Goal: Task Accomplishment & Management: Manage account settings

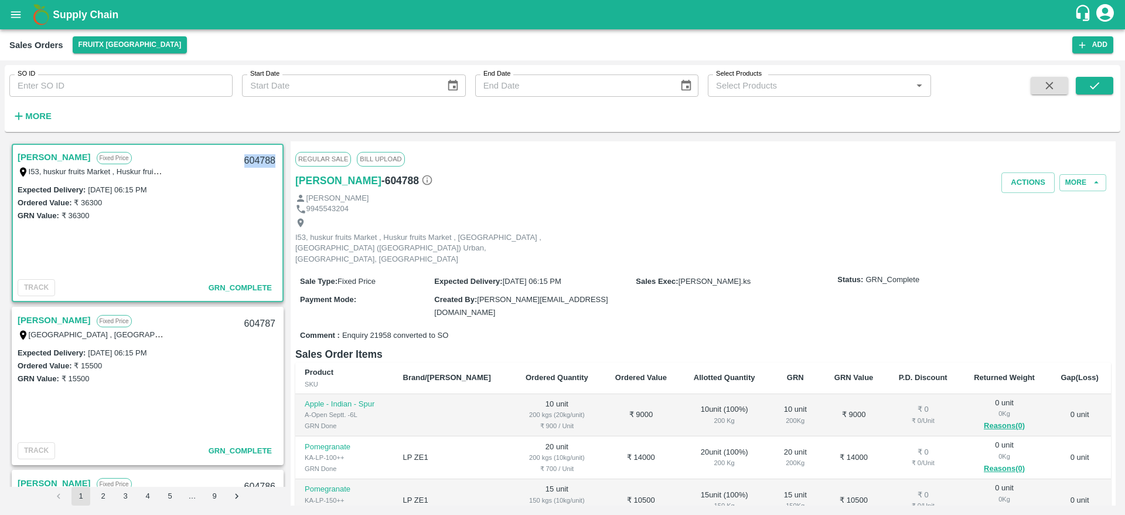
scroll to position [79, 0]
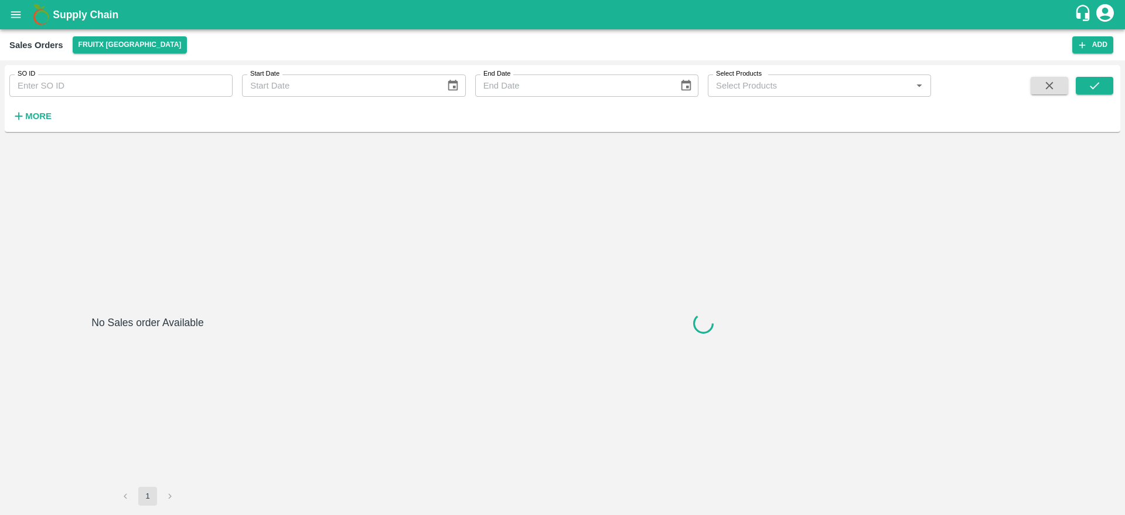
type input "601820"
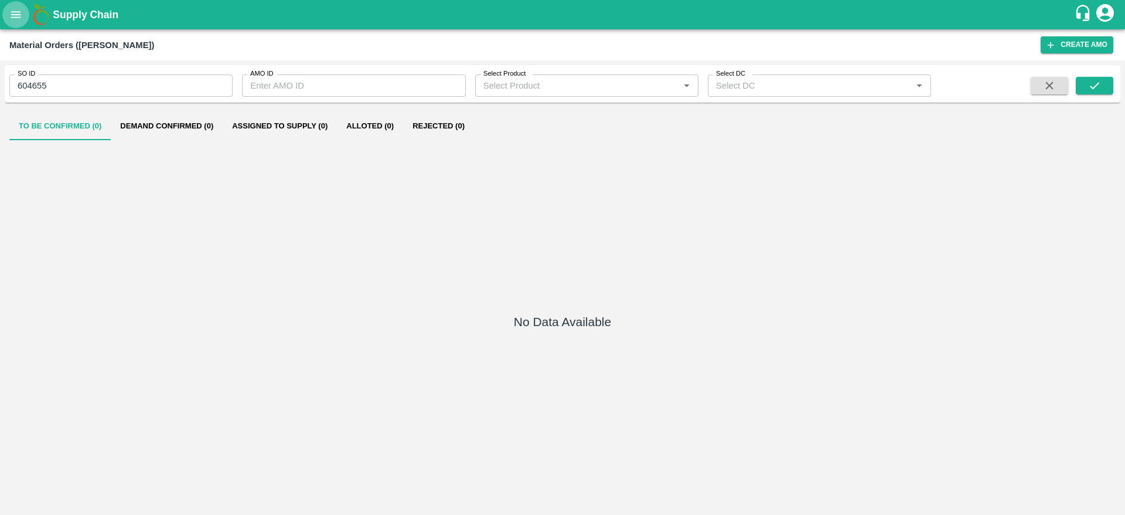
click at [12, 13] on icon "open drawer" at bounding box center [15, 14] width 13 height 13
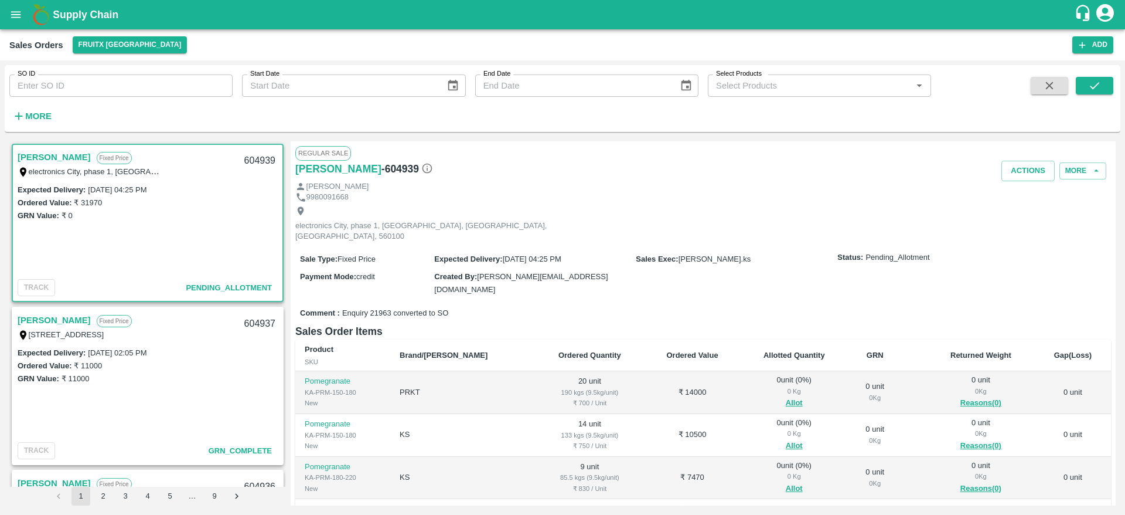
click at [44, 155] on link "Arfath Basha" at bounding box center [54, 156] width 73 height 15
click at [786, 396] on button "Allot" at bounding box center [794, 402] width 17 height 13
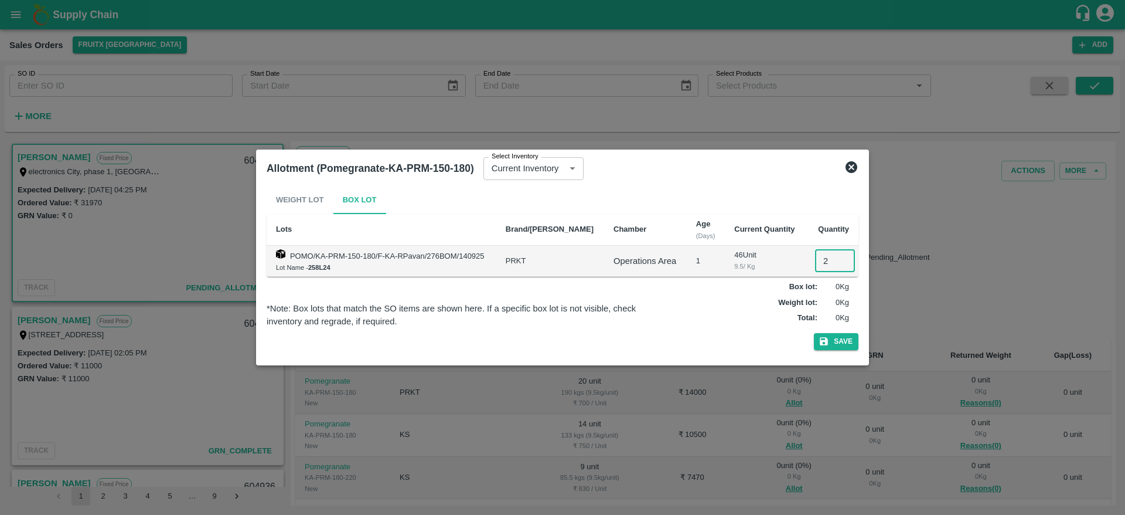
click at [818, 263] on input "2" at bounding box center [835, 261] width 40 height 22
type input "20"
click at [814, 333] on button "Save" at bounding box center [836, 341] width 45 height 17
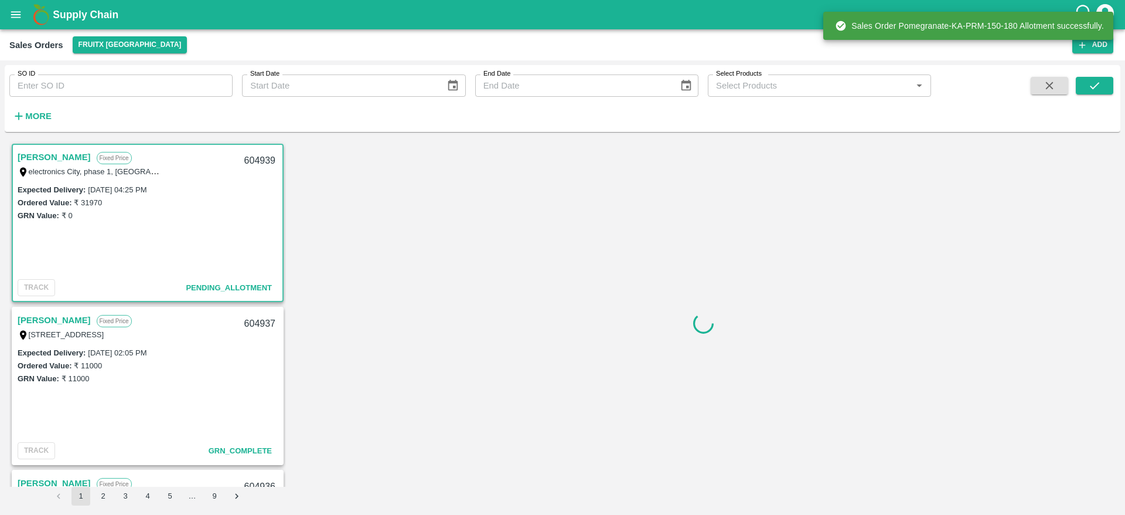
click at [246, 154] on div "604939" at bounding box center [259, 161] width 45 height 28
copy div "604939"
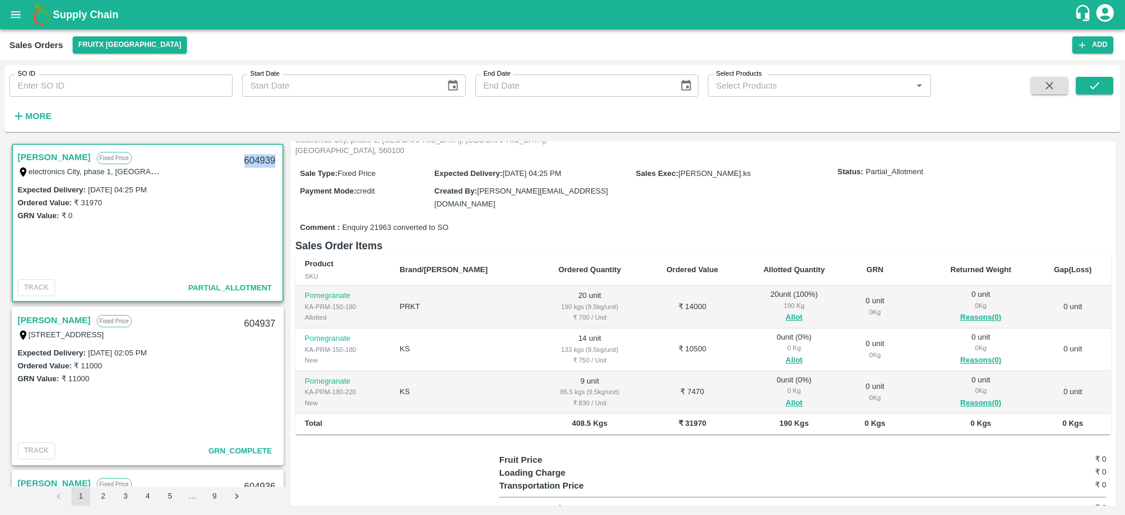
scroll to position [86, 0]
click at [786, 353] on button "Allot" at bounding box center [794, 359] width 17 height 13
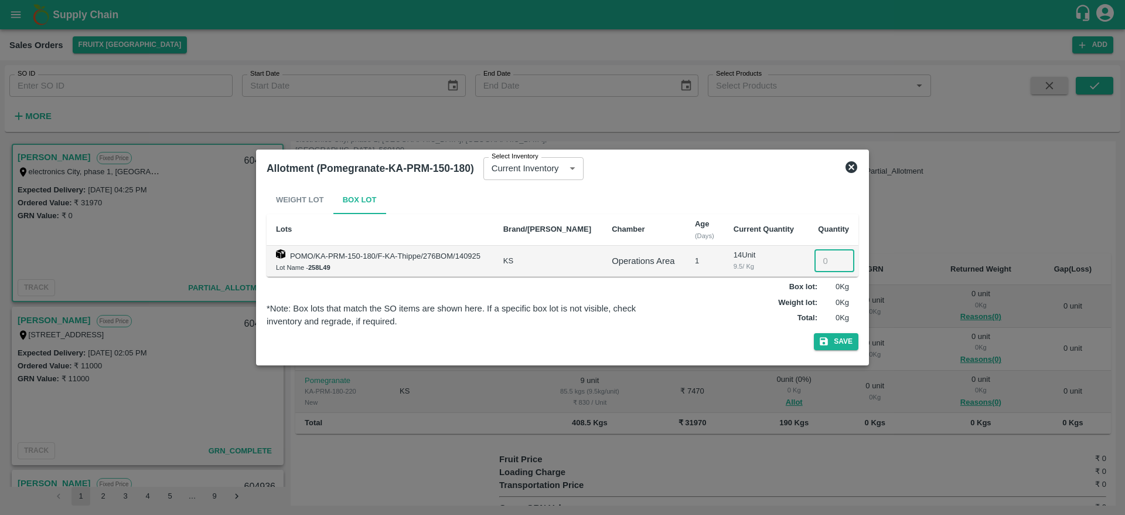
click at [815, 254] on input "number" at bounding box center [835, 261] width 40 height 22
type input "14"
click at [814, 333] on button "Save" at bounding box center [836, 341] width 45 height 17
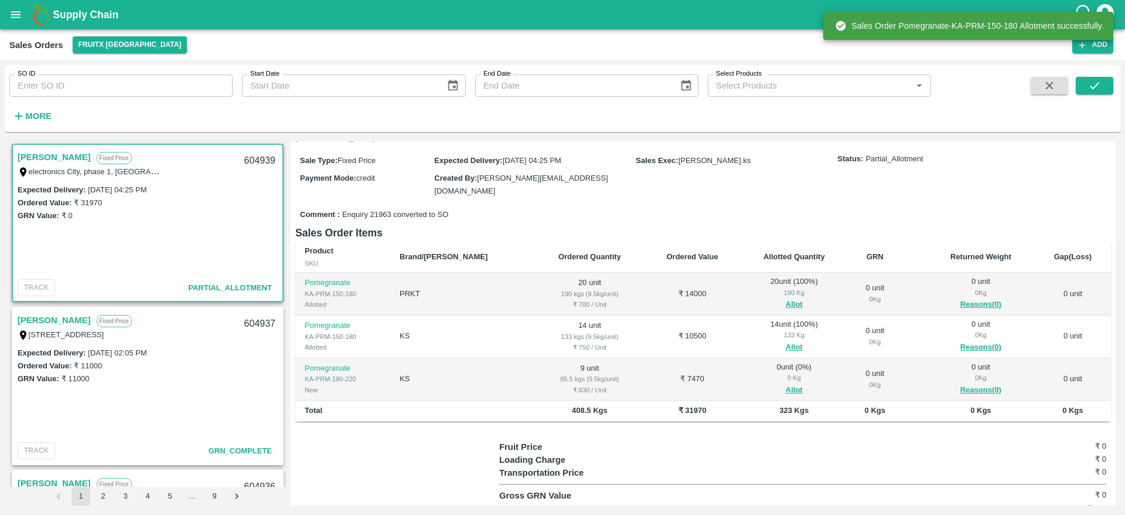
scroll to position [121, 0]
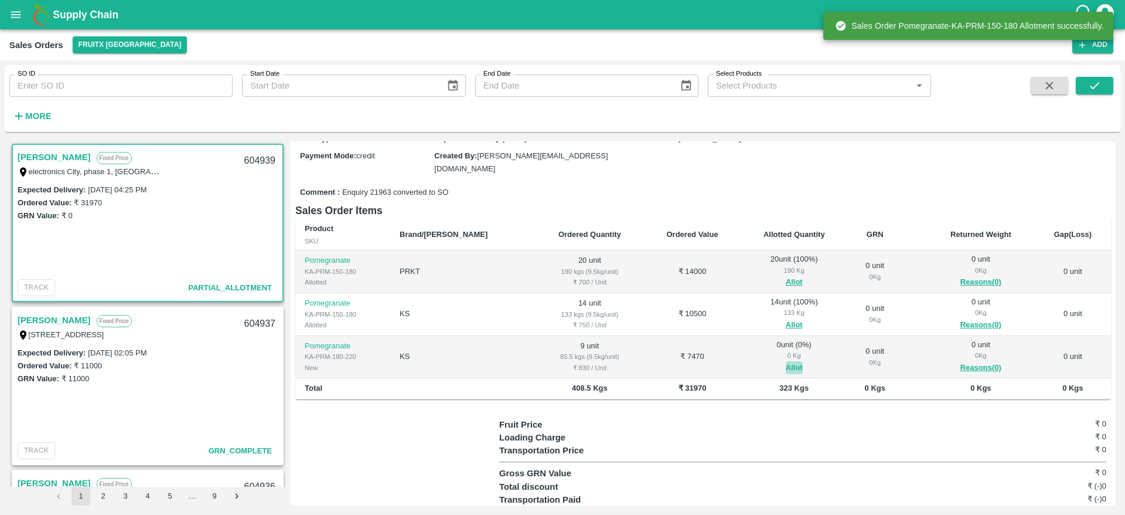
click at [786, 361] on button "Allot" at bounding box center [794, 367] width 17 height 13
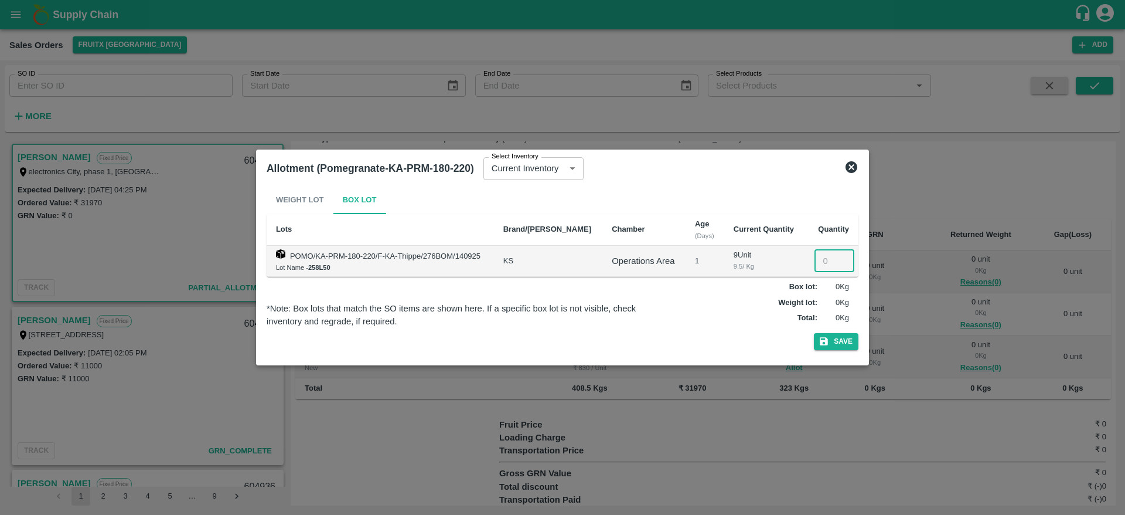
click at [822, 263] on input "number" at bounding box center [835, 261] width 40 height 22
type input "9"
click at [814, 333] on button "Save" at bounding box center [836, 341] width 45 height 17
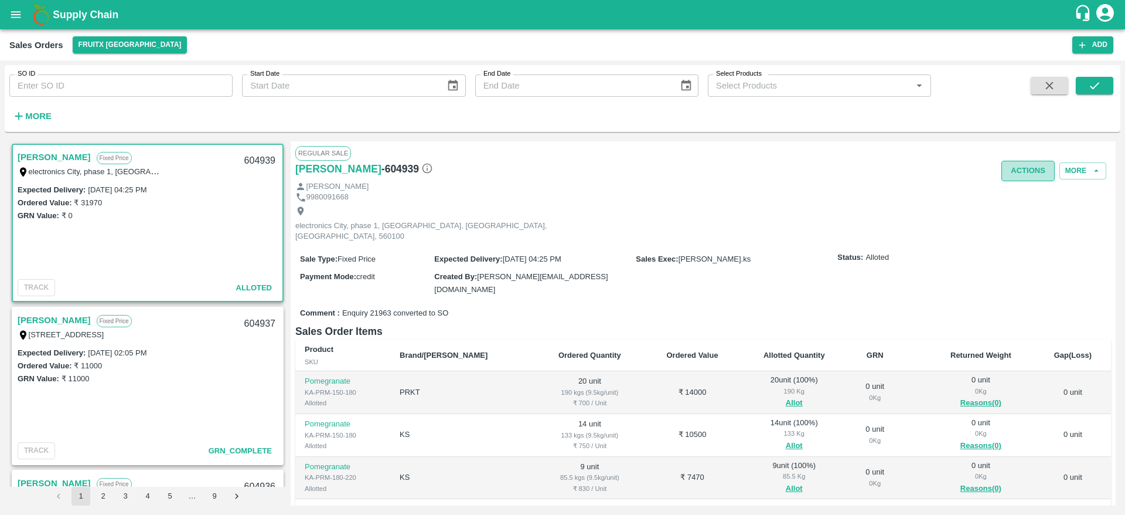
click at [1017, 174] on button "Actions" at bounding box center [1028, 171] width 53 height 21
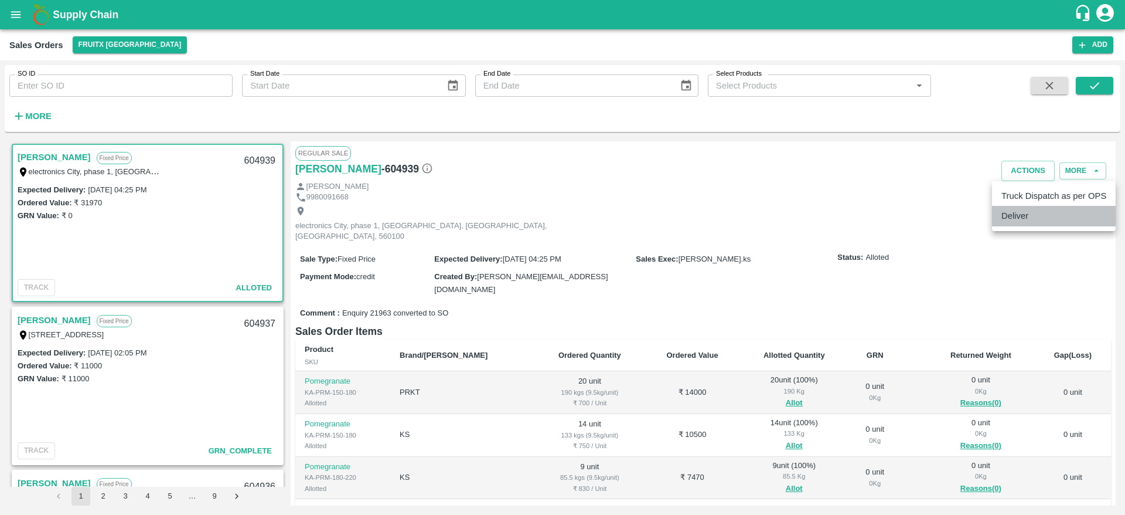
click at [1015, 219] on li "Deliver" at bounding box center [1054, 216] width 124 height 20
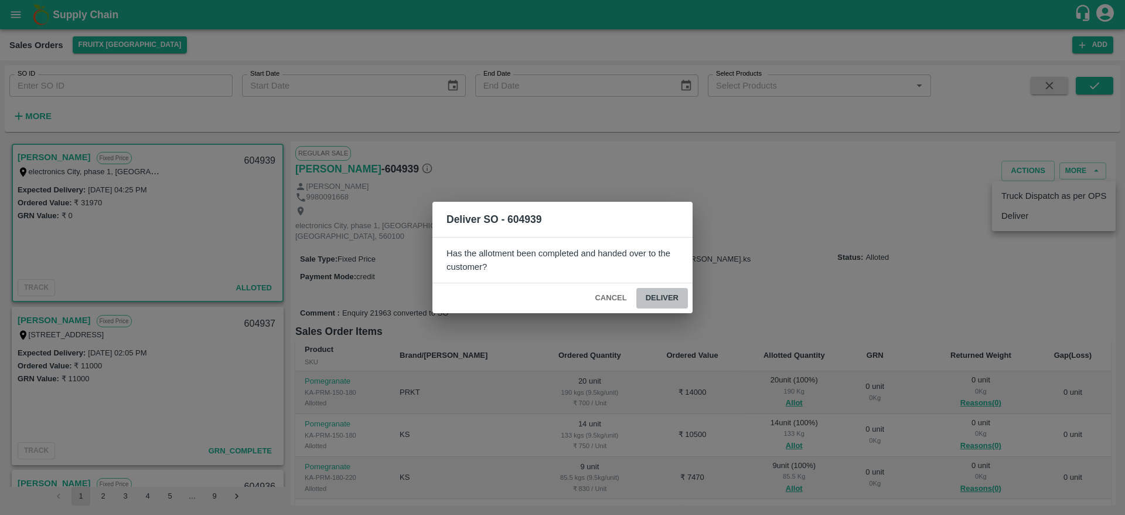
click at [656, 295] on button "Deliver" at bounding box center [662, 298] width 52 height 21
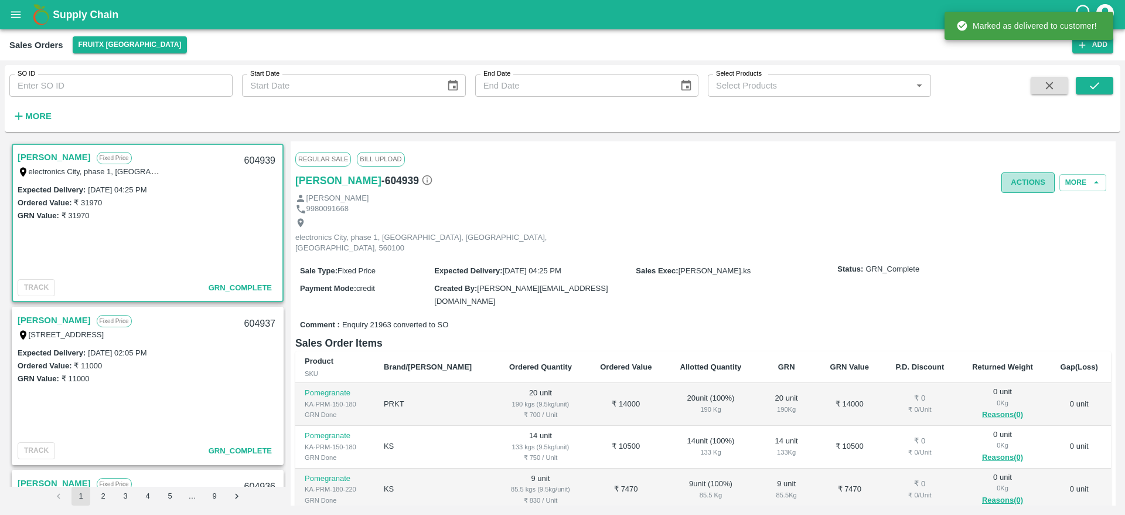
click at [1031, 182] on button "Actions" at bounding box center [1028, 182] width 53 height 21
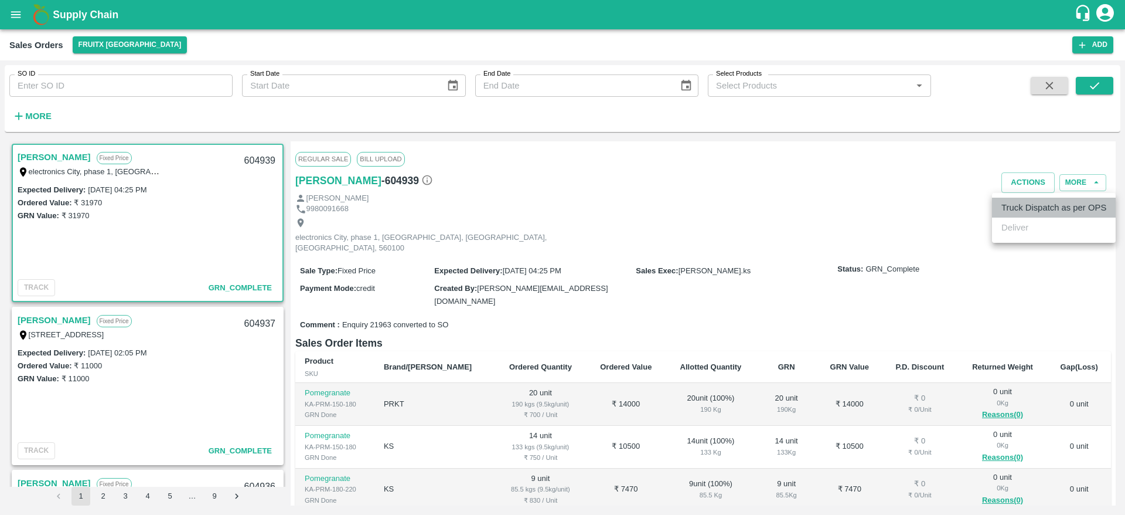
click at [1034, 206] on li "Truck Dispatch as per OPS" at bounding box center [1054, 207] width 124 height 20
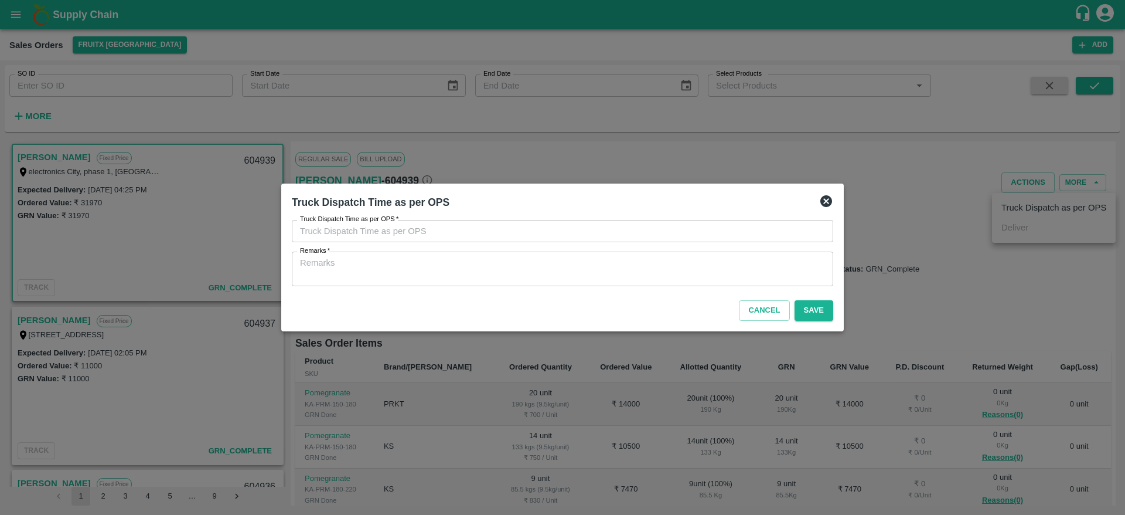
type input "15/09/2025 04:29 PM"
click at [702, 268] on textarea "Remarks   *" at bounding box center [562, 269] width 525 height 25
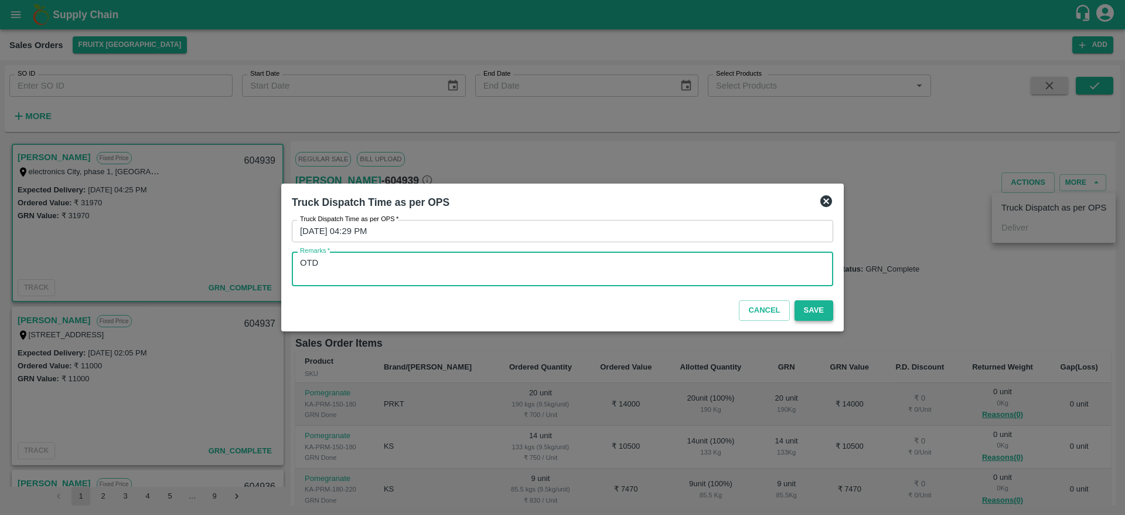
type textarea "OTD"
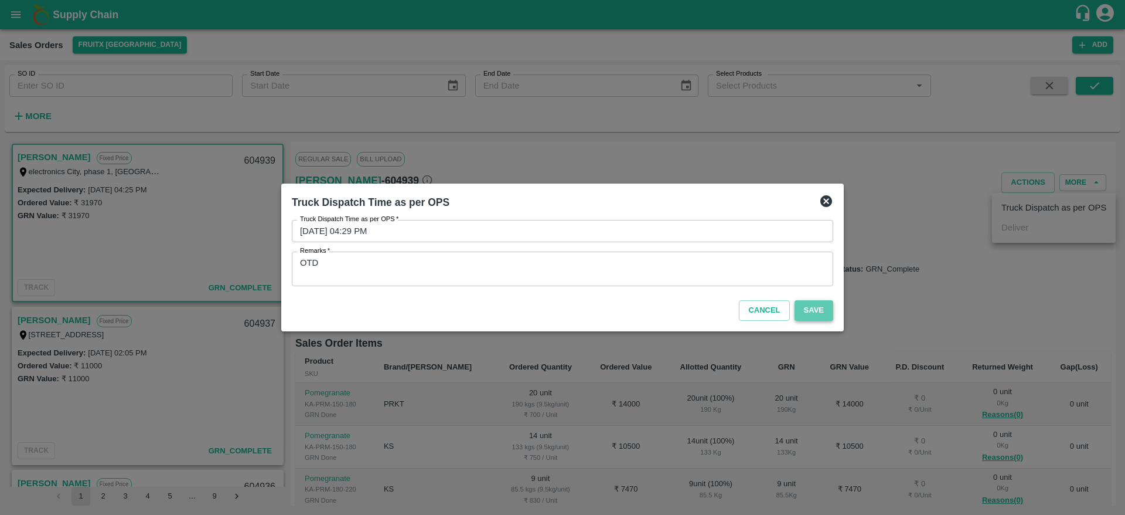
click at [817, 312] on button "Save" at bounding box center [814, 310] width 39 height 21
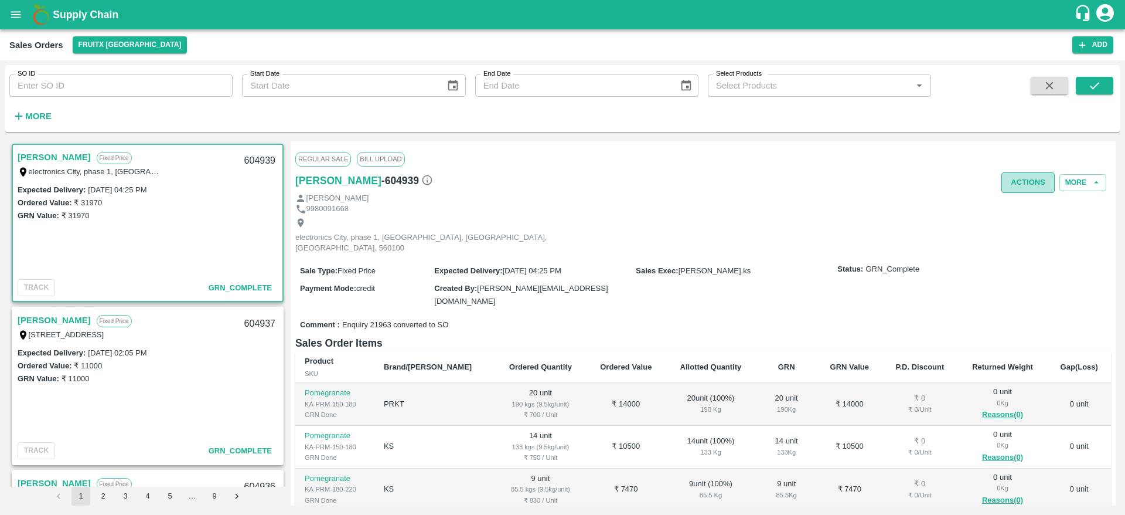
click at [1030, 178] on button "Actions" at bounding box center [1028, 182] width 53 height 21
click at [718, 176] on div at bounding box center [562, 257] width 1125 height 515
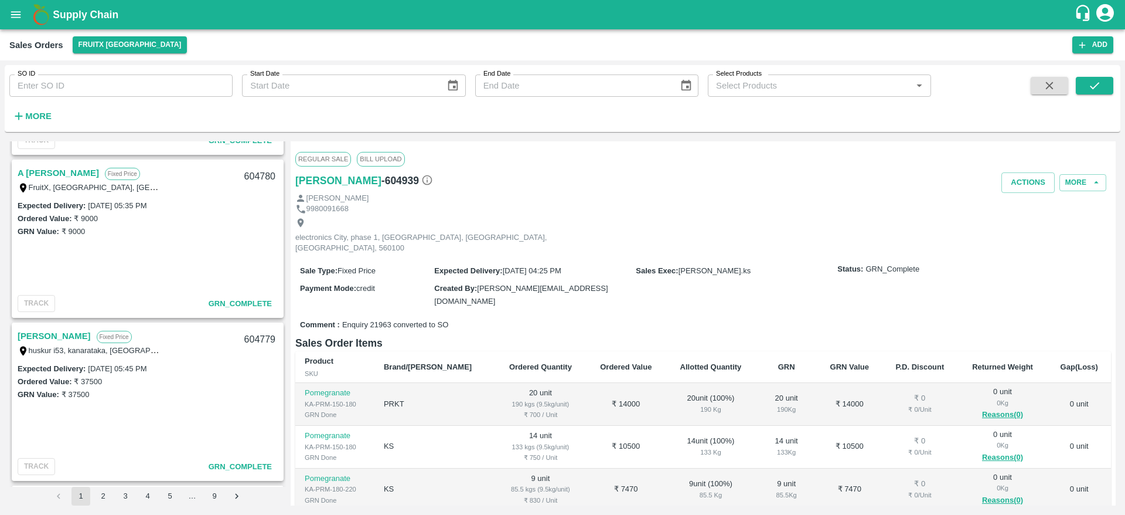
scroll to position [1462, 0]
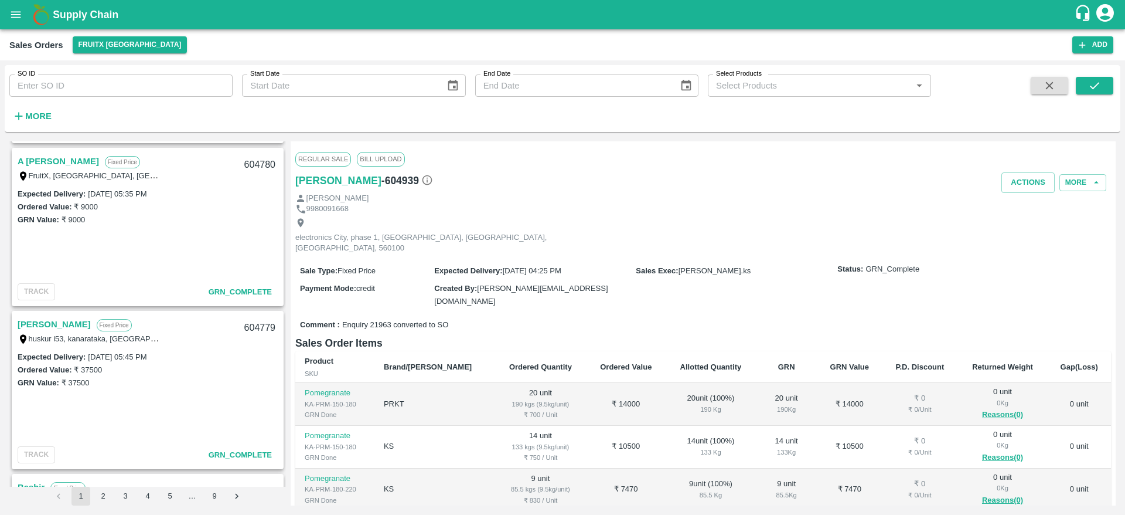
click at [52, 319] on link "[PERSON_NAME]" at bounding box center [54, 323] width 73 height 15
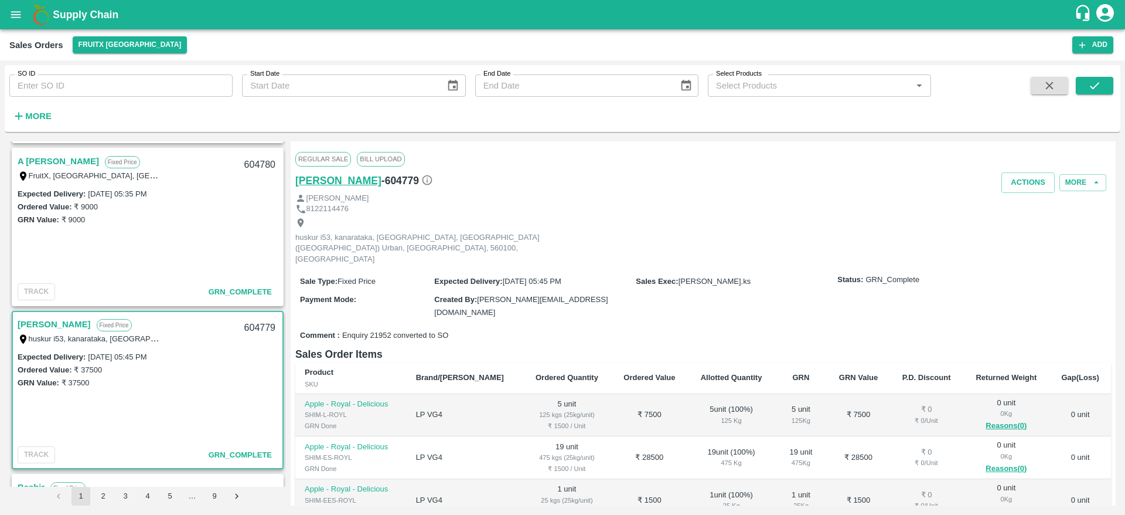
click at [332, 178] on h6 "[PERSON_NAME]" at bounding box center [338, 180] width 86 height 16
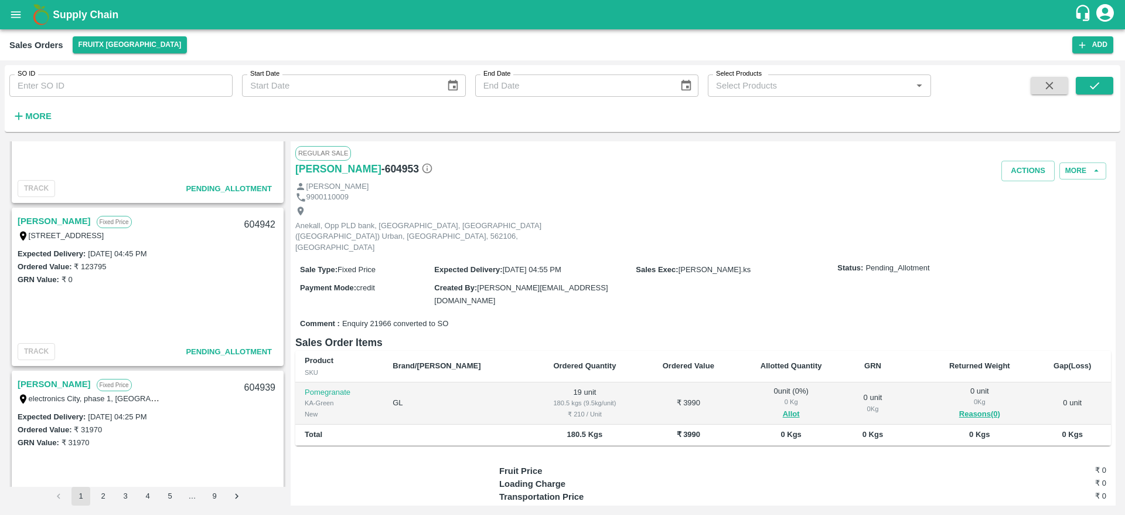
scroll to position [261, 0]
click at [53, 229] on div "No 12, Noha street, C Street broad way road, , Shivajinagar Bangalore north, Ba…" at bounding box center [91, 235] width 147 height 13
click at [51, 220] on link "Mohammed Fareed" at bounding box center [54, 221] width 73 height 15
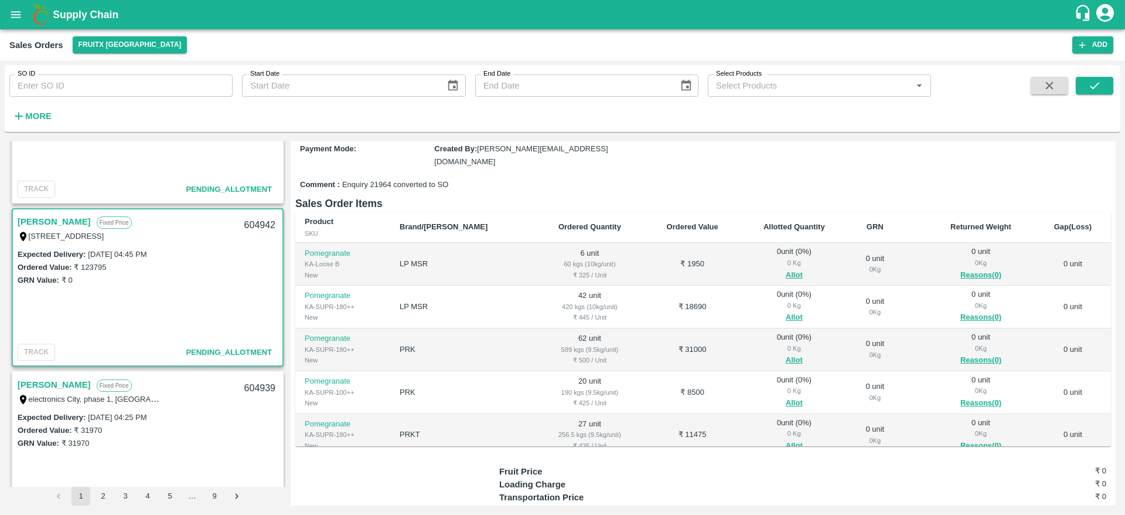
scroll to position [118, 0]
click at [764, 262] on div "0 Kg" at bounding box center [795, 262] width 90 height 11
click at [786, 268] on button "Allot" at bounding box center [794, 274] width 17 height 13
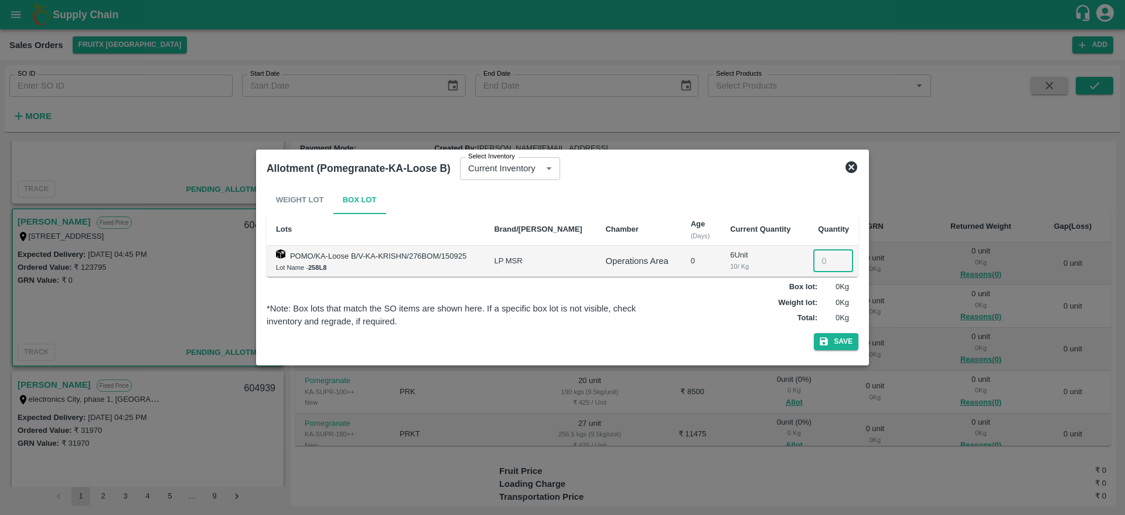
click at [829, 256] on input "number" at bounding box center [833, 261] width 40 height 22
type input "6"
click at [814, 333] on button "Save" at bounding box center [836, 341] width 45 height 17
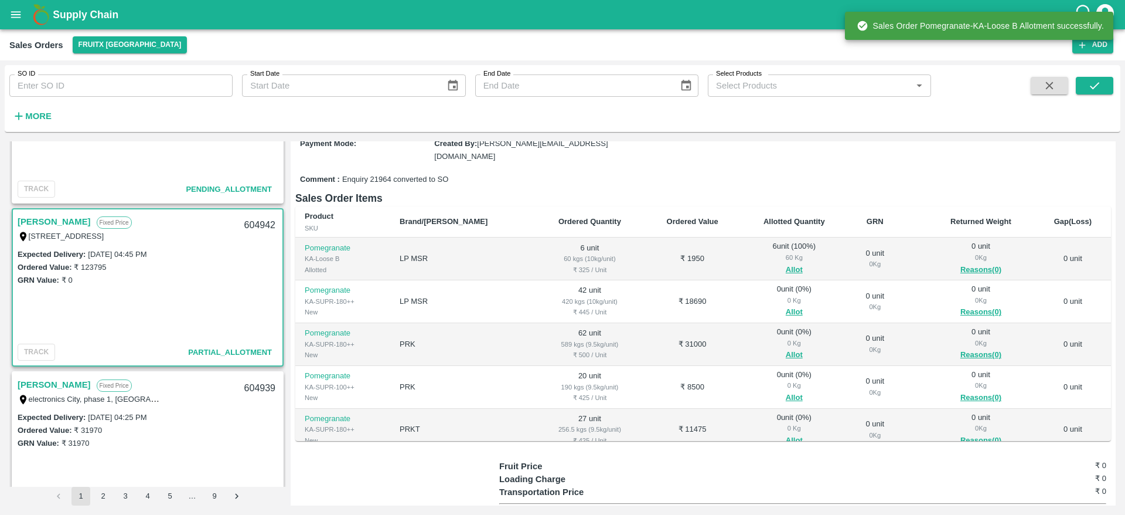
scroll to position [124, 0]
click at [786, 306] on button "Allot" at bounding box center [794, 310] width 17 height 13
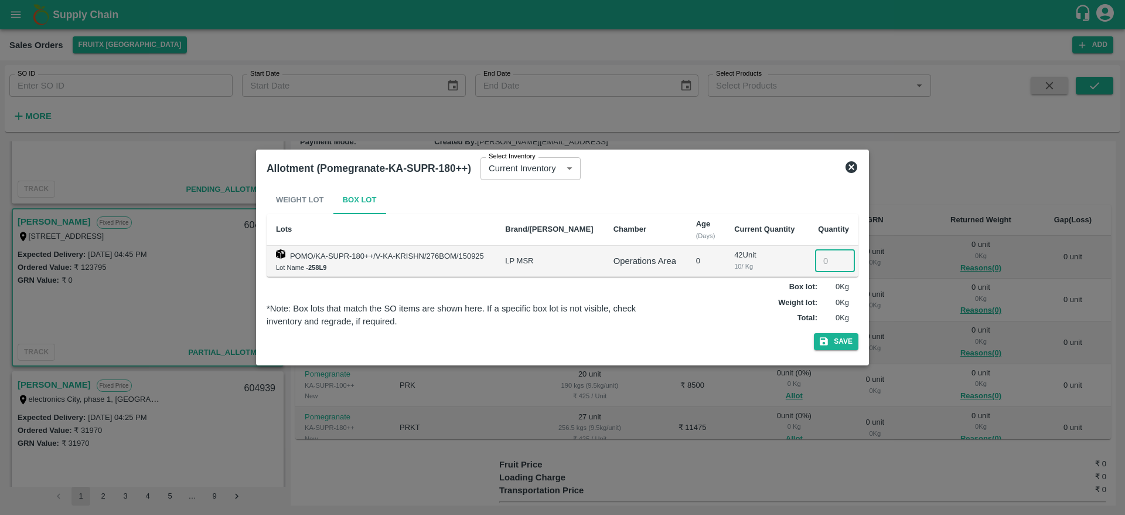
click at [816, 263] on input "number" at bounding box center [835, 261] width 40 height 22
type input "42"
click at [814, 333] on button "Save" at bounding box center [836, 341] width 45 height 17
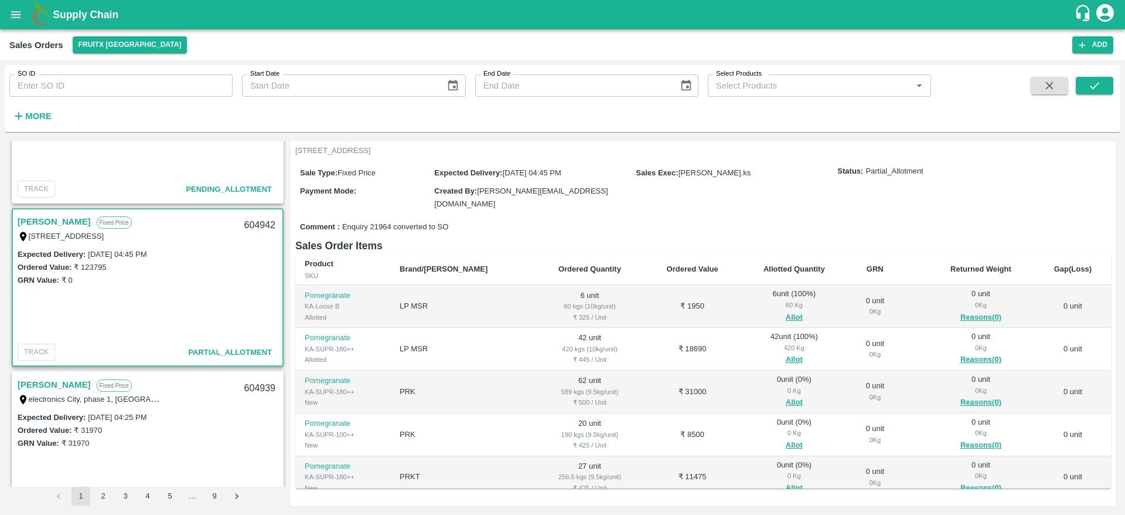
scroll to position [76, 0]
click at [786, 395] on button "Allot" at bounding box center [794, 401] width 17 height 13
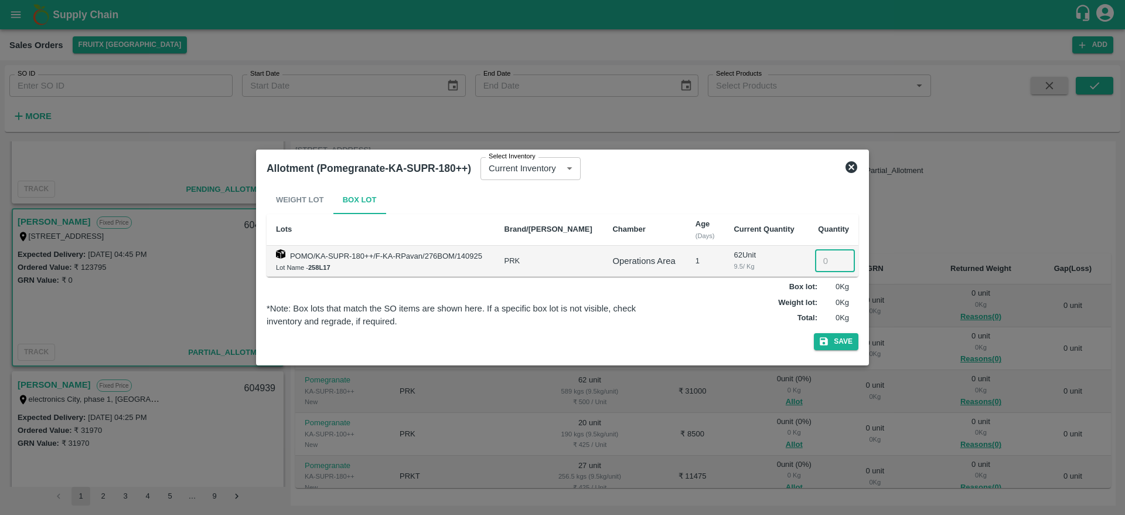
click at [825, 260] on input "number" at bounding box center [835, 261] width 40 height 22
type input "62"
click at [814, 333] on button "Save" at bounding box center [836, 341] width 45 height 17
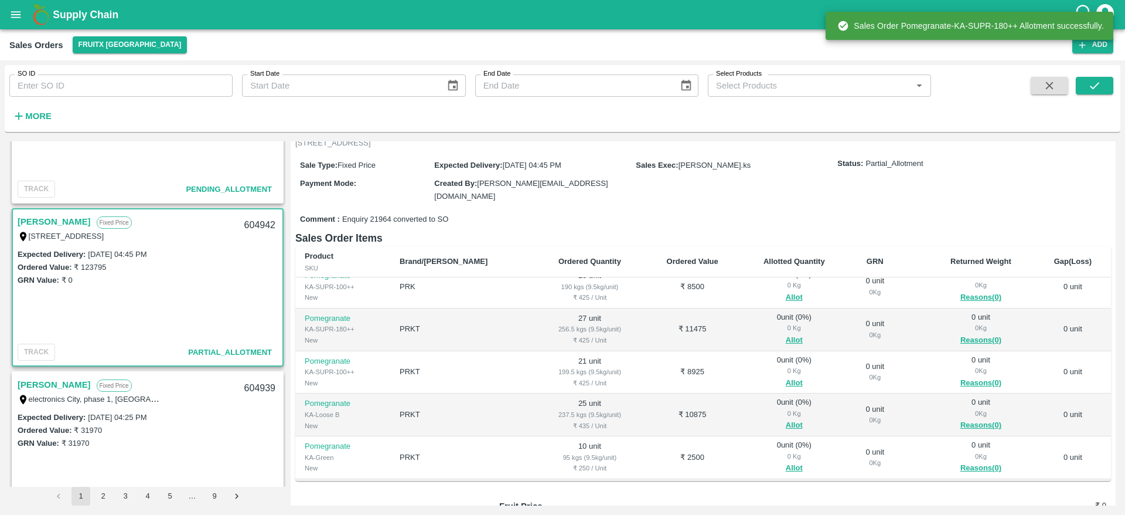
scroll to position [141, 0]
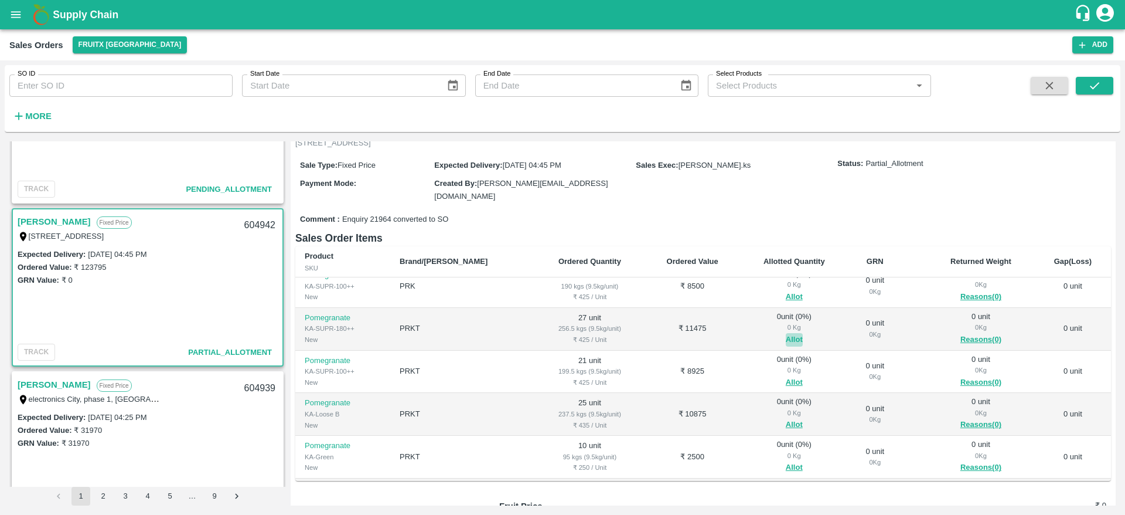
click at [786, 340] on button "Allot" at bounding box center [794, 339] width 17 height 13
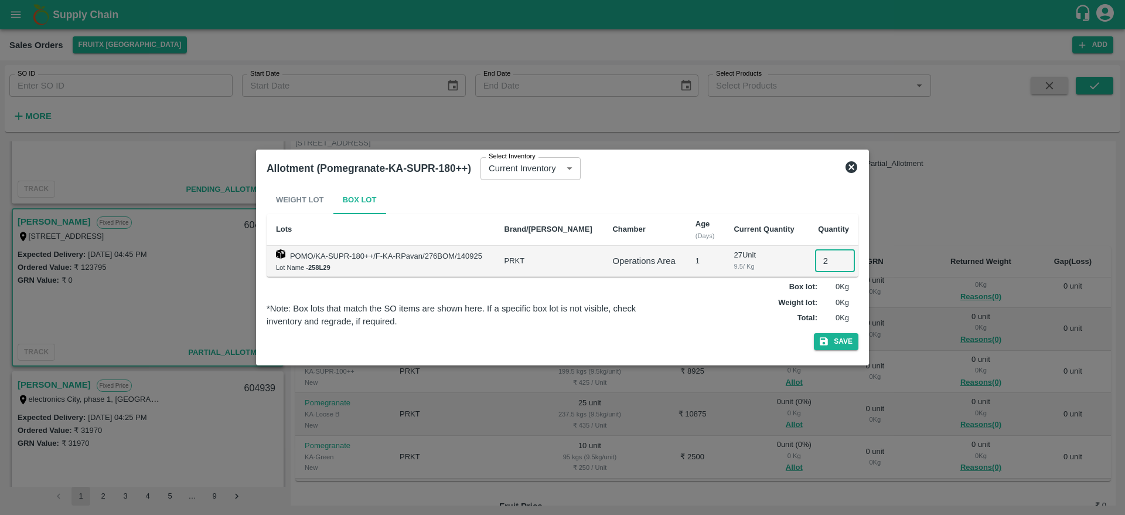
click at [818, 263] on input "2" at bounding box center [835, 261] width 40 height 22
type input "27"
click at [814, 333] on button "Save" at bounding box center [836, 341] width 45 height 17
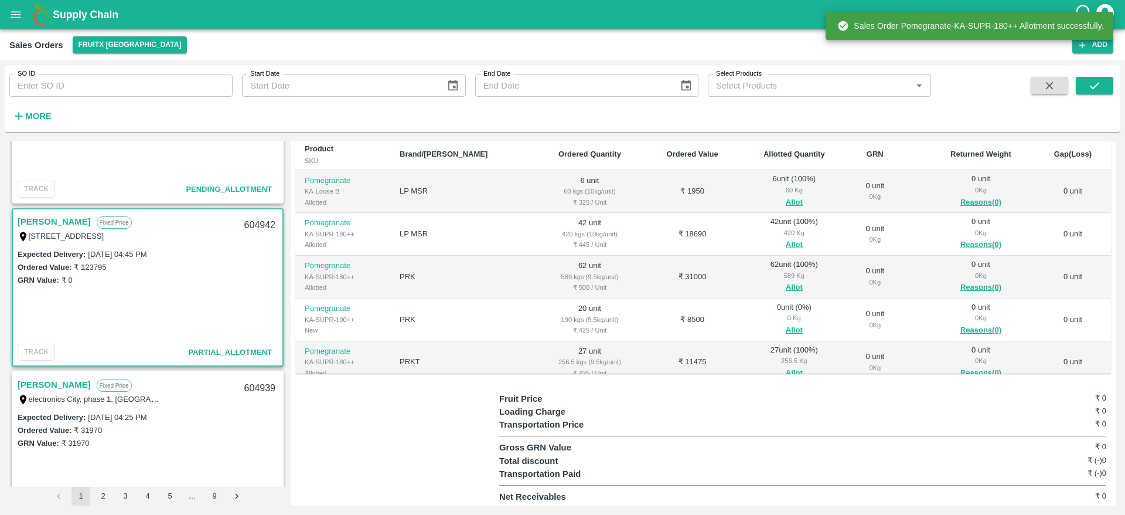
scroll to position [159, 0]
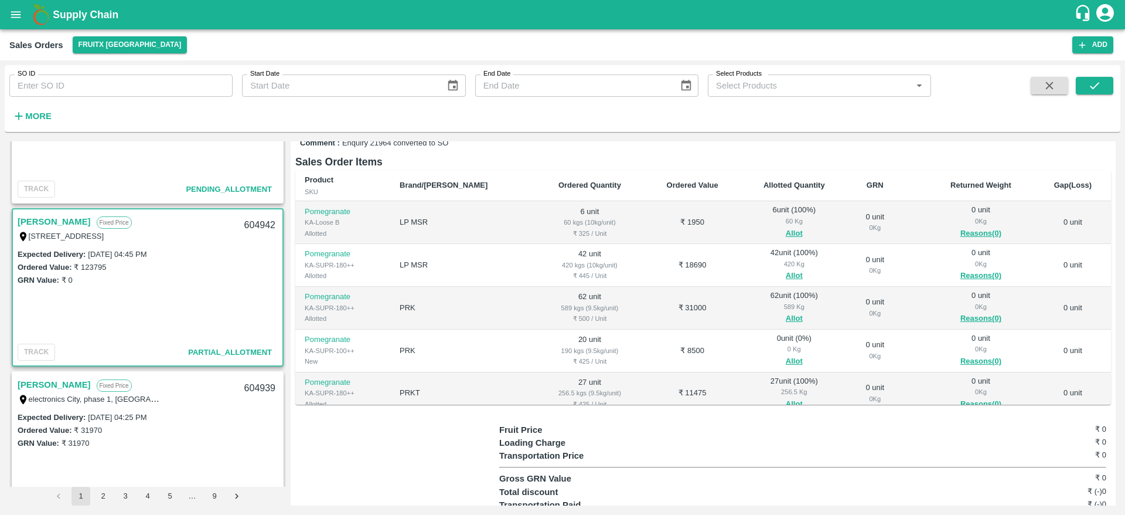
click at [250, 223] on div "604942" at bounding box center [259, 226] width 45 height 28
copy div "604942"
click at [786, 360] on button "Allot" at bounding box center [794, 361] width 17 height 13
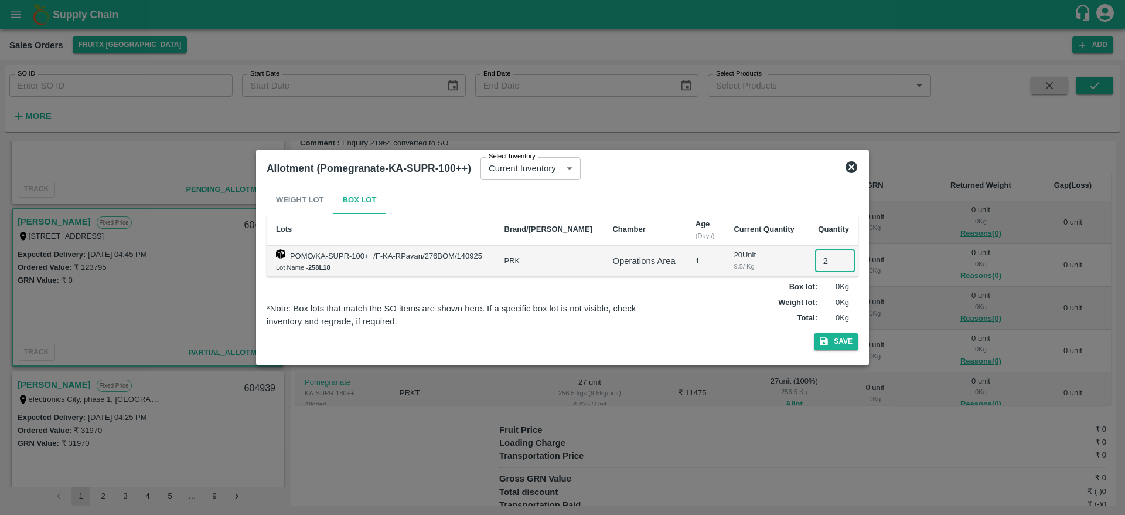
click at [820, 263] on input "2" at bounding box center [835, 261] width 40 height 22
type input "20"
click at [814, 333] on button "Save" at bounding box center [836, 341] width 45 height 17
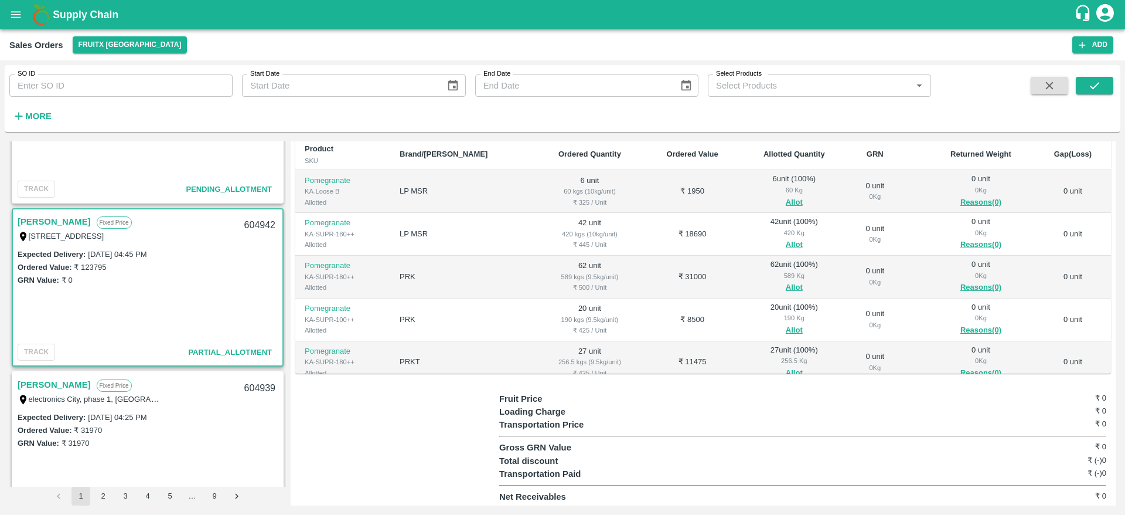
scroll to position [93, 0]
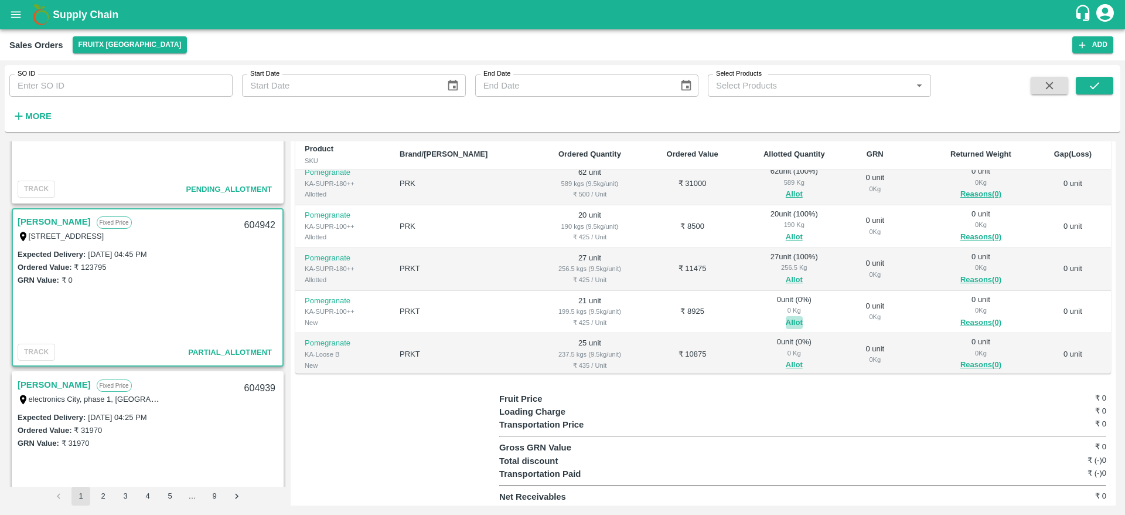
click at [786, 316] on button "Allot" at bounding box center [794, 322] width 17 height 13
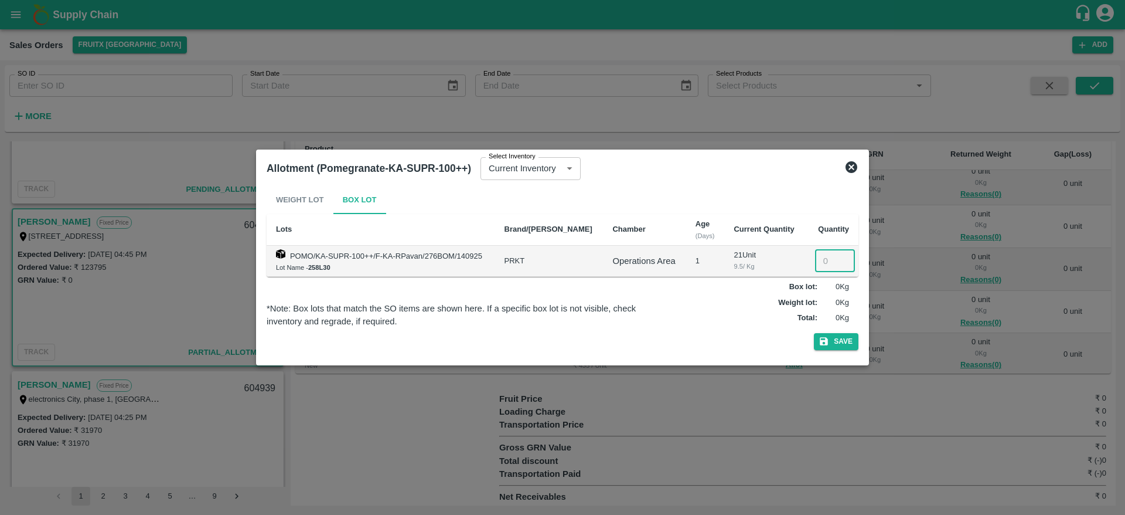
click at [815, 256] on input "number" at bounding box center [835, 261] width 40 height 22
type input "21"
click at [814, 333] on button "Save" at bounding box center [836, 341] width 45 height 17
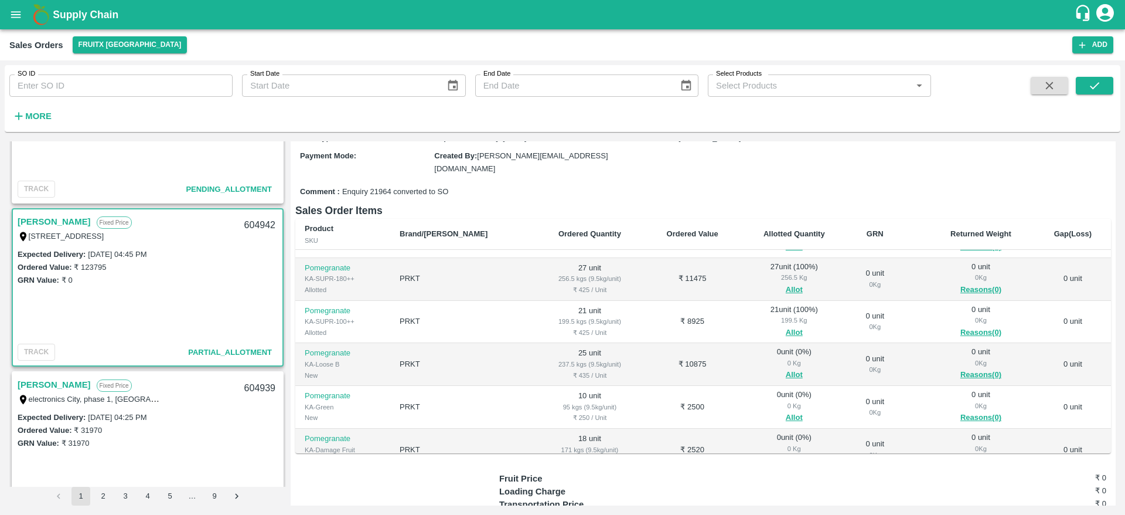
scroll to position [164, 0]
click at [786, 372] on button "Allot" at bounding box center [794, 373] width 17 height 13
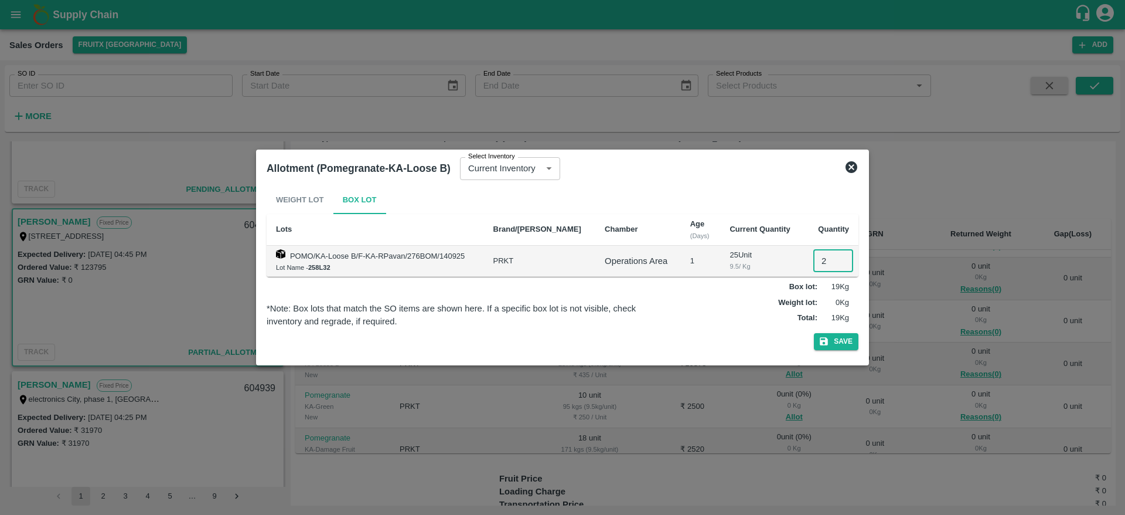
click at [827, 258] on input "2" at bounding box center [833, 261] width 40 height 22
type input "25"
click at [814, 333] on button "Save" at bounding box center [836, 341] width 45 height 17
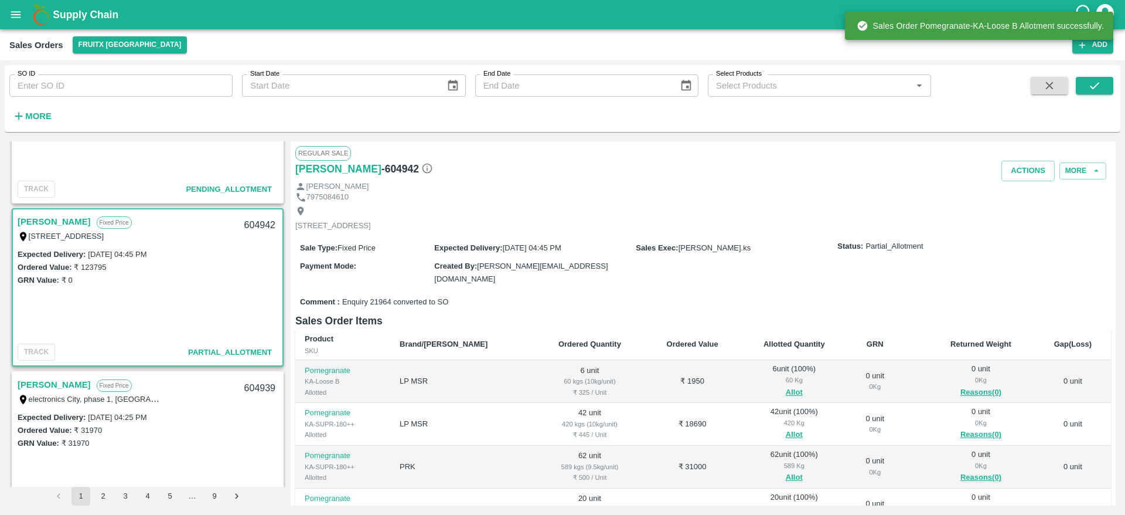
scroll to position [73, 0]
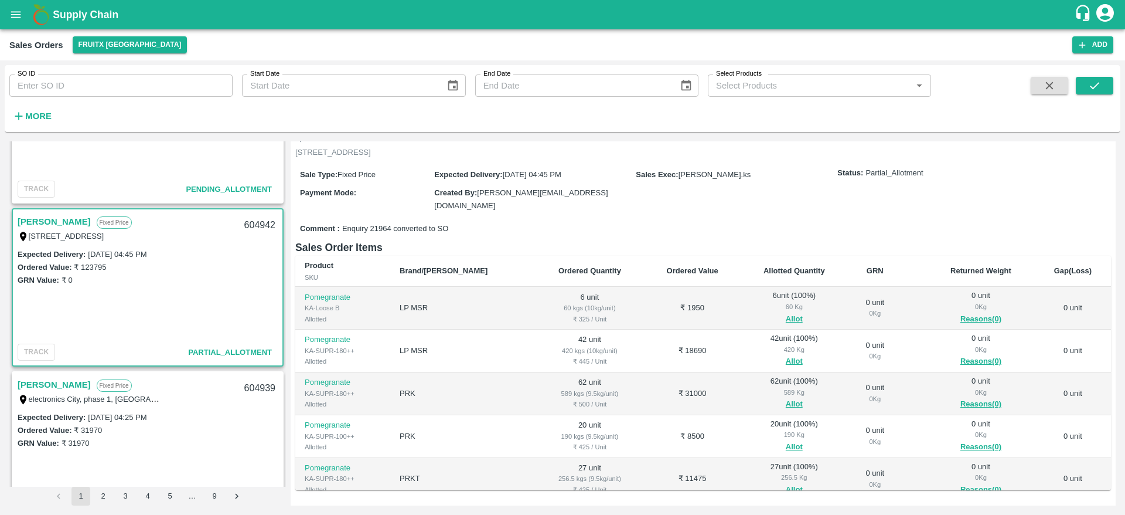
click at [251, 219] on div "604942" at bounding box center [259, 226] width 45 height 28
copy div "604942"
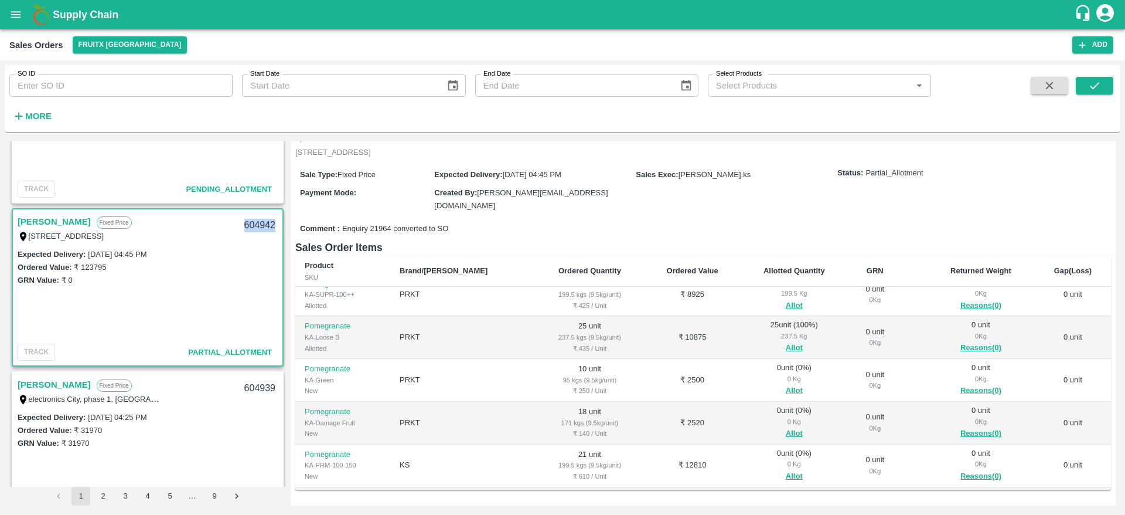
scroll to position [228, 0]
click at [786, 383] on button "Allot" at bounding box center [794, 389] width 17 height 13
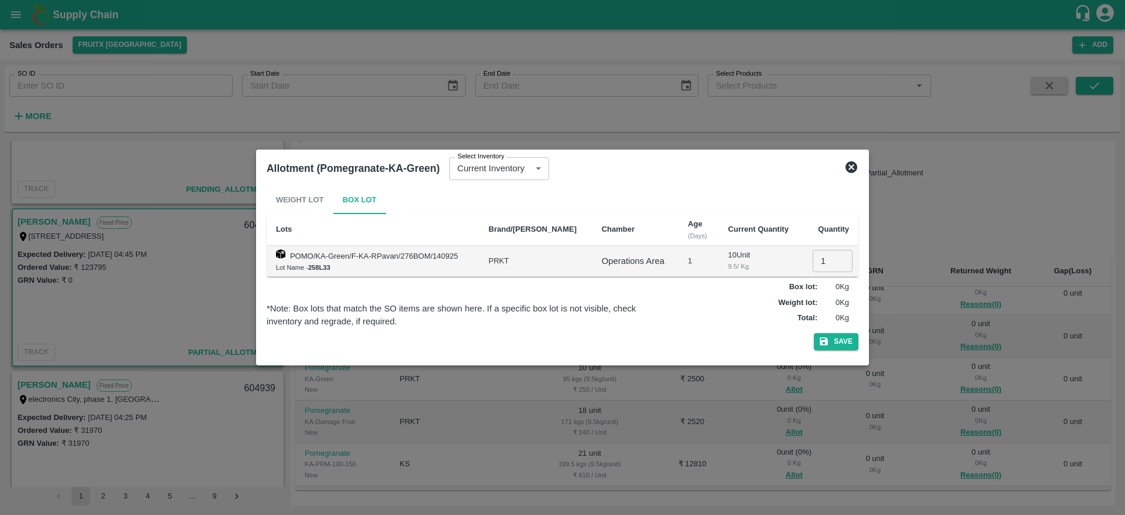
click at [816, 264] on input "1" at bounding box center [833, 261] width 40 height 22
type input "10"
click at [814, 333] on button "Save" at bounding box center [836, 341] width 45 height 17
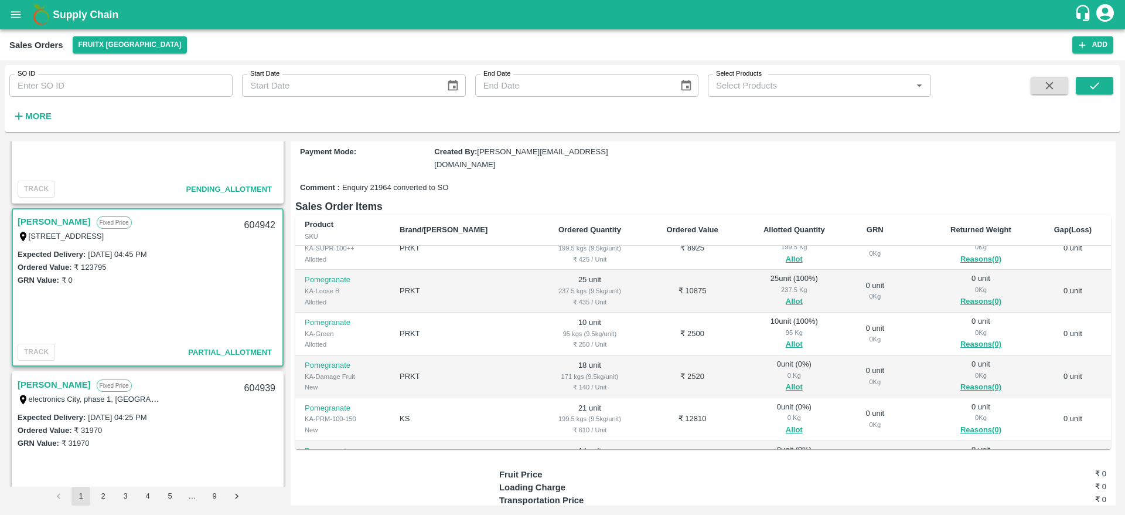
scroll to position [260, 0]
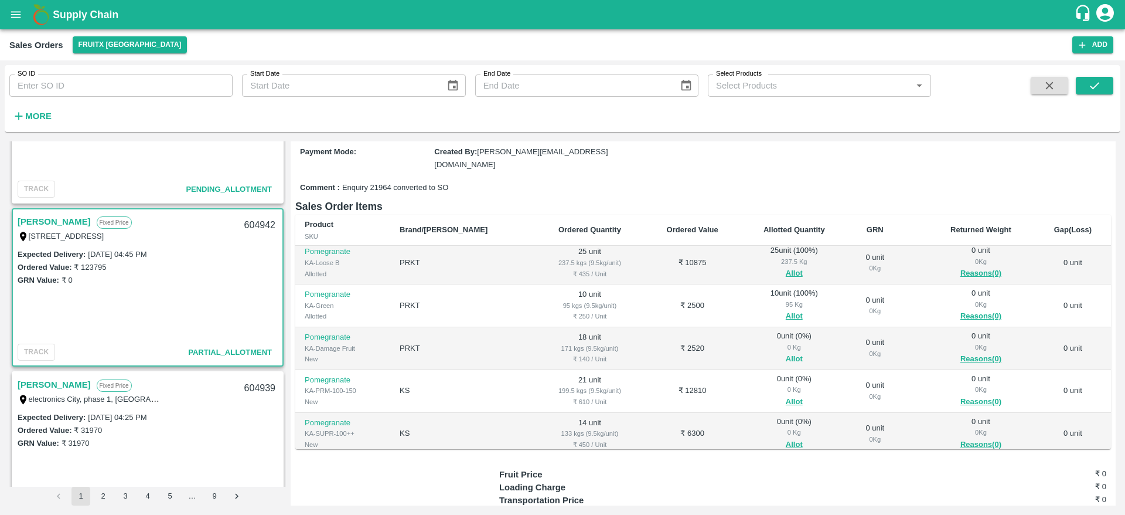
click at [786, 359] on button "Allot" at bounding box center [794, 358] width 17 height 13
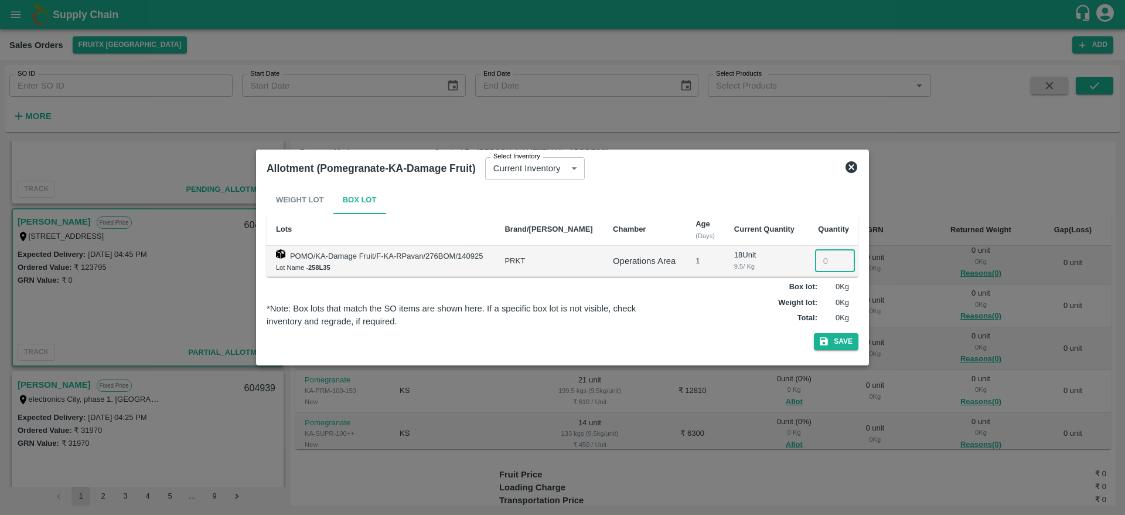
click at [827, 269] on input "number" at bounding box center [835, 261] width 40 height 22
type input "18"
click at [814, 333] on button "Save" at bounding box center [836, 341] width 45 height 17
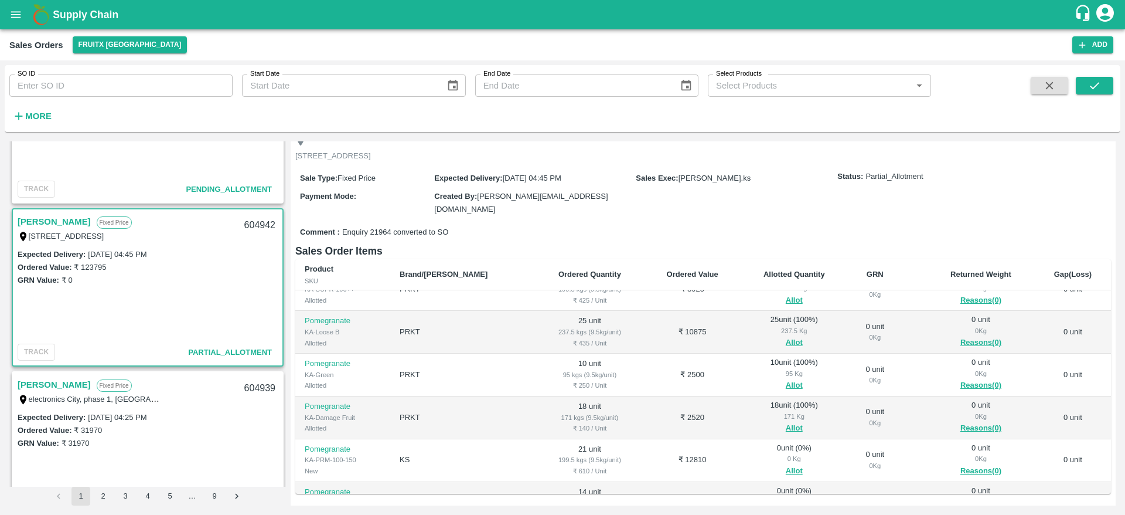
scroll to position [274, 0]
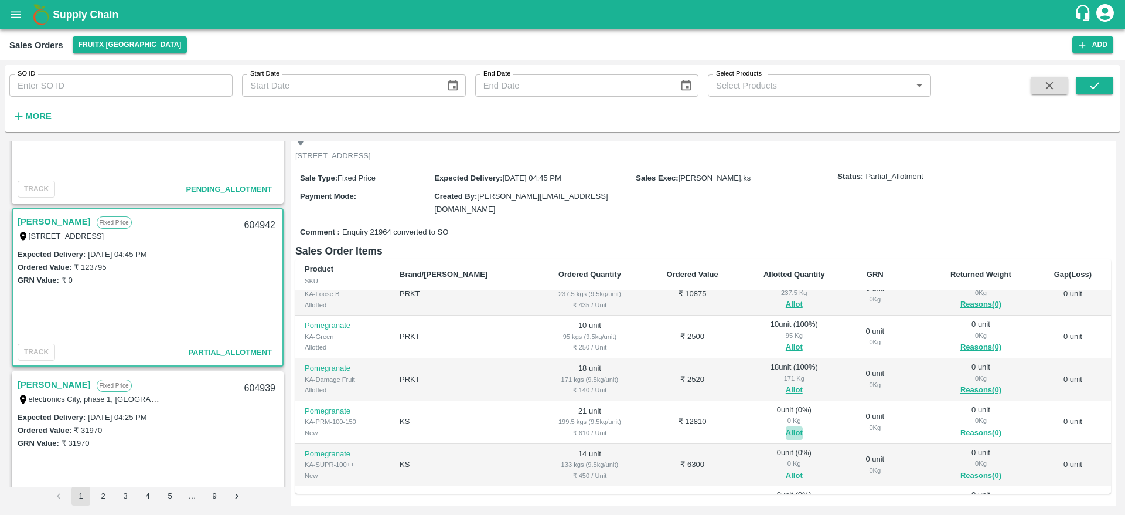
click at [786, 428] on button "Allot" at bounding box center [794, 432] width 17 height 13
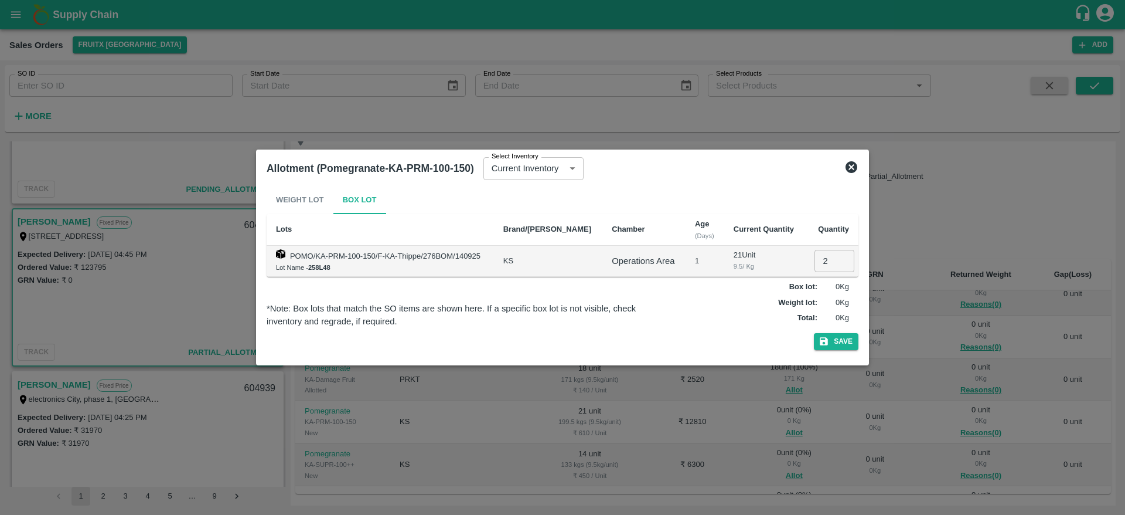
click at [815, 265] on input "2" at bounding box center [835, 261] width 40 height 22
type input "21"
click at [814, 333] on button "Save" at bounding box center [836, 341] width 45 height 17
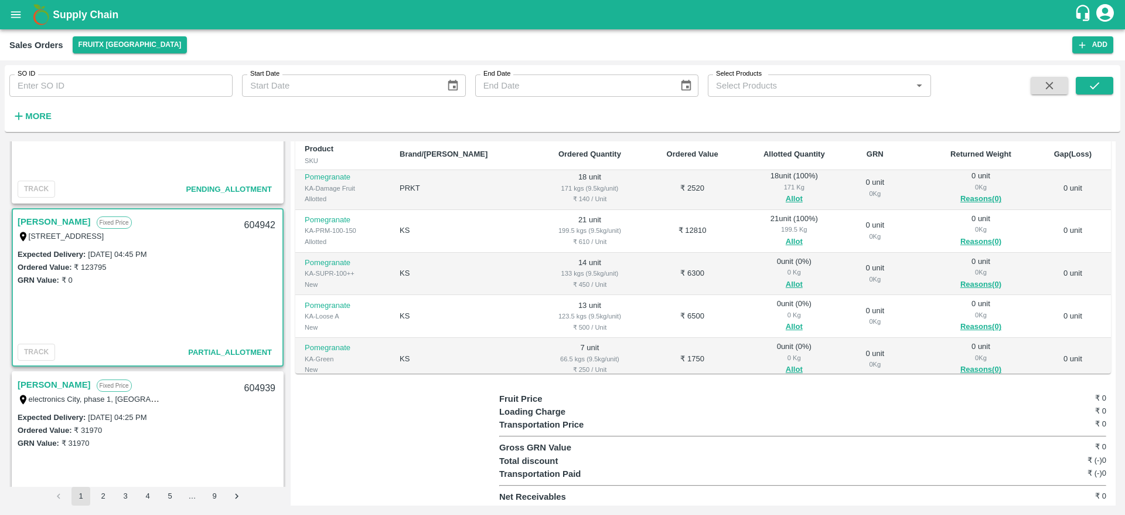
scroll to position [373, 0]
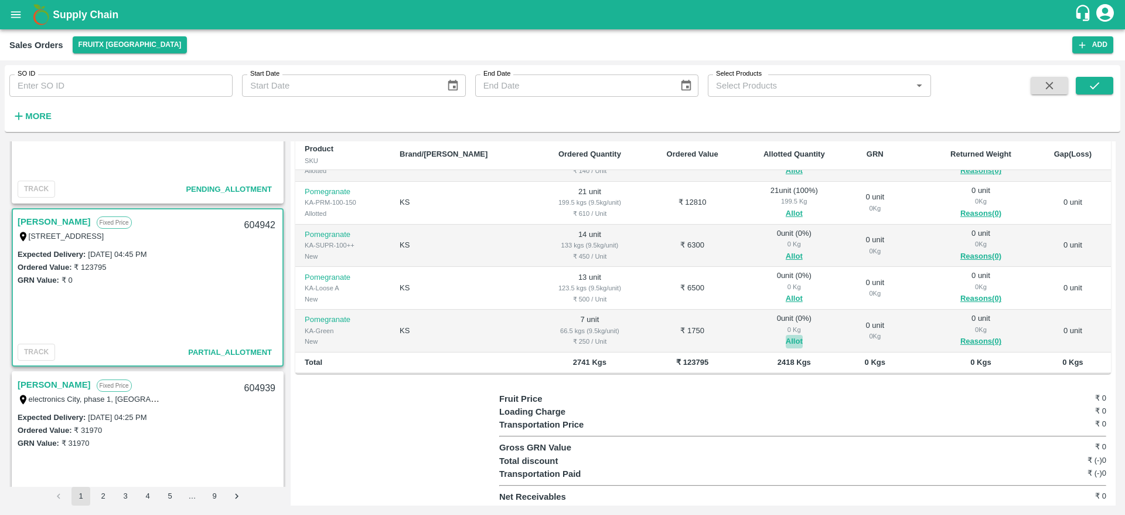
click at [786, 337] on button "Allot" at bounding box center [794, 341] width 17 height 13
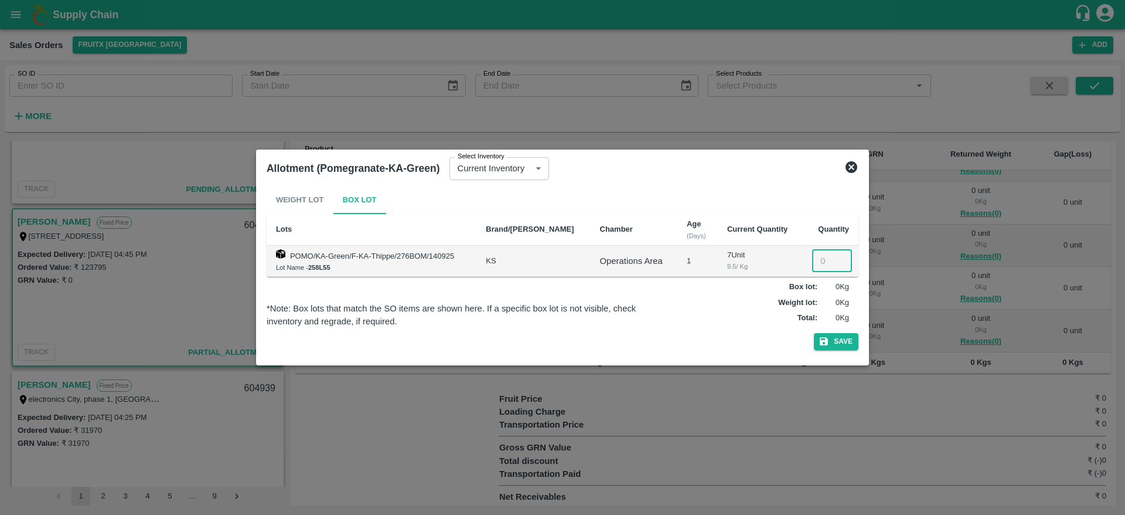
click at [814, 265] on input "number" at bounding box center [832, 261] width 40 height 22
type input "7"
click at [814, 333] on button "Save" at bounding box center [836, 341] width 45 height 17
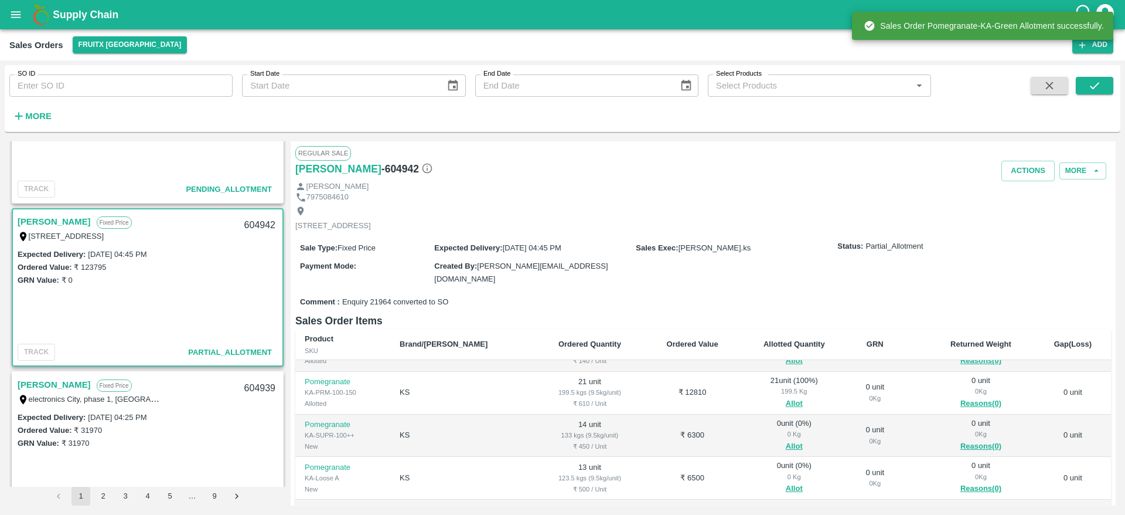
scroll to position [190, 0]
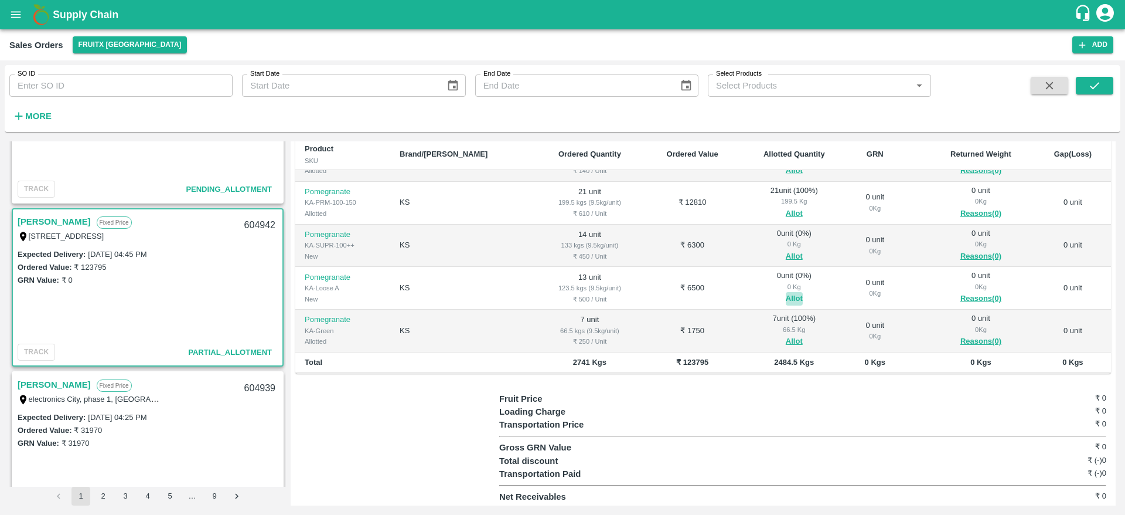
click at [786, 299] on button "Allot" at bounding box center [794, 298] width 17 height 13
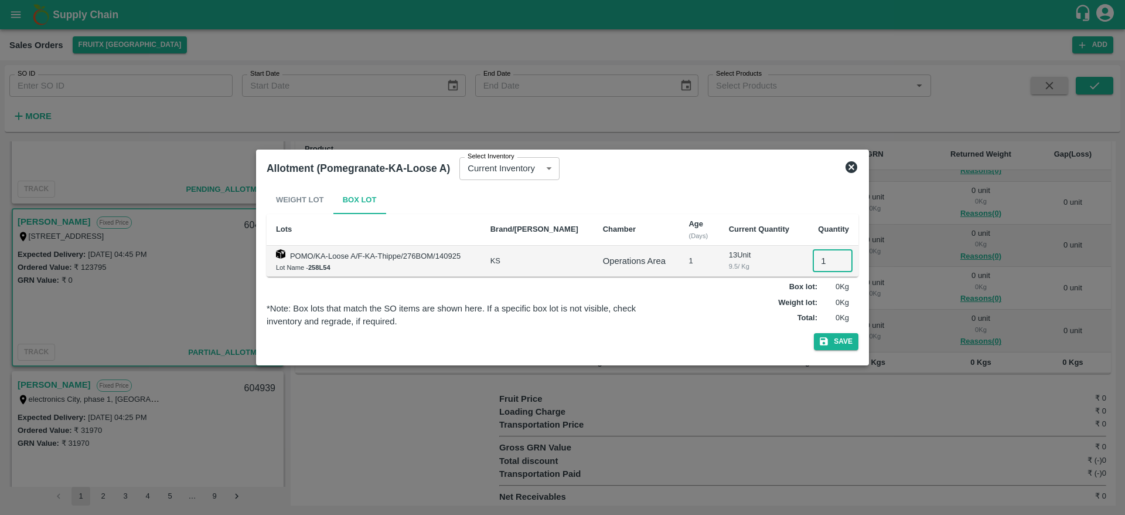
click at [820, 255] on input "1" at bounding box center [833, 261] width 40 height 22
type input "13"
click at [814, 333] on button "Save" at bounding box center [836, 341] width 45 height 17
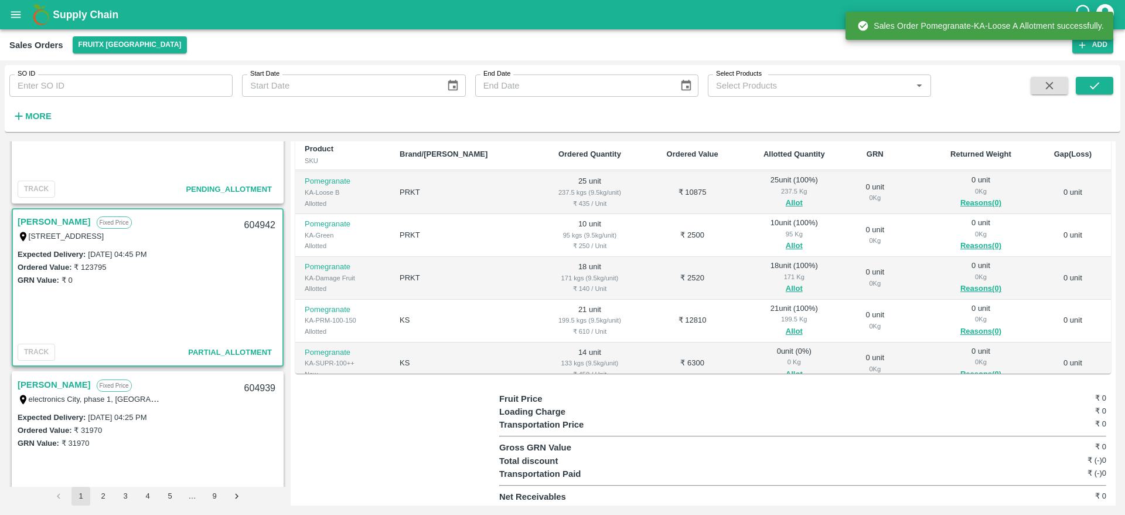
scroll to position [373, 0]
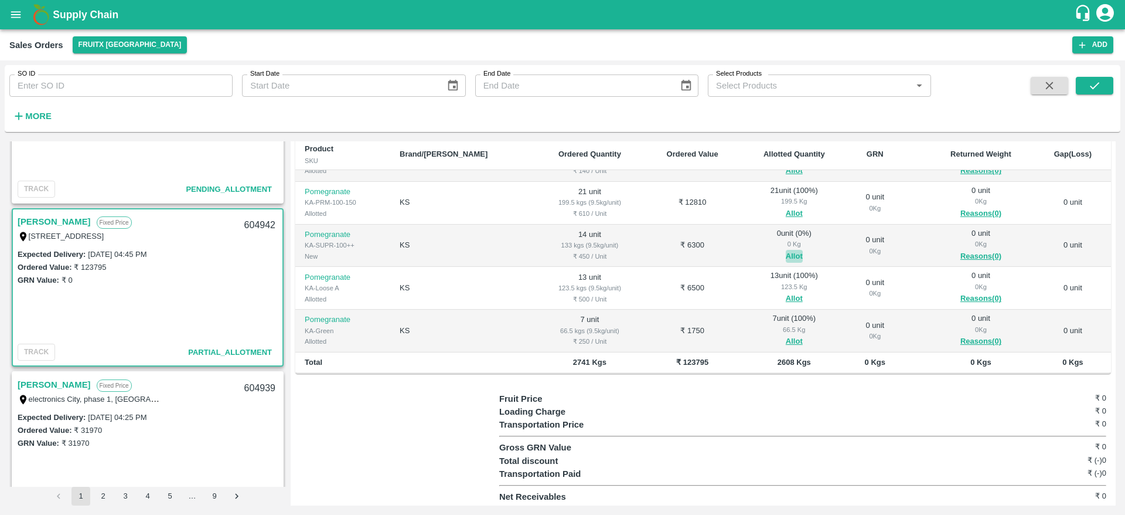
click at [786, 250] on button "Allot" at bounding box center [794, 256] width 17 height 13
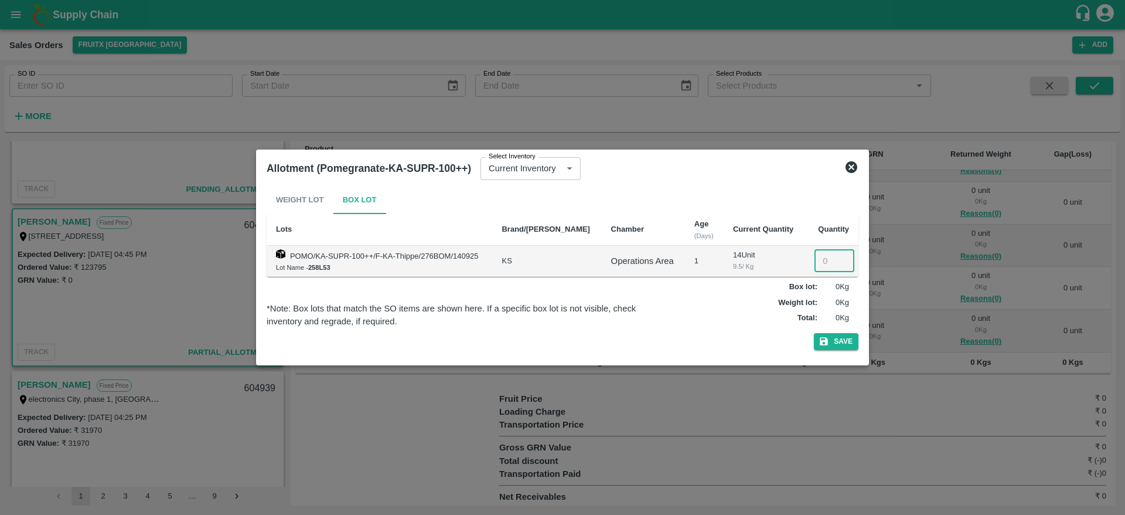
click at [823, 256] on input "number" at bounding box center [835, 261] width 40 height 22
type input "14"
click at [814, 333] on button "Save" at bounding box center [836, 341] width 45 height 17
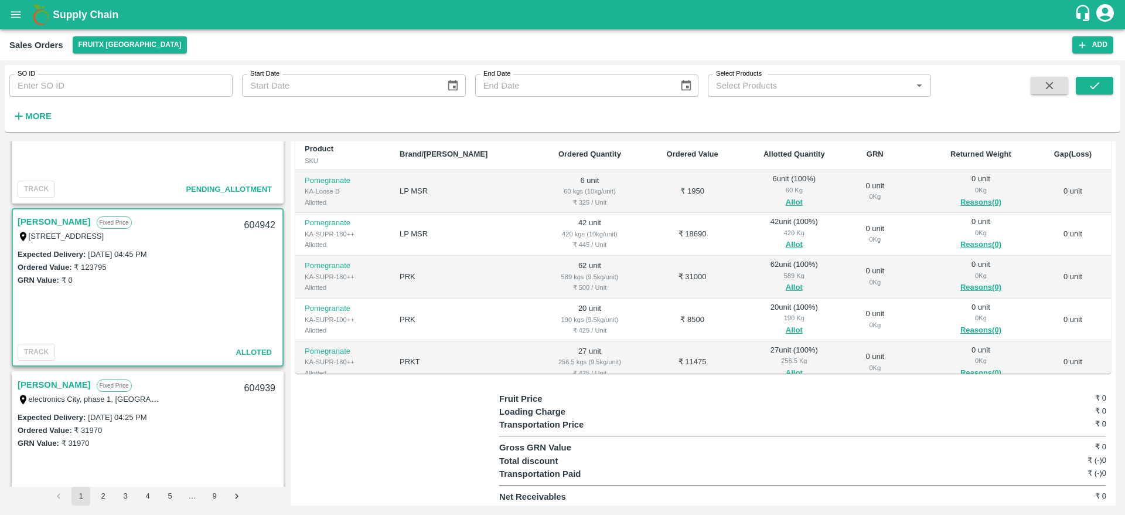
scroll to position [0, 0]
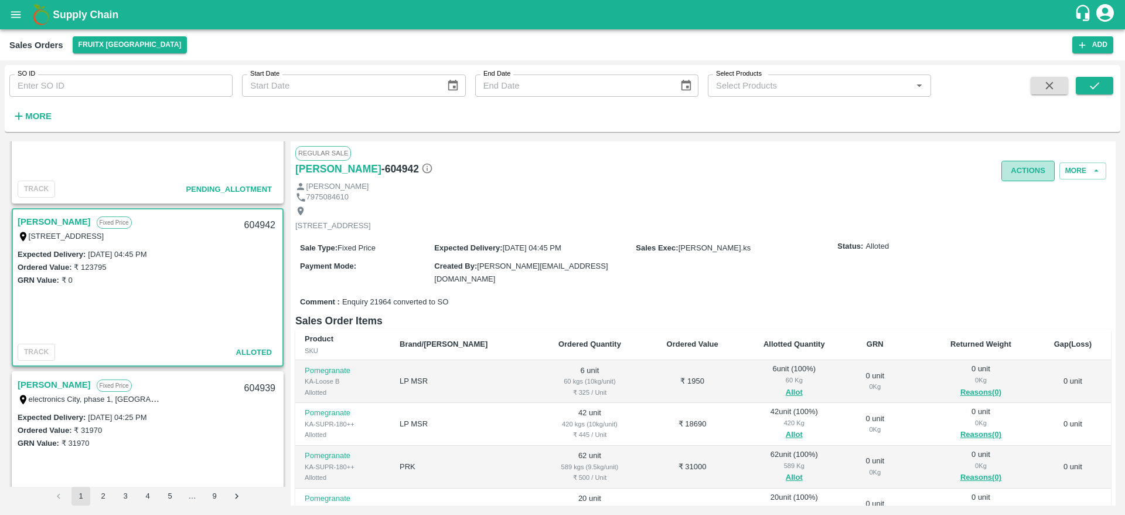
click at [1023, 165] on button "Actions" at bounding box center [1028, 171] width 53 height 21
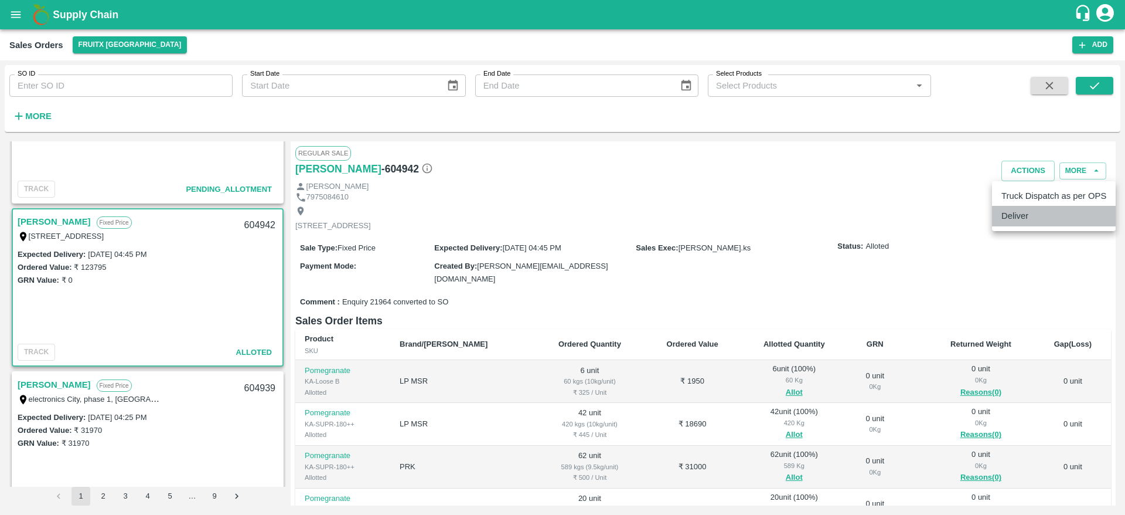
click at [1004, 220] on li "Deliver" at bounding box center [1054, 216] width 124 height 20
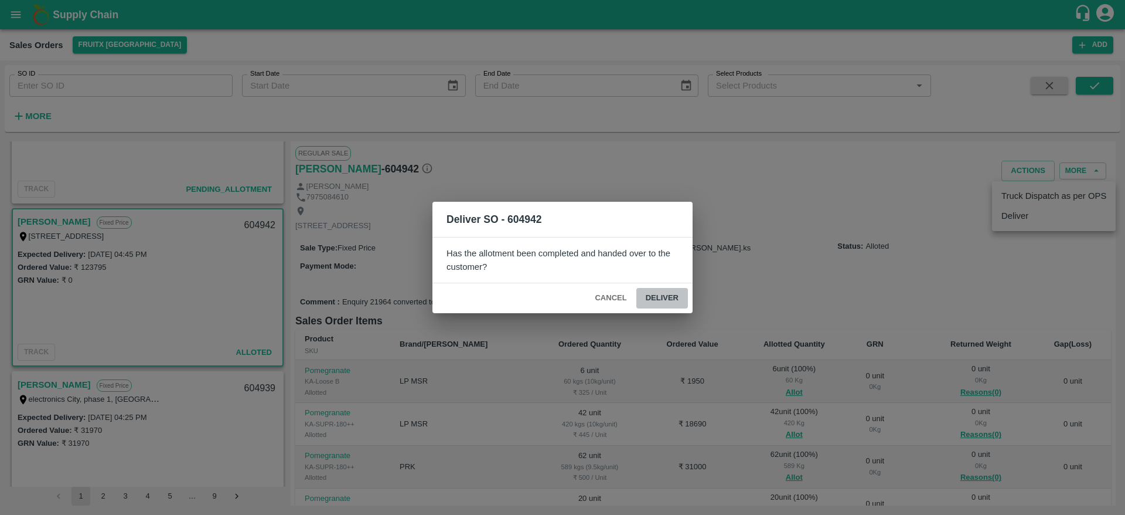
click at [669, 295] on button "Deliver" at bounding box center [662, 298] width 52 height 21
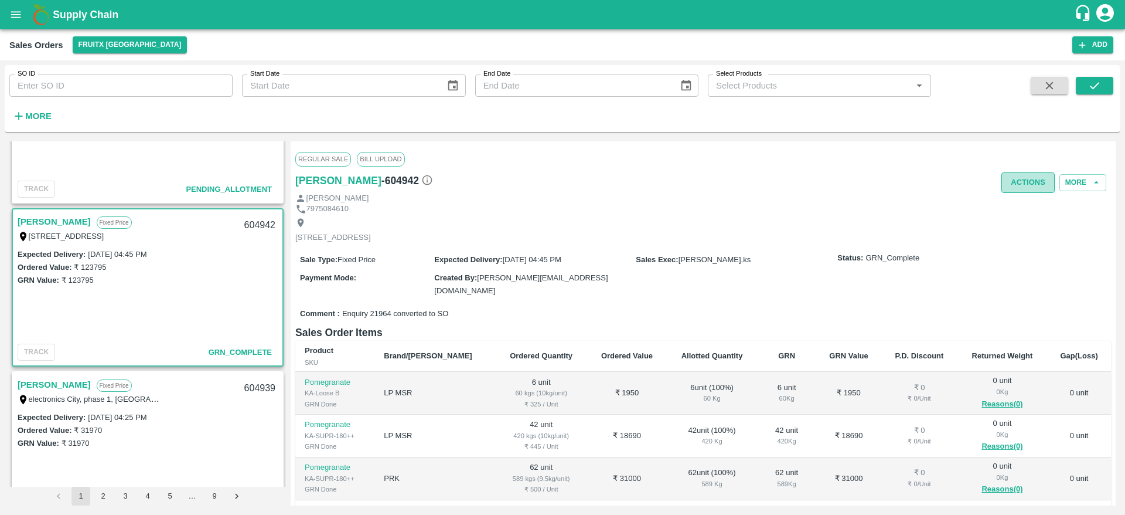
click at [1020, 178] on button "Actions" at bounding box center [1028, 182] width 53 height 21
click at [1036, 209] on li "Truck Dispatch as per OPS" at bounding box center [1054, 207] width 124 height 20
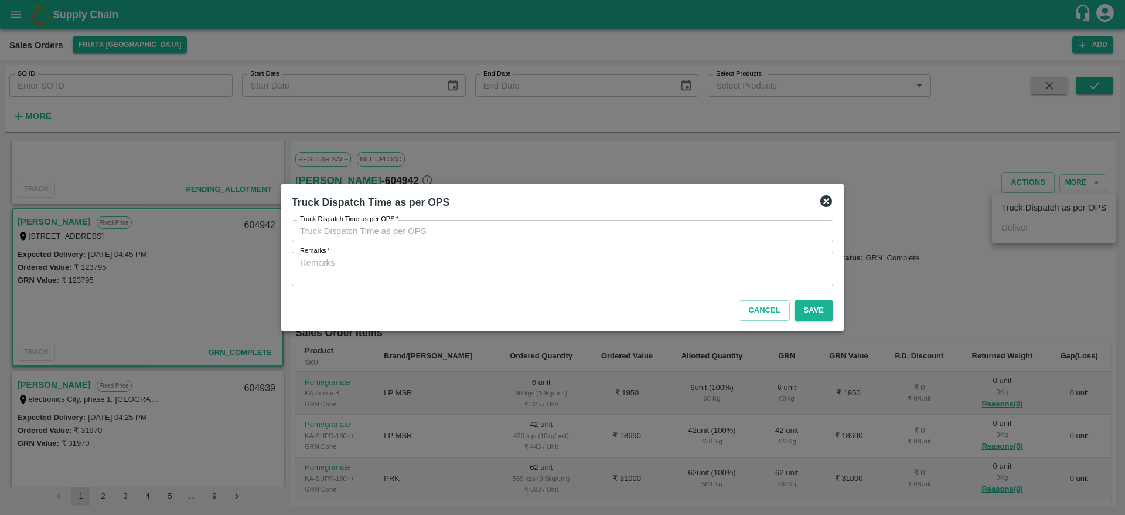
type input "15/09/2025 04:56 PM"
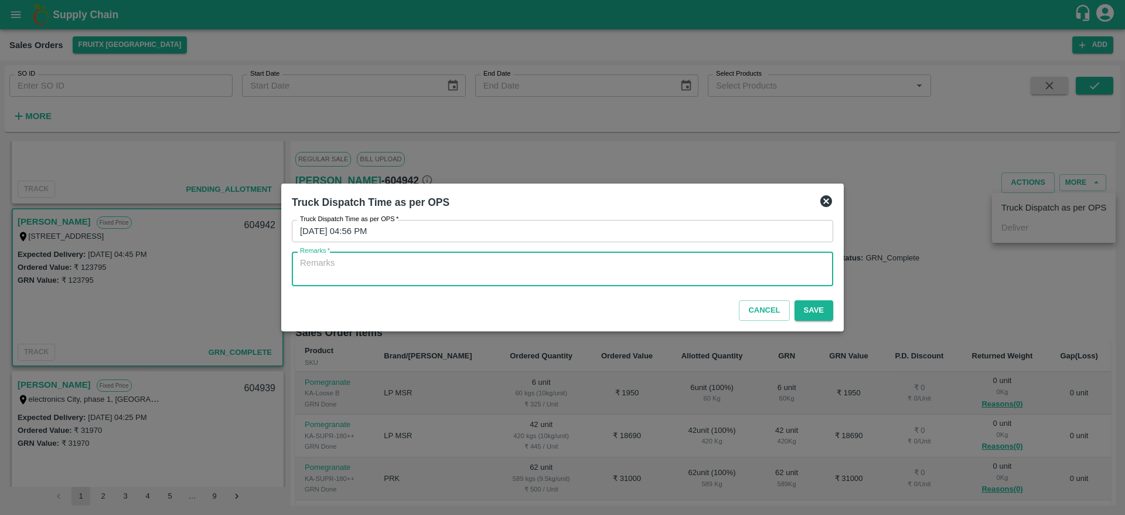
click at [680, 280] on textarea "Remarks   *" at bounding box center [562, 269] width 525 height 25
type textarea "OTD"
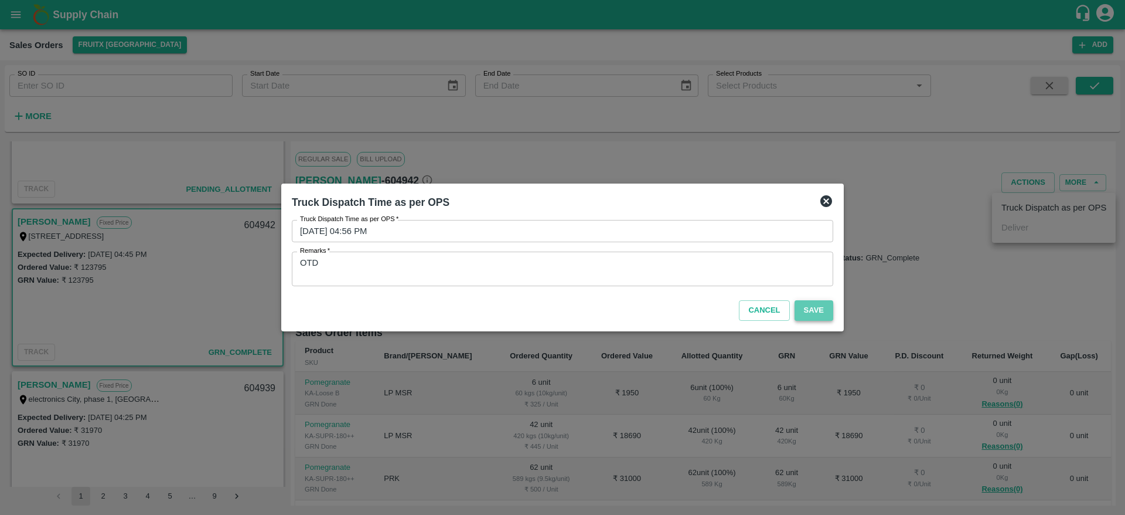
click at [826, 307] on button "Save" at bounding box center [814, 310] width 39 height 21
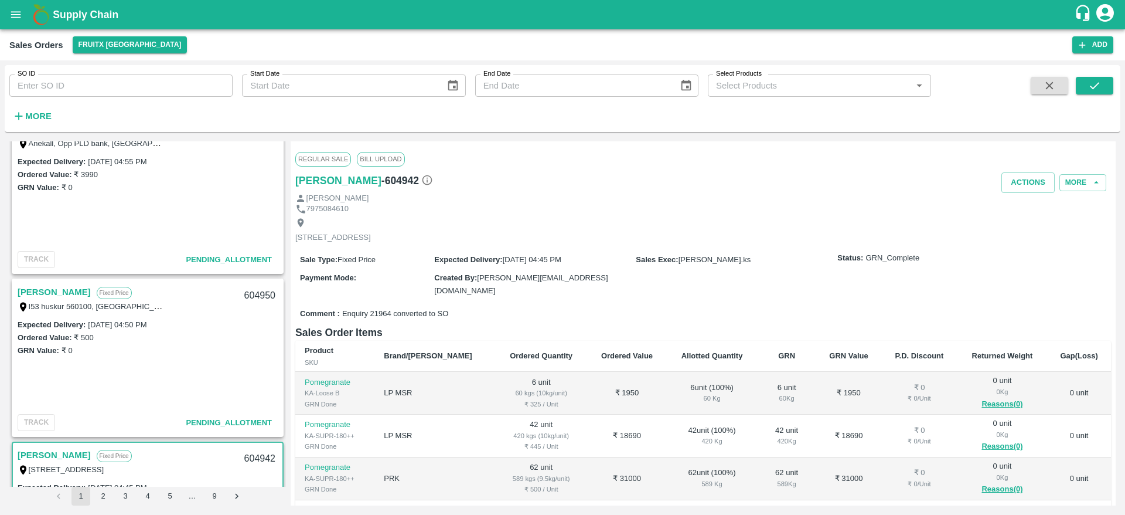
scroll to position [26, 0]
click at [30, 293] on link "[PERSON_NAME]" at bounding box center [54, 294] width 73 height 15
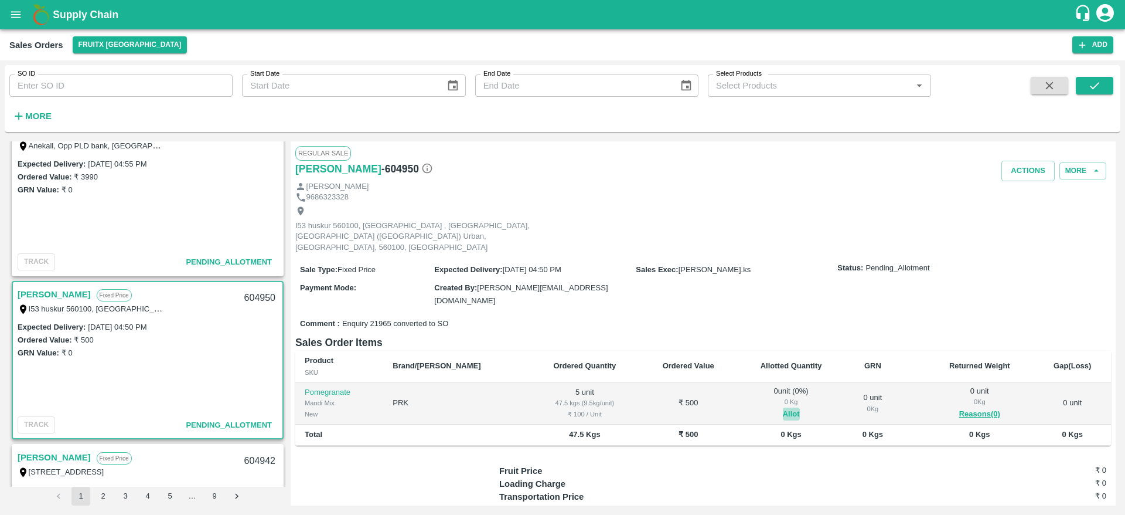
click at [783, 407] on button "Allot" at bounding box center [791, 413] width 17 height 13
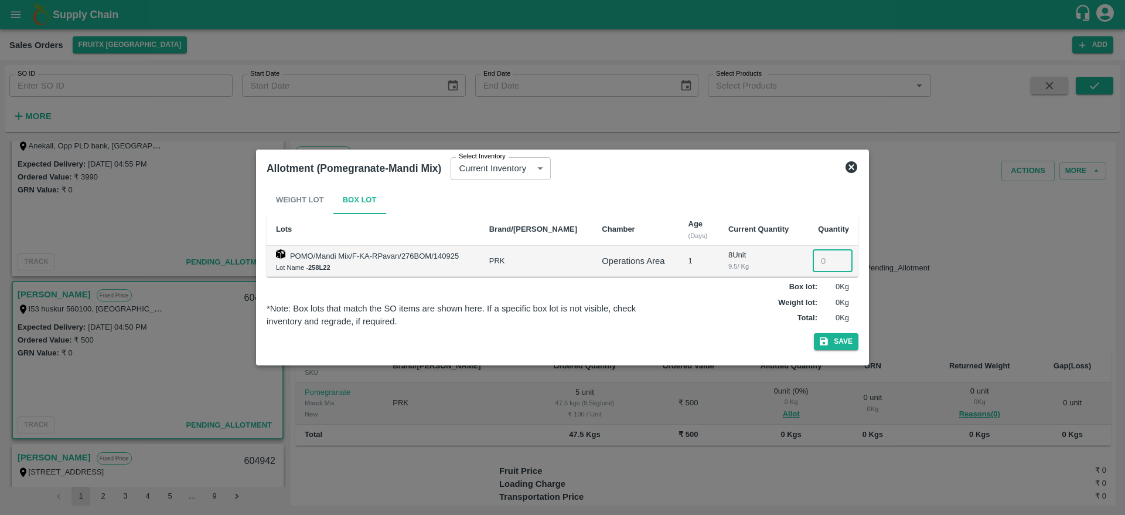
click at [819, 264] on input "number" at bounding box center [833, 261] width 40 height 22
type input "5"
click at [814, 333] on button "Save" at bounding box center [836, 341] width 45 height 17
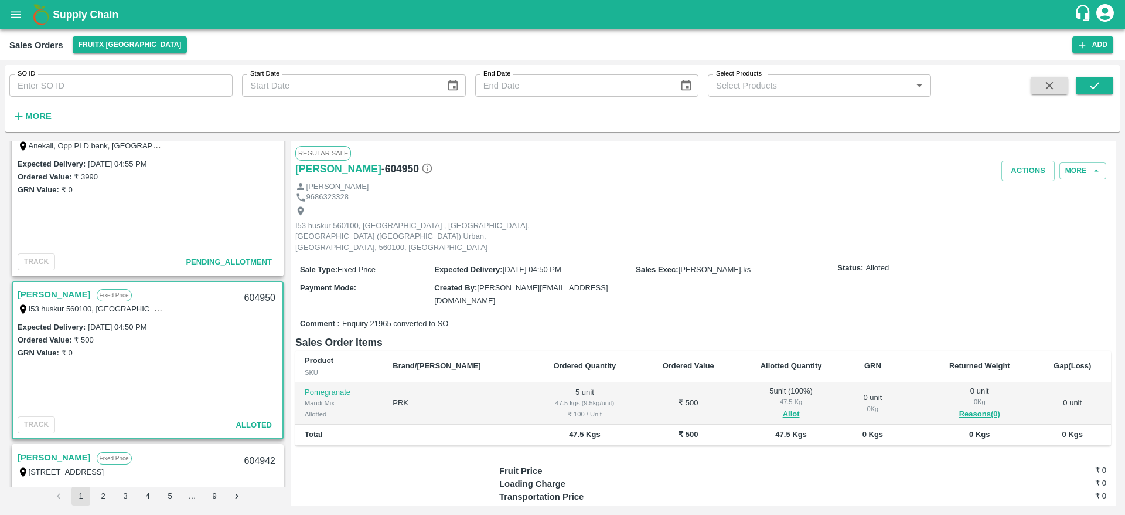
click at [253, 297] on div "604950" at bounding box center [259, 298] width 45 height 28
copy div "604950"
click at [1026, 161] on button "Actions" at bounding box center [1028, 171] width 53 height 21
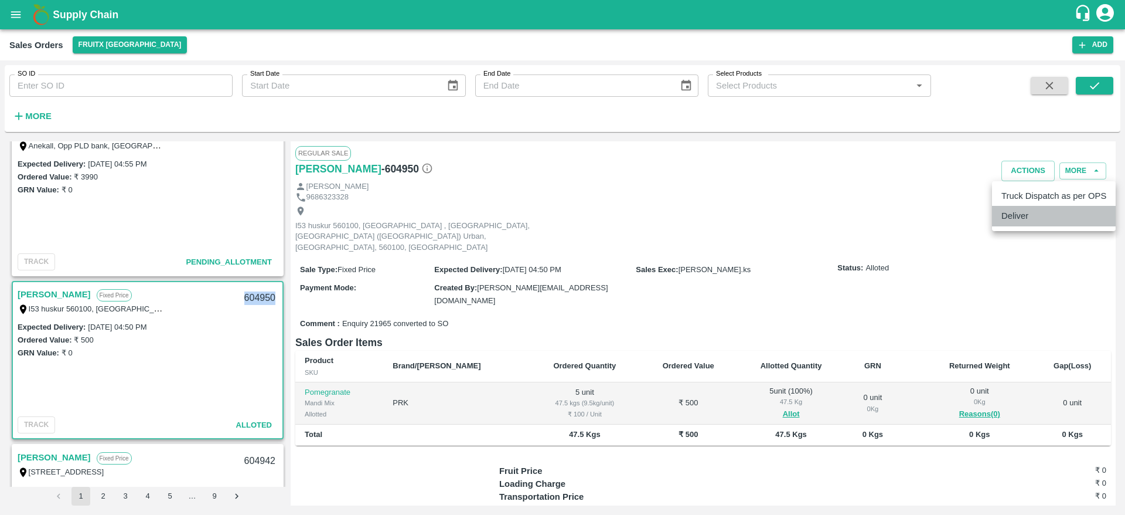
click at [996, 221] on li "Deliver" at bounding box center [1054, 216] width 124 height 20
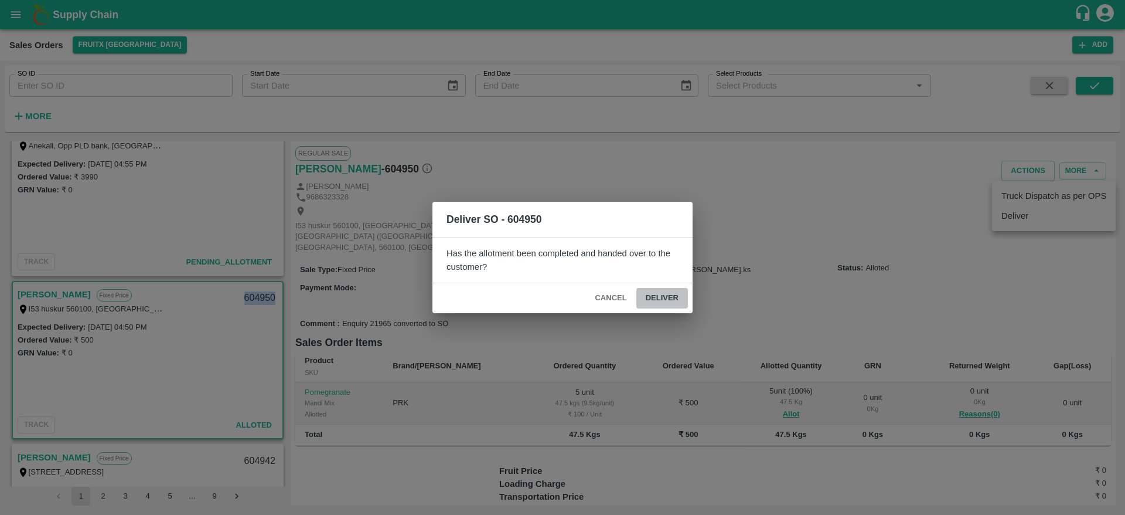
click at [651, 294] on button "Deliver" at bounding box center [662, 298] width 52 height 21
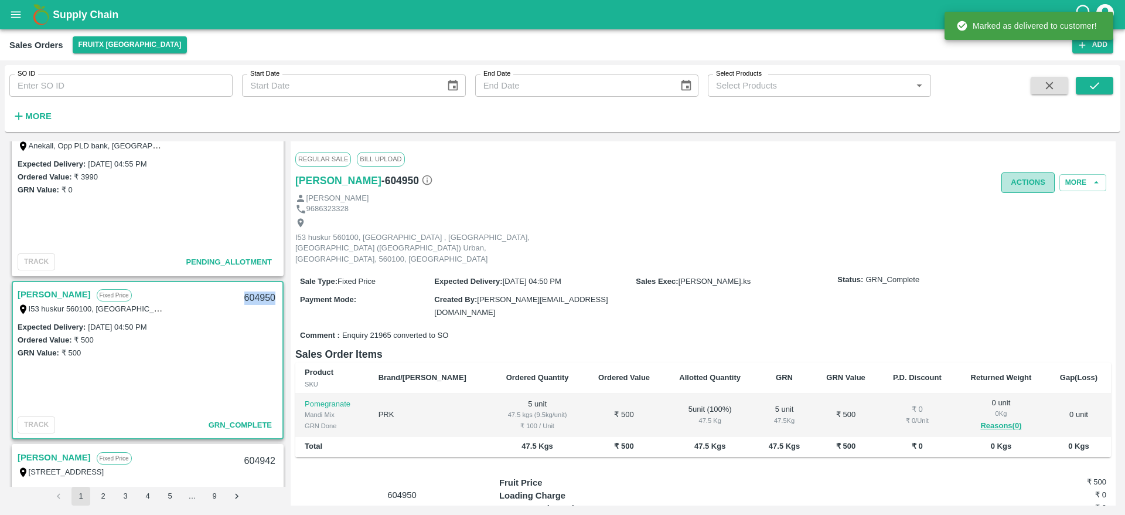
click at [1010, 178] on button "Actions" at bounding box center [1028, 182] width 53 height 21
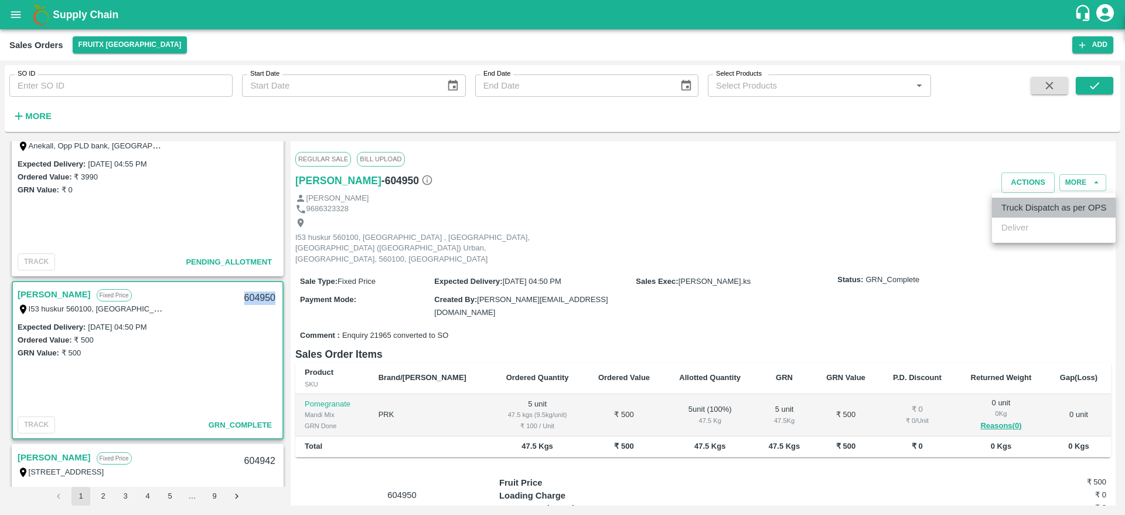
click at [1002, 200] on li "Truck Dispatch as per OPS" at bounding box center [1054, 207] width 124 height 20
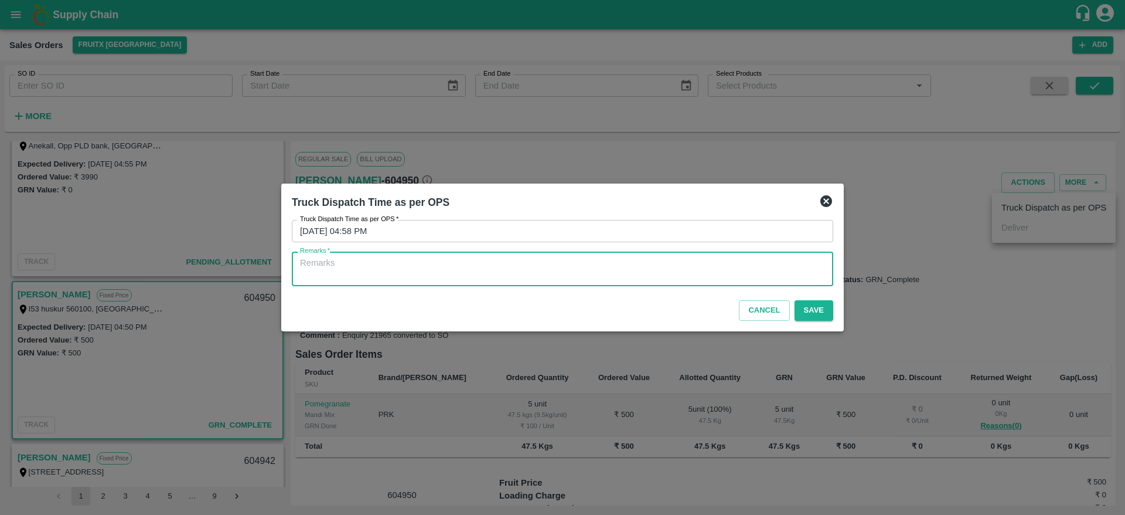
click at [577, 259] on textarea "Remarks   *" at bounding box center [562, 269] width 525 height 25
type textarea "OTD"
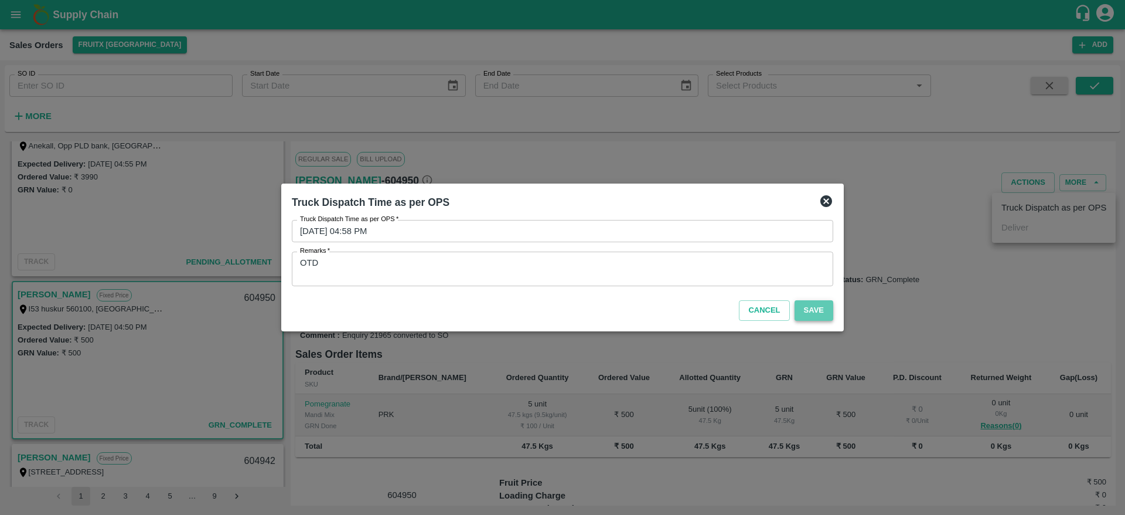
click at [819, 312] on button "Save" at bounding box center [814, 310] width 39 height 21
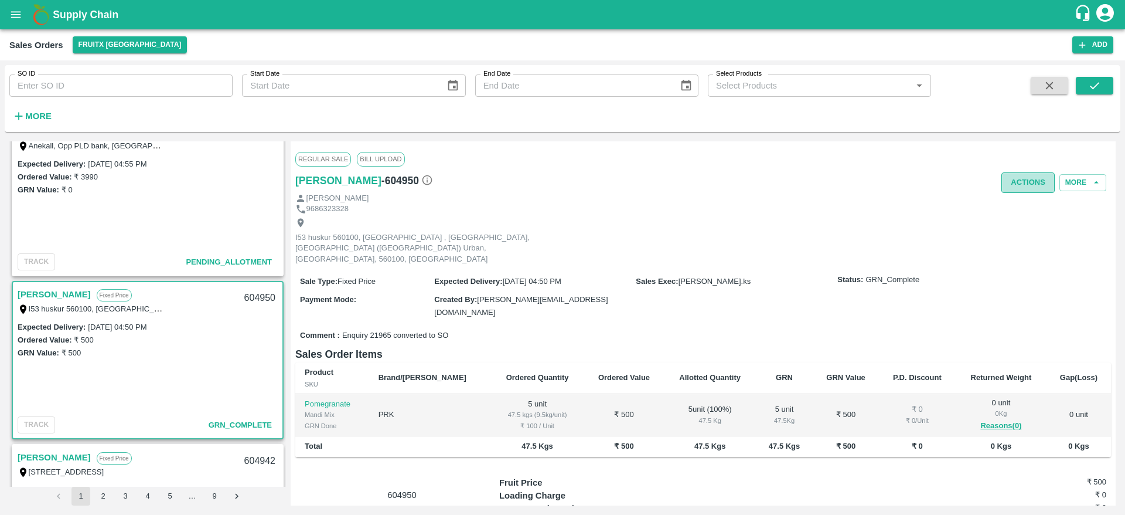
click at [1019, 175] on button "Actions" at bounding box center [1028, 182] width 53 height 21
click at [714, 187] on div at bounding box center [562, 257] width 1125 height 515
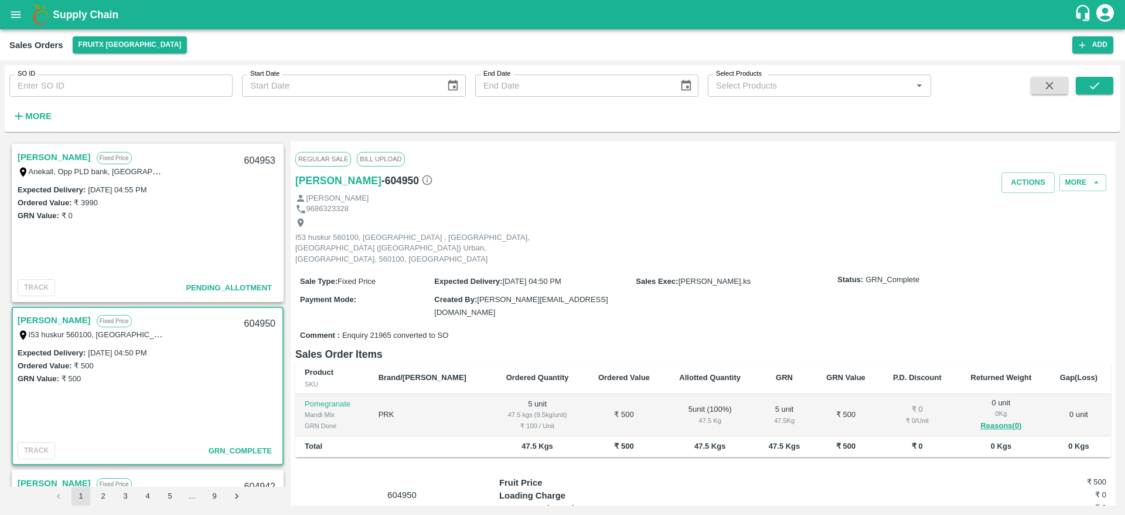
click at [38, 155] on link "[PERSON_NAME]" at bounding box center [54, 156] width 73 height 15
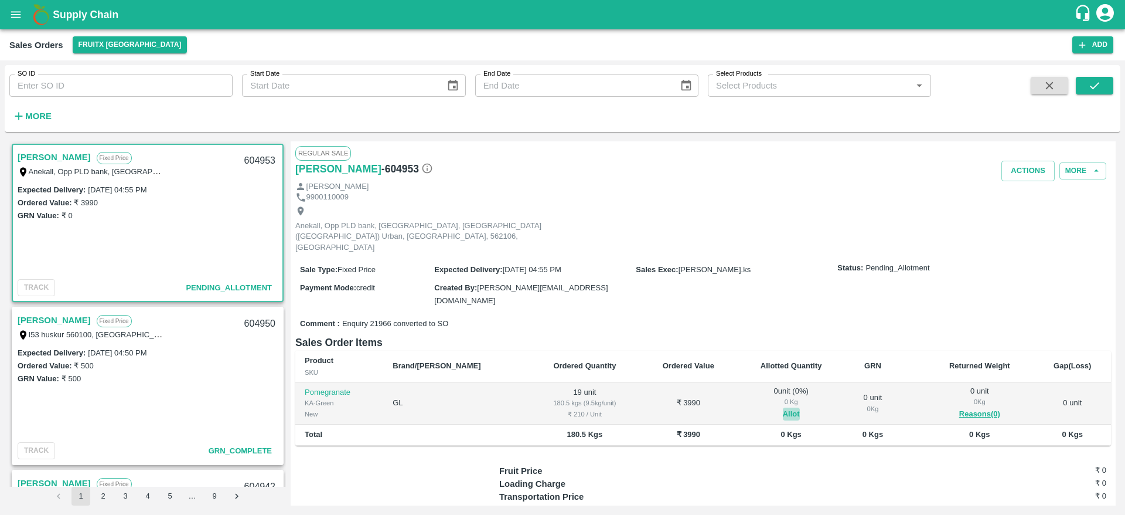
click at [783, 407] on button "Allot" at bounding box center [791, 413] width 17 height 13
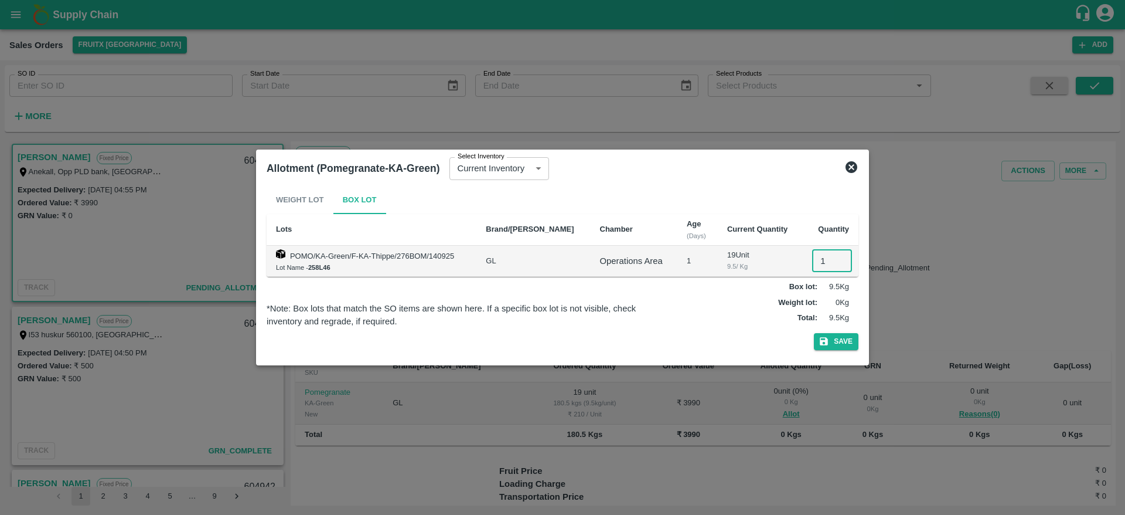
click at [816, 254] on input "1" at bounding box center [832, 261] width 40 height 22
type input "19"
click at [814, 333] on button "Save" at bounding box center [836, 341] width 45 height 17
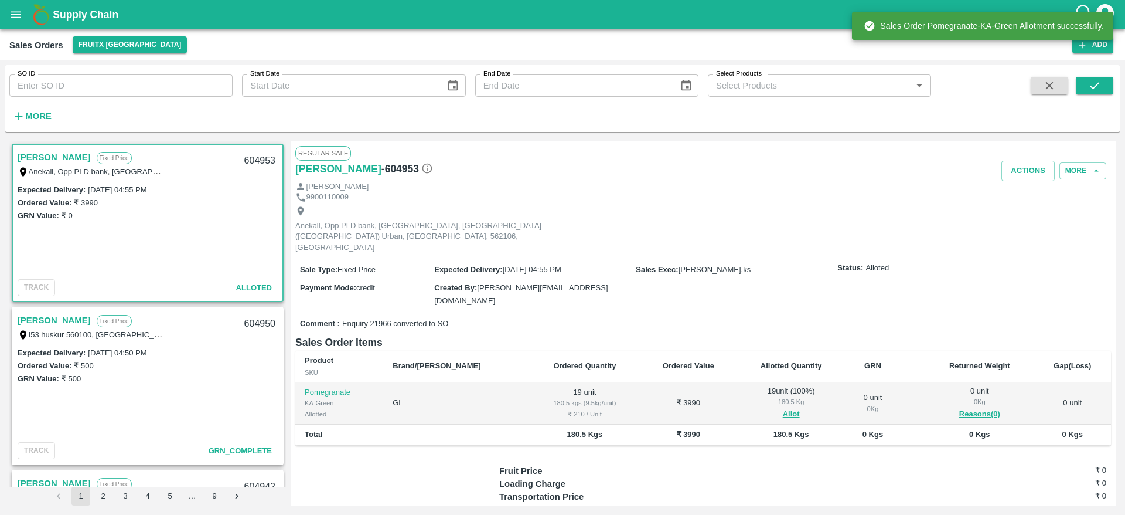
click at [261, 154] on div "604953" at bounding box center [259, 161] width 45 height 28
copy div "604953"
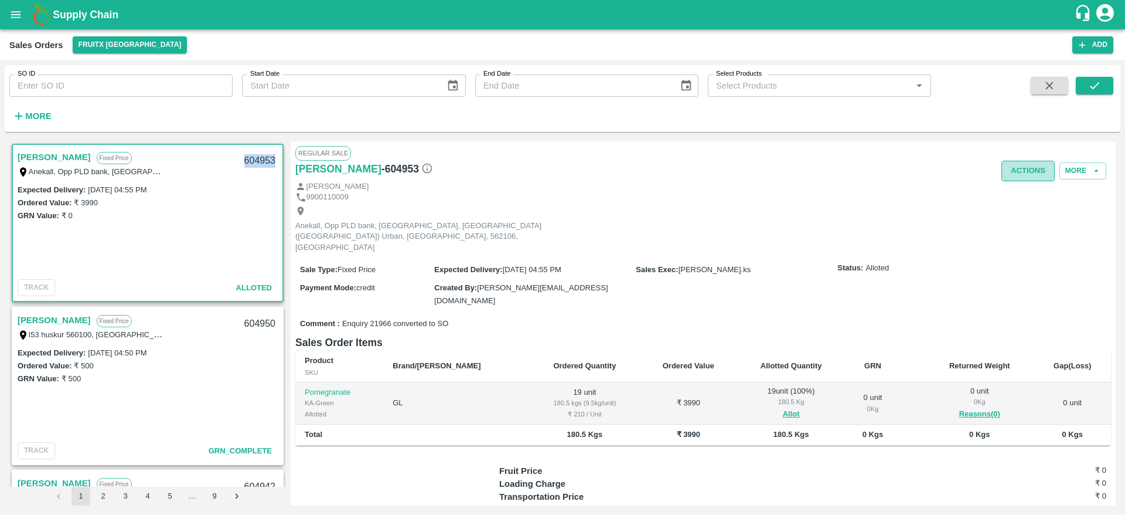
click at [1020, 173] on button "Actions" at bounding box center [1028, 171] width 53 height 21
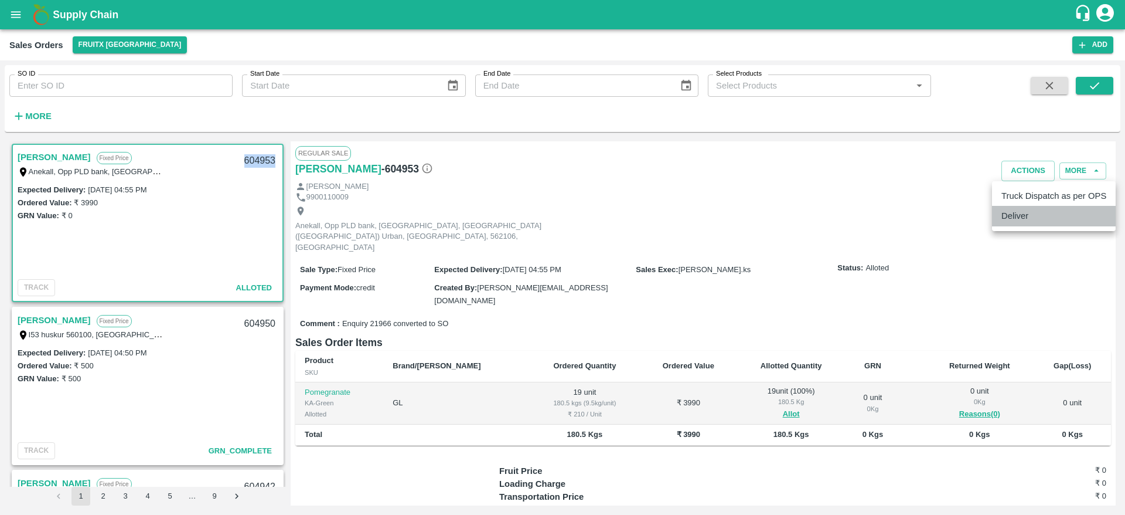
click at [1039, 213] on li "Deliver" at bounding box center [1054, 216] width 124 height 20
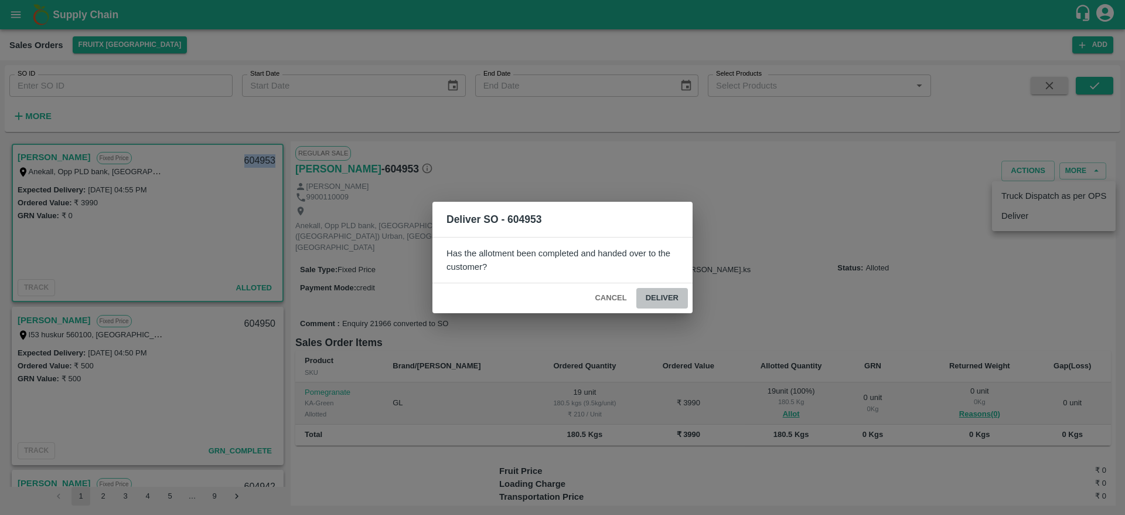
click at [668, 300] on button "Deliver" at bounding box center [662, 298] width 52 height 21
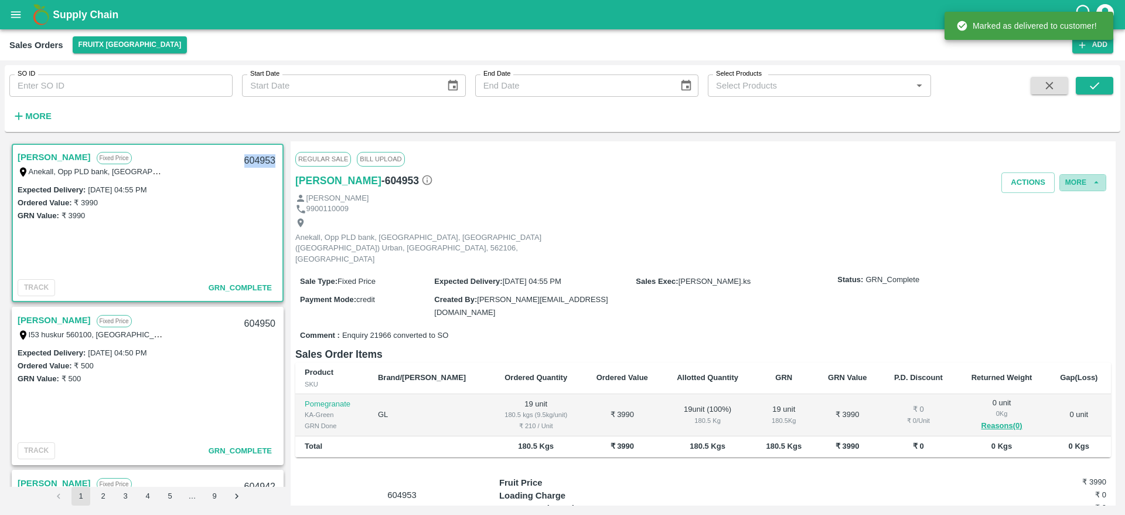
click at [1061, 179] on button "More" at bounding box center [1083, 182] width 47 height 17
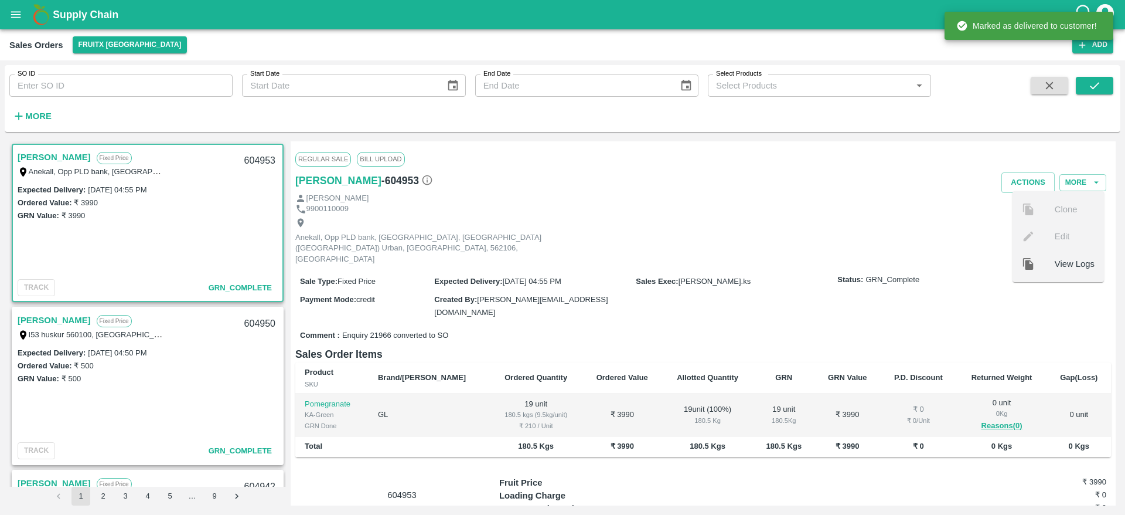
click at [849, 214] on div "Anekall, Opp PLD bank, [GEOGRAPHIC_DATA], [GEOGRAPHIC_DATA] ([GEOGRAPHIC_DATA])…" at bounding box center [703, 240] width 816 height 53
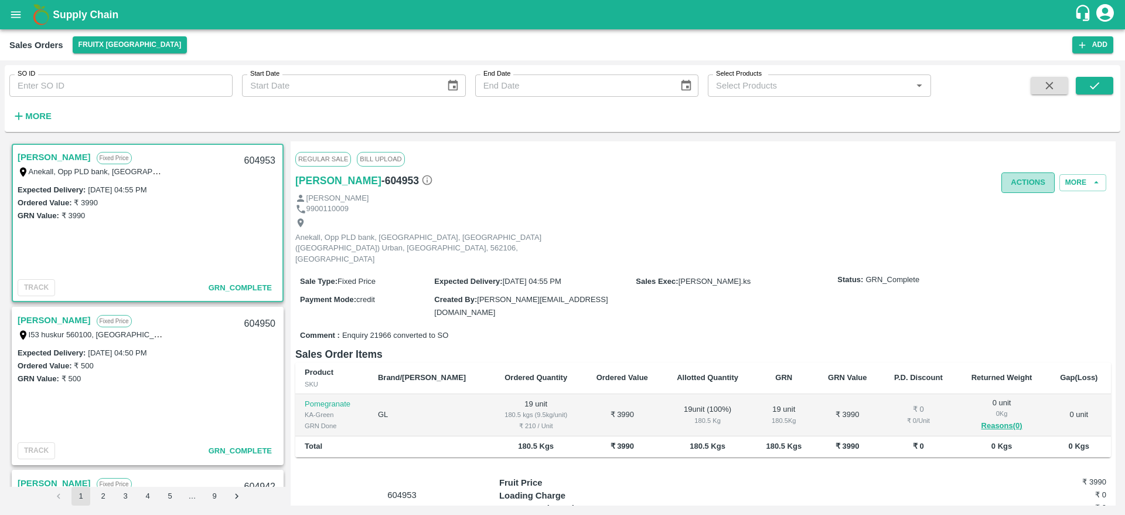
click at [1034, 179] on button "Actions" at bounding box center [1028, 182] width 53 height 21
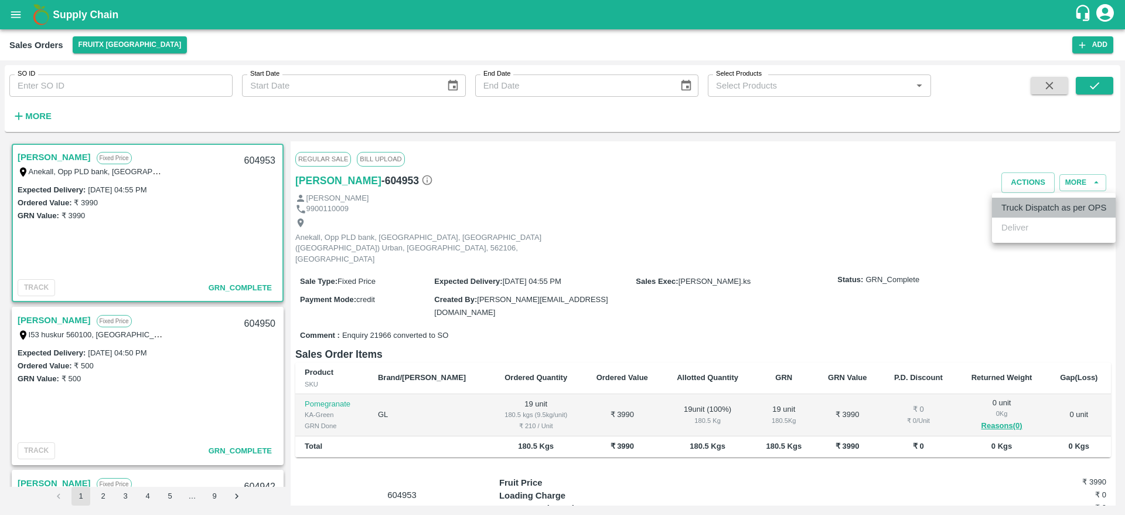
click at [1031, 210] on li "Truck Dispatch as per OPS" at bounding box center [1054, 207] width 124 height 20
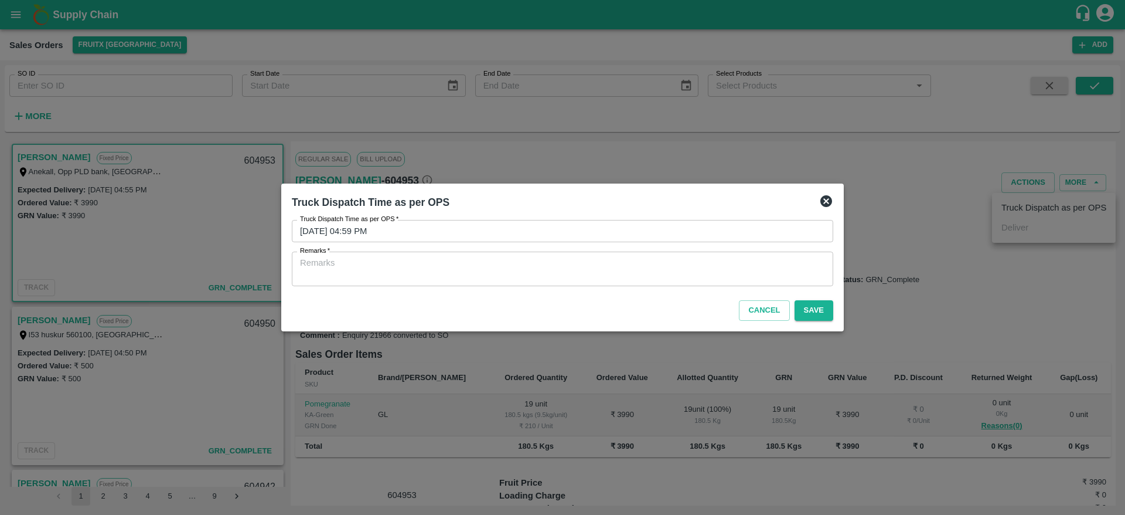
click at [723, 271] on textarea "Remarks   *" at bounding box center [562, 269] width 525 height 25
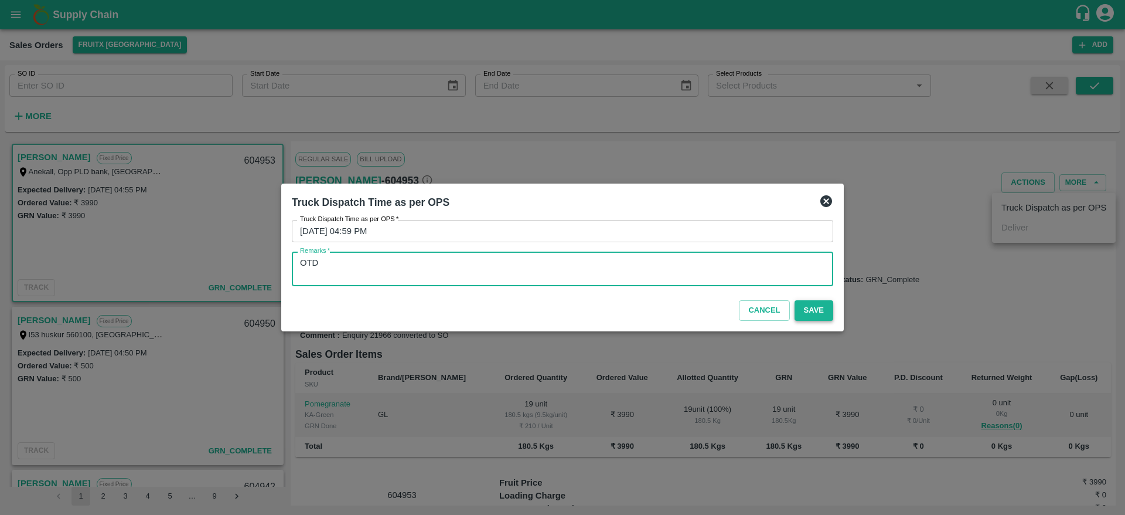
type textarea "OTD"
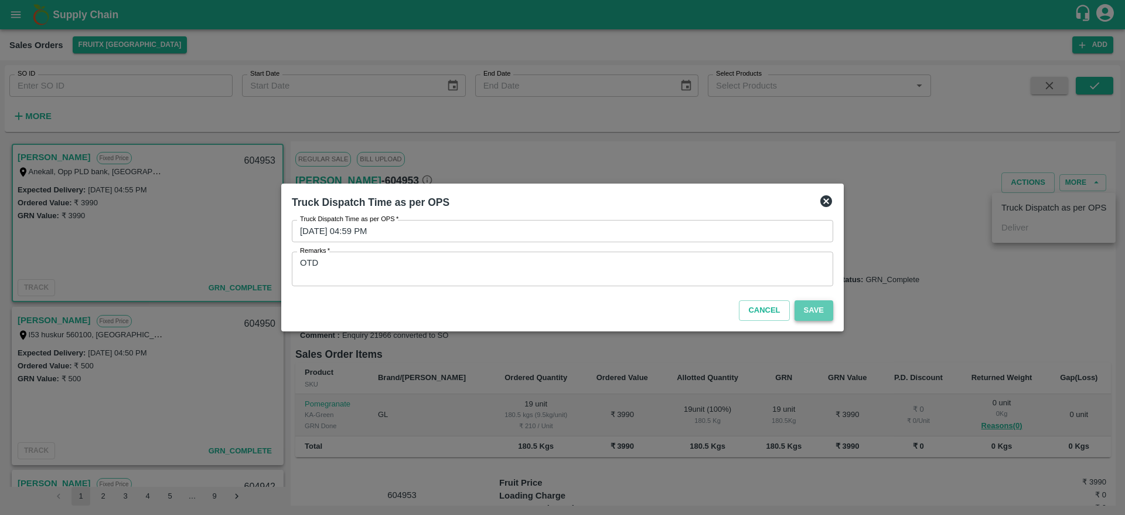
click at [809, 308] on button "Save" at bounding box center [814, 310] width 39 height 21
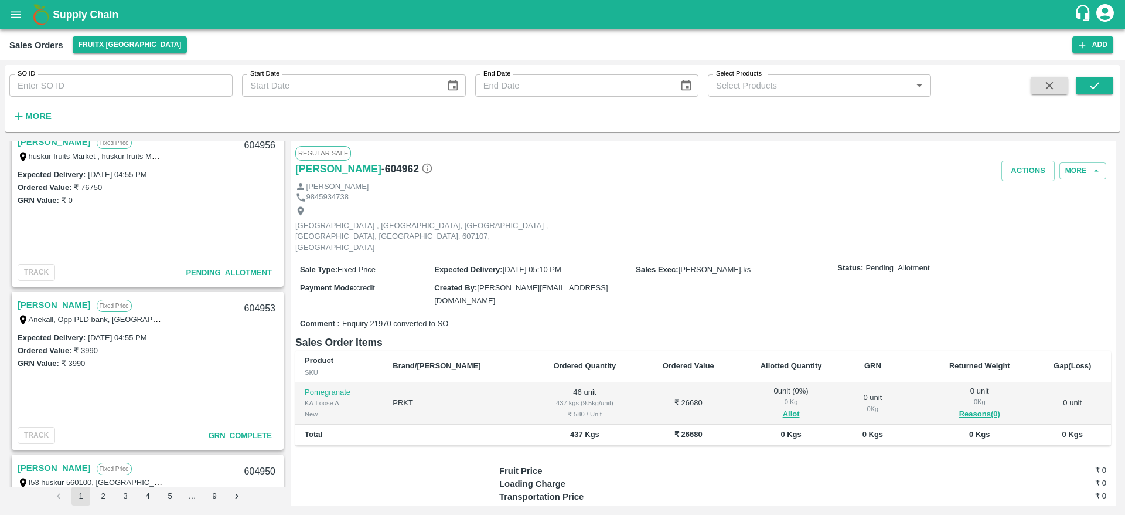
scroll to position [455, 0]
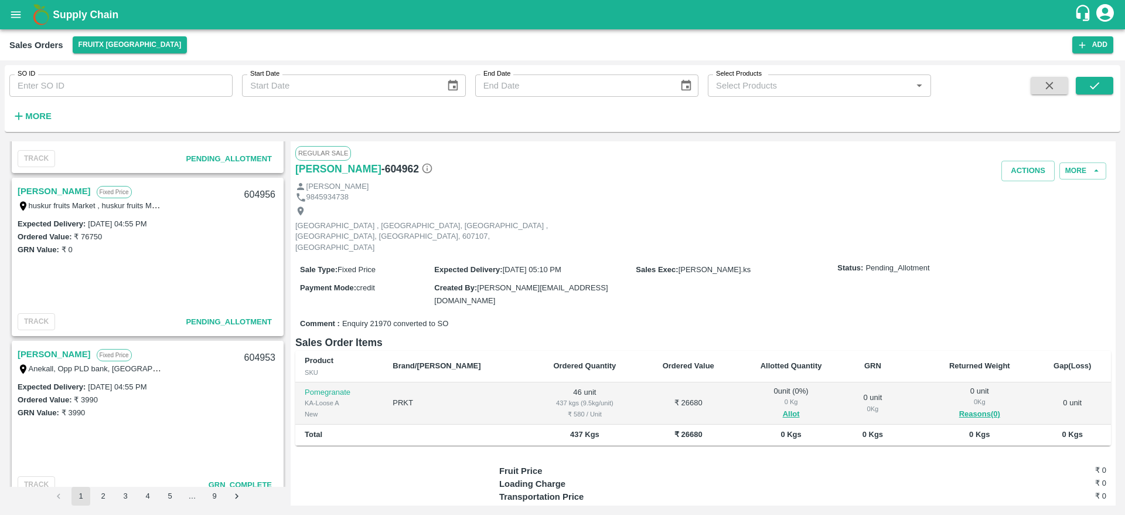
click at [53, 190] on link "[PERSON_NAME]" at bounding box center [54, 190] width 73 height 15
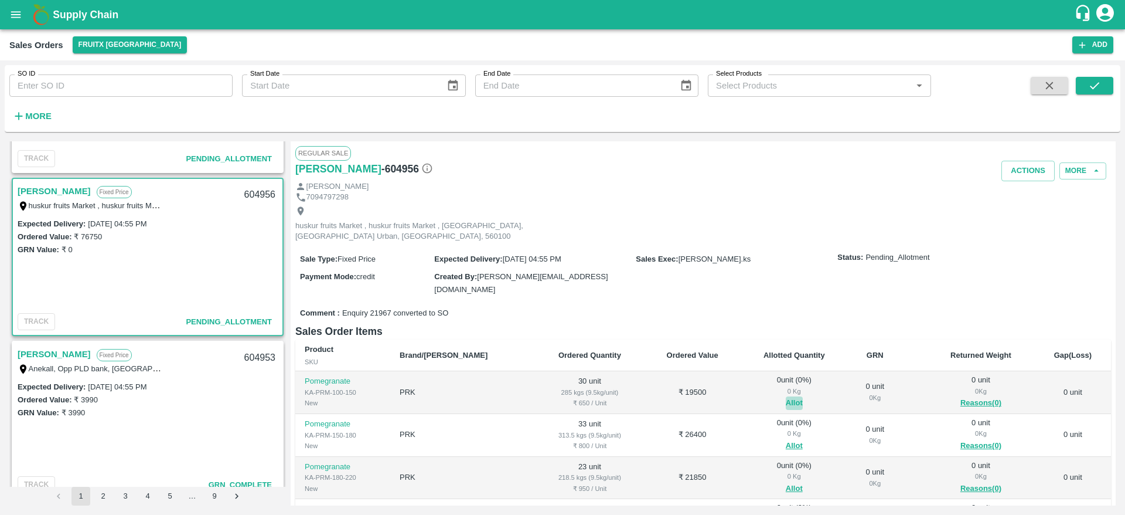
click at [786, 396] on button "Allot" at bounding box center [794, 402] width 17 height 13
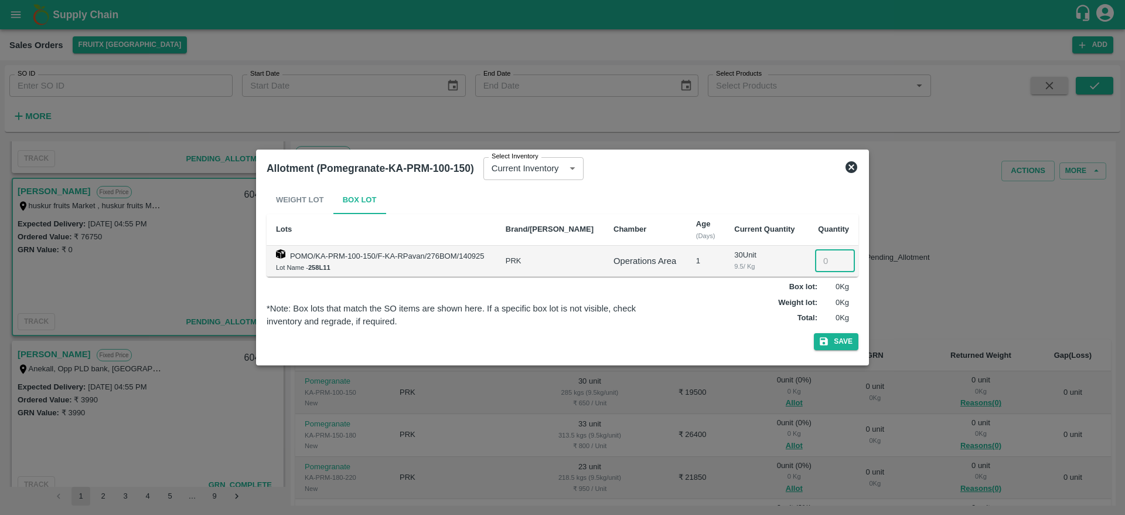
click at [822, 267] on input "number" at bounding box center [835, 261] width 40 height 22
type input "30"
click at [814, 333] on button "Save" at bounding box center [836, 341] width 45 height 17
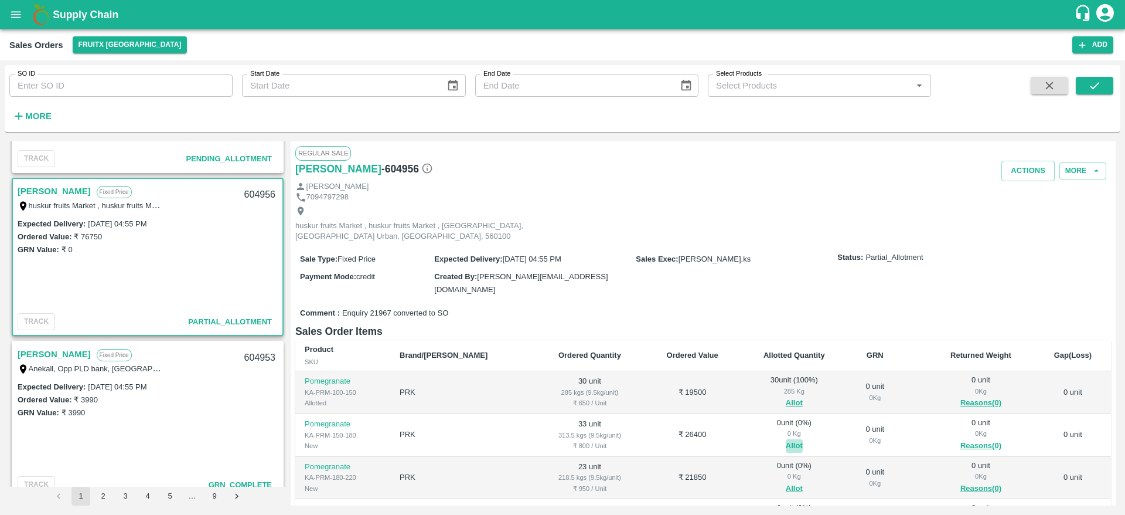
click at [786, 439] on button "Allot" at bounding box center [794, 445] width 17 height 13
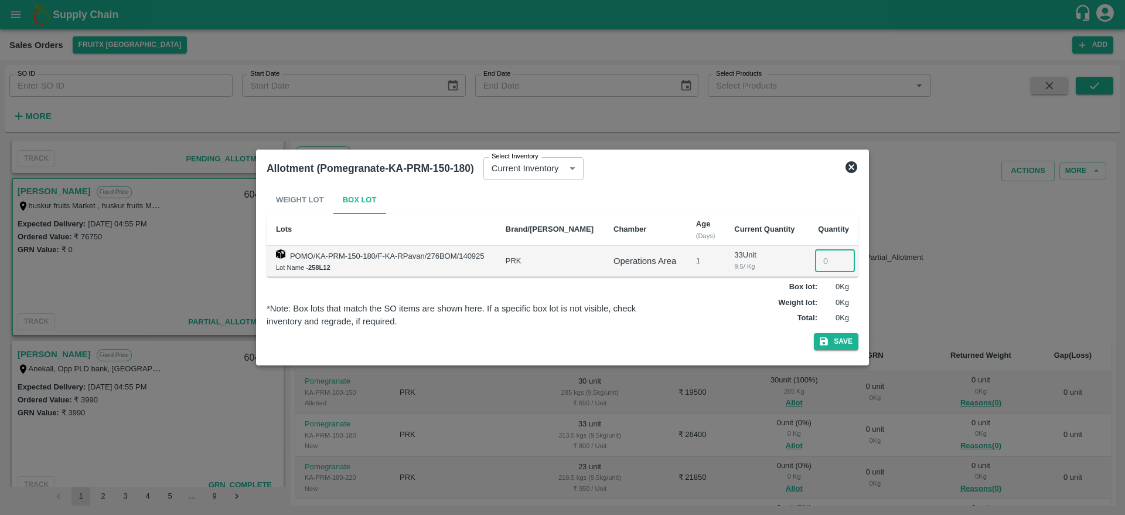
click at [823, 254] on input "number" at bounding box center [835, 261] width 40 height 22
type input "33"
click at [814, 333] on button "Save" at bounding box center [836, 341] width 45 height 17
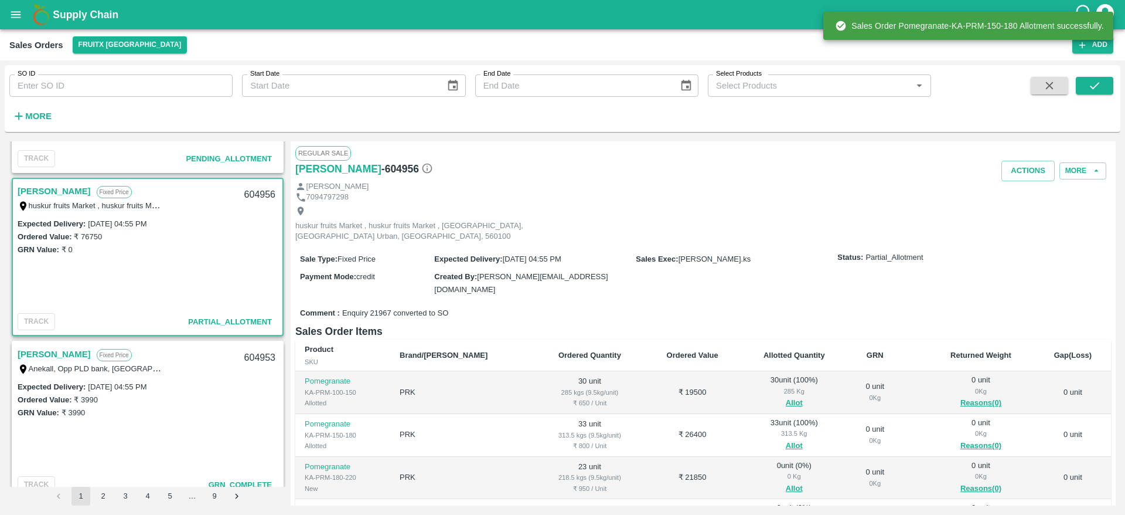
click at [260, 190] on div "604956" at bounding box center [259, 195] width 45 height 28
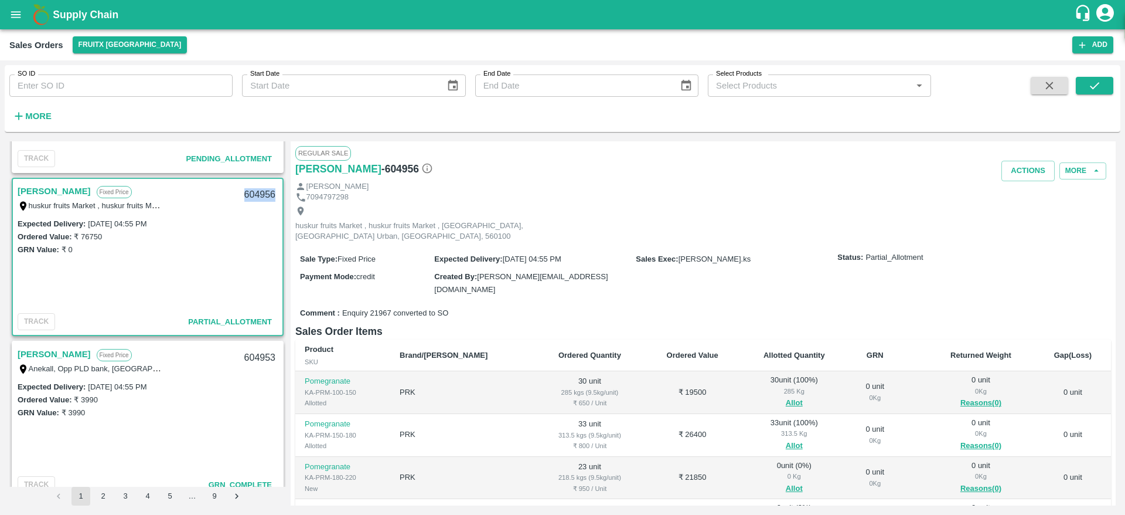
click at [260, 190] on div "604956" at bounding box center [259, 195] width 45 height 28
copy div "604956"
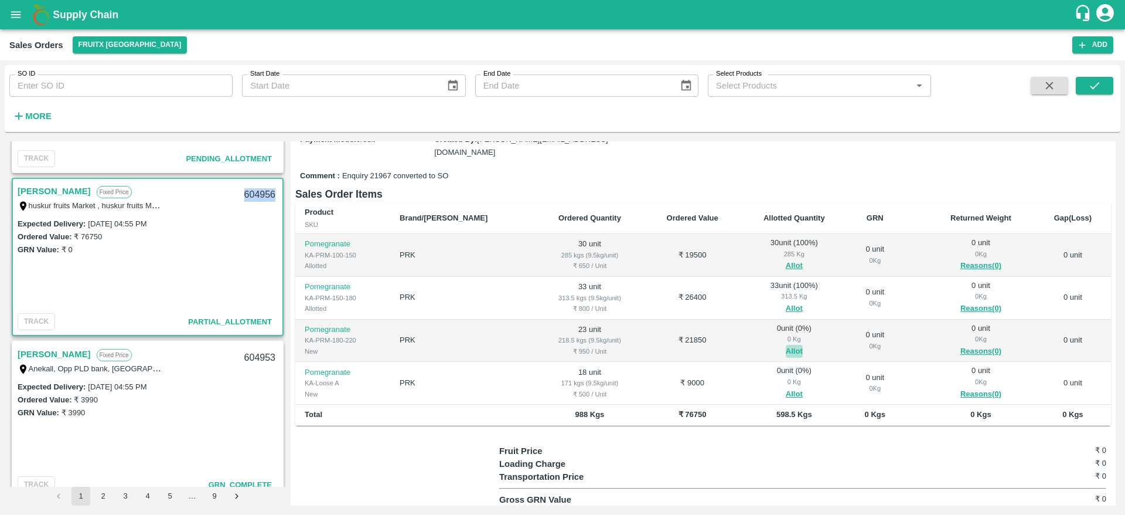
click at [786, 345] on button "Allot" at bounding box center [794, 351] width 17 height 13
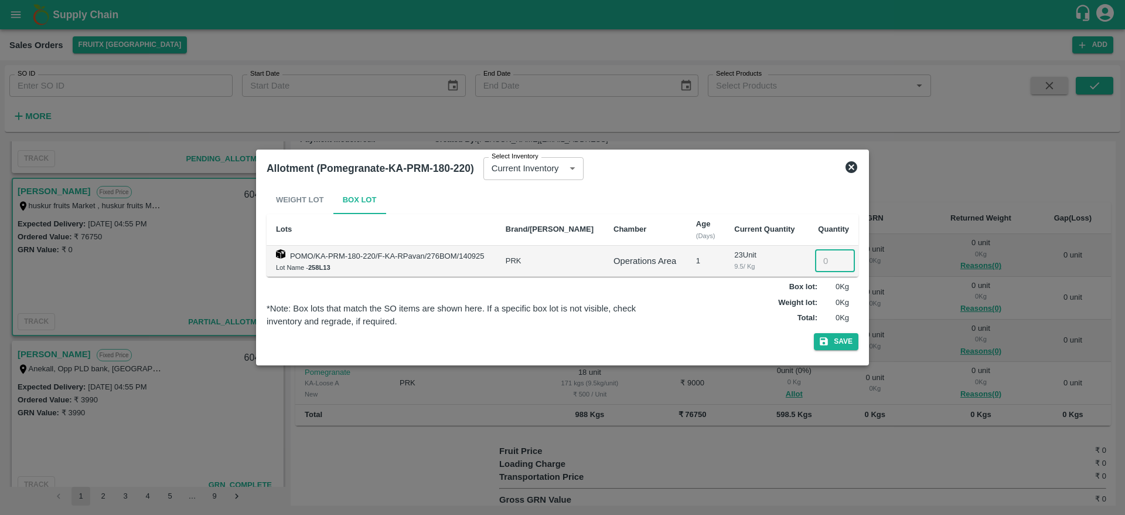
click at [819, 263] on input "number" at bounding box center [835, 261] width 40 height 22
type input "23"
click at [814, 333] on button "Save" at bounding box center [836, 341] width 45 height 17
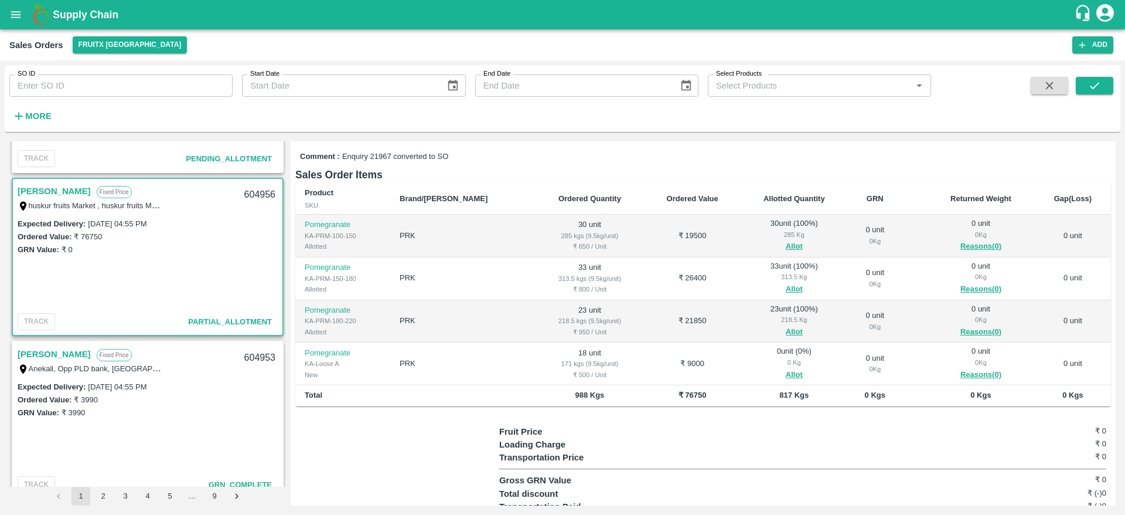
scroll to position [159, 0]
click at [786, 365] on button "Allot" at bounding box center [794, 371] width 17 height 13
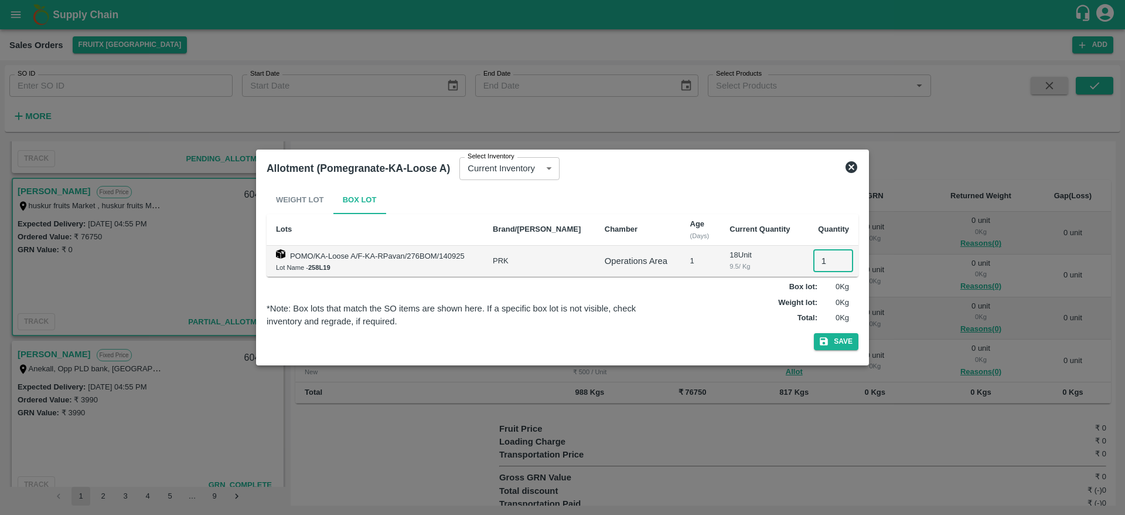
click at [815, 266] on input "1" at bounding box center [833, 261] width 40 height 22
type input "18"
click at [814, 333] on button "Save" at bounding box center [836, 341] width 45 height 17
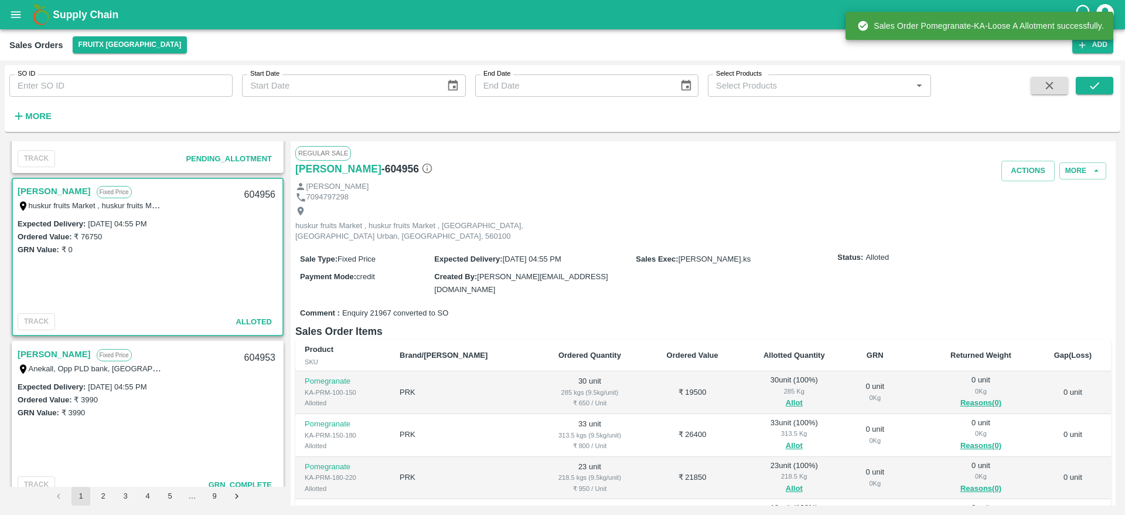
click at [246, 195] on div "604956" at bounding box center [259, 195] width 45 height 28
copy div "604956"
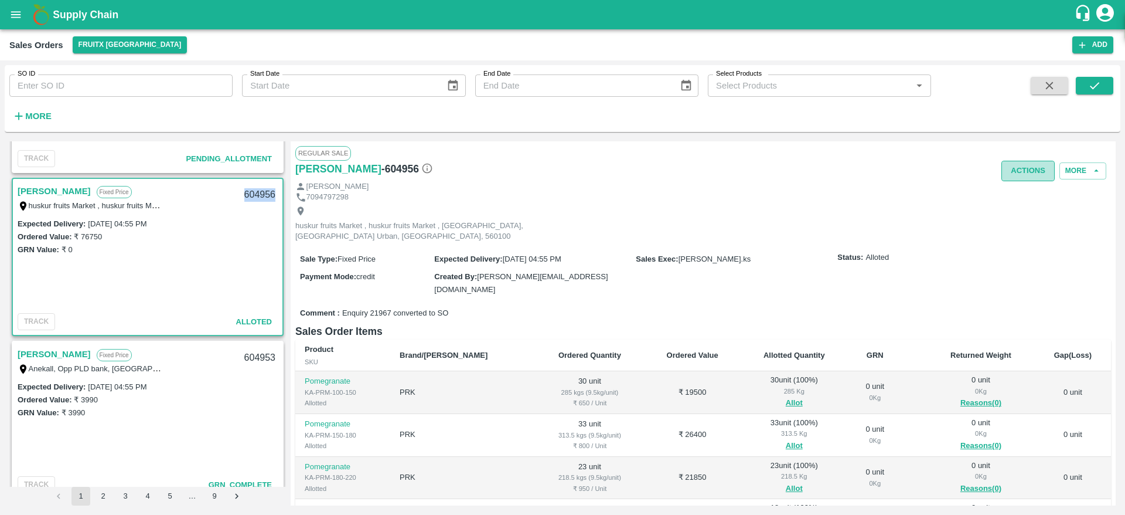
click at [1019, 175] on button "Actions" at bounding box center [1028, 171] width 53 height 21
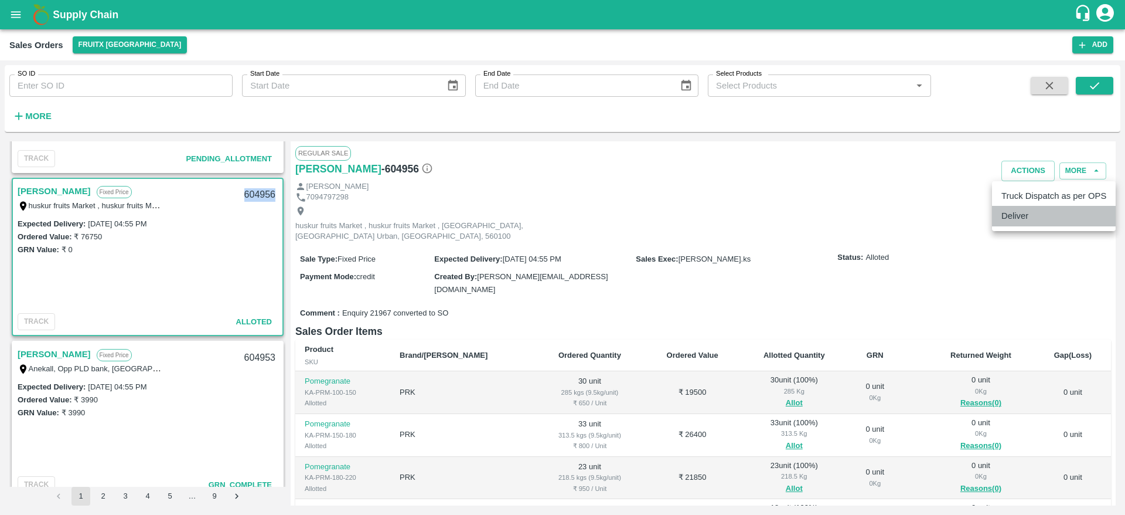
click at [1024, 222] on li "Deliver" at bounding box center [1054, 216] width 124 height 20
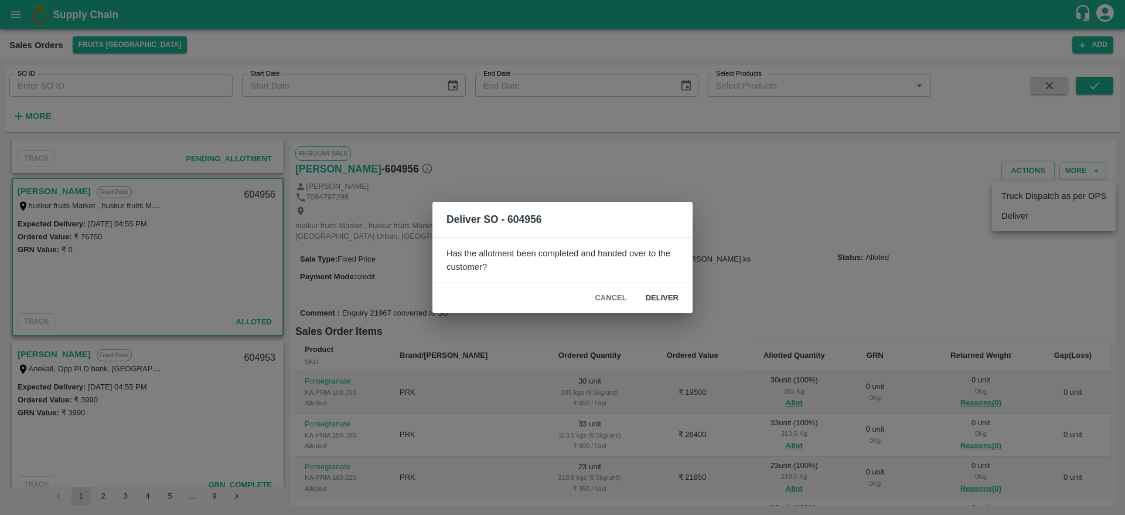
click at [660, 290] on div "Cancel Deliver" at bounding box center [563, 298] width 260 height 30
click at [660, 290] on button "Deliver" at bounding box center [662, 298] width 52 height 21
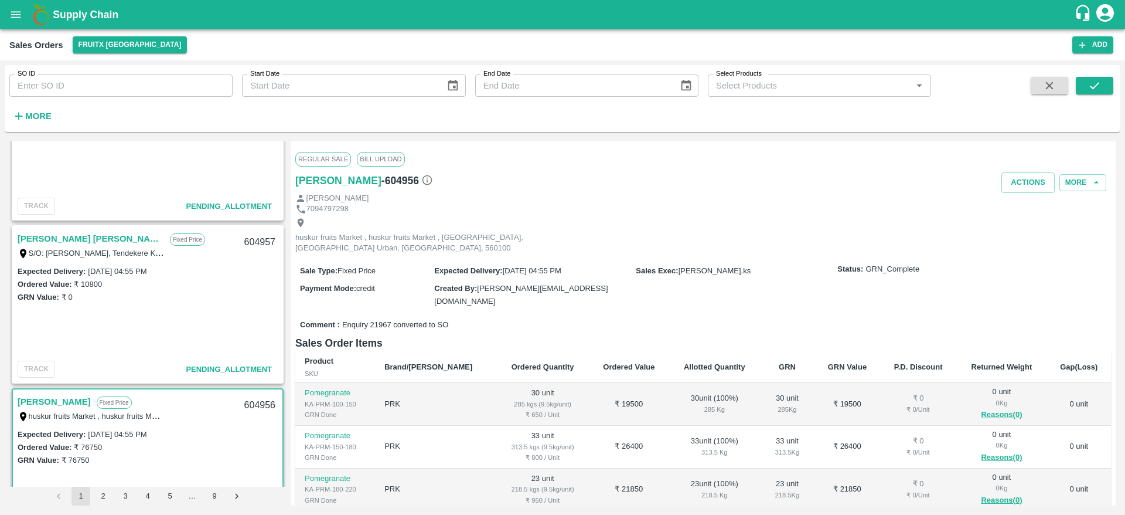
scroll to position [244, 0]
click at [67, 234] on link "Sharath Kumar H M" at bounding box center [91, 238] width 147 height 15
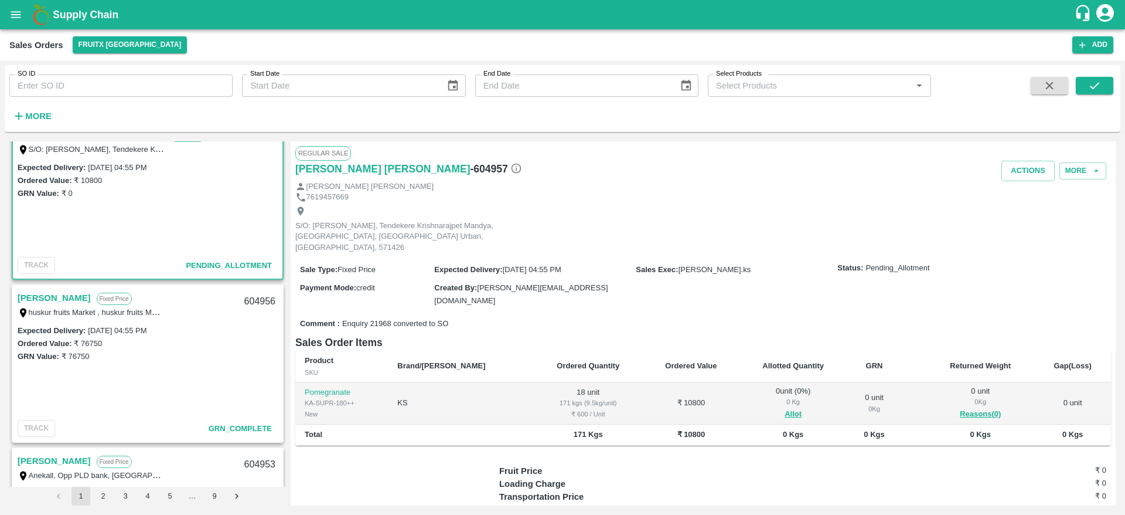
scroll to position [349, 0]
click at [40, 292] on link "Samynathan" at bounding box center [54, 296] width 73 height 15
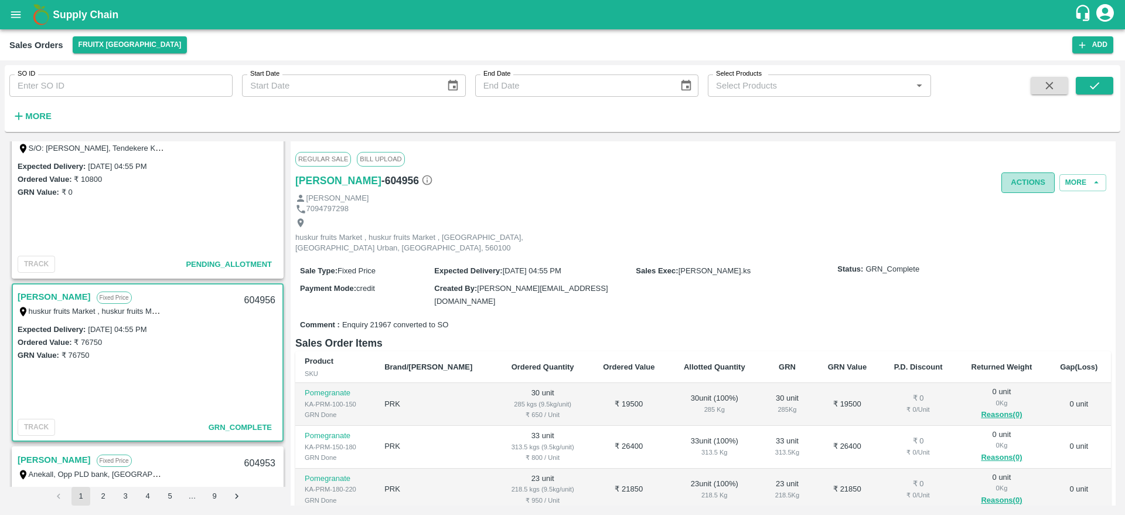
click at [1005, 181] on button "Actions" at bounding box center [1028, 182] width 53 height 21
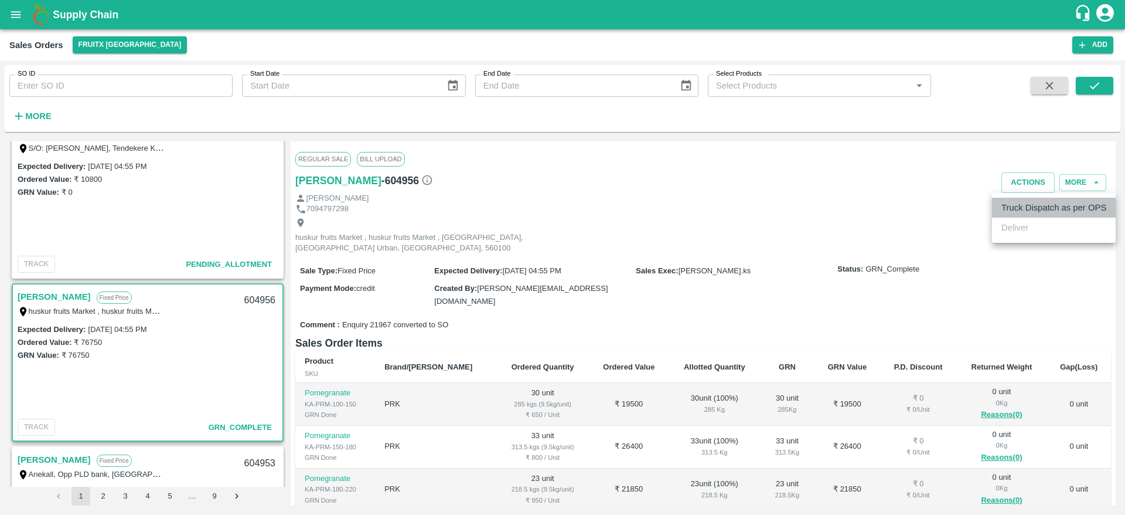
click at [1027, 212] on li "Truck Dispatch as per OPS" at bounding box center [1054, 207] width 124 height 20
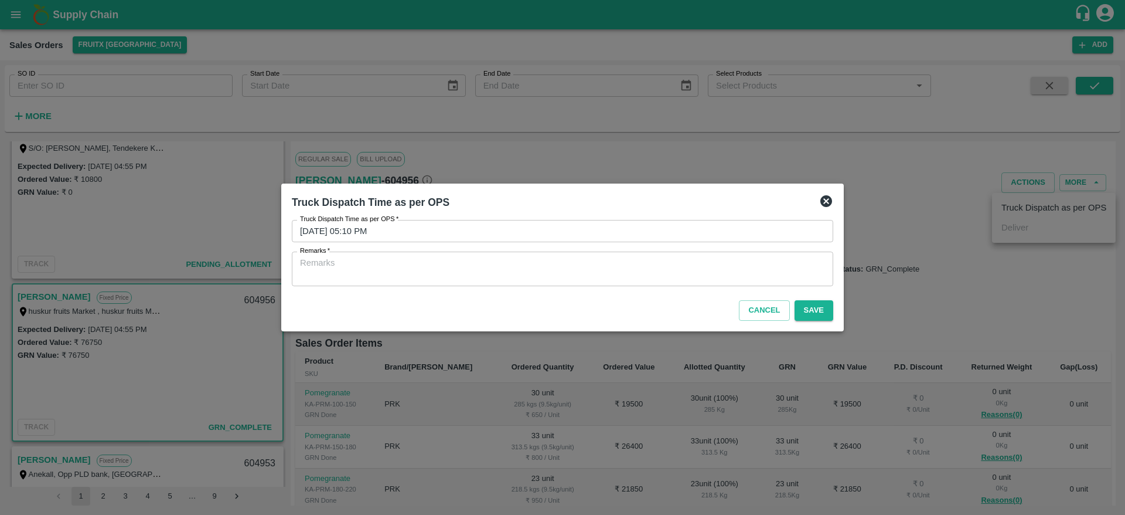
click at [658, 285] on div "x Remarks" at bounding box center [563, 268] width 542 height 35
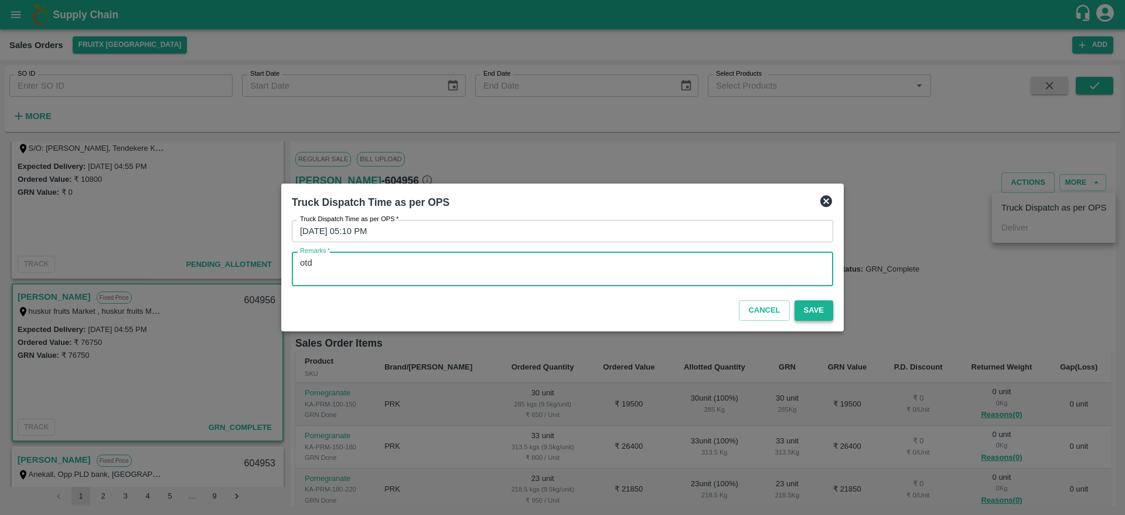
type textarea "otd"
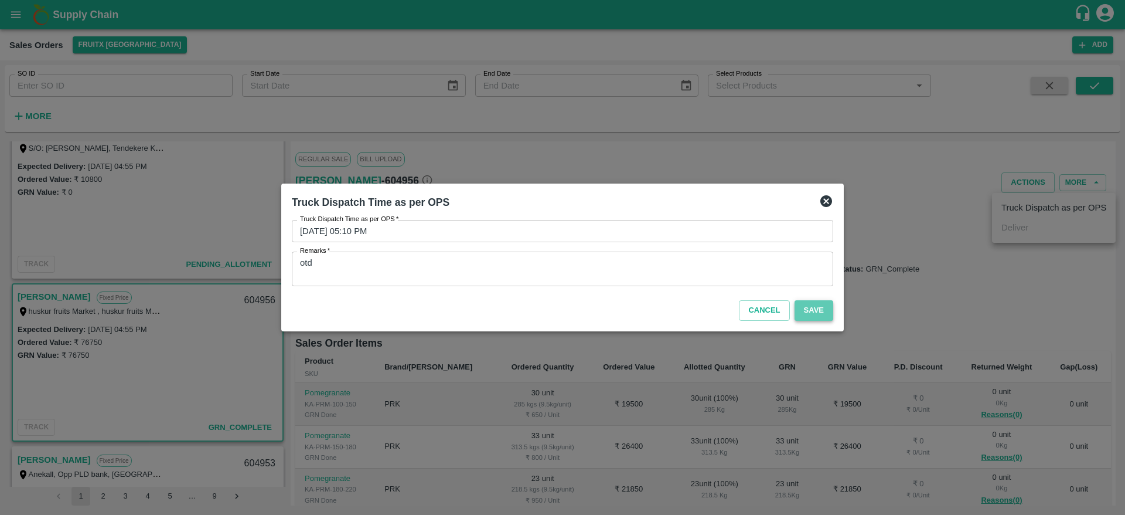
click at [815, 306] on button "Save" at bounding box center [814, 310] width 39 height 21
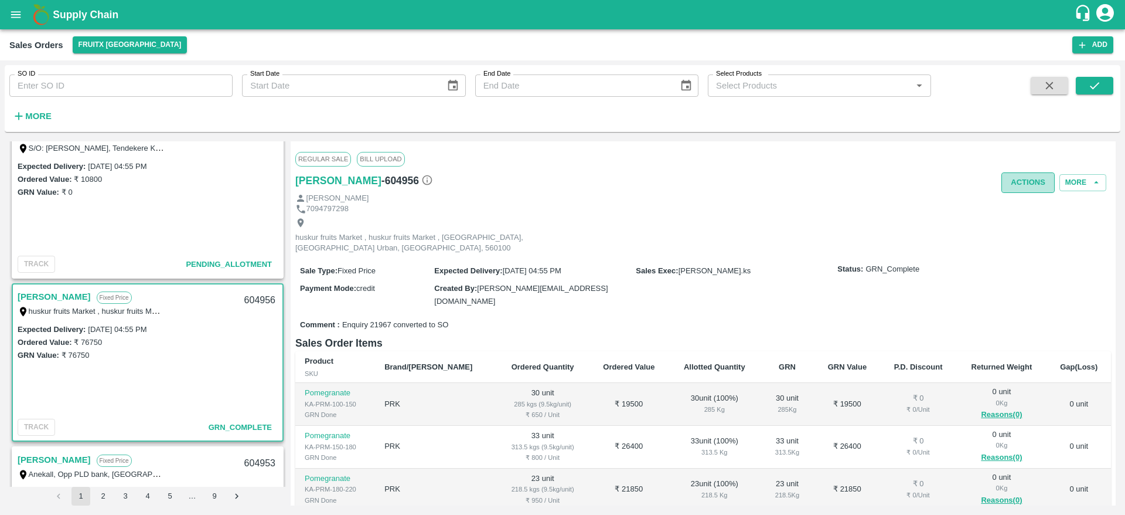
click at [1010, 178] on button "Actions" at bounding box center [1028, 182] width 53 height 21
click at [590, 156] on div at bounding box center [562, 257] width 1125 height 515
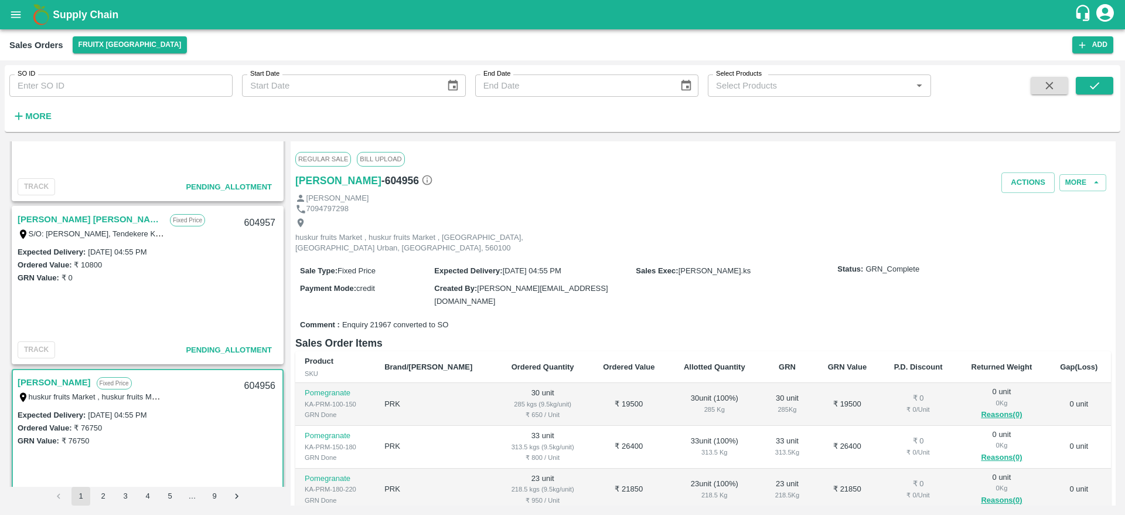
scroll to position [265, 0]
click at [70, 222] on link "[PERSON_NAME] [PERSON_NAME]" at bounding box center [91, 217] width 147 height 15
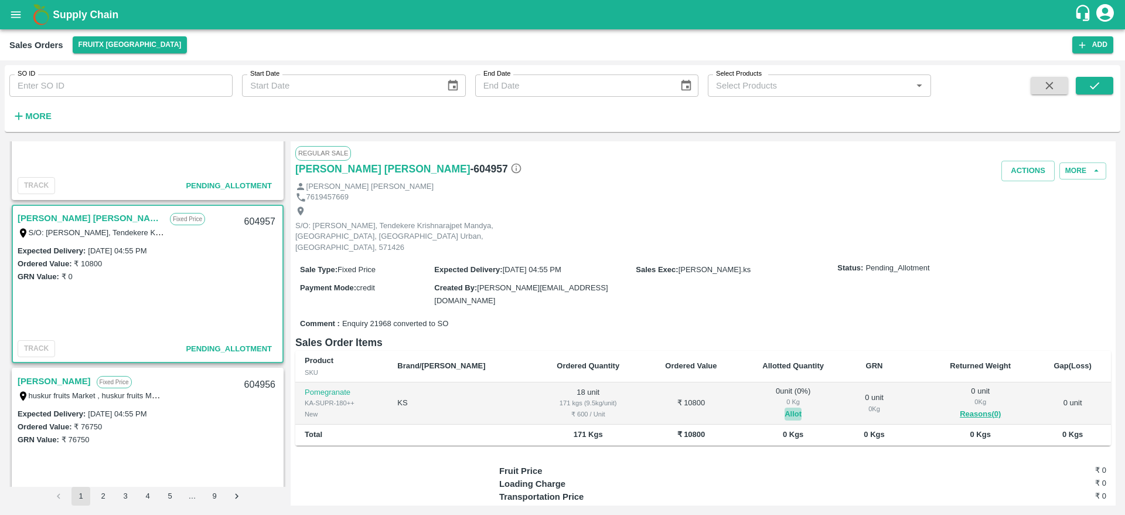
click at [785, 407] on button "Allot" at bounding box center [793, 413] width 17 height 13
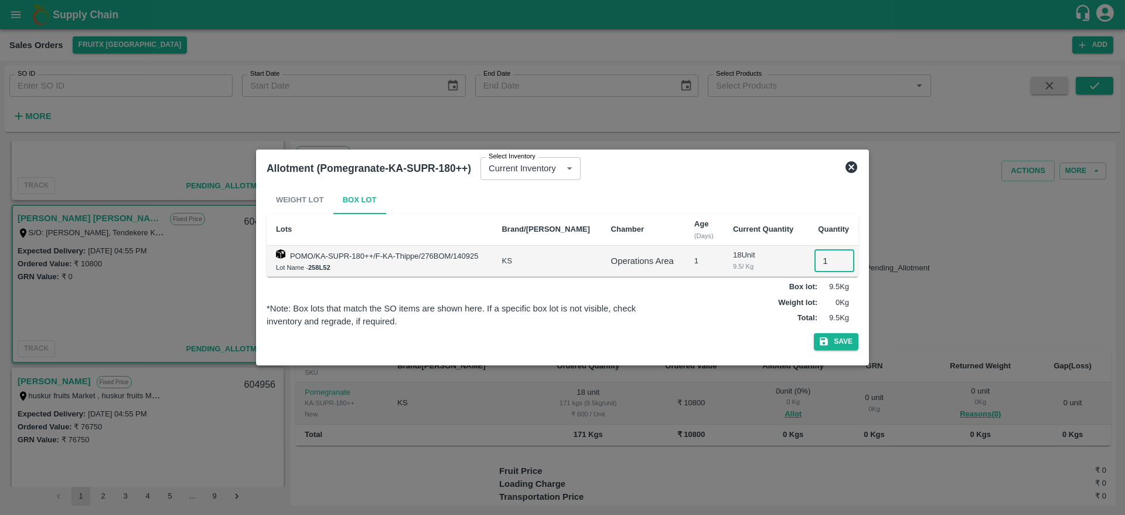
click at [818, 257] on input "1" at bounding box center [835, 261] width 40 height 22
type input "18"
click at [814, 333] on button "Save" at bounding box center [836, 341] width 45 height 17
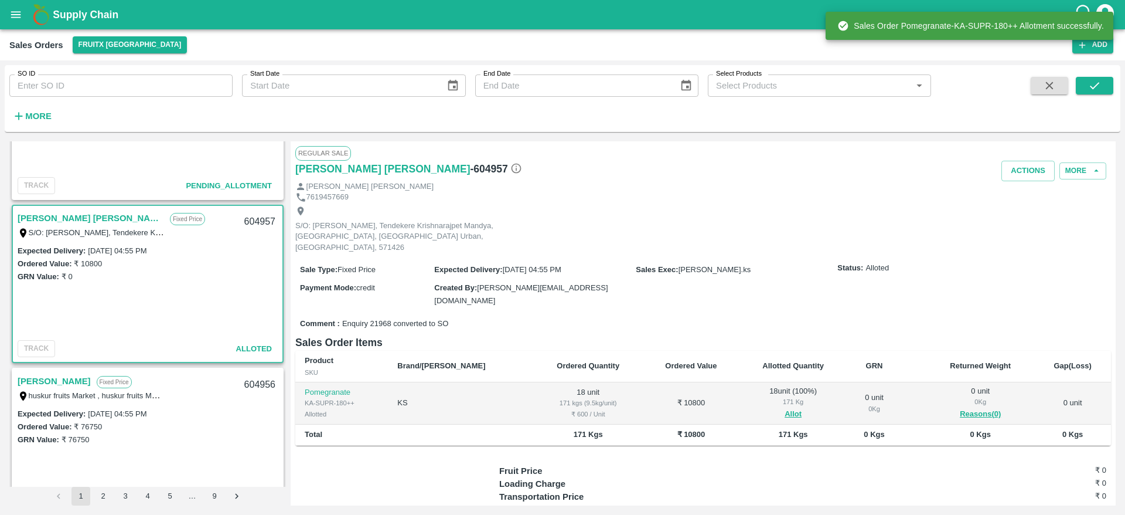
click at [258, 224] on div "604957" at bounding box center [259, 222] width 45 height 28
copy div "604957"
click at [1010, 177] on button "Actions" at bounding box center [1028, 171] width 53 height 21
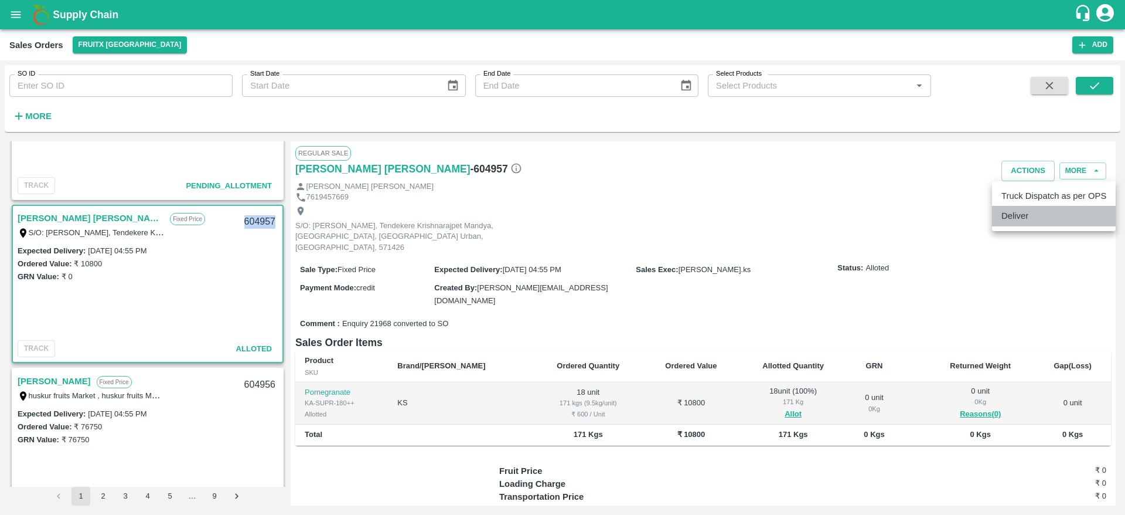
click at [1020, 213] on li "Deliver" at bounding box center [1054, 216] width 124 height 20
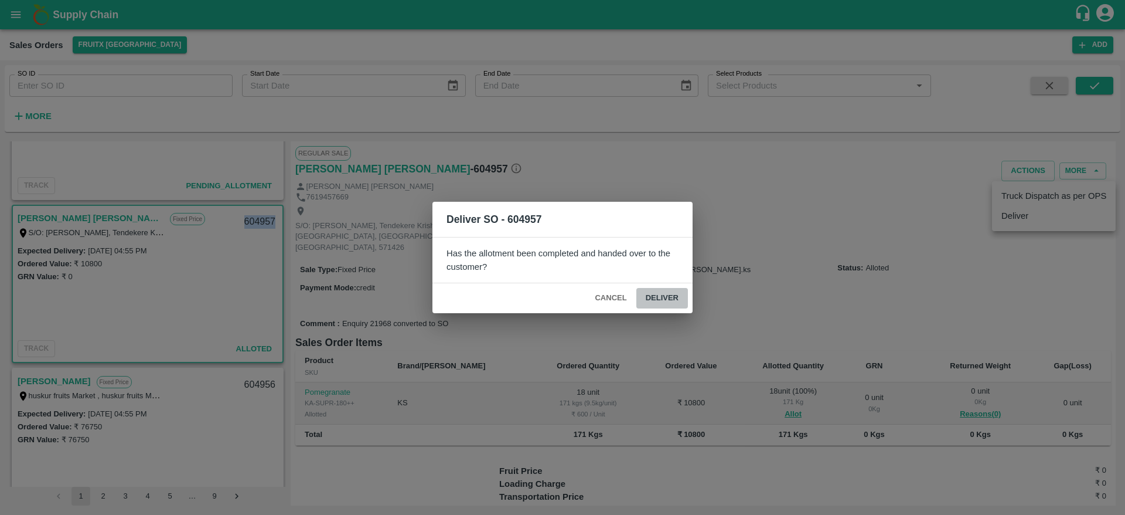
click at [659, 298] on button "Deliver" at bounding box center [662, 298] width 52 height 21
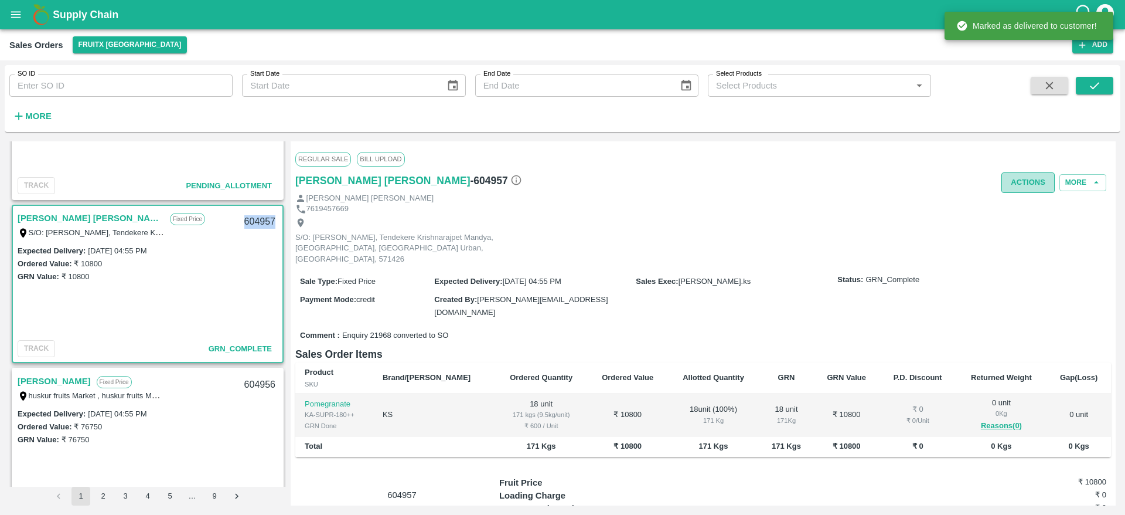
click at [1028, 179] on button "Actions" at bounding box center [1028, 182] width 53 height 21
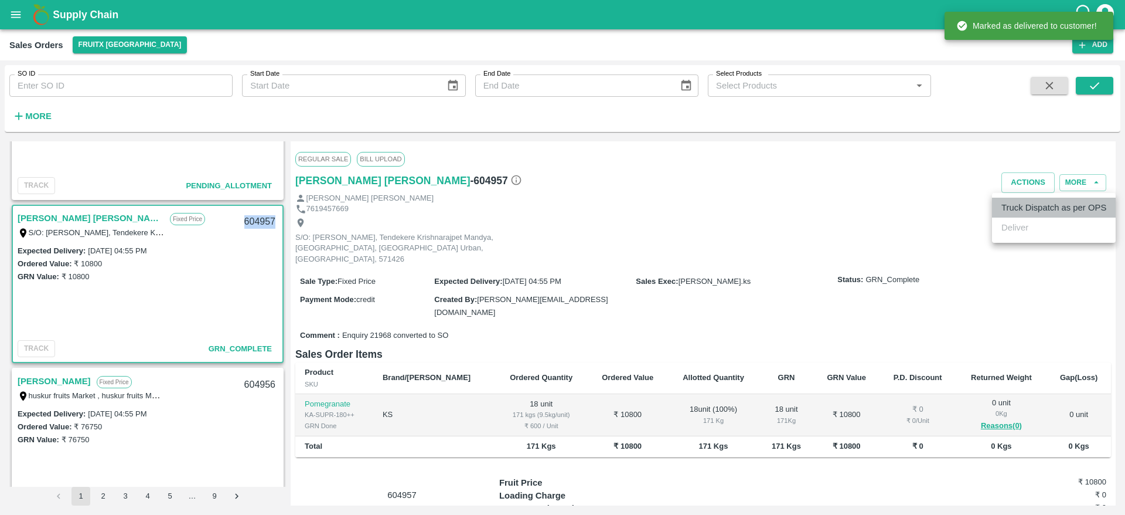
click at [1025, 200] on li "Truck Dispatch as per OPS" at bounding box center [1054, 207] width 124 height 20
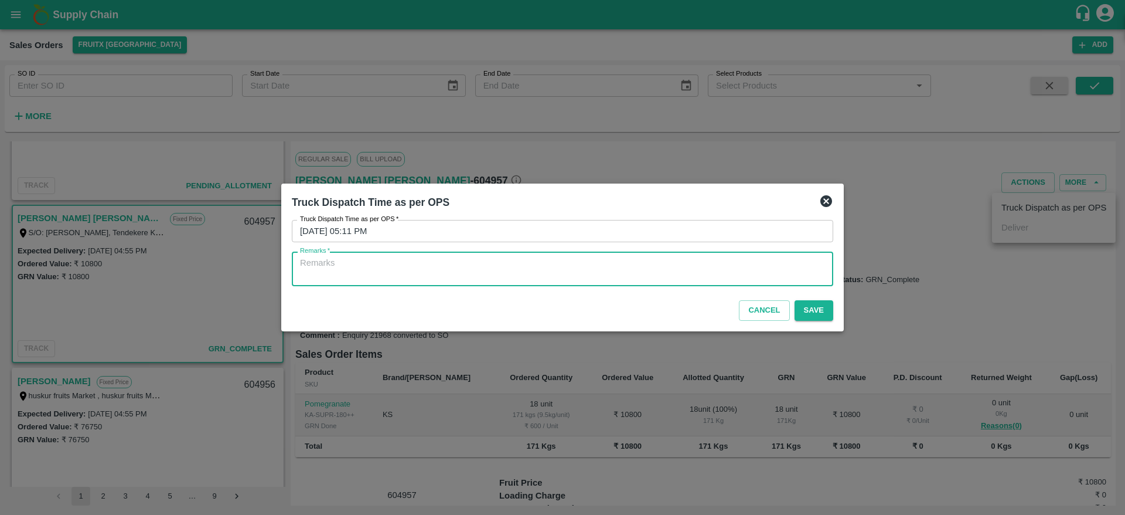
click at [739, 266] on textarea "Remarks   *" at bounding box center [562, 269] width 525 height 25
type textarea "OTD"
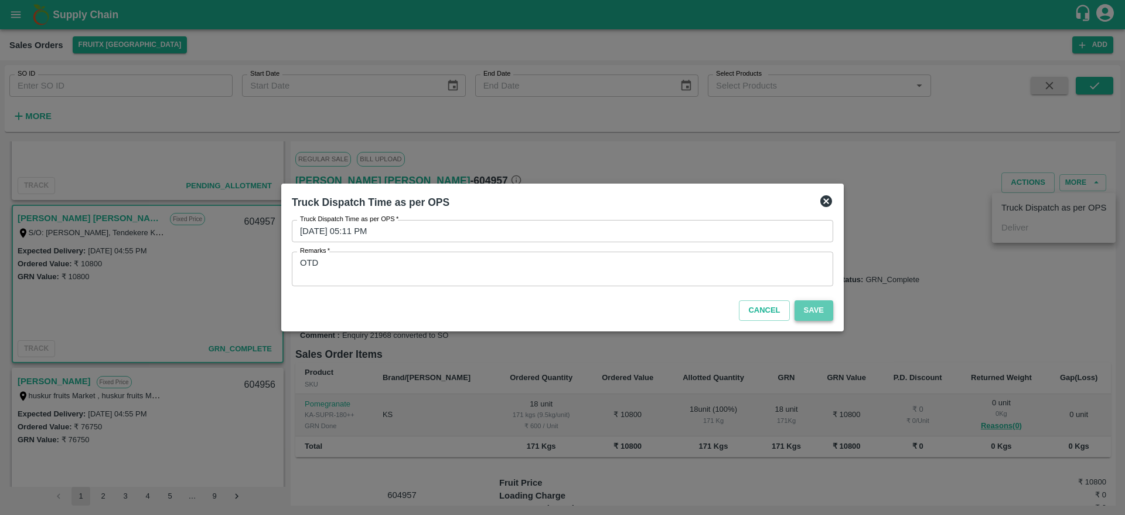
click at [810, 308] on button "Save" at bounding box center [814, 310] width 39 height 21
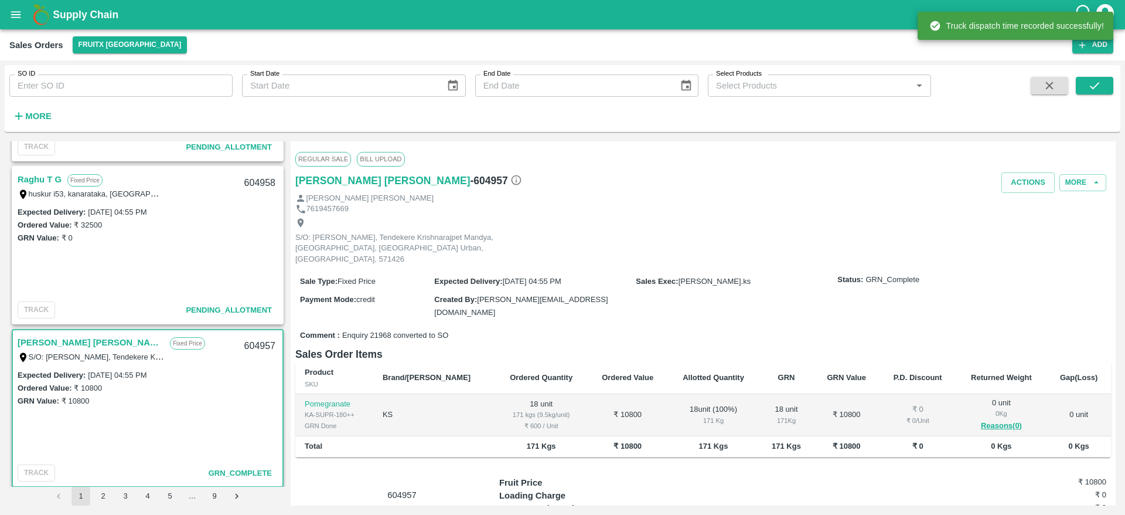
scroll to position [135, 0]
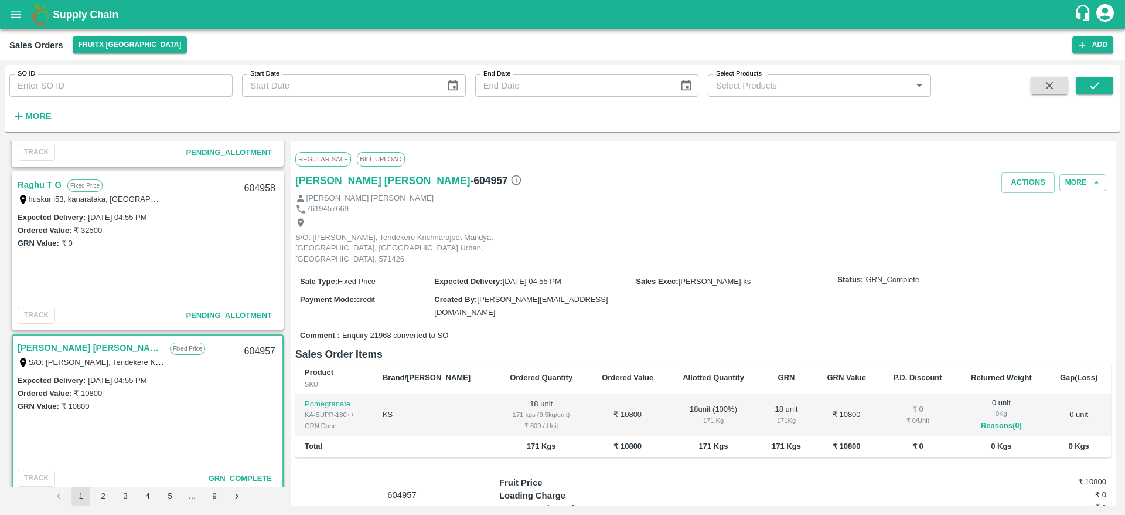
click at [26, 181] on link "Raghu T G" at bounding box center [40, 184] width 44 height 15
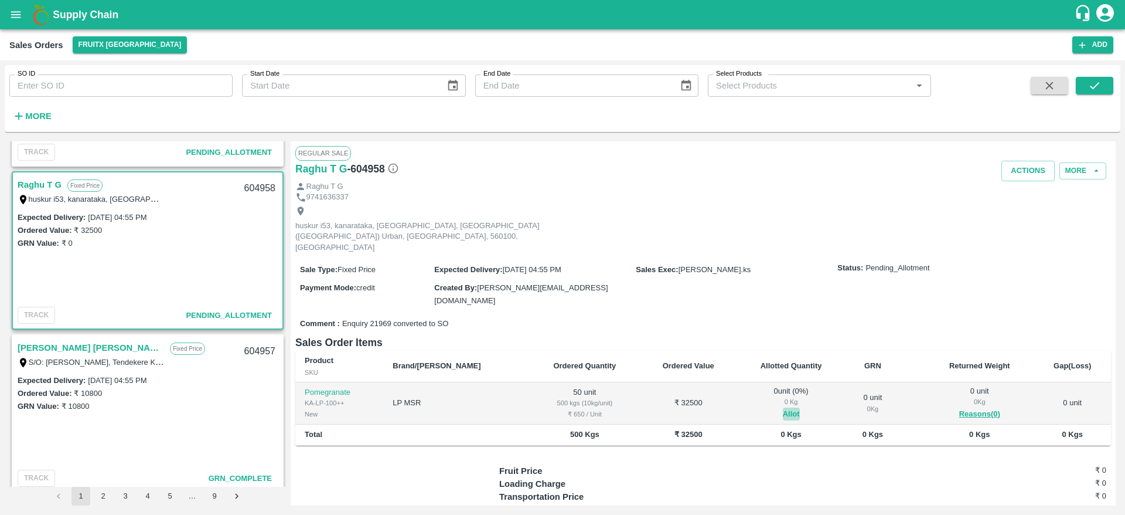
click at [783, 407] on button "Allot" at bounding box center [791, 413] width 17 height 13
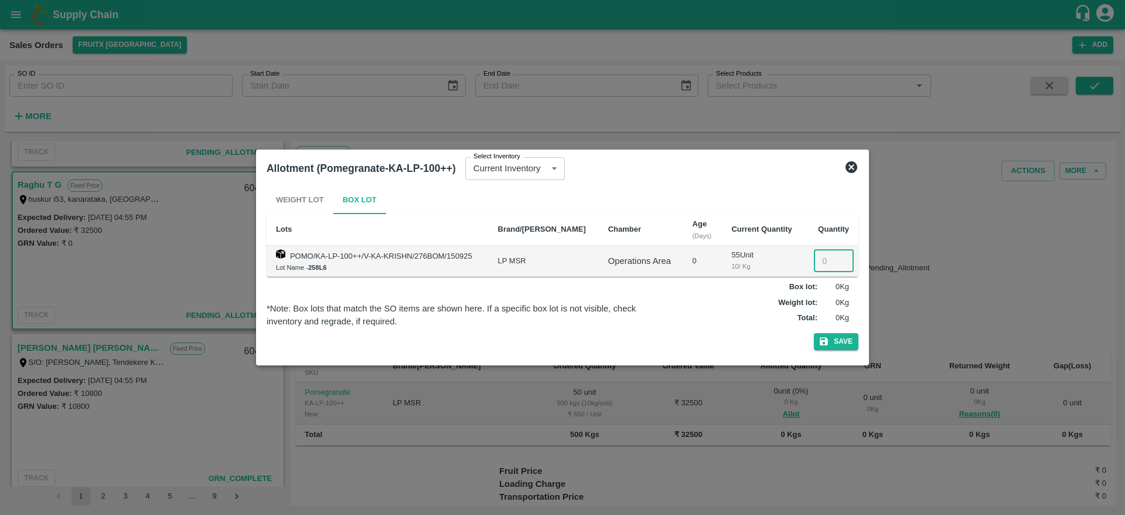
click at [823, 269] on input "number" at bounding box center [834, 261] width 40 height 22
type input "50"
click at [814, 333] on button "Save" at bounding box center [836, 341] width 45 height 17
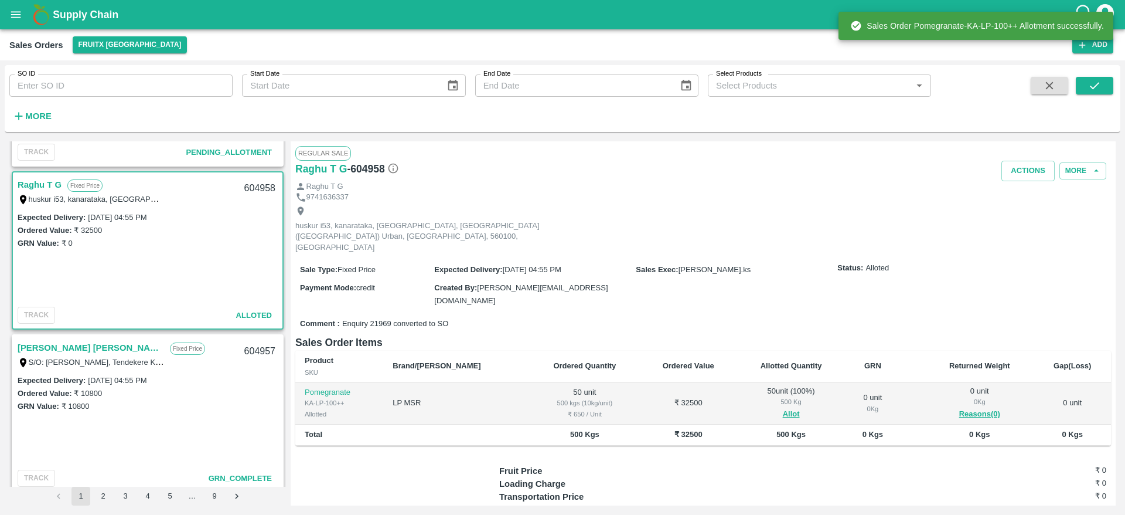
click at [244, 188] on div "604958" at bounding box center [259, 189] width 45 height 28
copy div "604958"
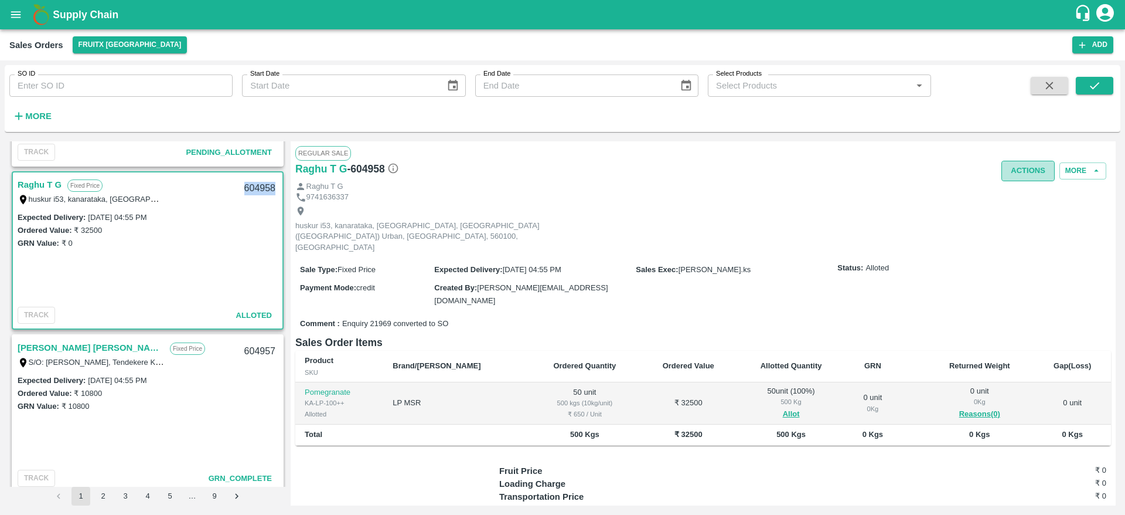
click at [1024, 168] on button "Actions" at bounding box center [1028, 171] width 53 height 21
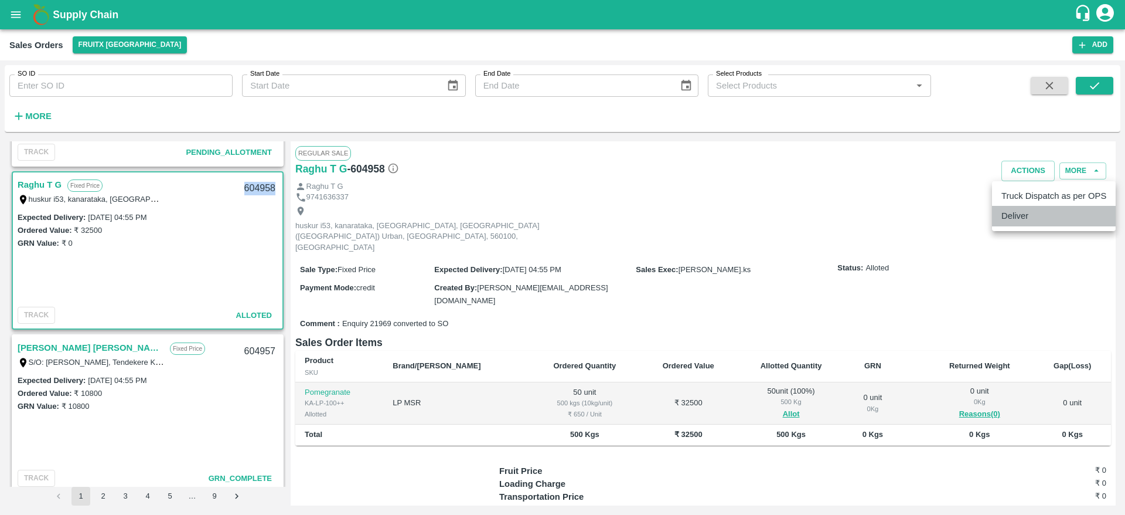
click at [1024, 212] on li "Deliver" at bounding box center [1054, 216] width 124 height 20
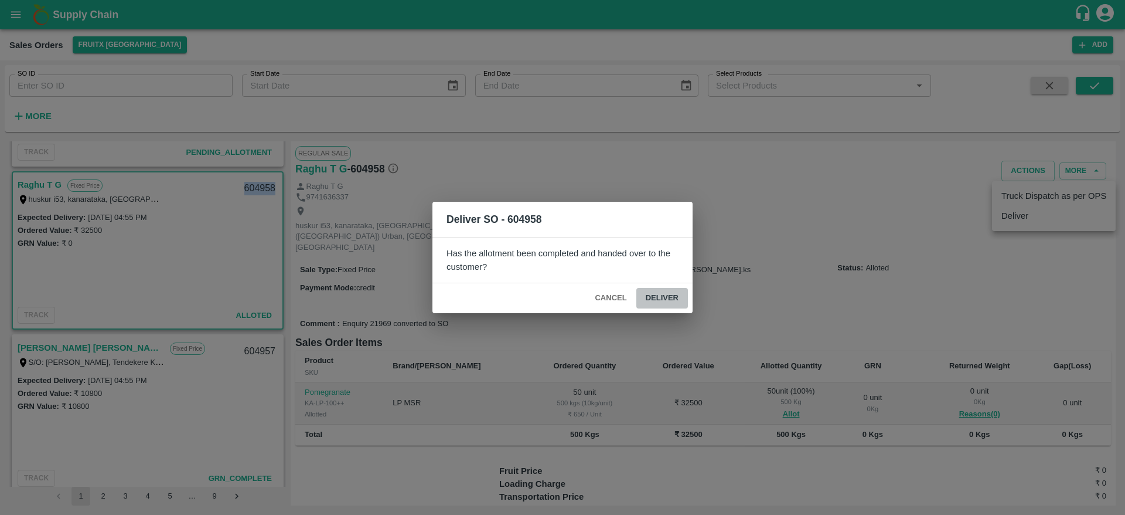
click at [663, 296] on button "Deliver" at bounding box center [662, 298] width 52 height 21
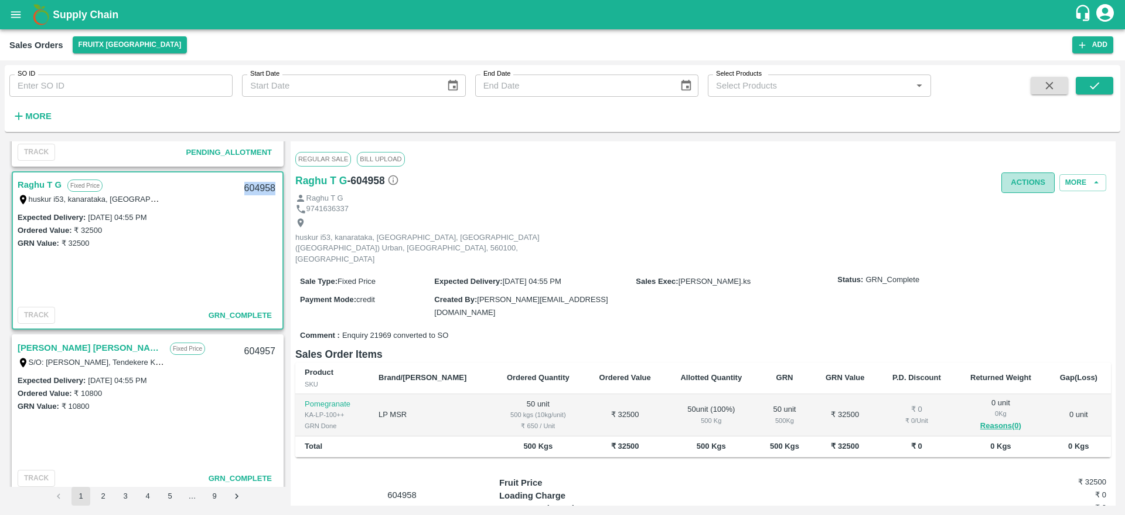
click at [1039, 172] on button "Actions" at bounding box center [1028, 182] width 53 height 21
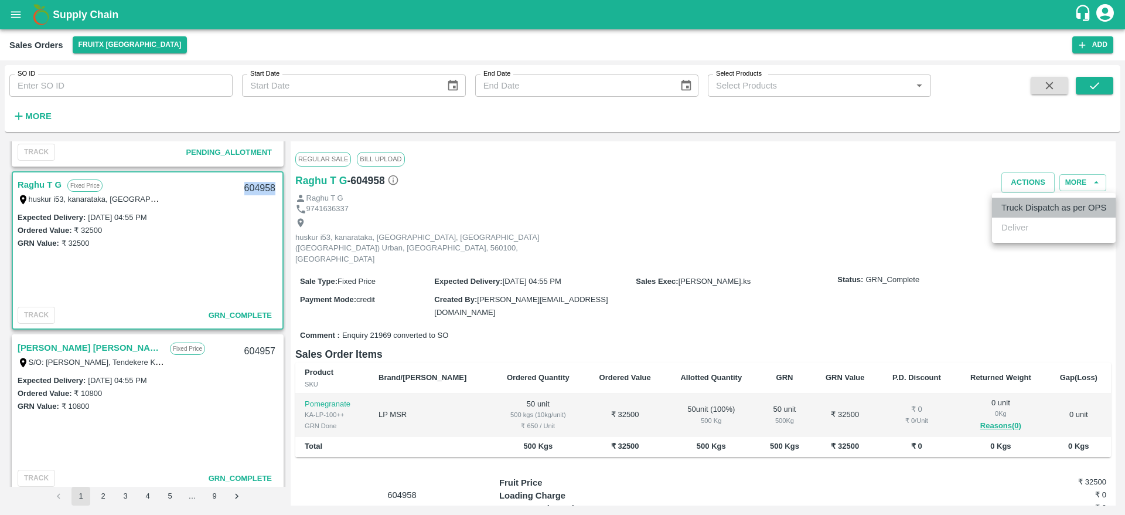
click at [1058, 206] on li "Truck Dispatch as per OPS" at bounding box center [1054, 207] width 124 height 20
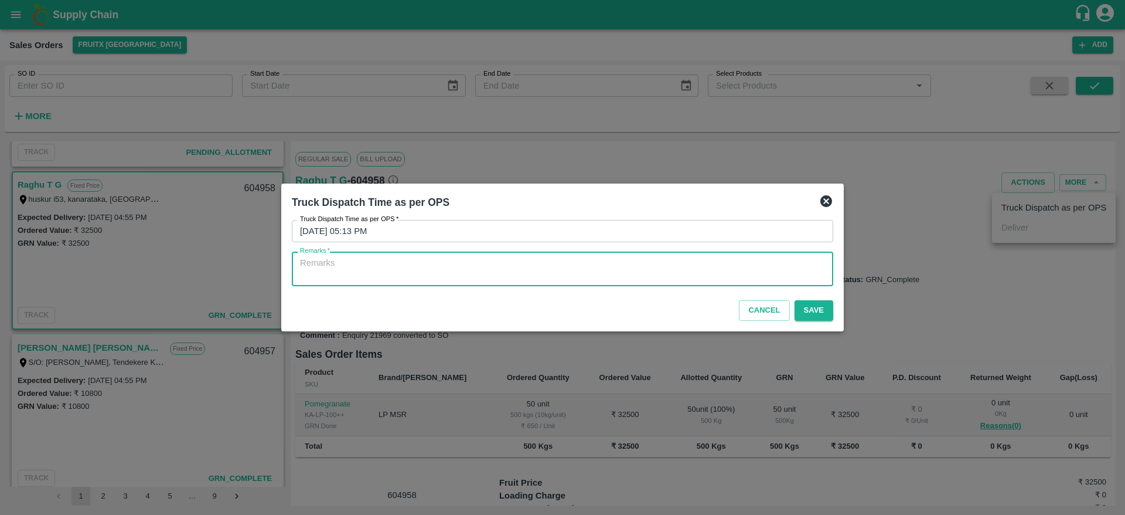
click at [758, 271] on textarea "Remarks   *" at bounding box center [562, 269] width 525 height 25
type textarea "OTD"
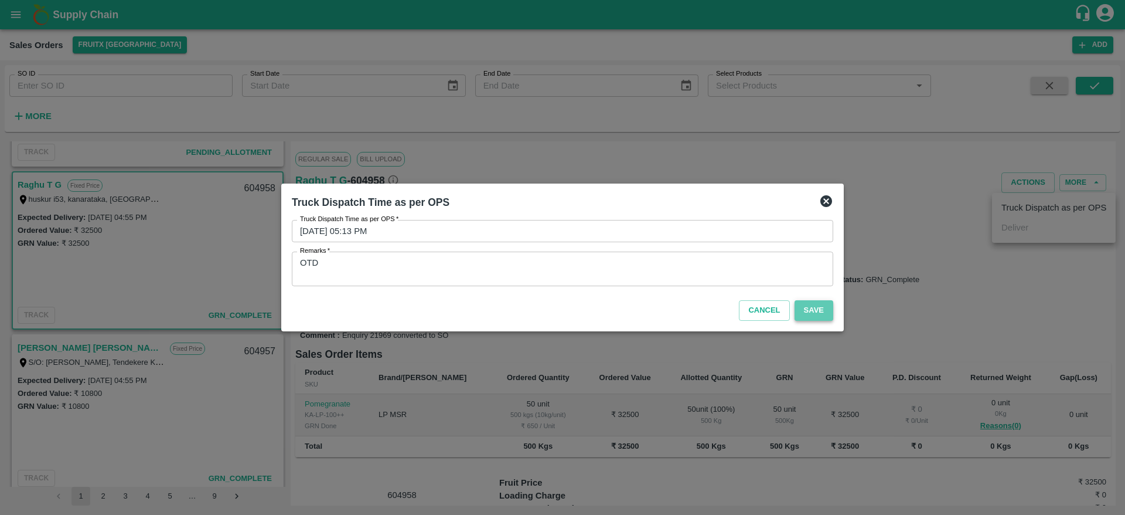
click at [817, 309] on button "Save" at bounding box center [814, 310] width 39 height 21
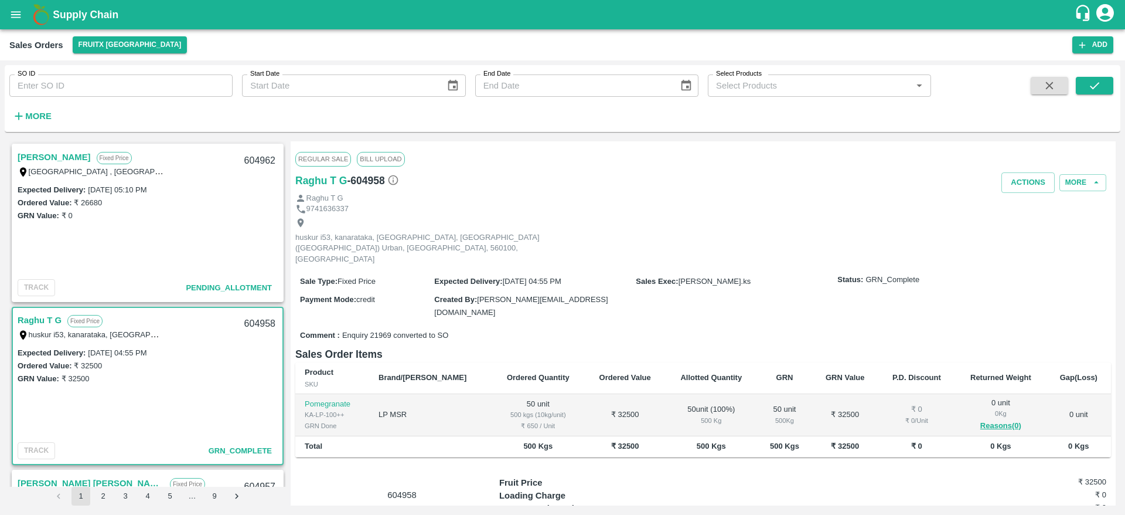
click at [53, 160] on link "[PERSON_NAME]" at bounding box center [54, 156] width 73 height 15
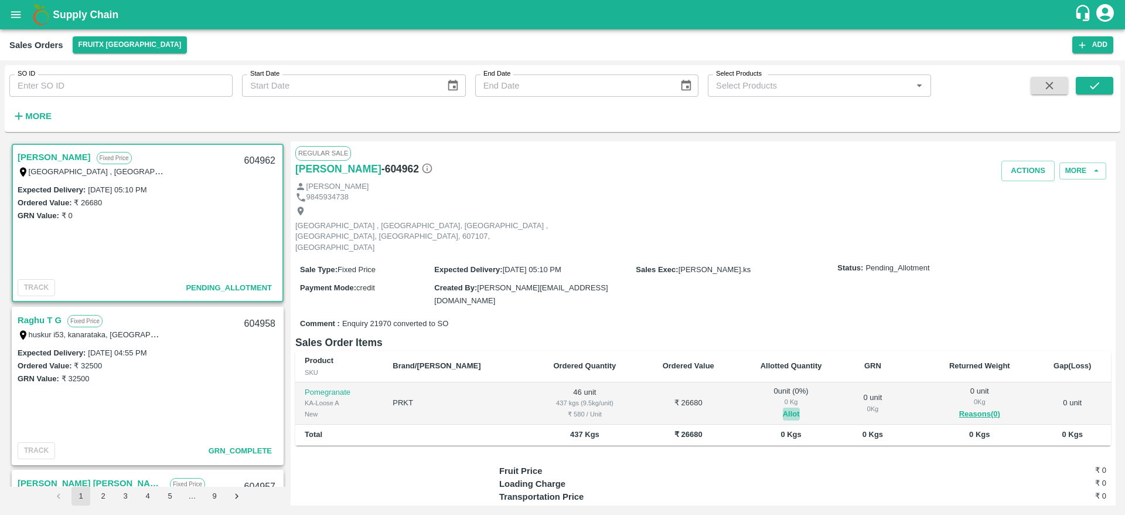
click at [783, 407] on button "Allot" at bounding box center [791, 413] width 17 height 13
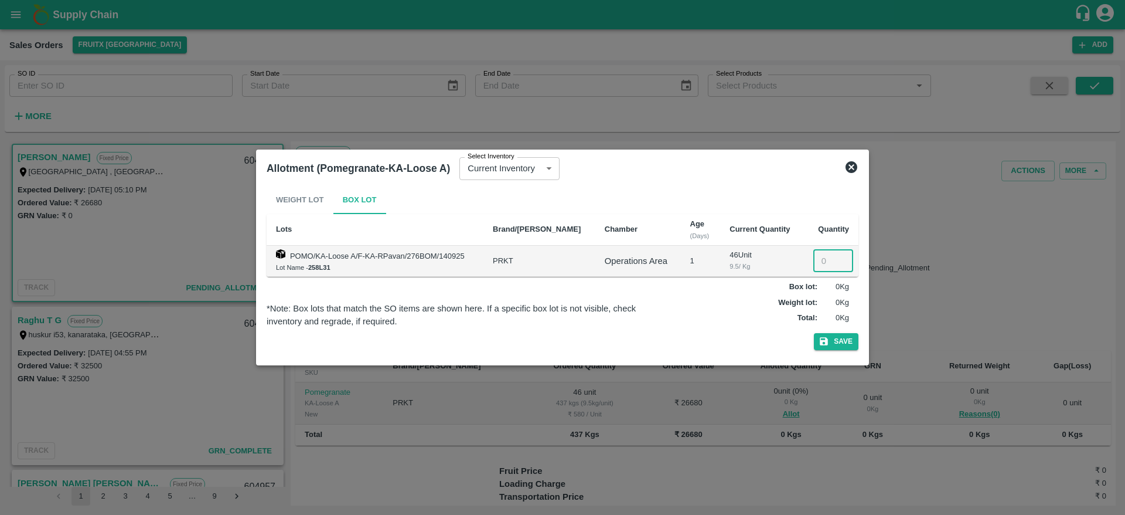
click at [824, 261] on input "number" at bounding box center [833, 261] width 40 height 22
type input "46"
click at [814, 333] on button "Save" at bounding box center [836, 341] width 45 height 17
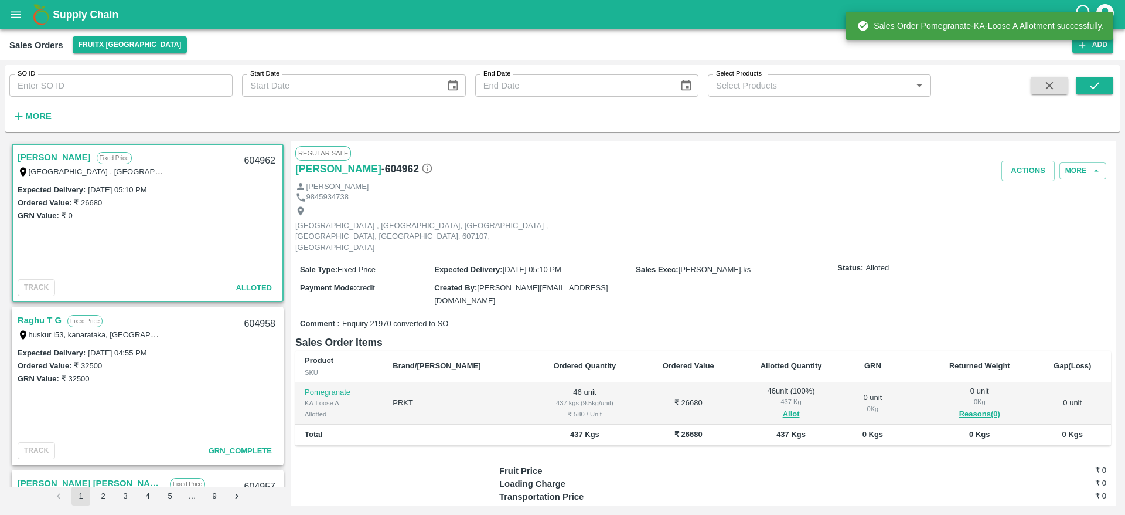
click at [248, 165] on div "604962" at bounding box center [259, 161] width 45 height 28
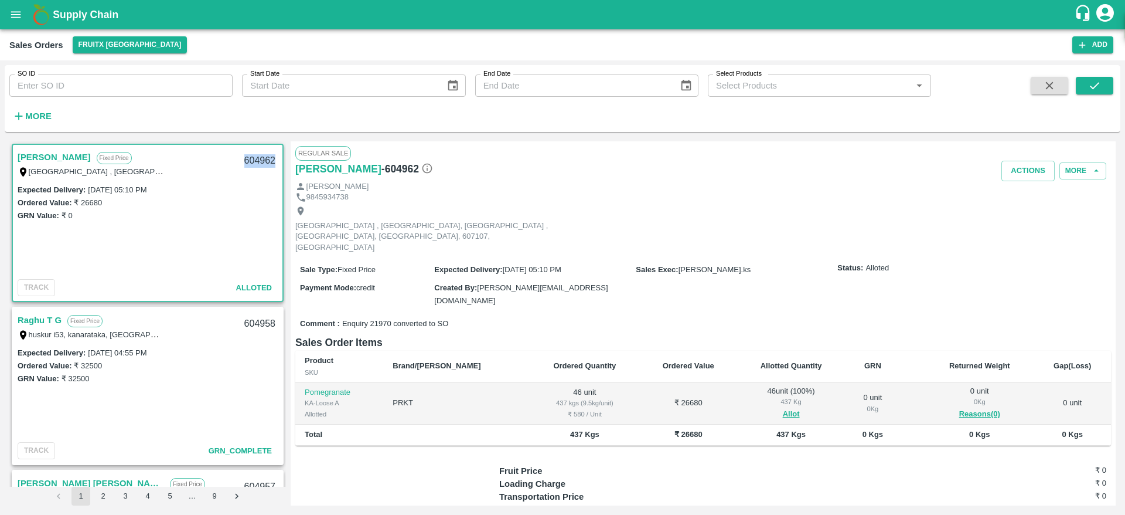
click at [248, 165] on div "604962" at bounding box center [259, 161] width 45 height 28
copy div "604962"
click at [1019, 172] on button "Actions" at bounding box center [1028, 171] width 53 height 21
click at [1030, 223] on li "Deliver" at bounding box center [1054, 216] width 124 height 20
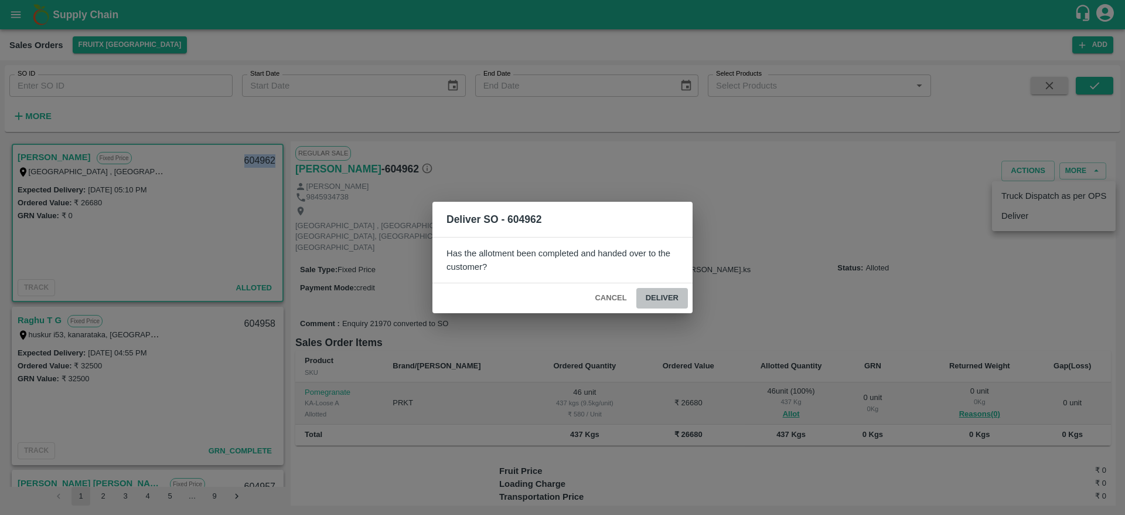
click at [668, 294] on button "Deliver" at bounding box center [662, 298] width 52 height 21
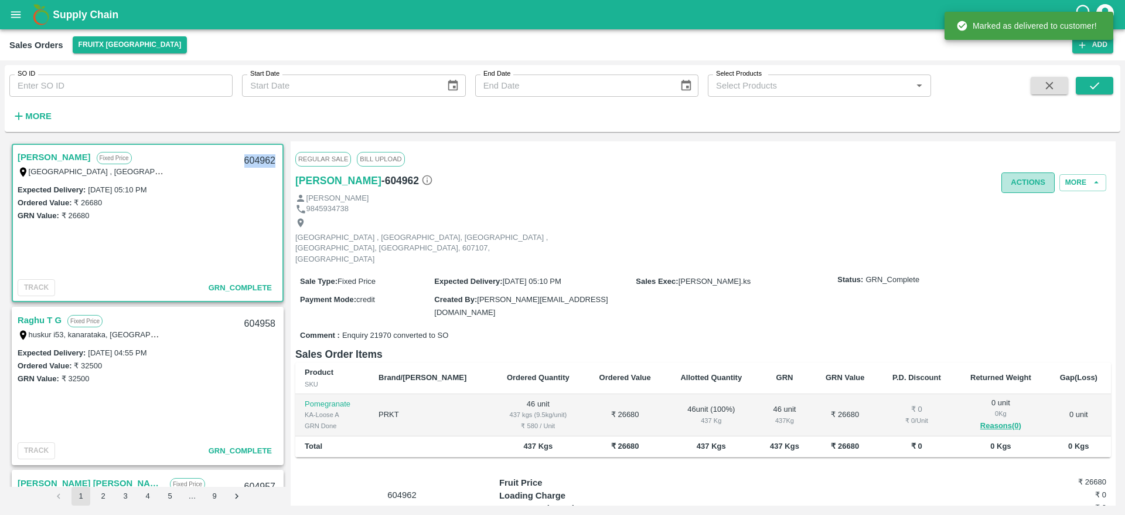
click at [1023, 190] on button "Actions" at bounding box center [1028, 182] width 53 height 21
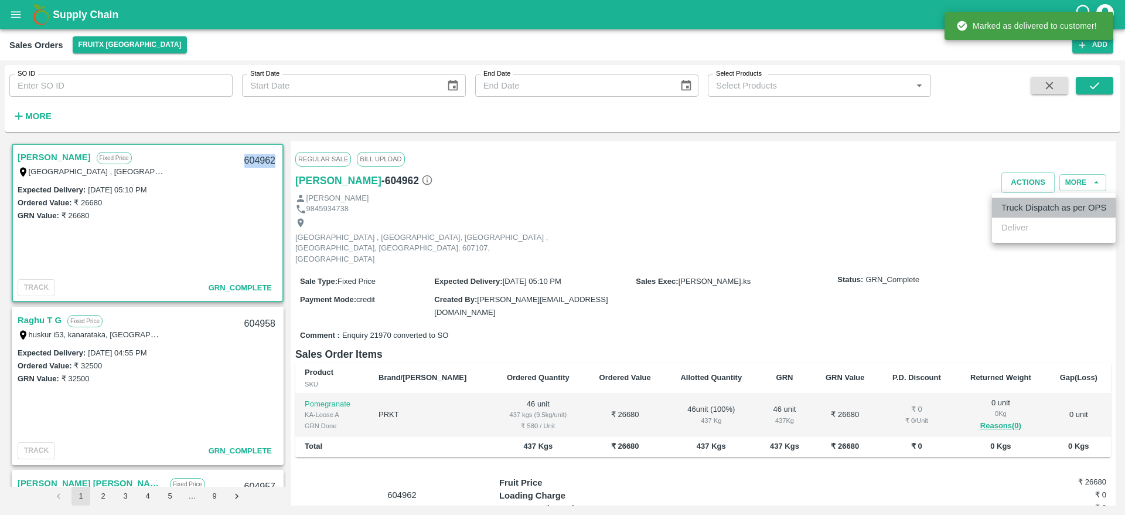
click at [1023, 205] on li "Truck Dispatch as per OPS" at bounding box center [1054, 207] width 124 height 20
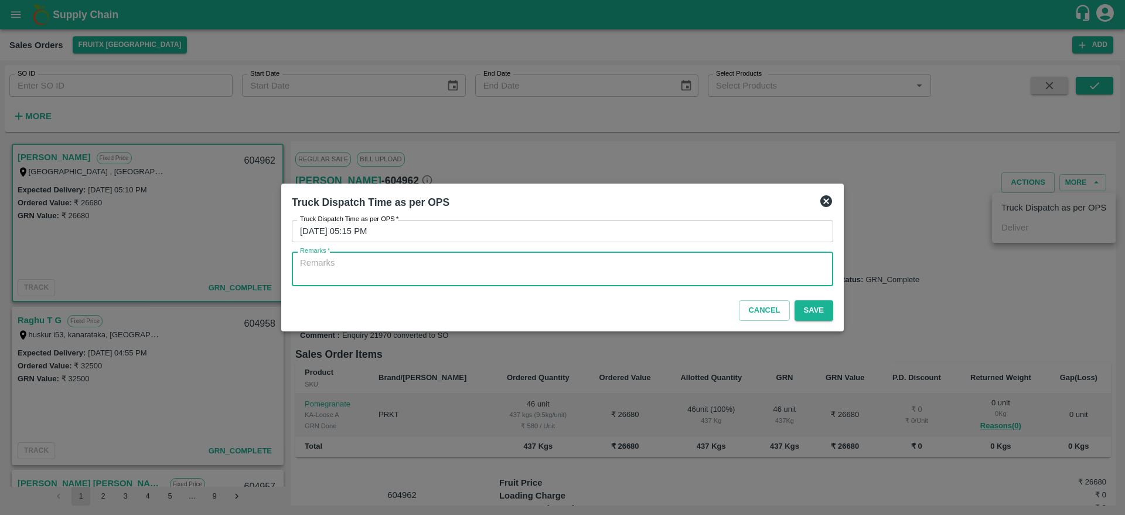
click at [751, 268] on textarea "Remarks   *" at bounding box center [562, 269] width 525 height 25
type textarea "OTD"
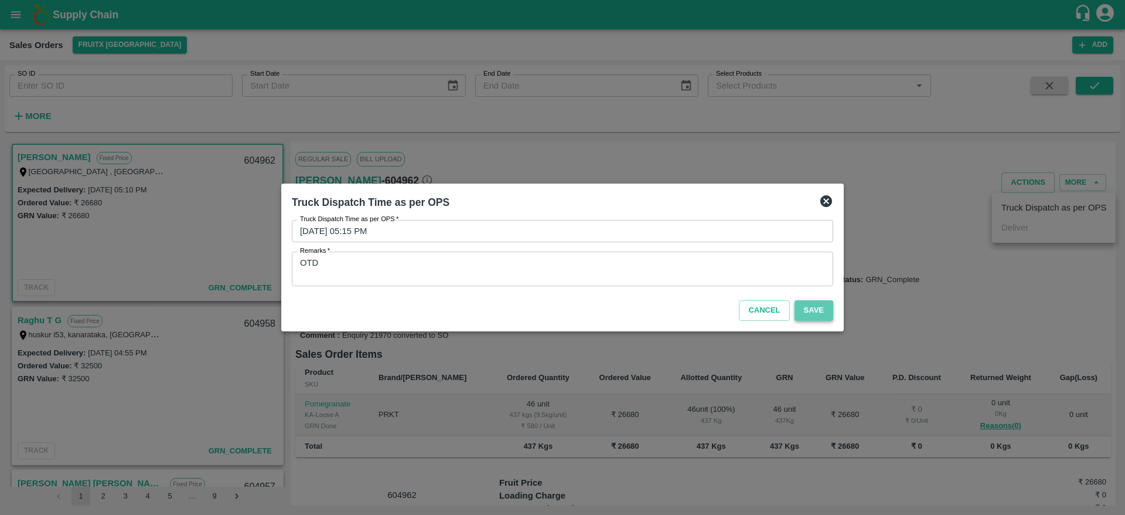
click at [813, 312] on button "Save" at bounding box center [814, 310] width 39 height 21
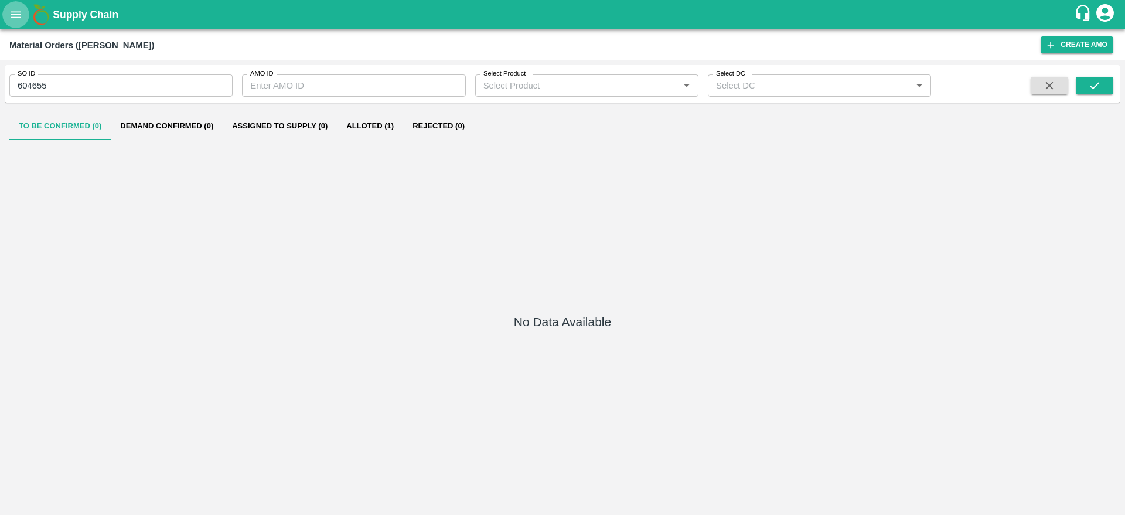
click at [21, 23] on button "open drawer" at bounding box center [15, 14] width 27 height 27
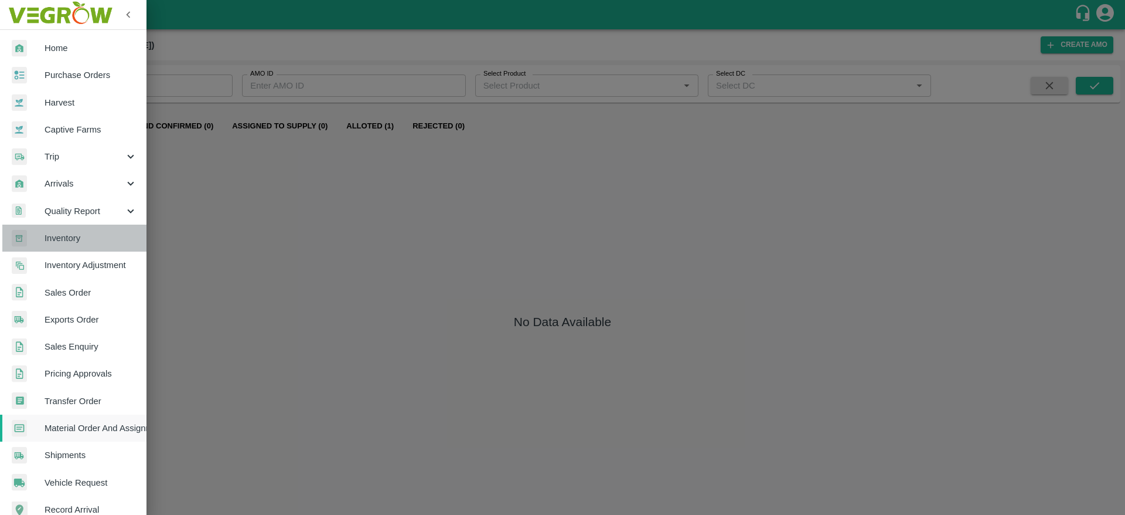
click at [81, 239] on span "Inventory" at bounding box center [91, 237] width 93 height 13
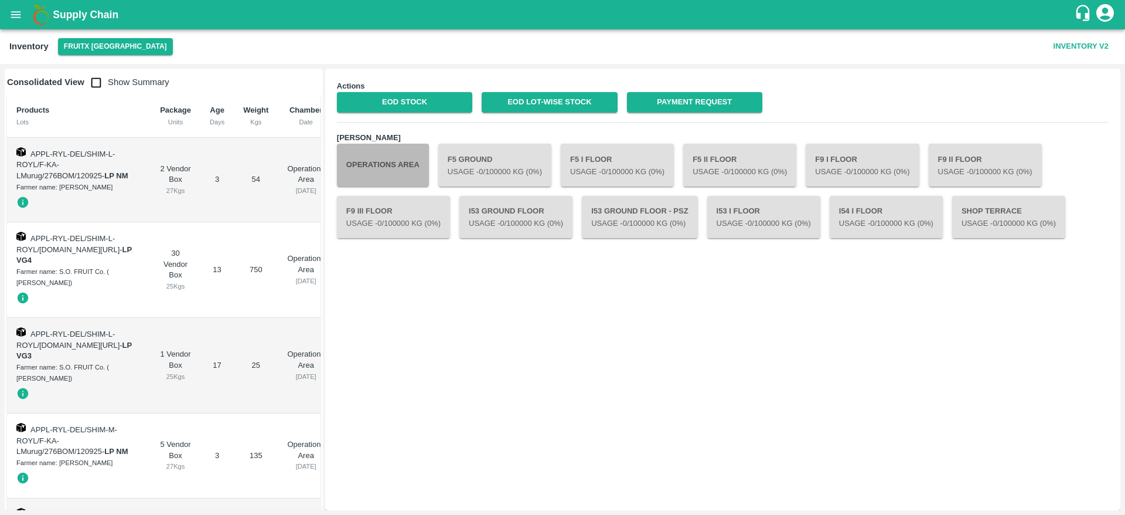
click at [374, 163] on button "Operations Area" at bounding box center [383, 165] width 92 height 42
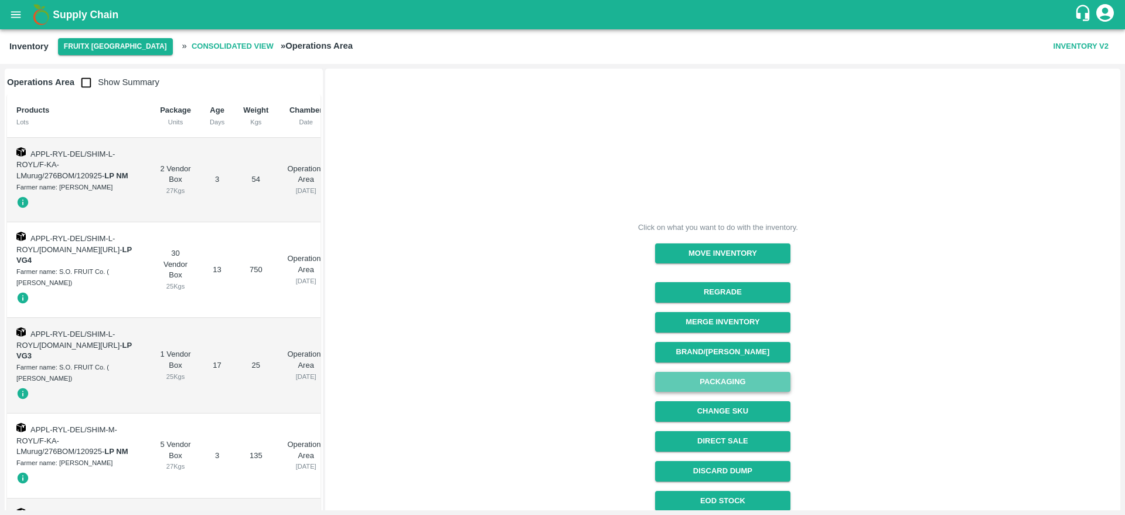
click at [741, 381] on button "Packaging" at bounding box center [722, 382] width 135 height 21
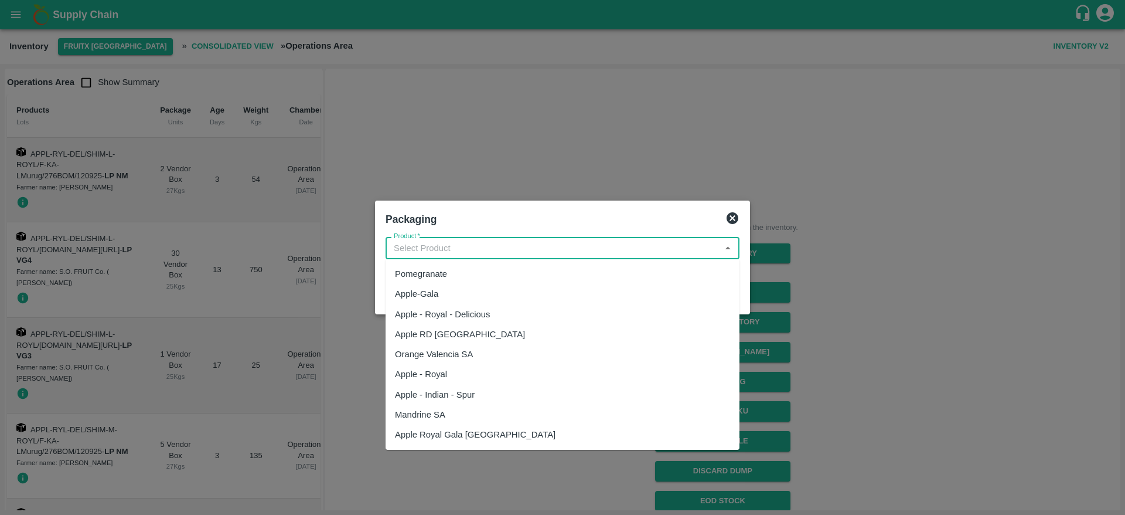
click at [542, 255] on input "Product   *" at bounding box center [553, 247] width 328 height 15
click at [495, 314] on div "Apple - Royal - Delicious" at bounding box center [563, 314] width 354 height 20
type input "Apple - Royal - Delicious"
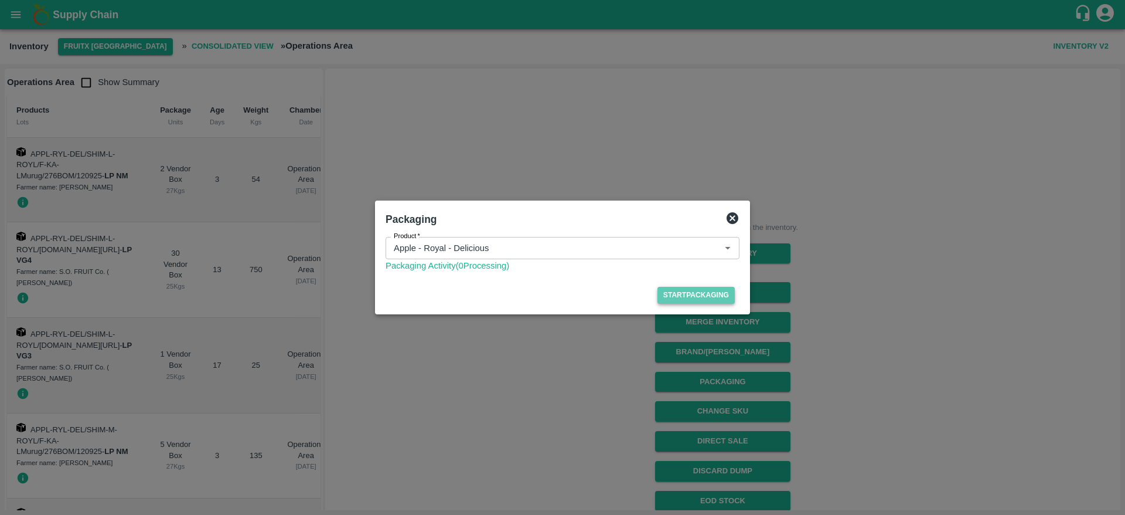
click at [695, 287] on button "Start Packaging" at bounding box center [696, 295] width 77 height 17
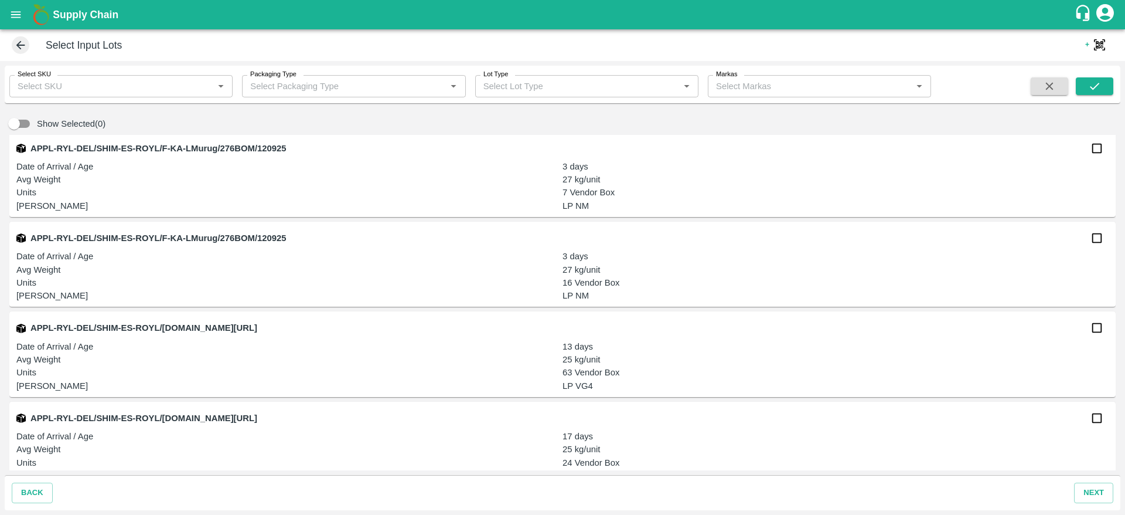
scroll to position [1467, 0]
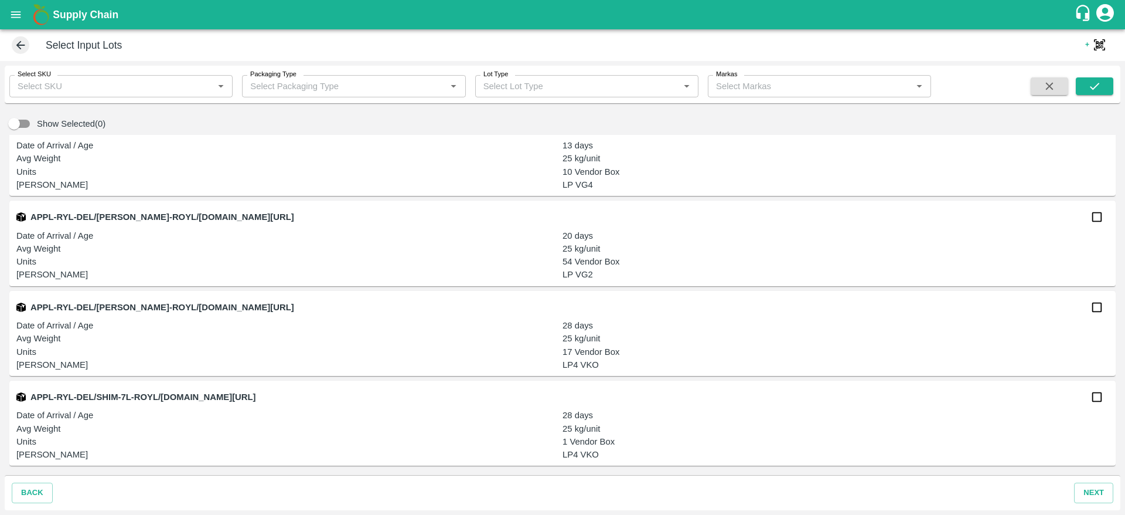
click at [22, 53] on span at bounding box center [21, 45] width 18 height 18
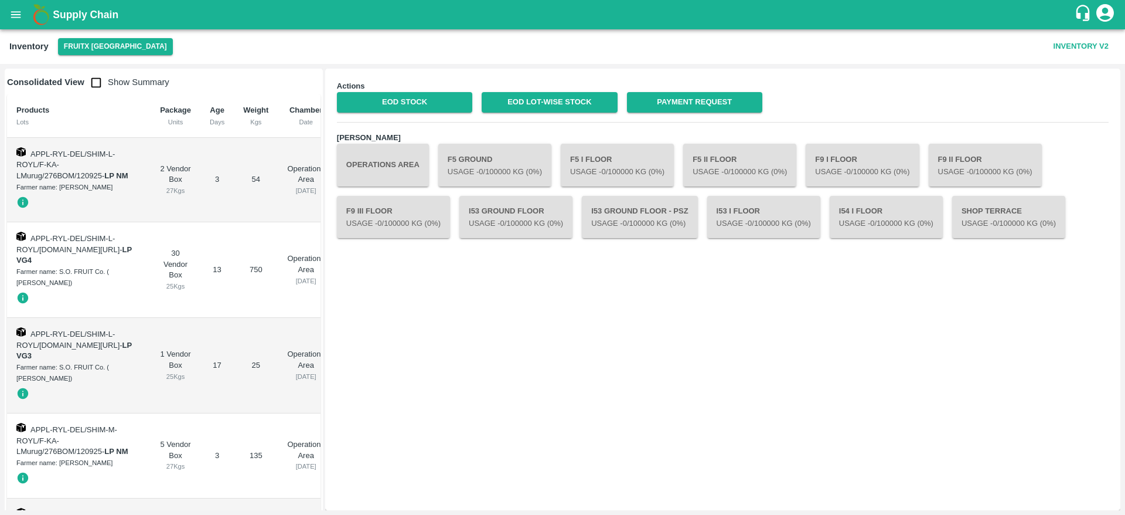
click at [384, 165] on button "Operations Area" at bounding box center [383, 165] width 92 height 42
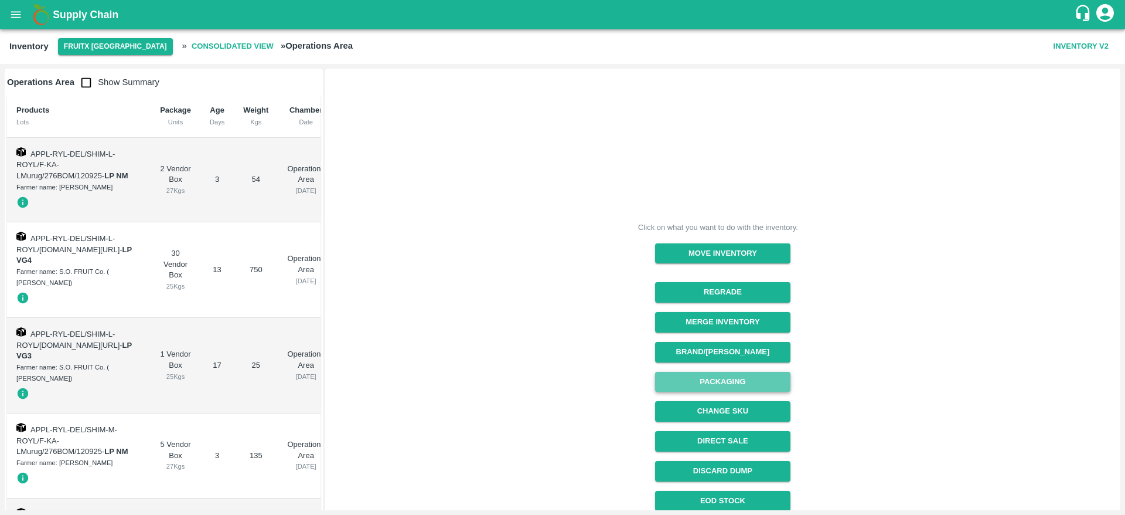
click at [742, 376] on button "Packaging" at bounding box center [722, 382] width 135 height 21
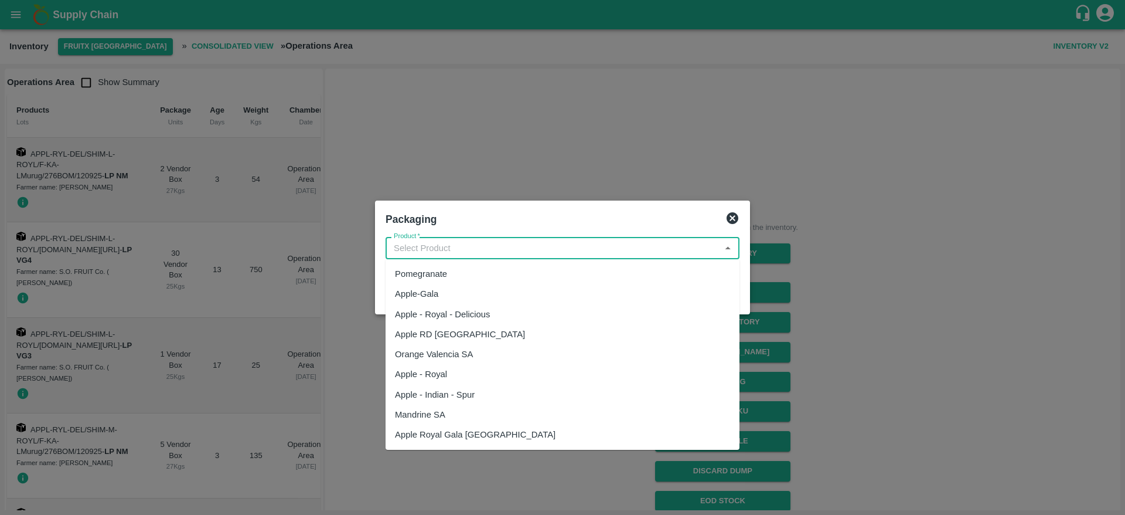
click at [519, 249] on input "Product   *" at bounding box center [553, 247] width 328 height 15
click at [475, 392] on div "Apple - Indian - Spur" at bounding box center [435, 394] width 80 height 13
type input "Apple - Indian - Spur"
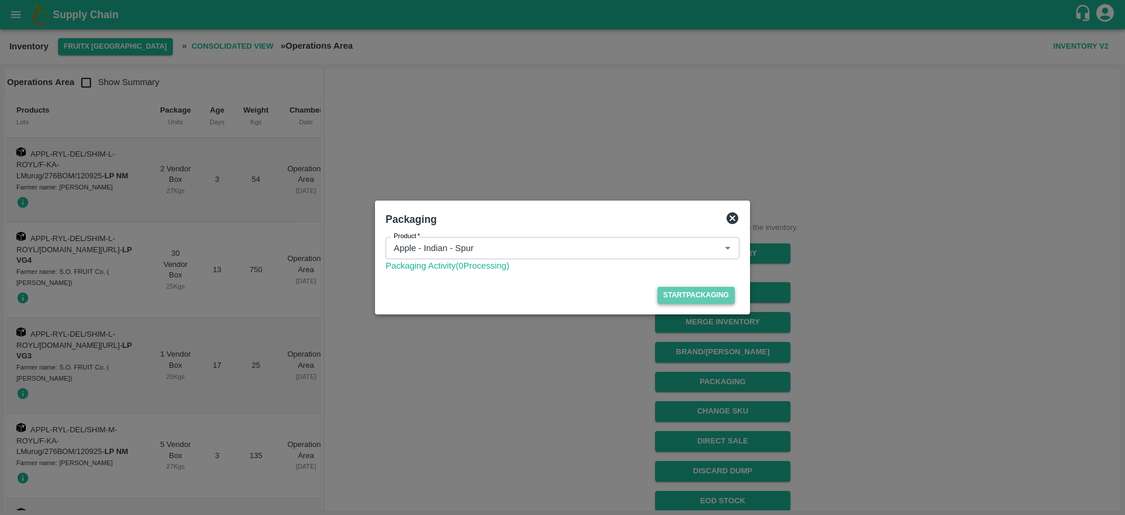
click at [720, 297] on button "Start Packaging" at bounding box center [696, 295] width 77 height 17
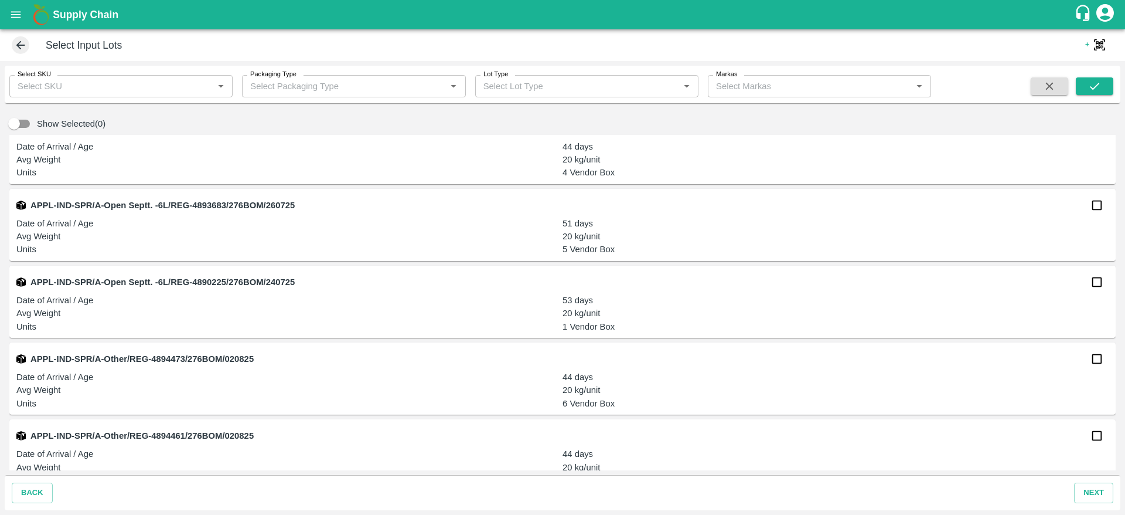
scroll to position [104, 0]
click at [1092, 208] on input "checkbox" at bounding box center [1096, 205] width 23 height 23
checkbox input "true"
click at [1101, 495] on button "next" at bounding box center [1093, 492] width 39 height 21
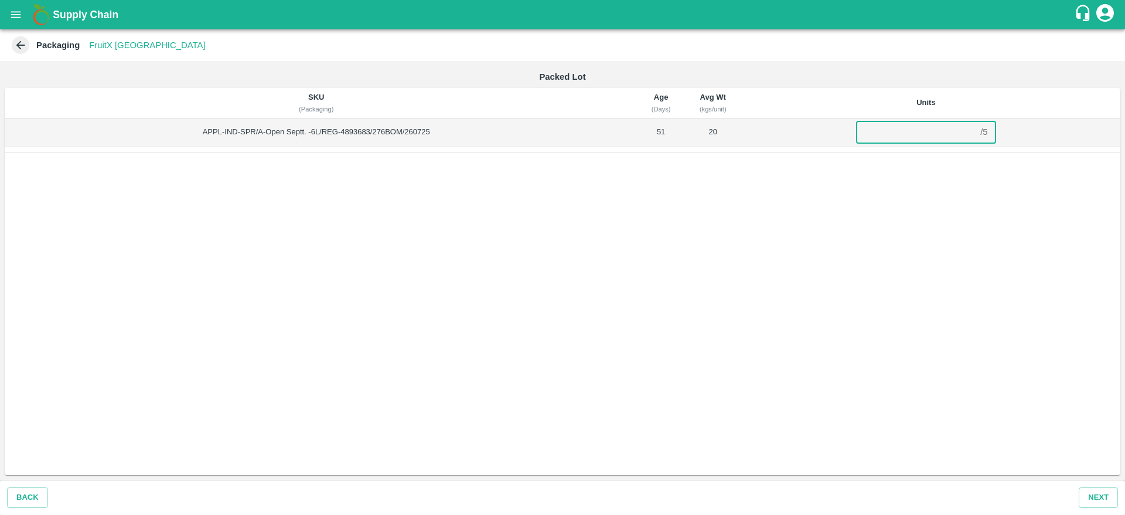
click at [918, 125] on input "number" at bounding box center [916, 132] width 120 height 22
type input "5"
click at [1103, 496] on button "Next" at bounding box center [1098, 497] width 39 height 21
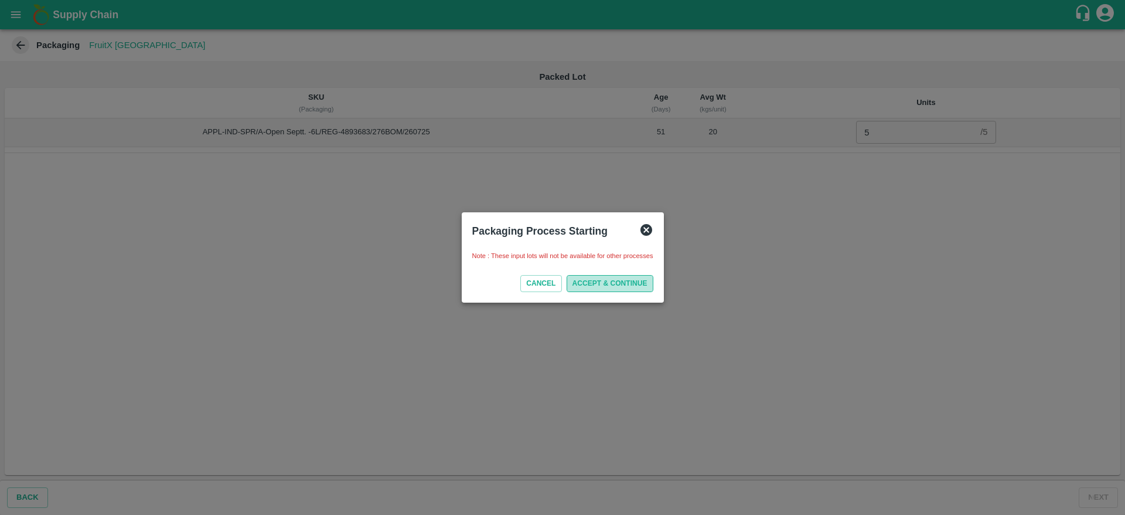
click at [622, 283] on button "ACCEPT & CONTINUE" at bounding box center [610, 283] width 87 height 17
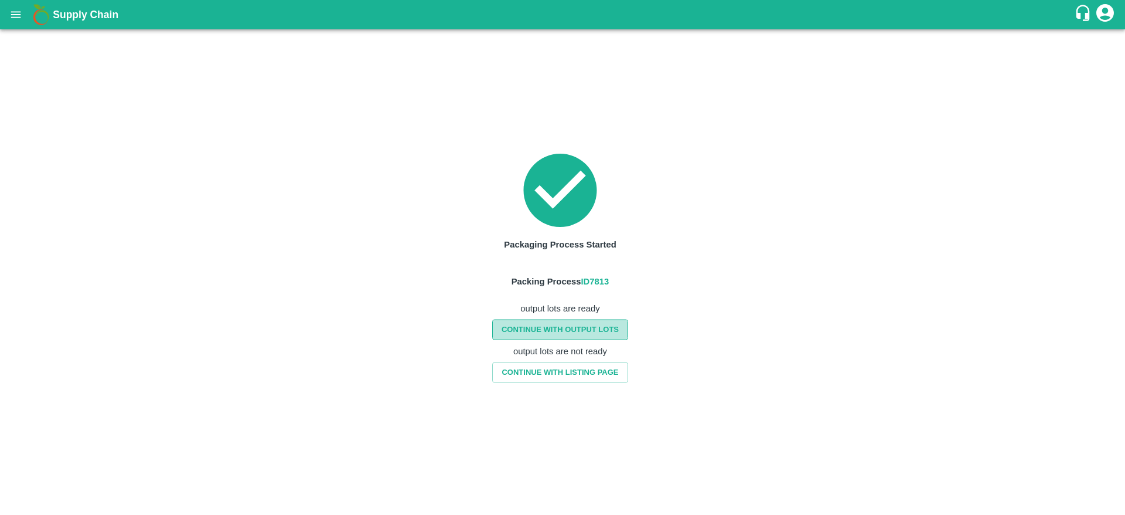
click at [603, 323] on link "CONTINUE WITH OUTPUT LOTS" at bounding box center [560, 329] width 136 height 21
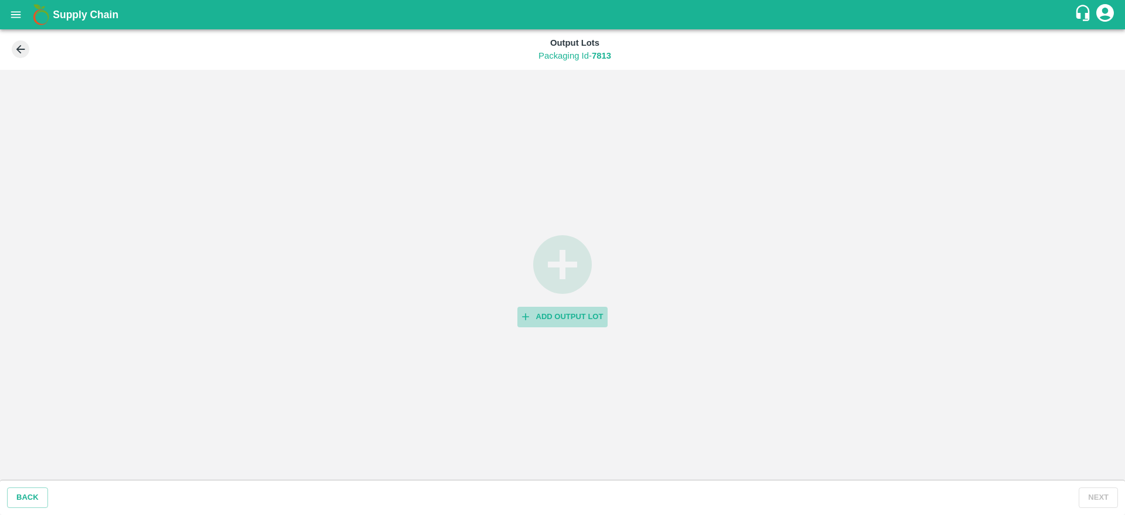
click at [567, 317] on button "Add Output Lot" at bounding box center [562, 317] width 91 height 21
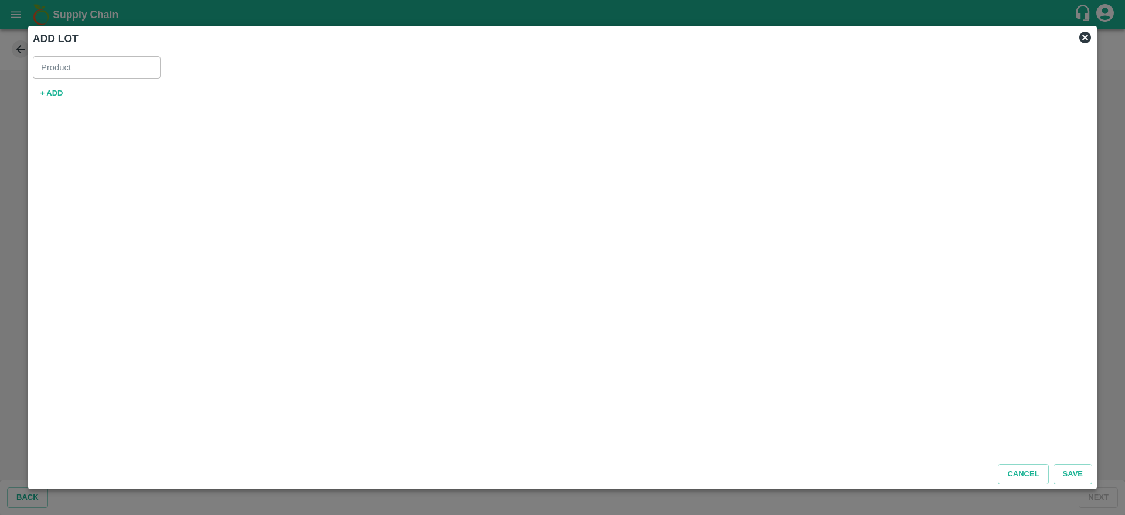
type input "Apple - Indian - Spur"
click at [49, 98] on button "+ ADD" at bounding box center [52, 93] width 38 height 21
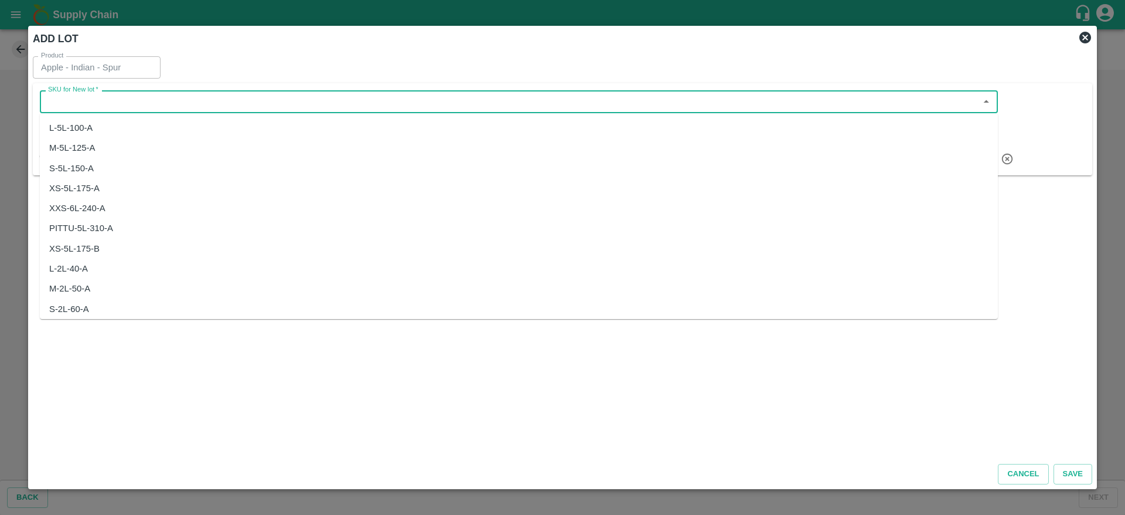
click at [134, 105] on input "SKU for New lot   *" at bounding box center [509, 101] width 932 height 15
click at [100, 164] on div "Grade B" at bounding box center [519, 168] width 958 height 20
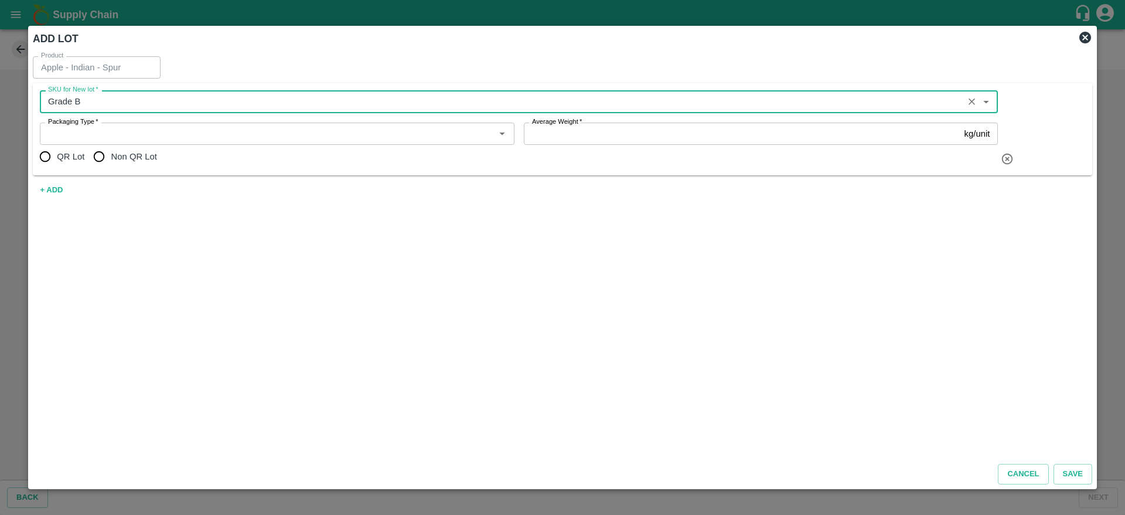
type input "Grade B"
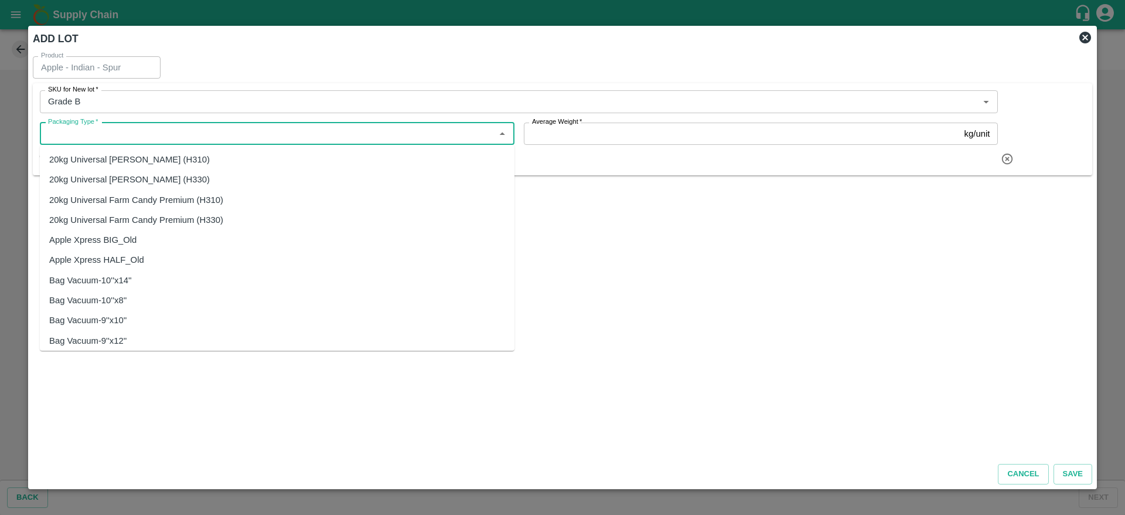
click at [174, 140] on input "Packaging Type   *" at bounding box center [267, 133] width 448 height 15
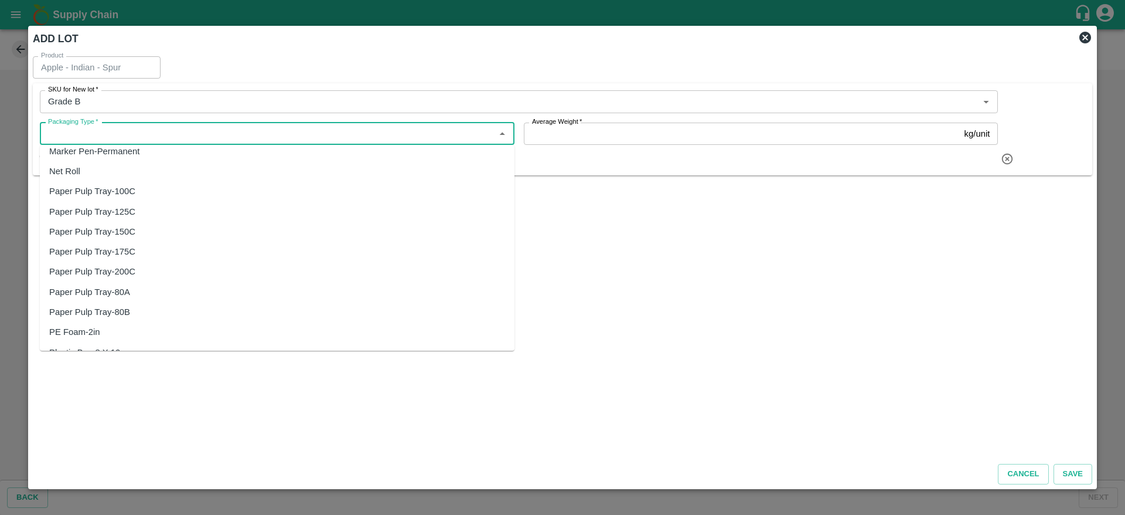
scroll to position [849, 0]
click at [138, 307] on div "Vendor Box" at bounding box center [277, 315] width 475 height 20
type input "Vendor Box"
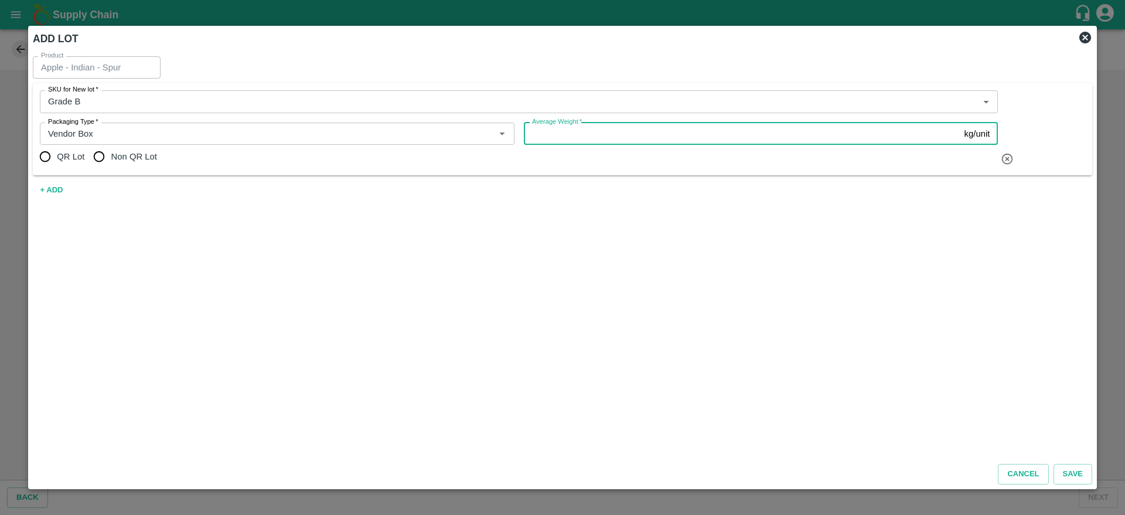
click at [603, 137] on input "Average Weight   *" at bounding box center [742, 133] width 436 height 22
type input "20"
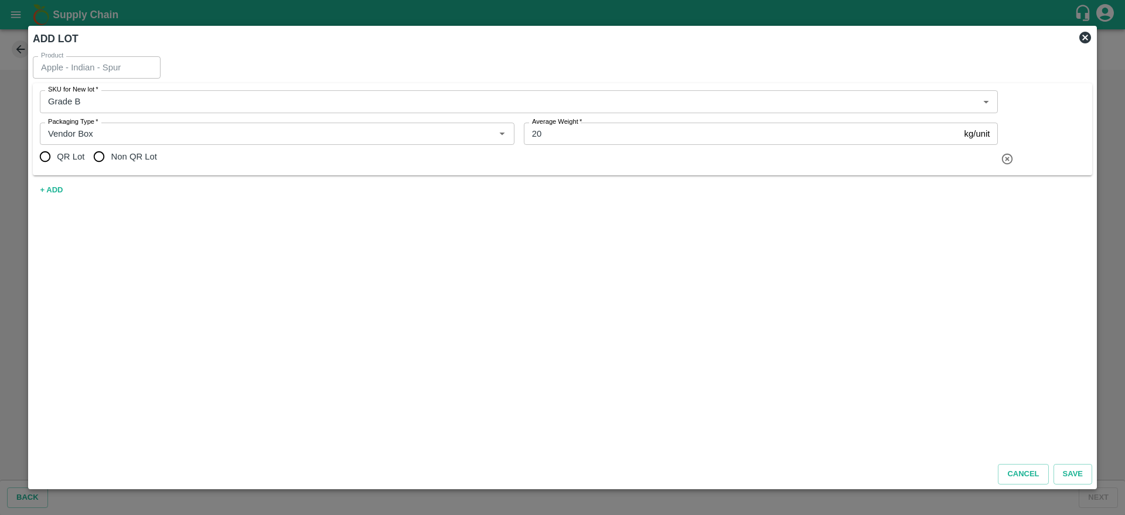
click at [139, 151] on span "Non QR Lot" at bounding box center [134, 156] width 46 height 13
click at [111, 151] on input "Non QR Lot" at bounding box center [98, 156] width 23 height 23
radio input "true"
click at [1080, 483] on button "Save" at bounding box center [1073, 474] width 39 height 21
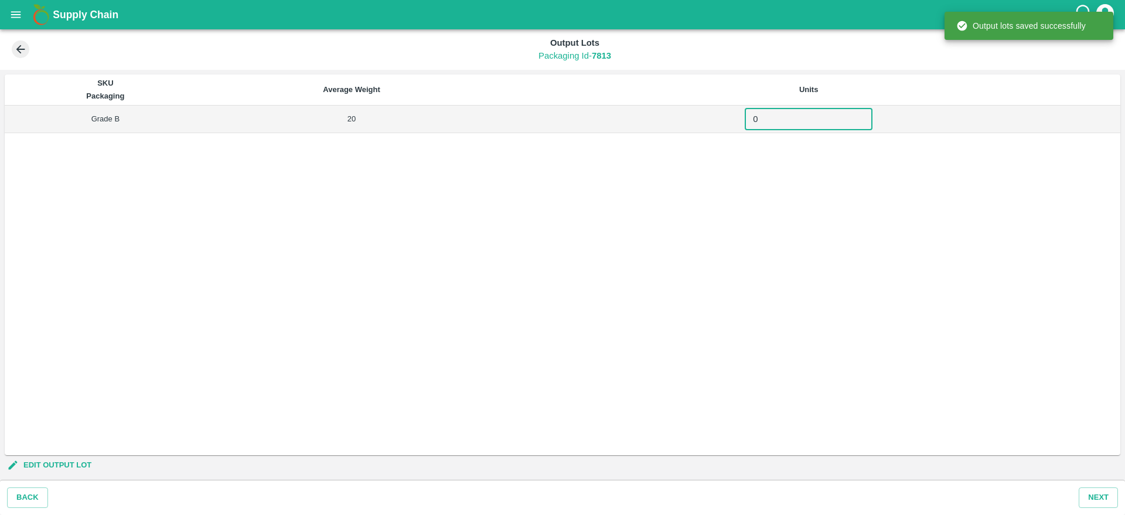
click at [788, 125] on input "0" at bounding box center [809, 119] width 128 height 22
type input "5"
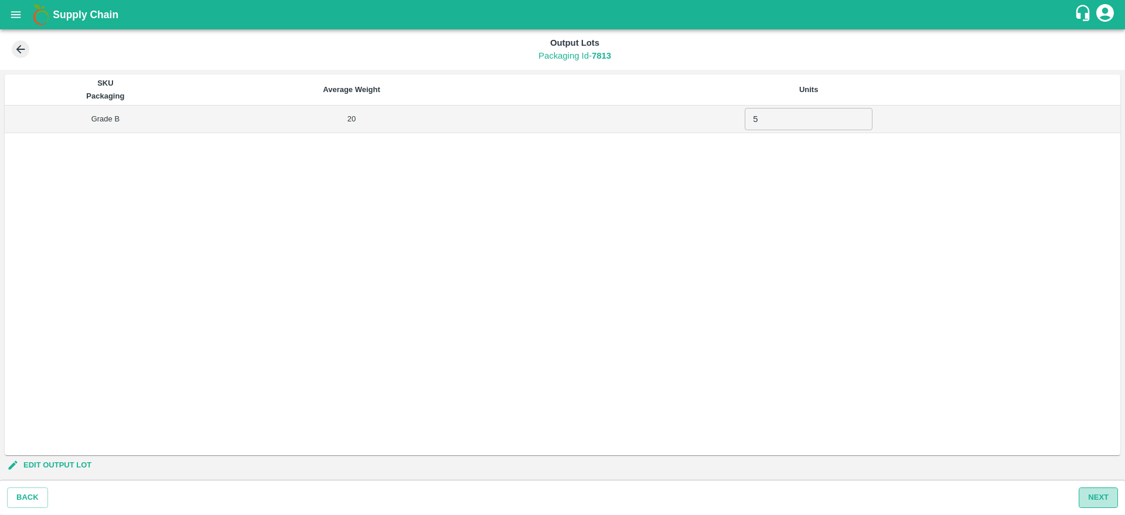
click at [1098, 500] on button "Next" at bounding box center [1098, 497] width 39 height 21
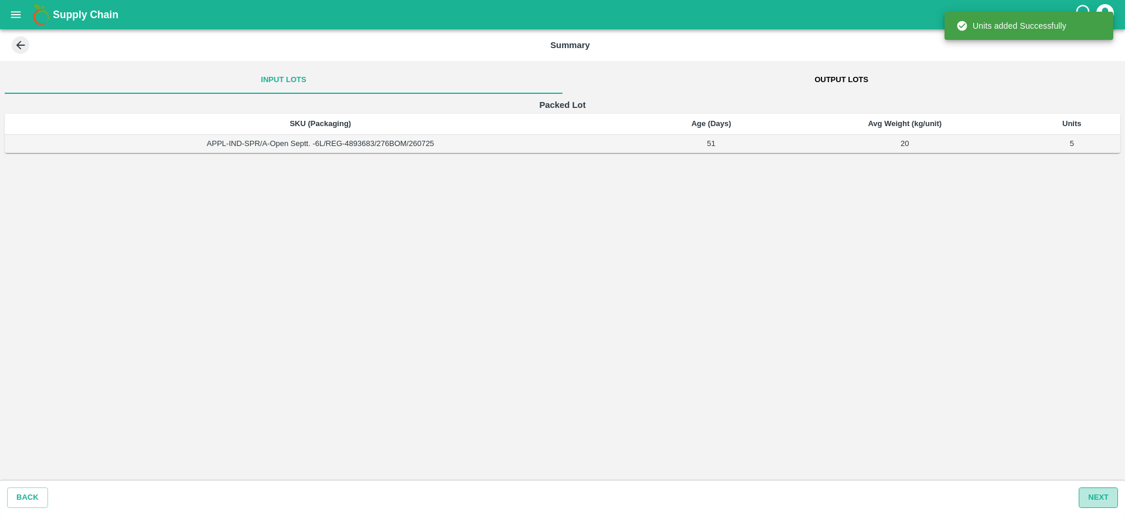
click at [1100, 491] on button "Next" at bounding box center [1098, 497] width 39 height 21
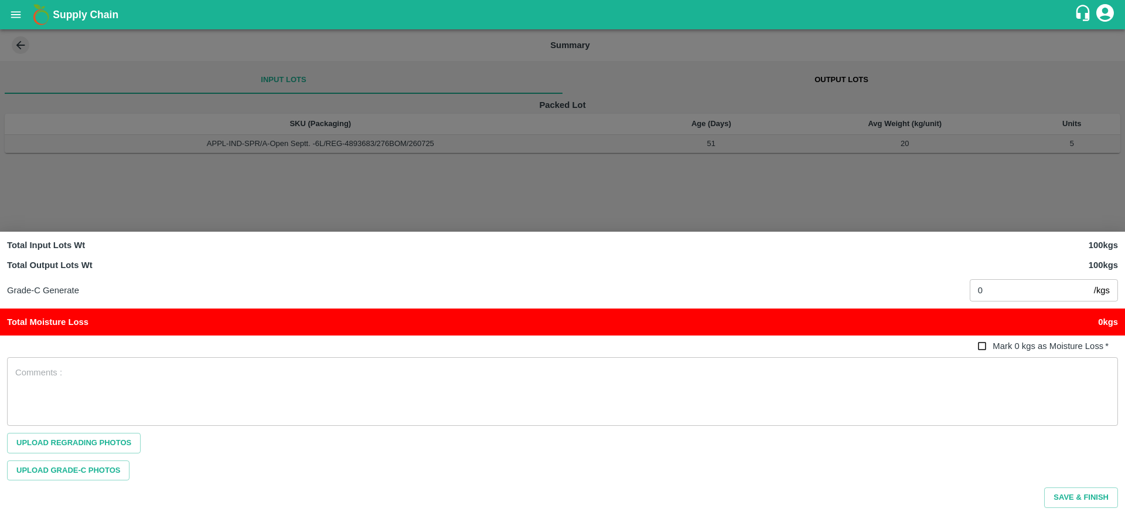
click at [997, 348] on span "Mark 0 kgs as Moisture Loss" at bounding box center [1048, 345] width 111 height 9
click at [993, 348] on input "Mark 0 kgs as Moisture Loss   *" at bounding box center [983, 346] width 22 height 22
checkbox input "true"
click at [1069, 494] on button "Save & Finish" at bounding box center [1081, 497] width 74 height 21
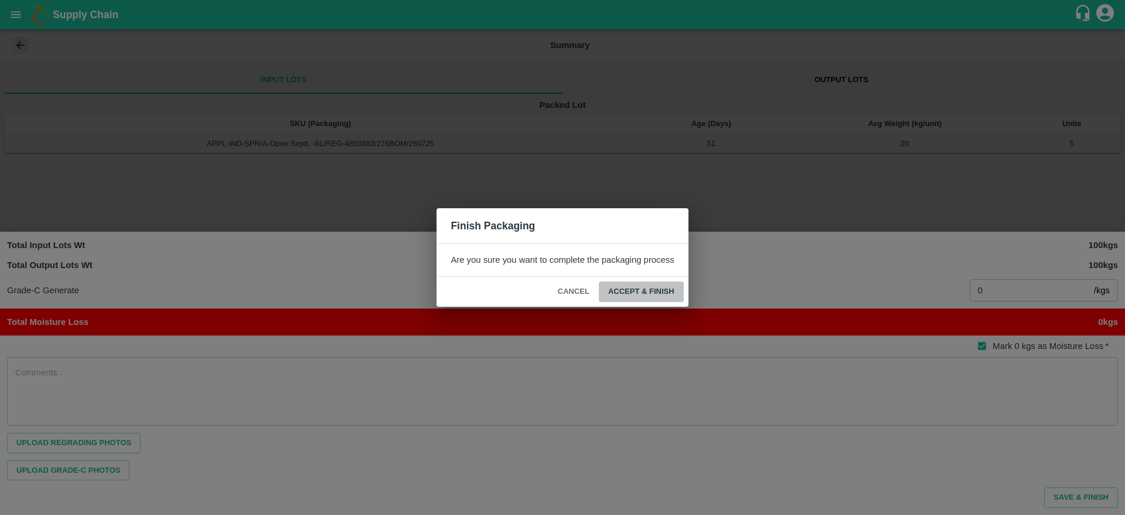
click at [641, 286] on button "ACCEPT & FINISH" at bounding box center [641, 291] width 85 height 21
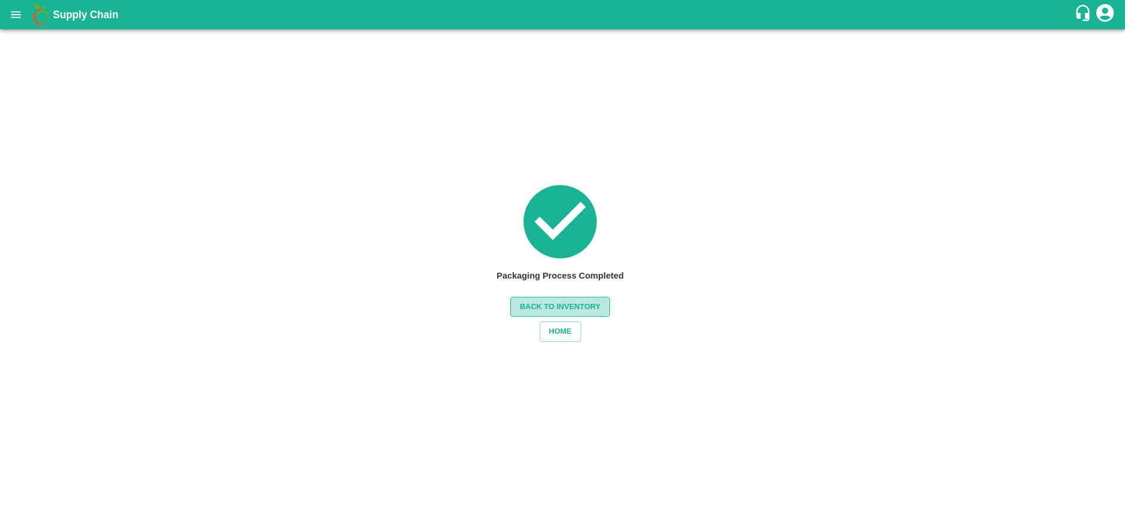
click at [567, 309] on button "Back to Inventory" at bounding box center [560, 307] width 100 height 21
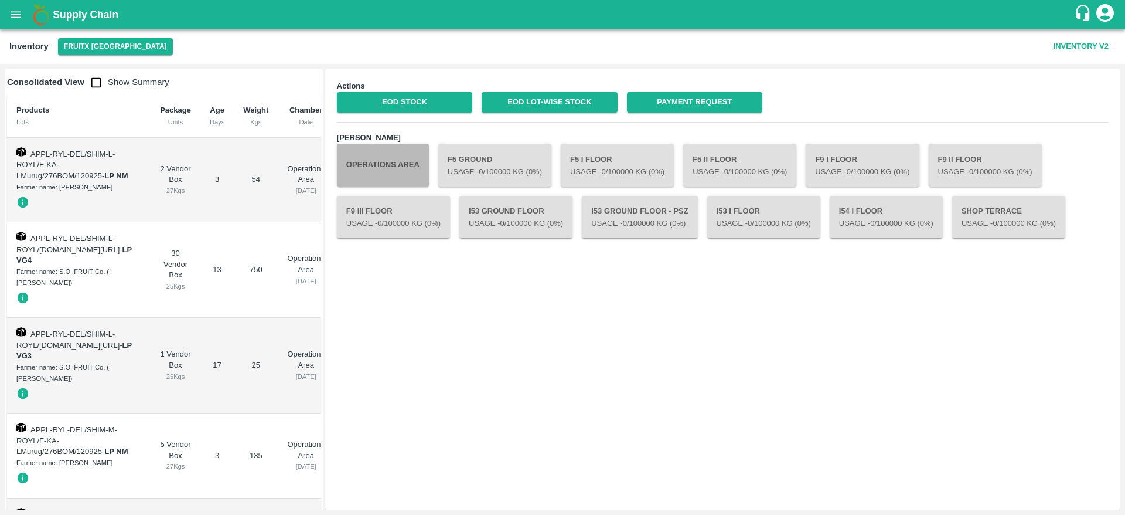
click at [367, 181] on button "Operations Area" at bounding box center [383, 165] width 92 height 42
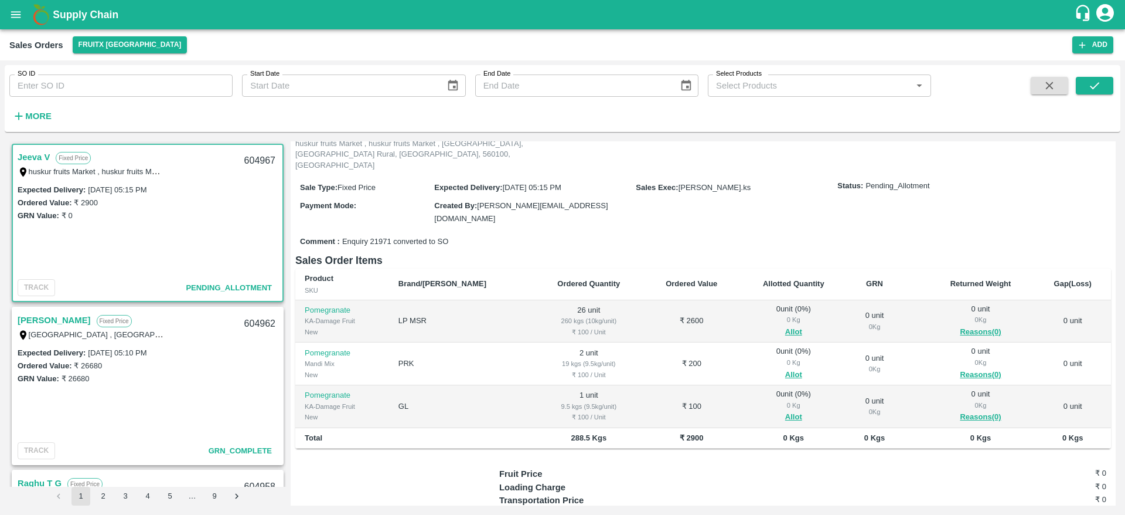
scroll to position [83, 0]
click at [785, 325] on button "Allot" at bounding box center [793, 331] width 17 height 13
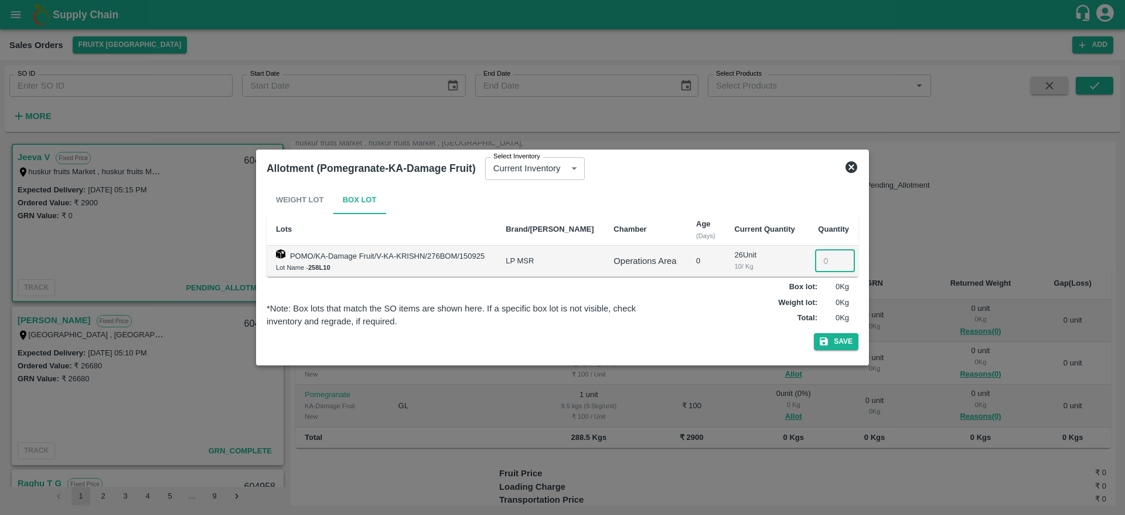
click at [817, 257] on input "number" at bounding box center [835, 261] width 40 height 22
type input "26"
click at [814, 333] on button "Save" at bounding box center [836, 341] width 45 height 17
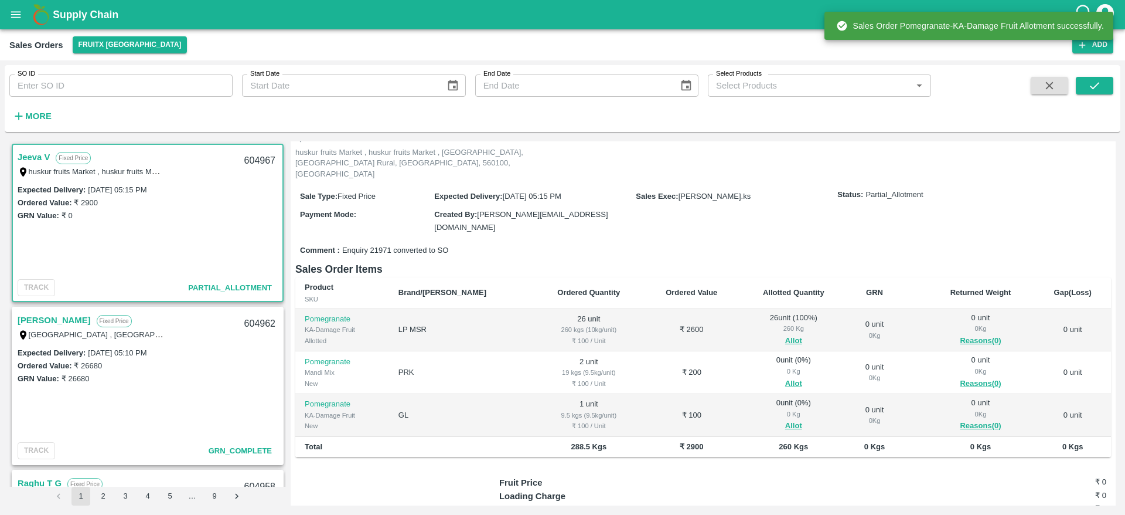
scroll to position [74, 0]
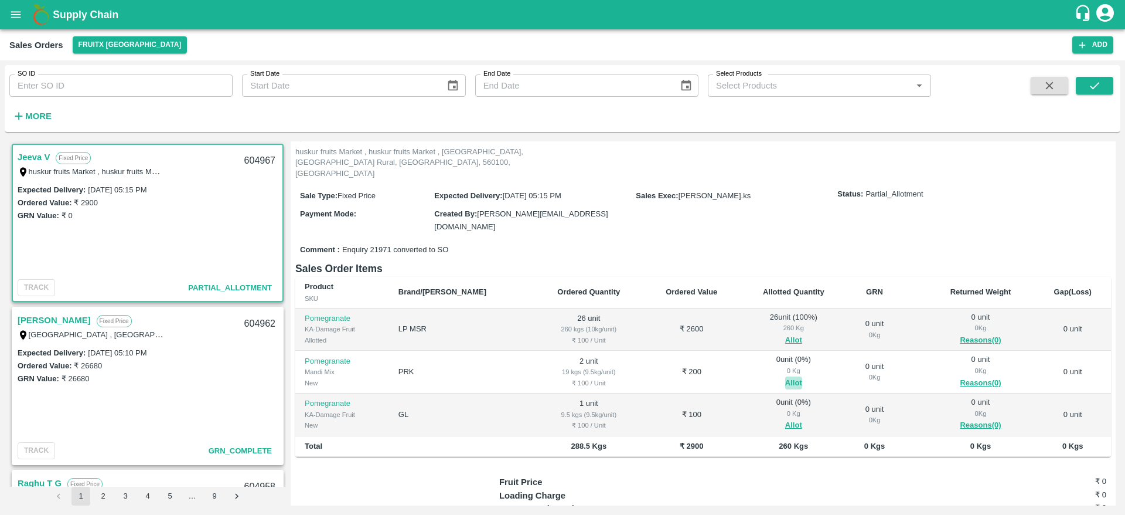
click at [785, 376] on button "Allot" at bounding box center [793, 382] width 17 height 13
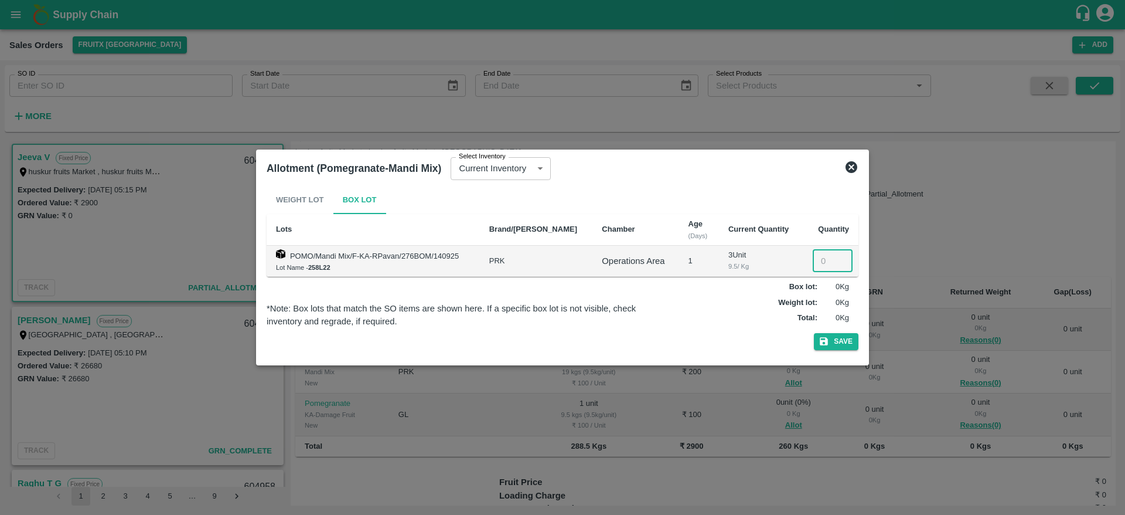
click at [817, 263] on input "number" at bounding box center [833, 261] width 40 height 22
type input "2"
click at [814, 333] on button "Save" at bounding box center [836, 341] width 45 height 17
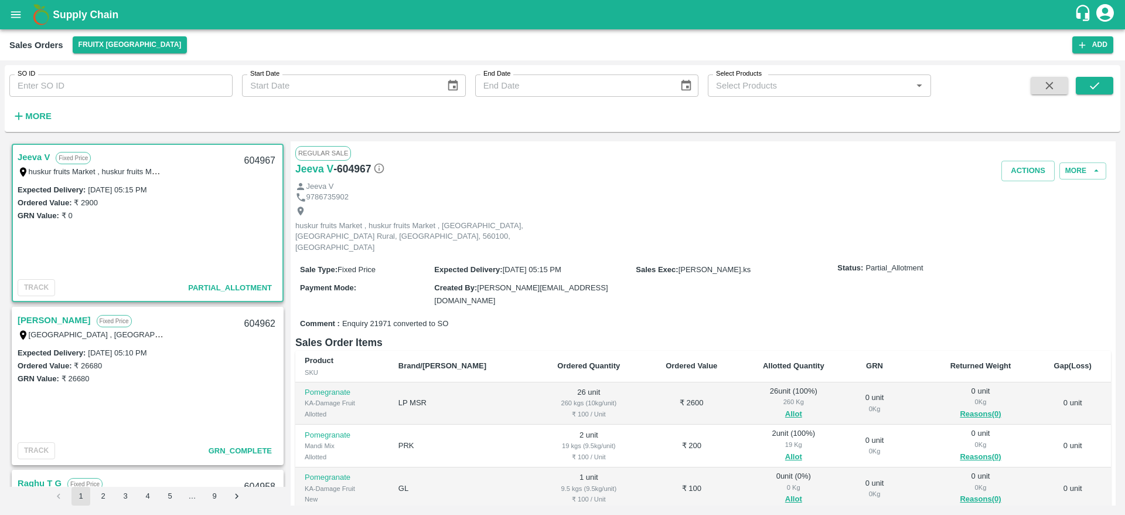
click at [259, 162] on div "604967" at bounding box center [259, 161] width 45 height 28
copy div "604967"
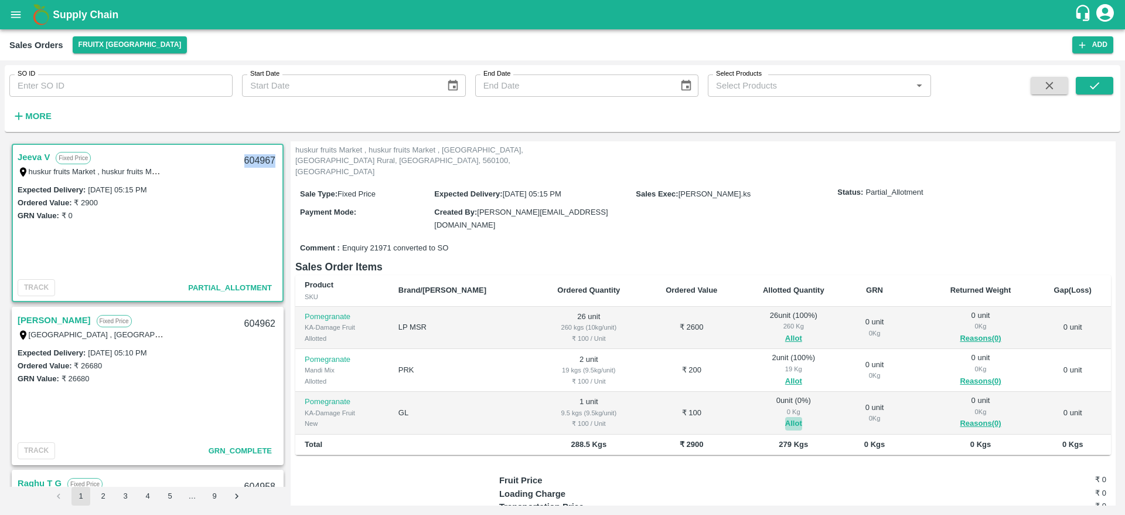
click at [785, 417] on button "Allot" at bounding box center [793, 423] width 17 height 13
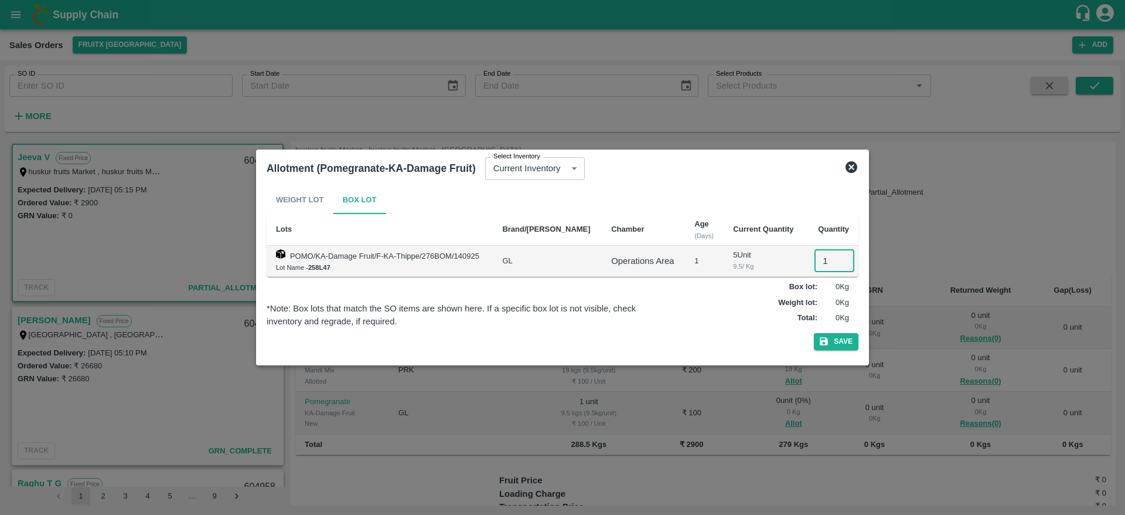
click at [822, 266] on input "1" at bounding box center [835, 261] width 40 height 22
type input "1"
click at [814, 333] on button "Save" at bounding box center [836, 341] width 45 height 17
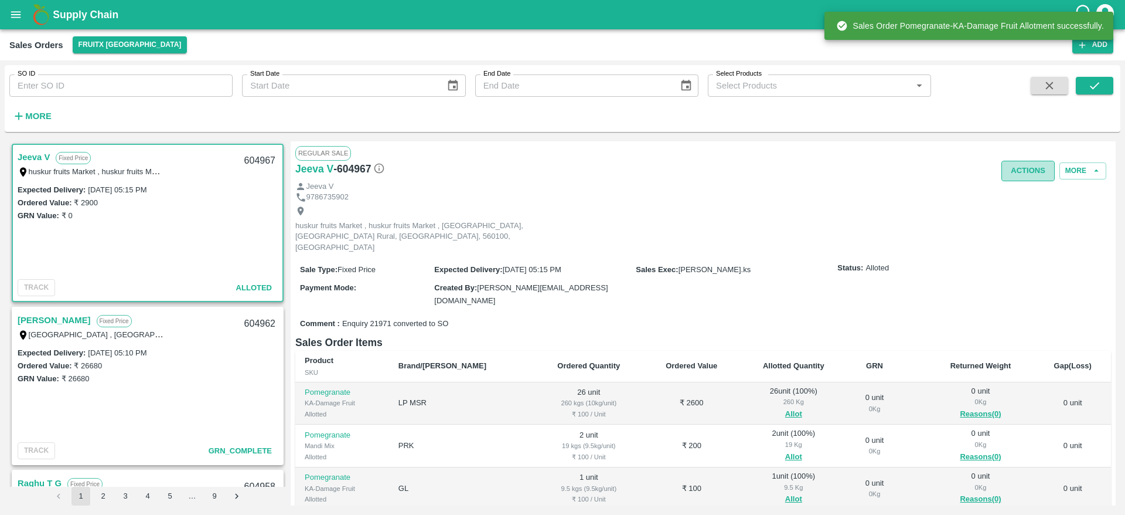
click at [1019, 172] on button "Actions" at bounding box center [1028, 171] width 53 height 21
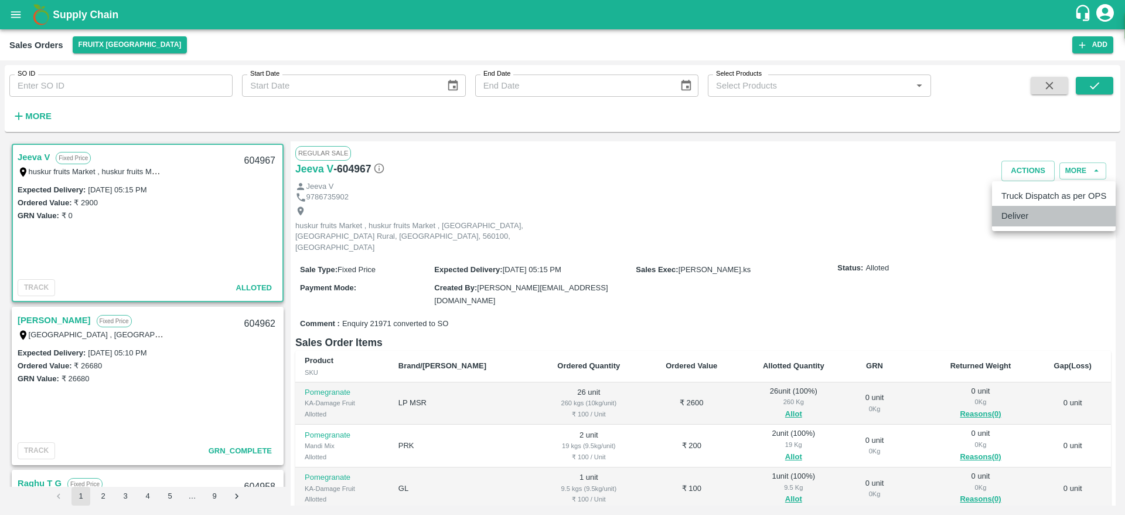
click at [1026, 216] on li "Deliver" at bounding box center [1054, 216] width 124 height 20
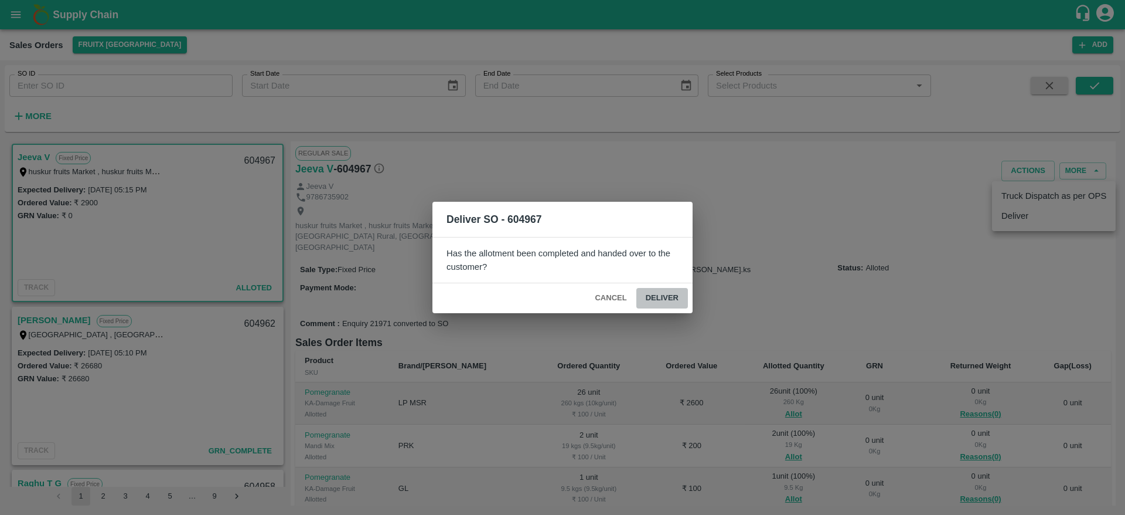
click at [655, 292] on button "Deliver" at bounding box center [662, 298] width 52 height 21
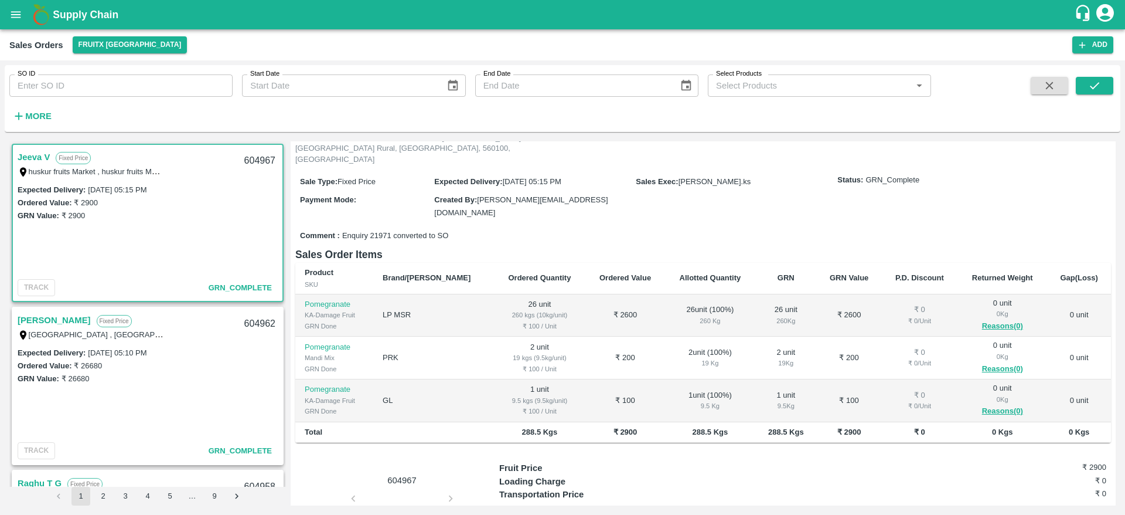
scroll to position [0, 0]
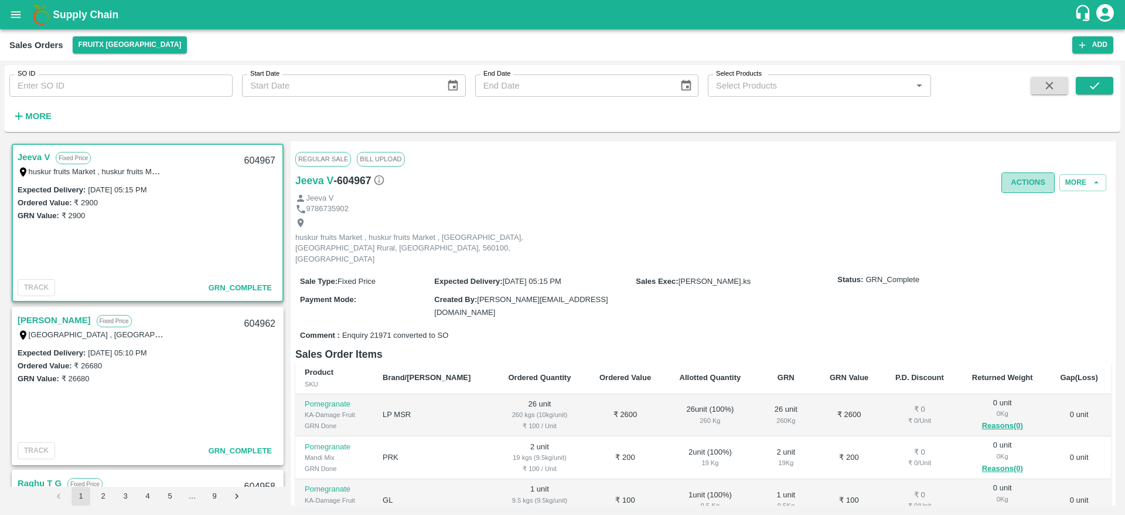
click at [1026, 177] on button "Actions" at bounding box center [1028, 182] width 53 height 21
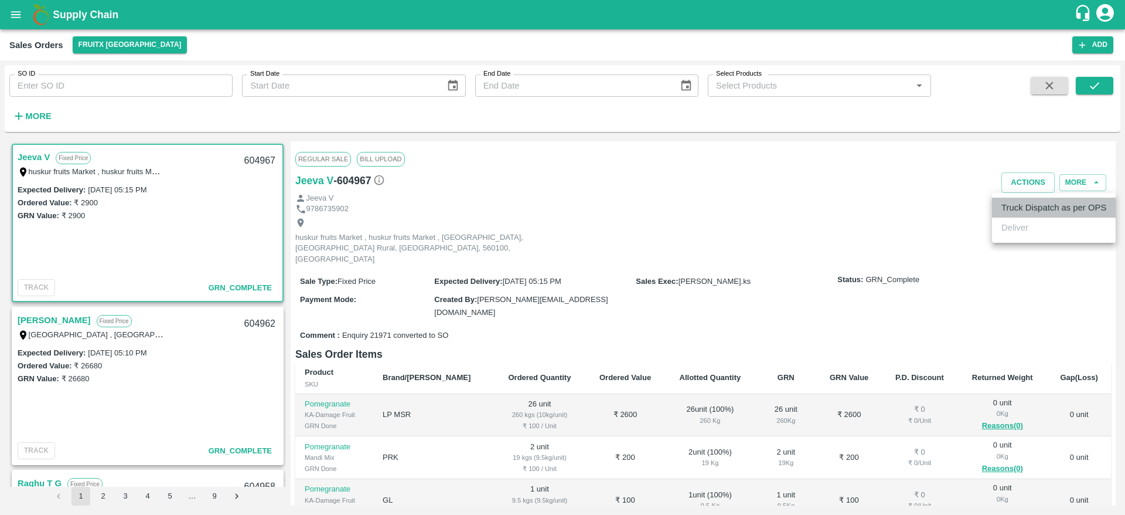
click at [1020, 205] on li "Truck Dispatch as per OPS" at bounding box center [1054, 207] width 124 height 20
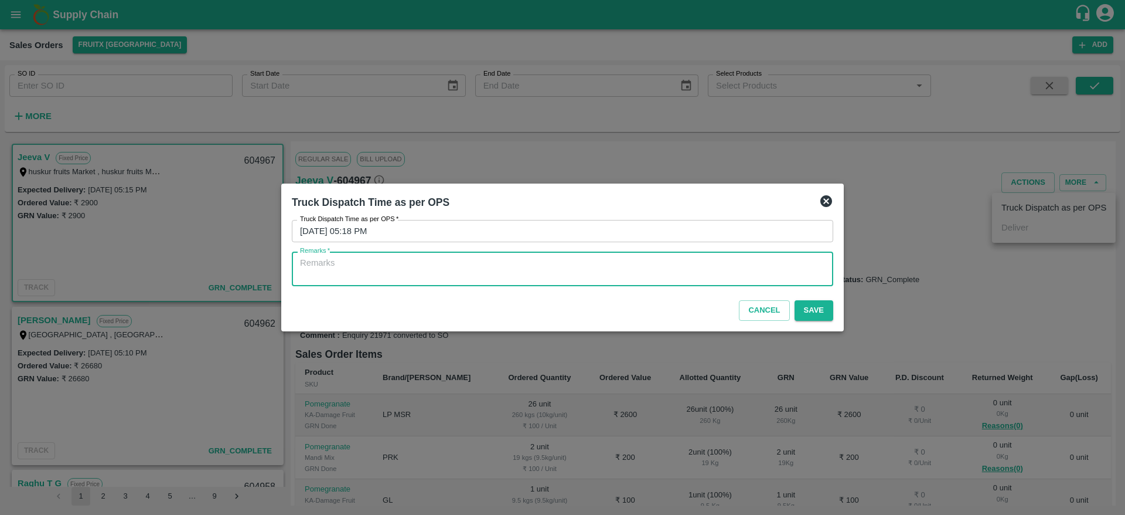
click at [710, 268] on textarea "Remarks   *" at bounding box center [562, 269] width 525 height 25
type textarea "OTD"
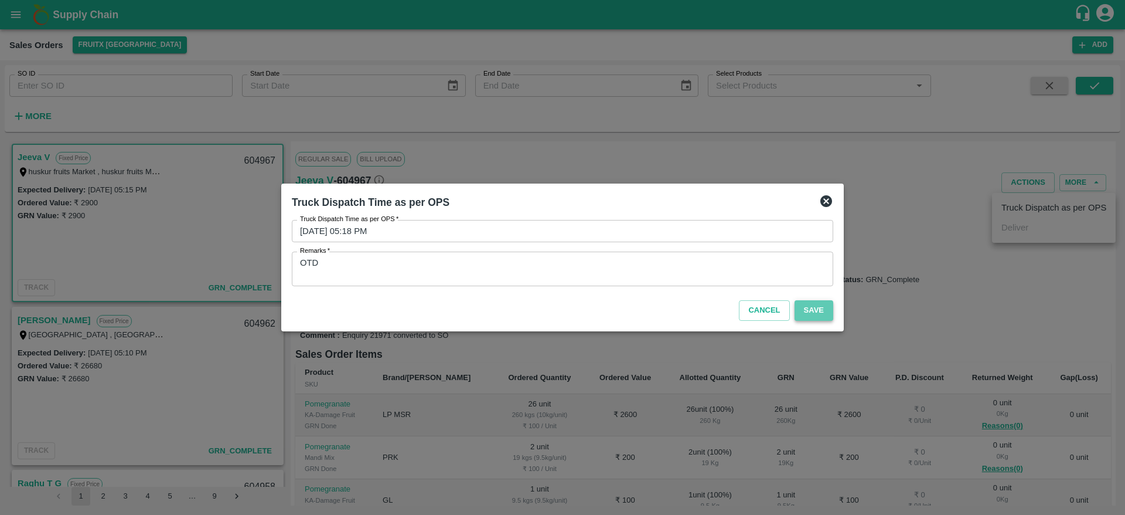
click at [817, 307] on button "Save" at bounding box center [814, 310] width 39 height 21
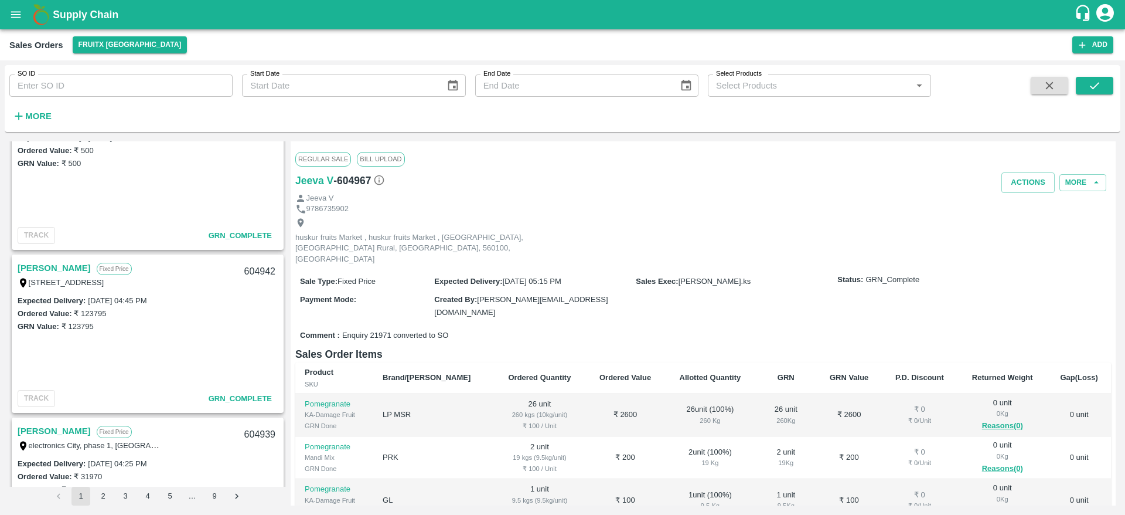
scroll to position [1031, 0]
click at [55, 266] on link "[PERSON_NAME]" at bounding box center [54, 265] width 73 height 15
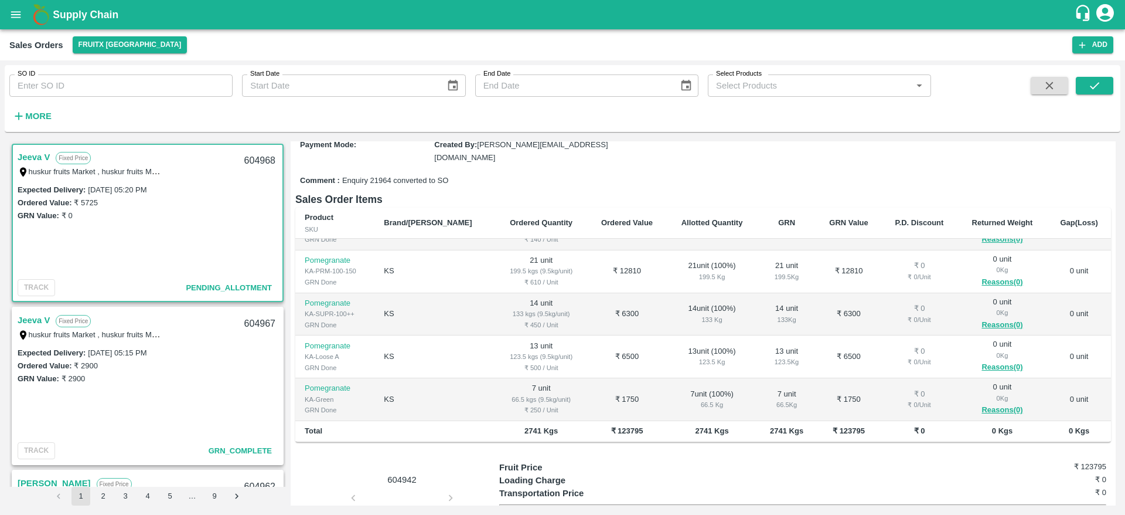
scroll to position [202, 0]
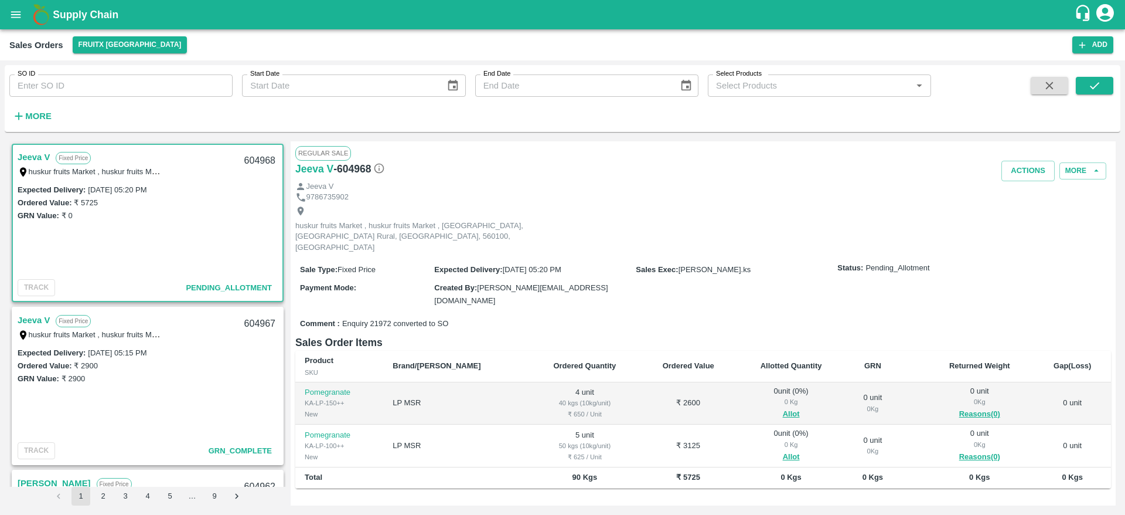
click at [774, 399] on td "0 unit ( 0 %) 0 Kg Allot" at bounding box center [792, 403] width 110 height 43
click at [783, 407] on button "Allot" at bounding box center [791, 413] width 17 height 13
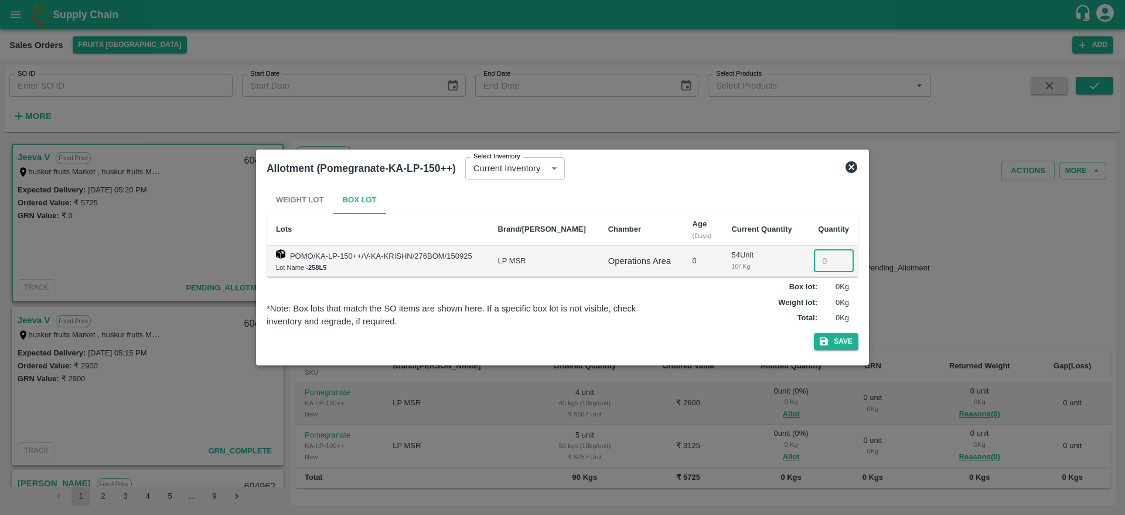
click at [822, 263] on input "number" at bounding box center [834, 261] width 40 height 22
type input "4"
click at [814, 333] on button "Save" at bounding box center [836, 341] width 45 height 17
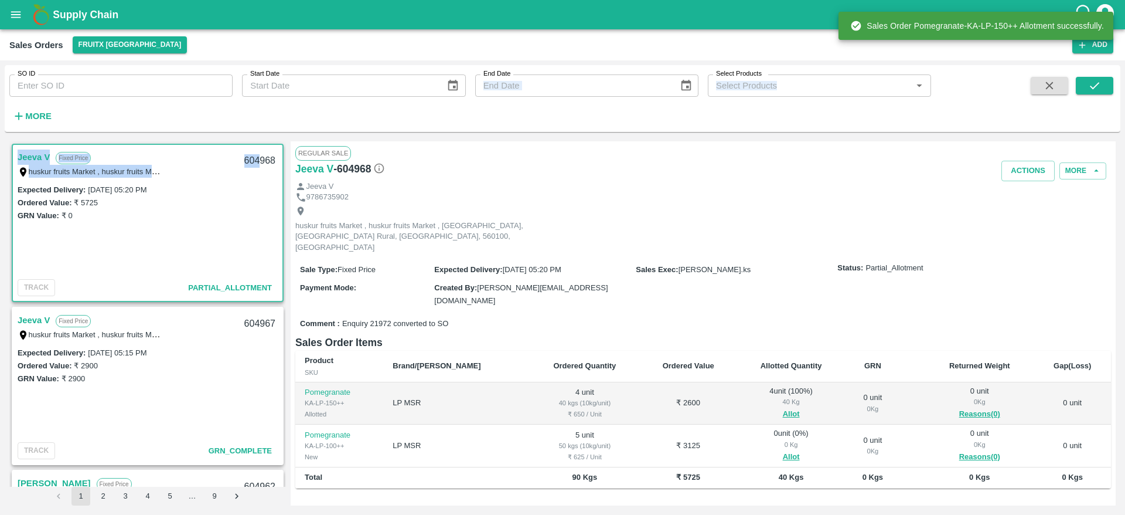
drag, startPoint x: 258, startPoint y: 167, endPoint x: 256, endPoint y: 118, distance: 49.3
click at [256, 118] on div "SO ID SO ID Start Date Start Date End Date End Date Select Products Select Prod…" at bounding box center [563, 287] width 1116 height 445
click at [266, 151] on div "604968" at bounding box center [259, 161] width 45 height 28
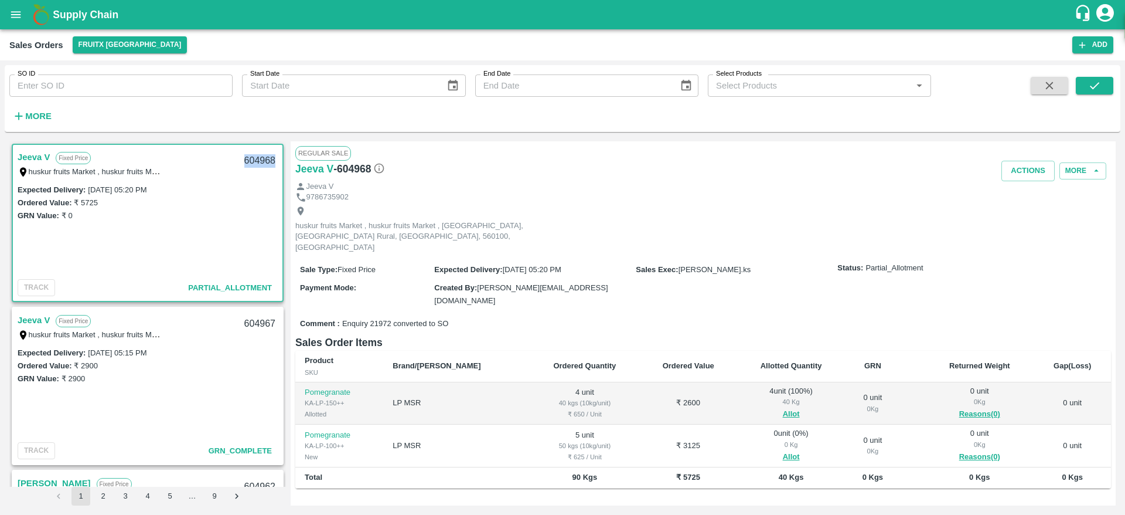
click at [266, 151] on div "604968" at bounding box center [259, 161] width 45 height 28
copy div "604968"
click at [783, 450] on button "Allot" at bounding box center [791, 456] width 17 height 13
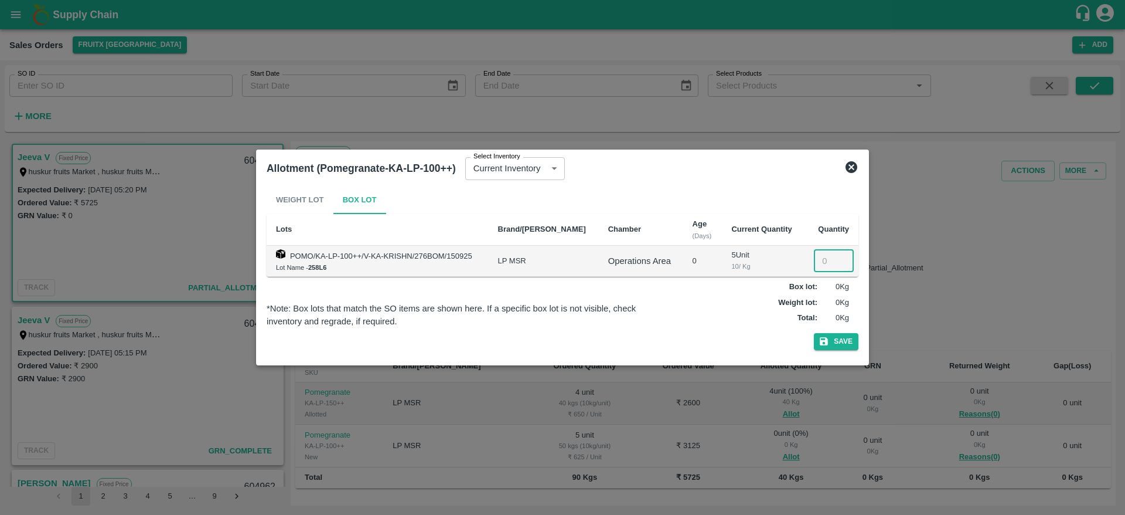
click at [819, 259] on input "number" at bounding box center [834, 261] width 40 height 22
type input "5"
click at [814, 333] on button "Save" at bounding box center [836, 341] width 45 height 17
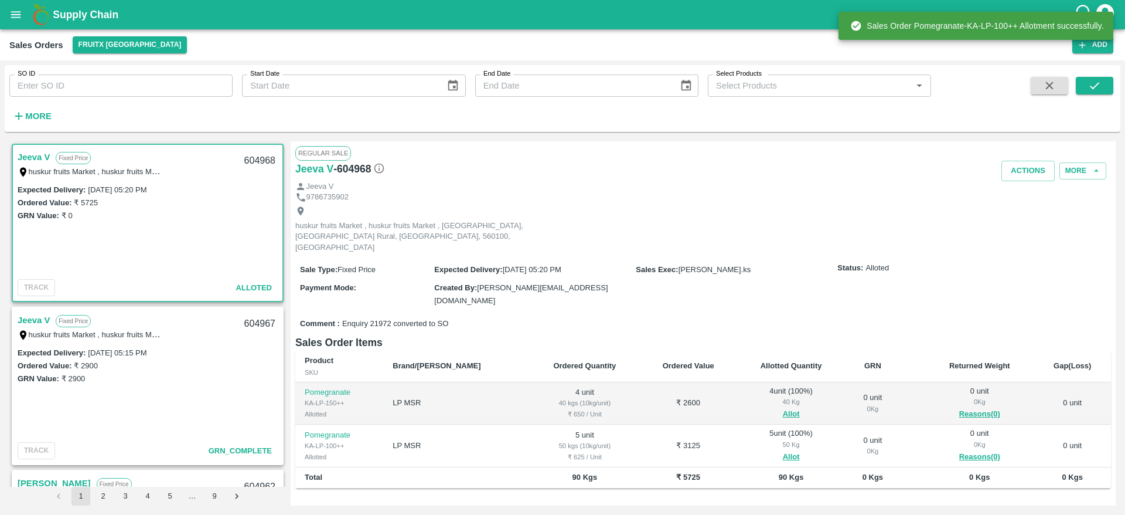
click at [248, 153] on div "604968" at bounding box center [259, 161] width 45 height 28
copy div "604968"
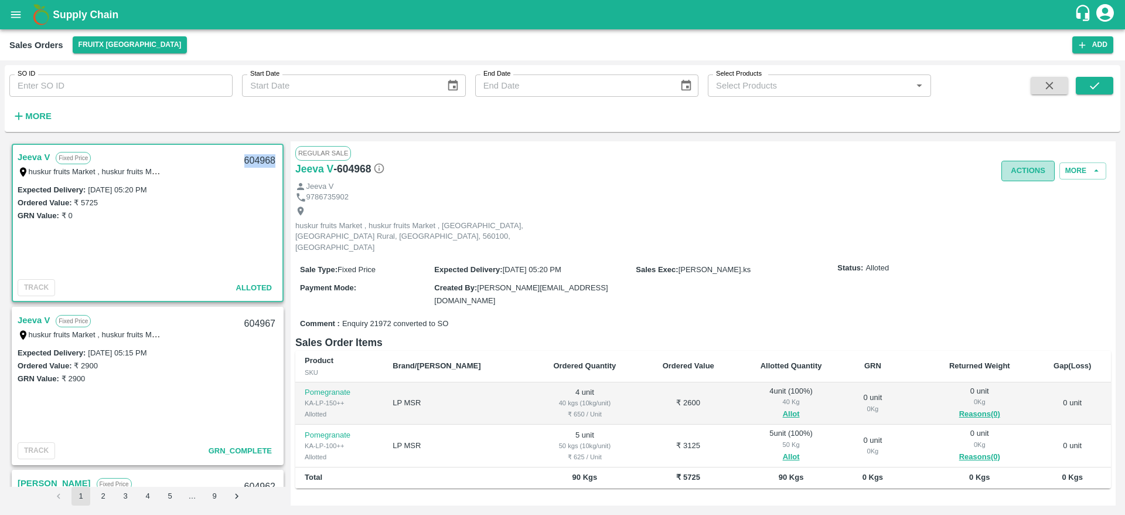
click at [1044, 172] on button "Actions" at bounding box center [1028, 171] width 53 height 21
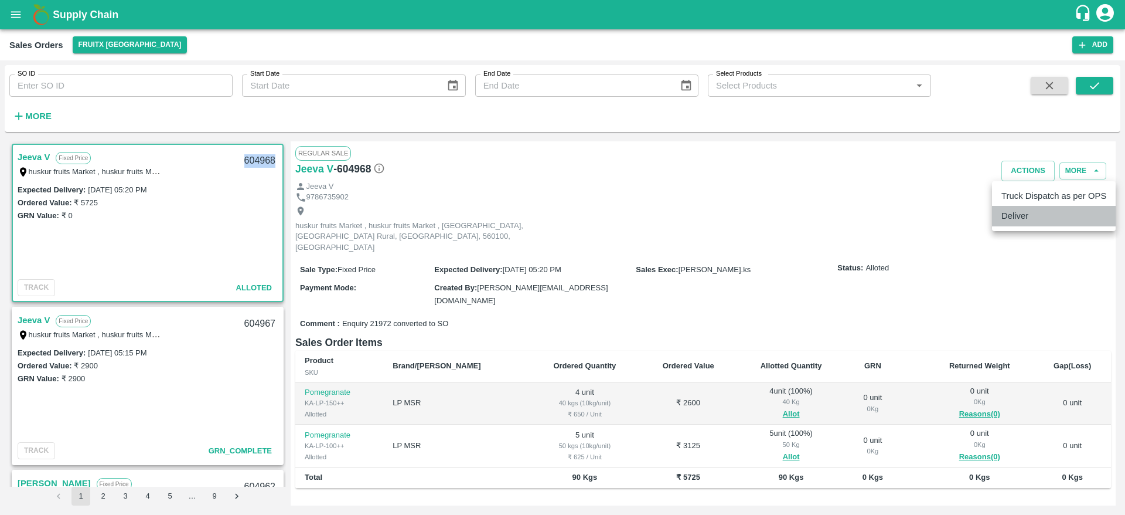
click at [1031, 210] on li "Deliver" at bounding box center [1054, 216] width 124 height 20
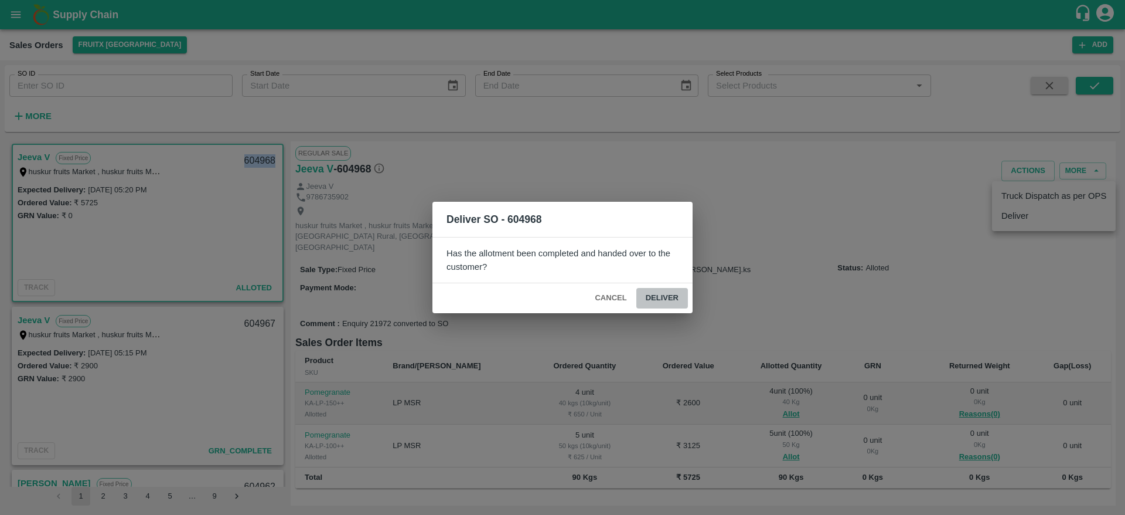
click at [668, 295] on button "Deliver" at bounding box center [662, 298] width 52 height 21
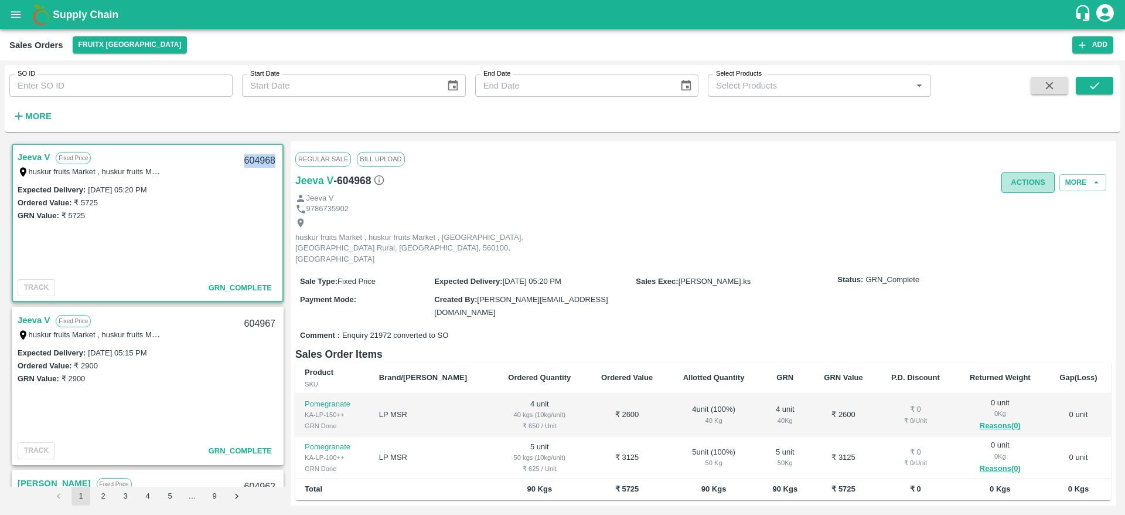
click at [1022, 189] on button "Actions" at bounding box center [1028, 182] width 53 height 21
drag, startPoint x: 1036, startPoint y: 221, endPoint x: 1034, endPoint y: 207, distance: 13.5
click at [1034, 207] on ul "Truck Dispatch as per OPS Deliver" at bounding box center [1054, 218] width 124 height 50
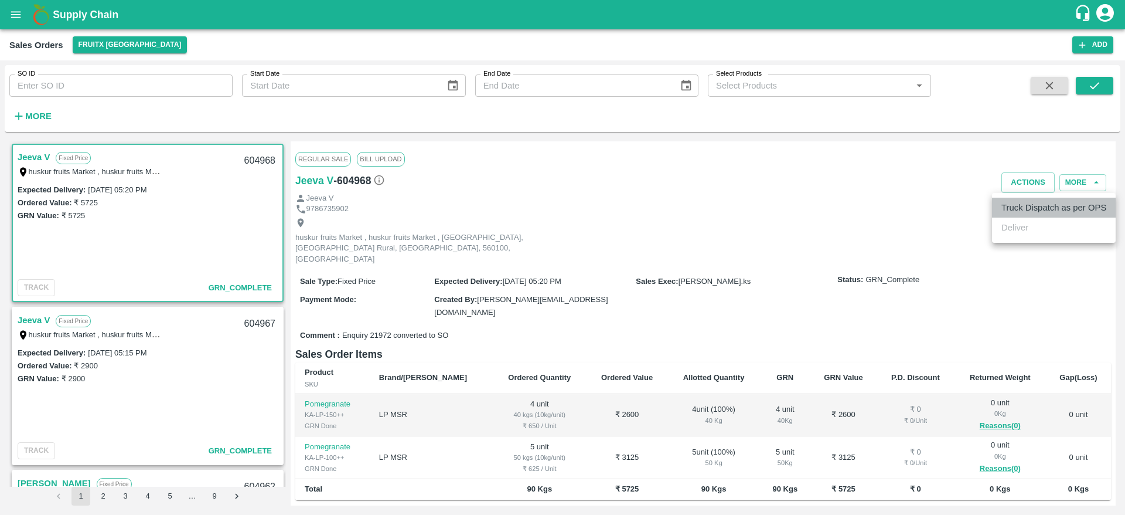
click at [1034, 207] on li "Truck Dispatch as per OPS" at bounding box center [1054, 207] width 124 height 20
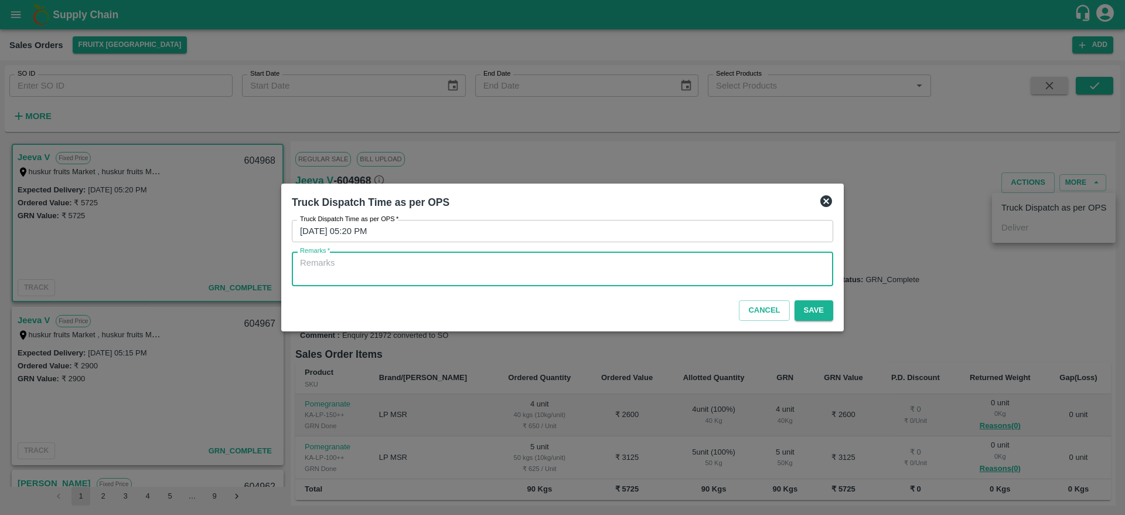
click at [633, 273] on textarea "Remarks   *" at bounding box center [562, 269] width 525 height 25
type textarea "OTD"
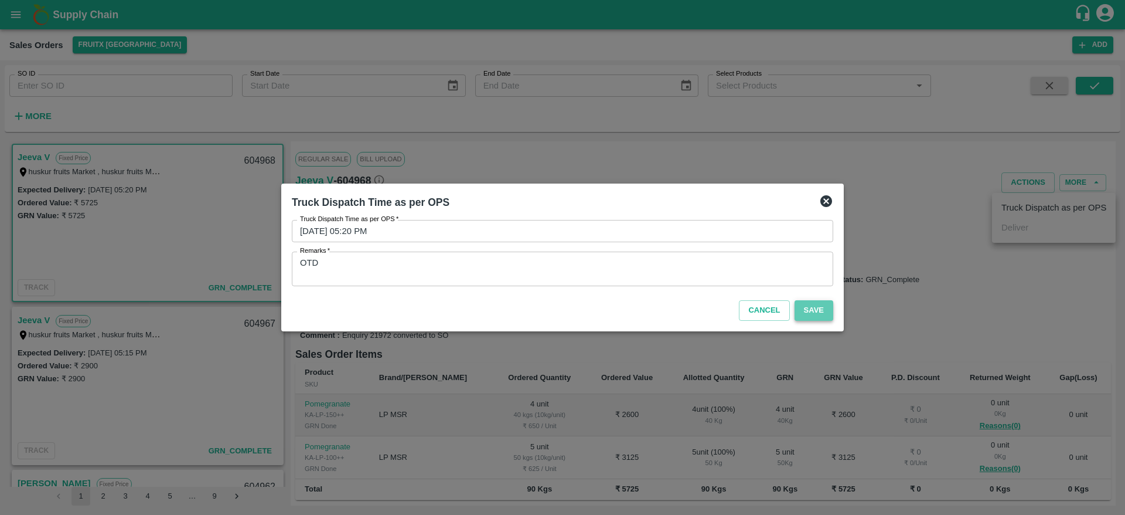
click at [814, 307] on button "Save" at bounding box center [814, 310] width 39 height 21
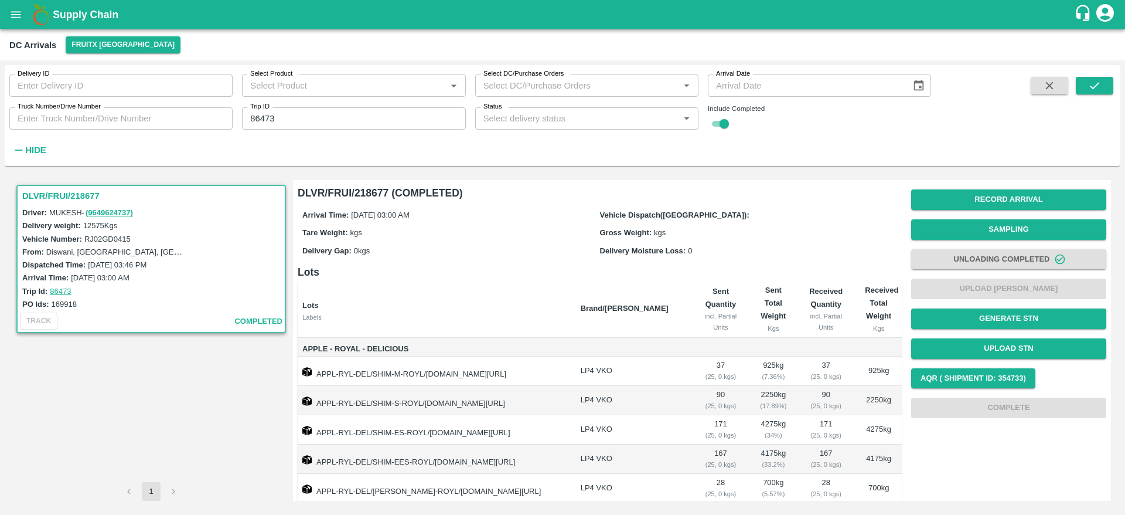
scroll to position [200, 0]
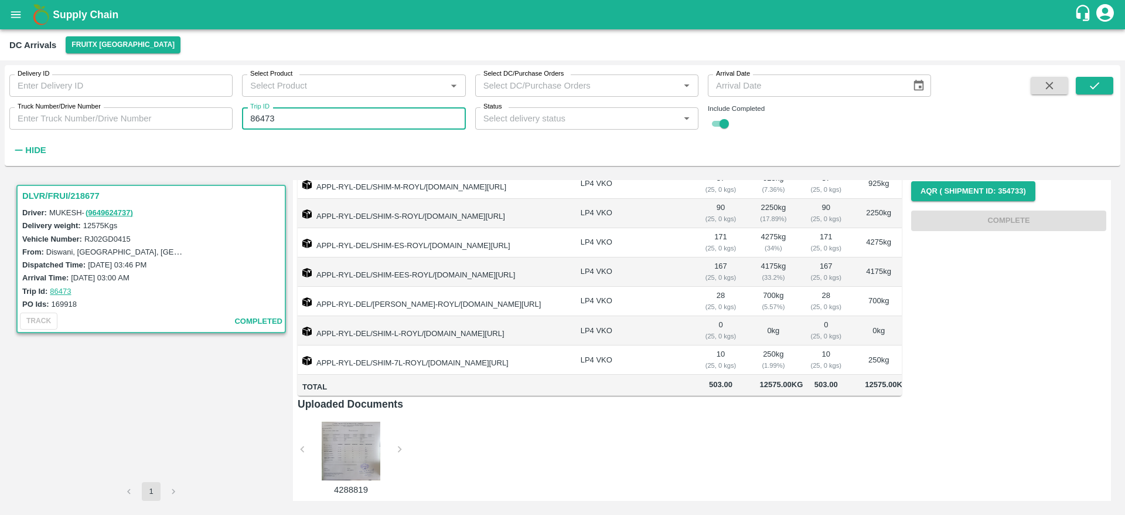
click at [297, 118] on input "86473" at bounding box center [353, 118] width 223 height 22
paste input "text"
type input "87751"
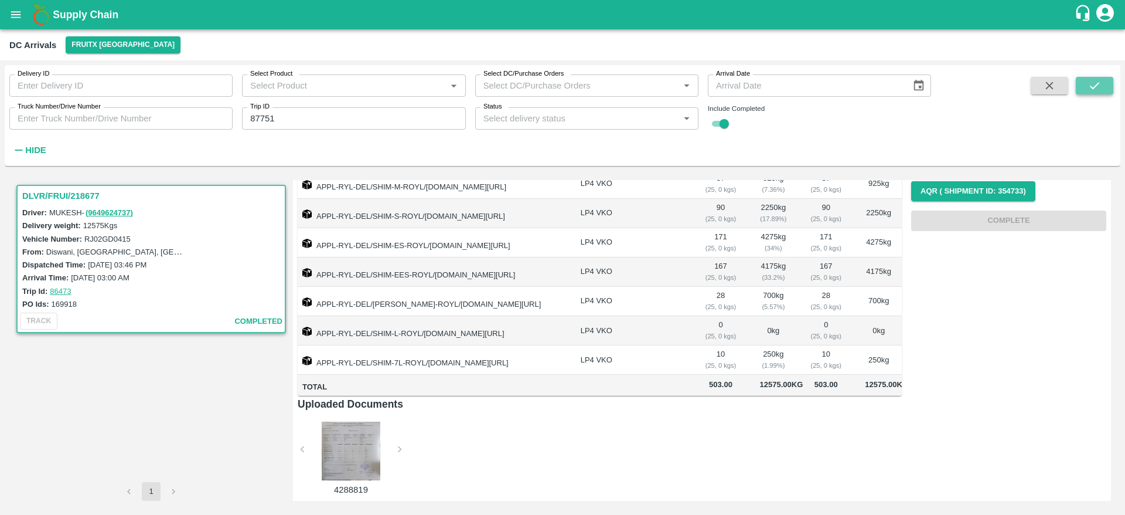
click at [1102, 81] on button "submit" at bounding box center [1095, 86] width 38 height 18
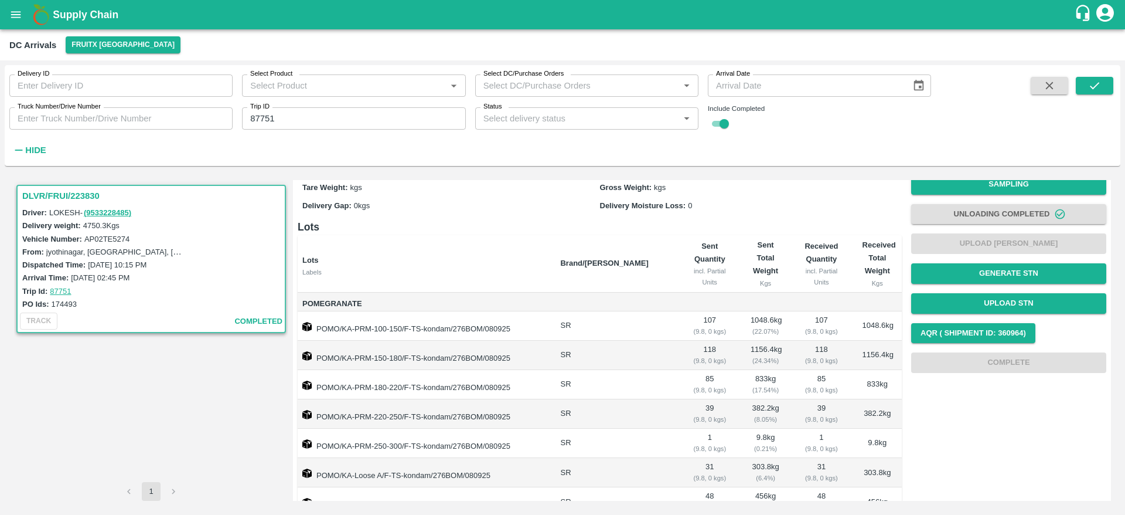
scroll to position [107, 0]
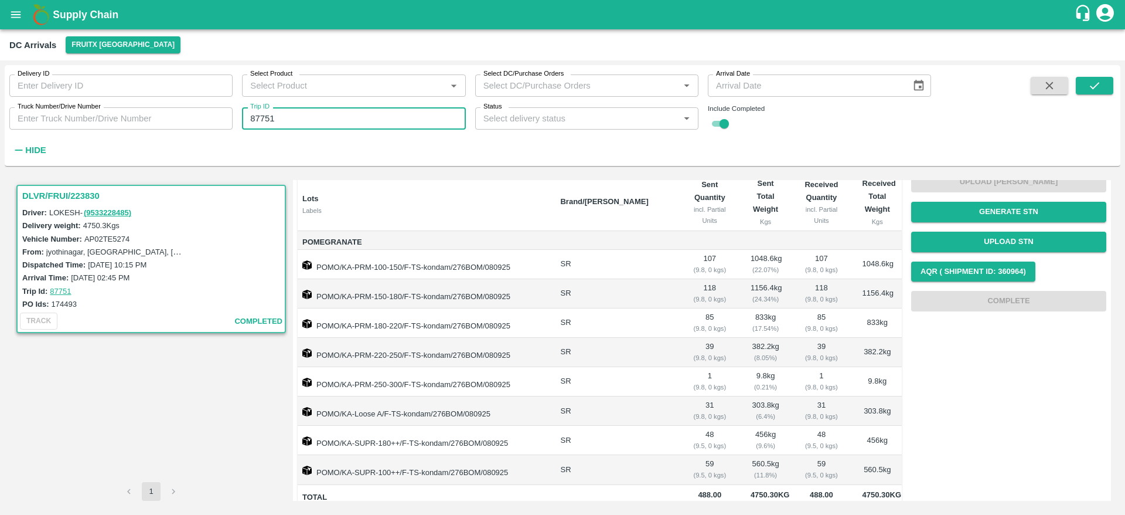
click at [363, 116] on input "87751" at bounding box center [353, 118] width 223 height 22
paste input "text"
click at [1095, 94] on span at bounding box center [1095, 118] width 38 height 82
click at [1096, 85] on icon "submit" at bounding box center [1094, 85] width 9 height 7
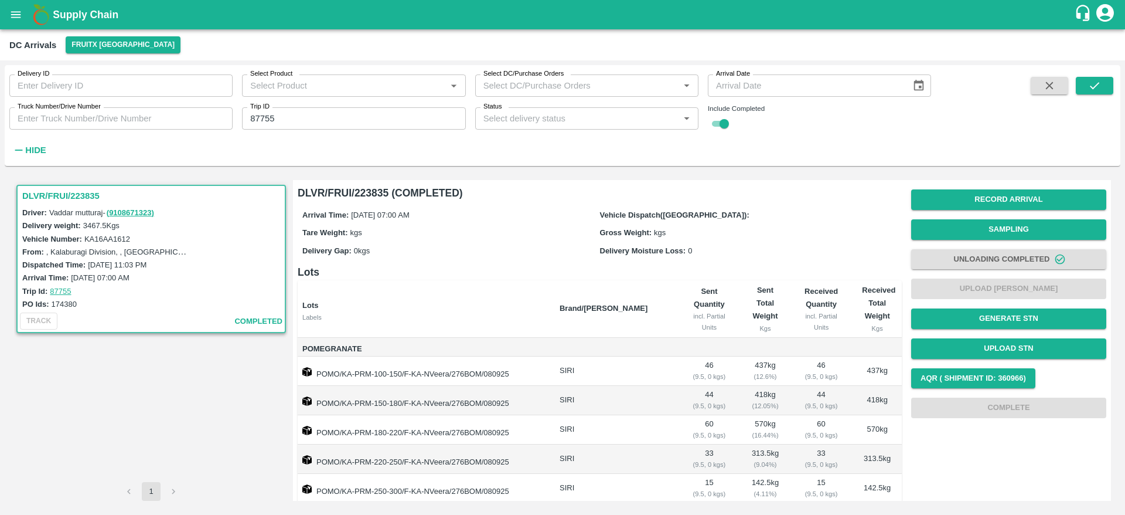
click at [292, 117] on input "87755" at bounding box center [353, 118] width 223 height 22
click at [609, 278] on h6 "Lots" at bounding box center [600, 272] width 604 height 16
click at [308, 126] on input "87755" at bounding box center [353, 118] width 223 height 22
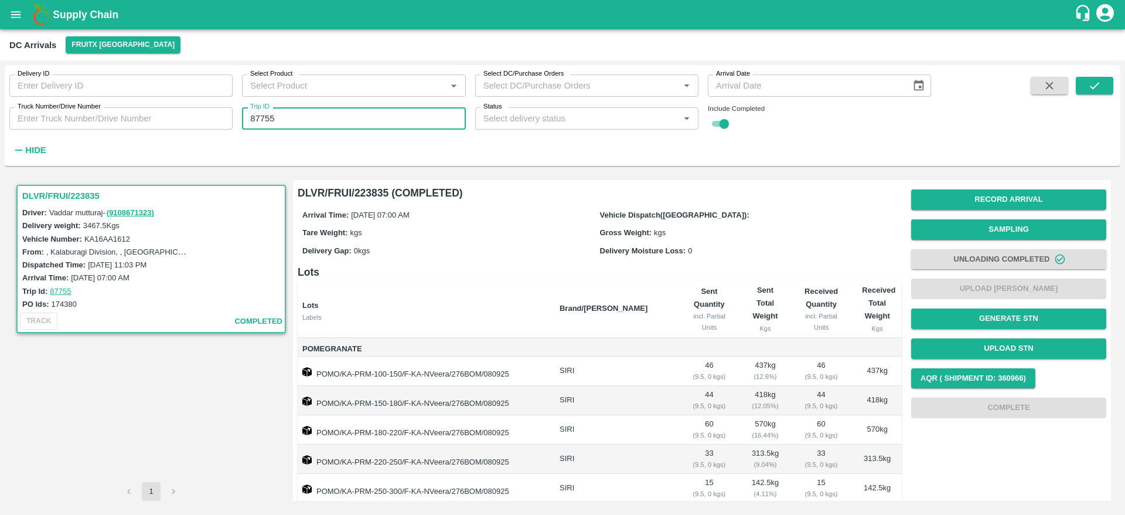
paste input "text"
type input "87757"
click at [1084, 84] on button "submit" at bounding box center [1095, 86] width 38 height 18
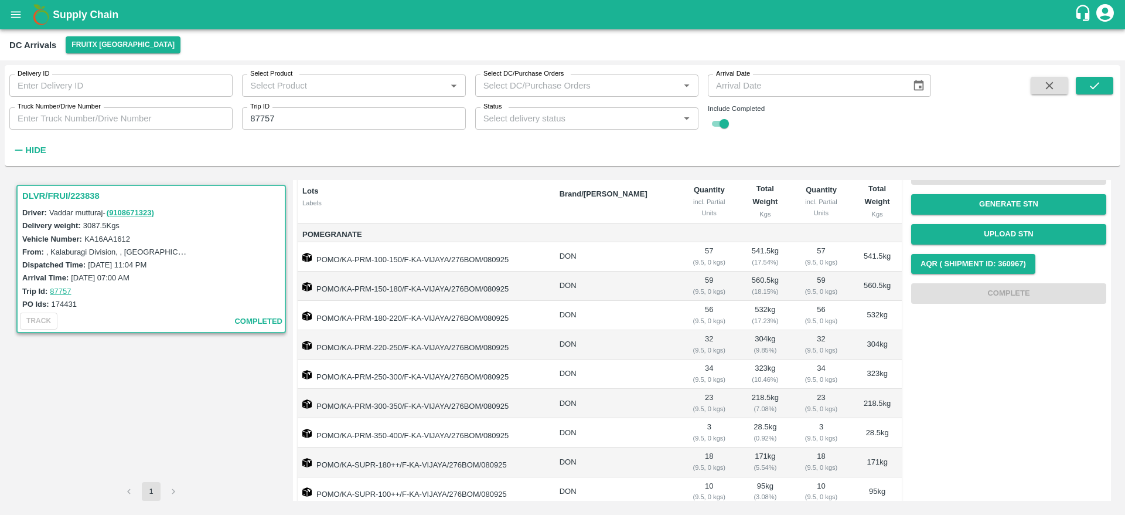
scroll to position [107, 0]
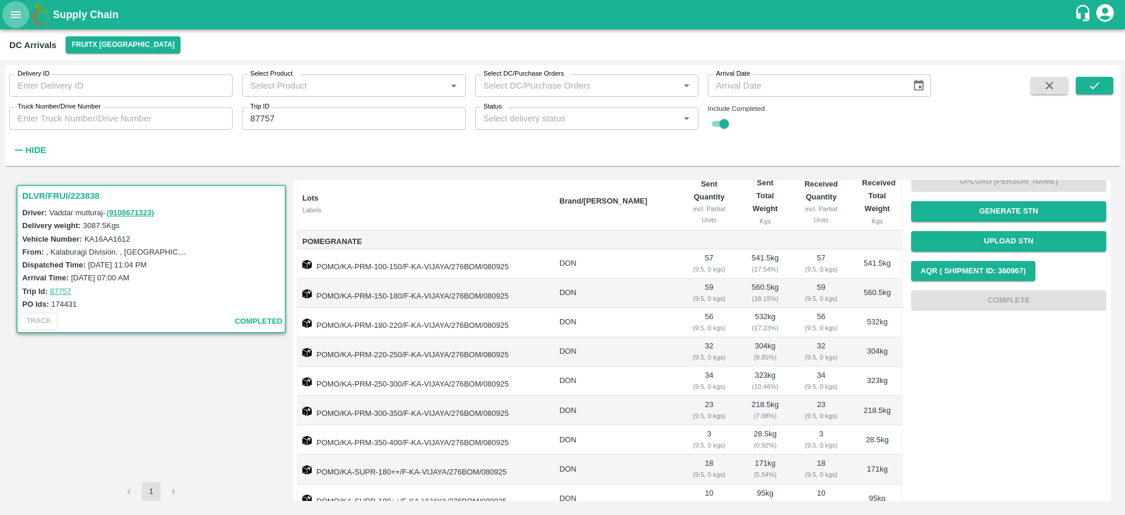
click at [23, 9] on button "open drawer" at bounding box center [15, 14] width 27 height 27
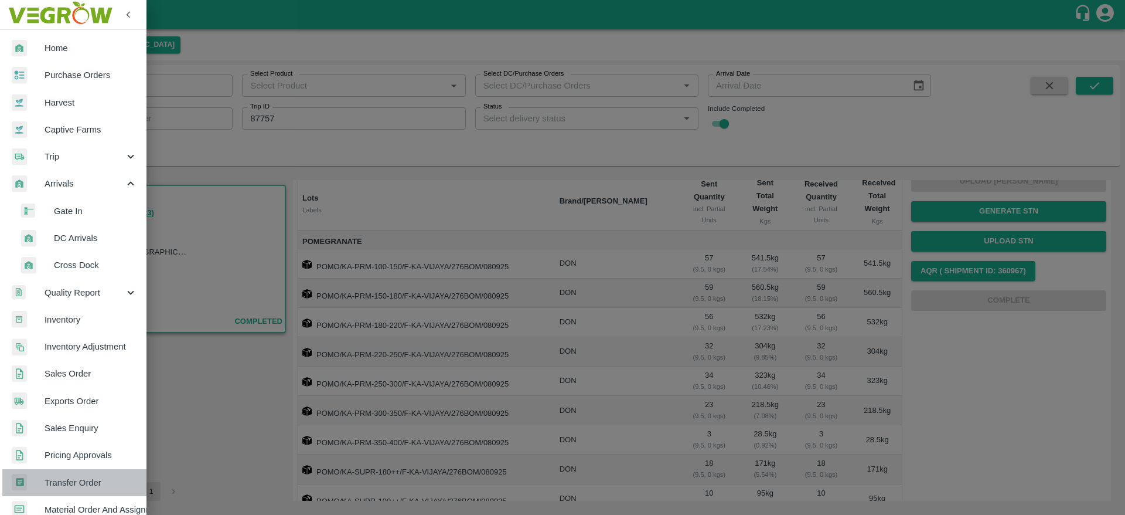
click at [91, 474] on link "Transfer Order" at bounding box center [73, 482] width 147 height 27
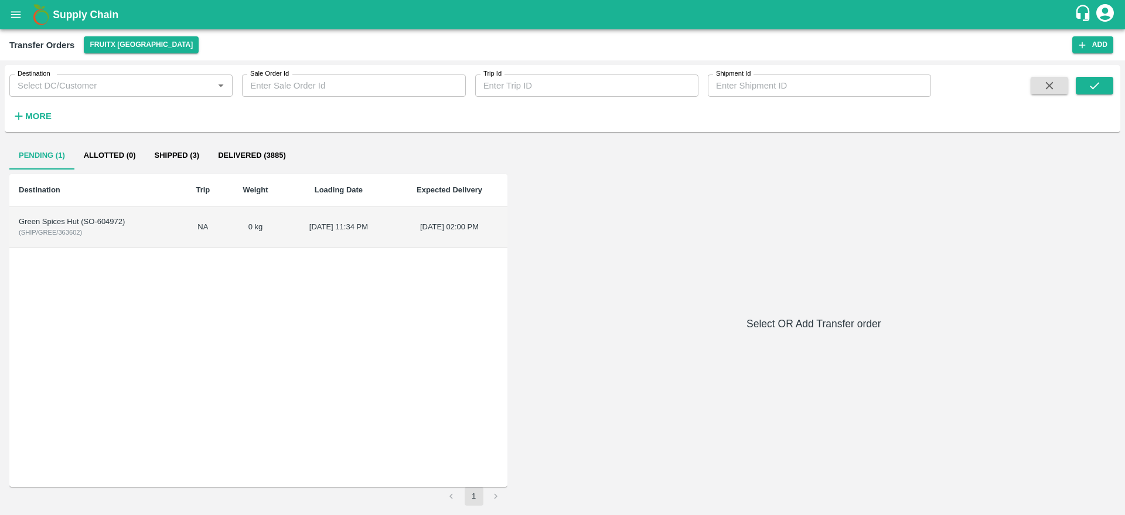
click at [136, 230] on td "Green Spices Hut (SO-604972) ( SHIP/GREE/363602 )" at bounding box center [94, 227] width 171 height 41
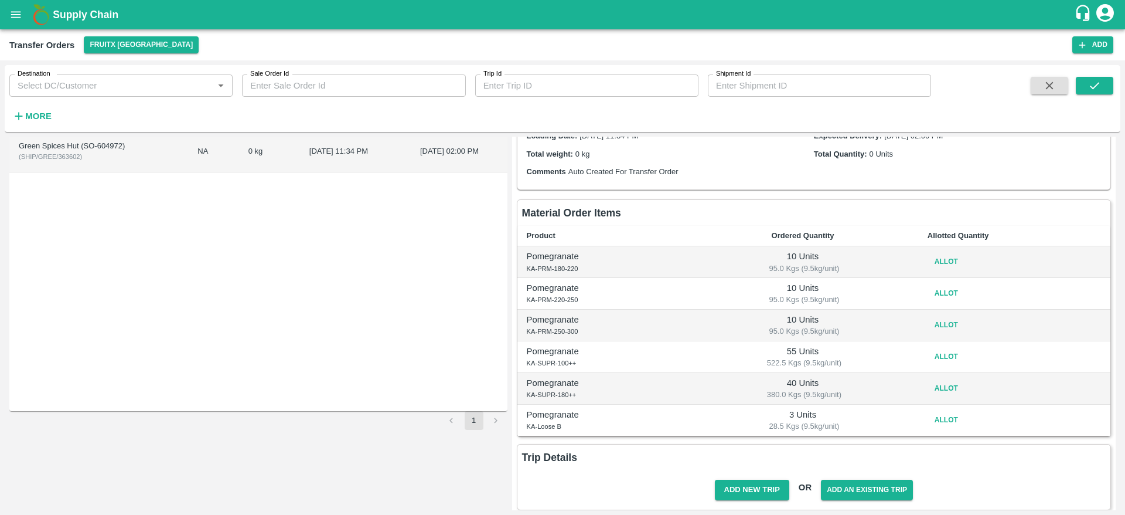
scroll to position [77, 0]
click at [937, 268] on button "Allot" at bounding box center [947, 260] width 38 height 17
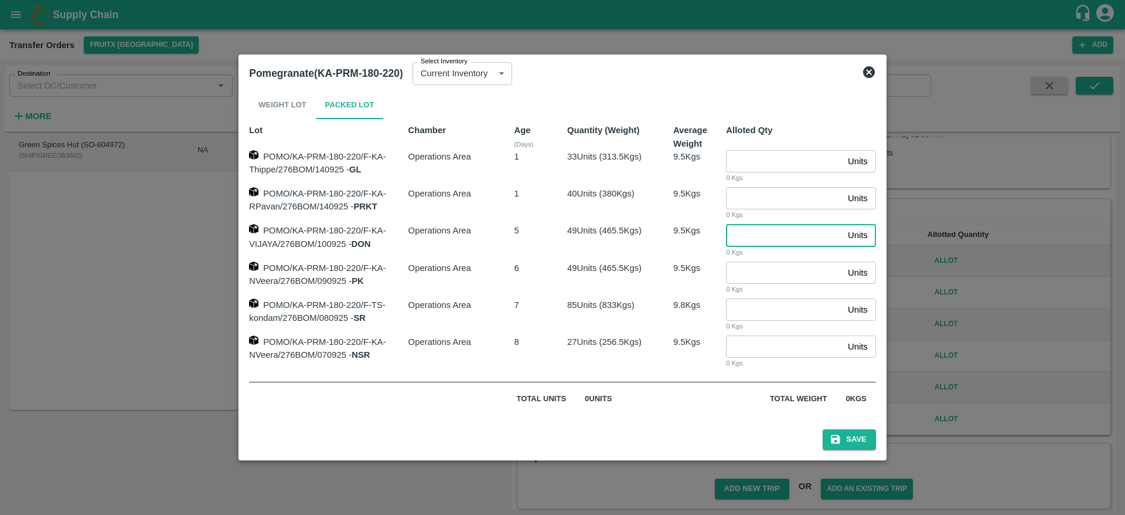
click at [759, 237] on input "number" at bounding box center [784, 235] width 117 height 22
type input "10"
click at [823, 429] on button "Save" at bounding box center [849, 439] width 53 height 21
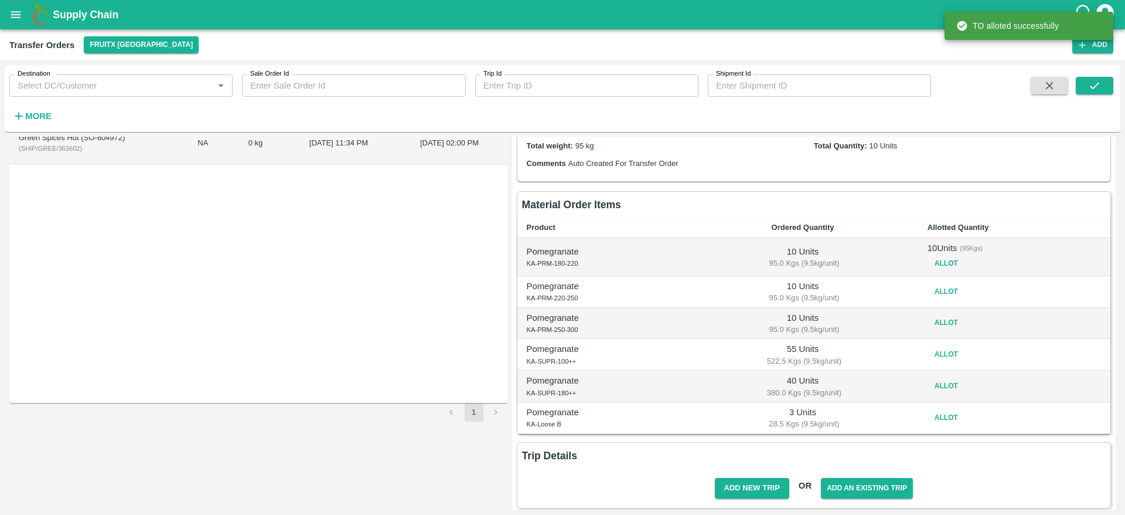
scroll to position [90, 0]
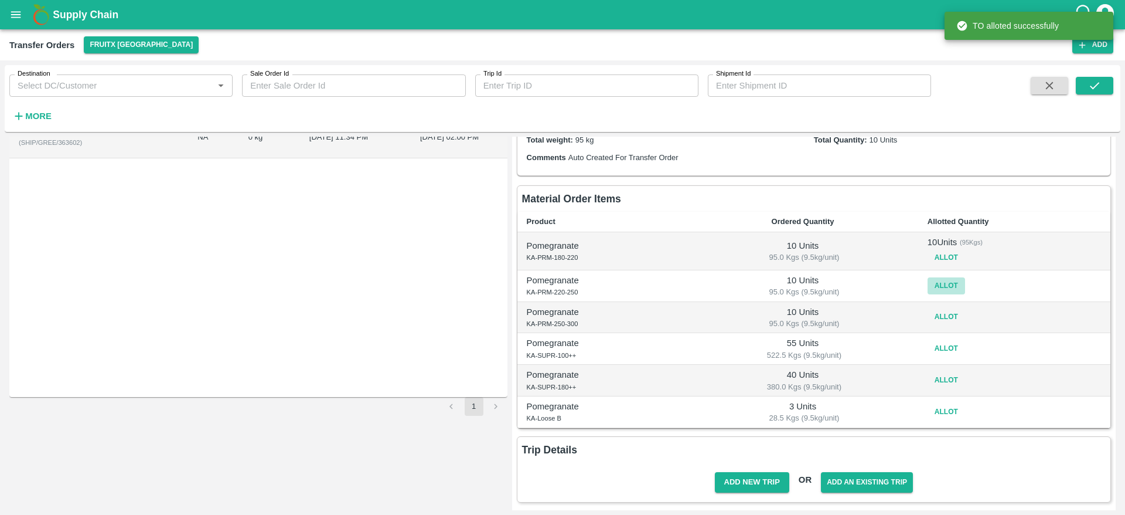
click at [934, 289] on button "Allot" at bounding box center [947, 285] width 38 height 17
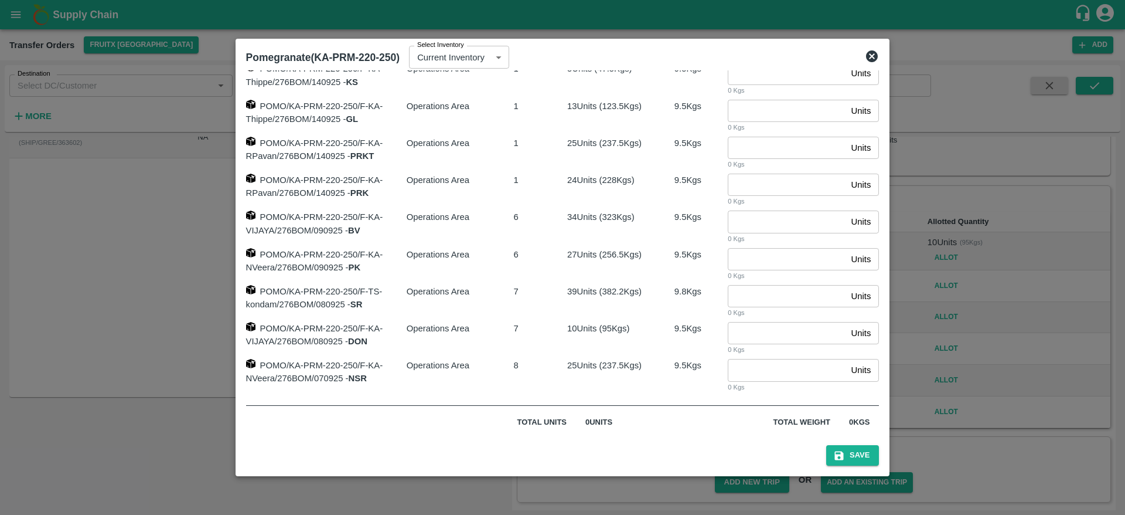
scroll to position [79, 0]
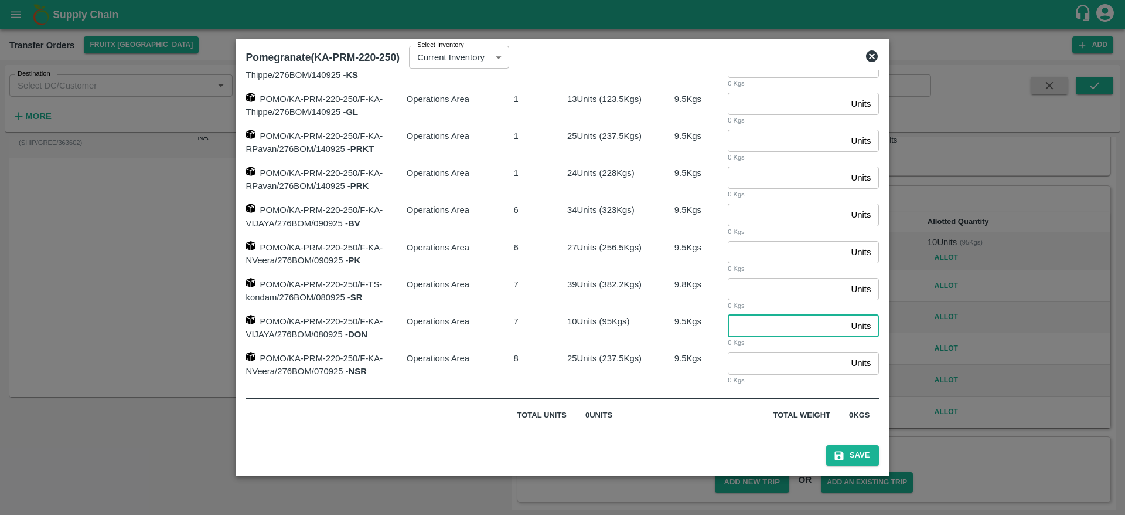
click at [772, 323] on input "number" at bounding box center [787, 326] width 118 height 22
type input "10"
click at [859, 451] on button "Save" at bounding box center [852, 455] width 53 height 21
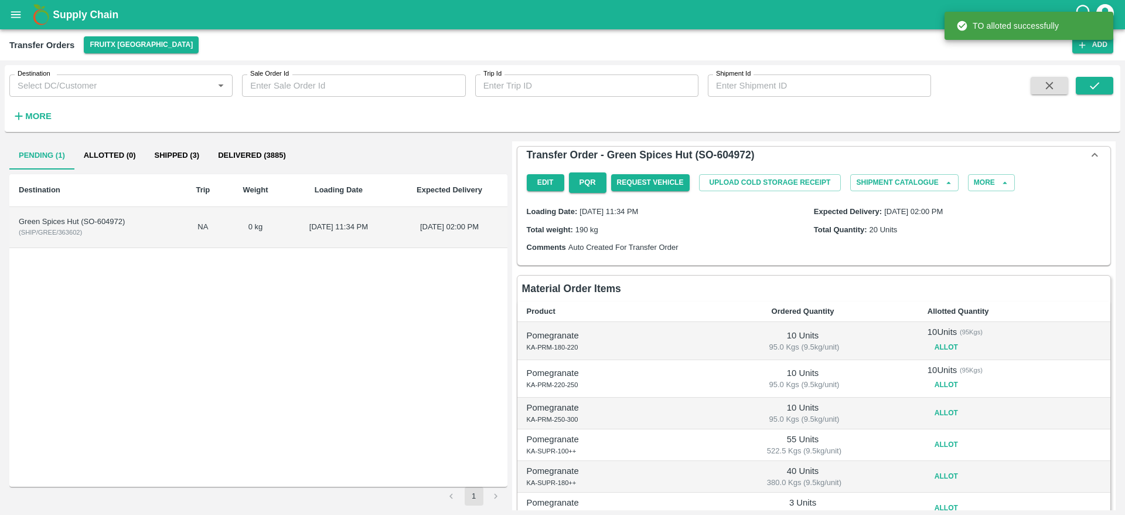
scroll to position [100, 0]
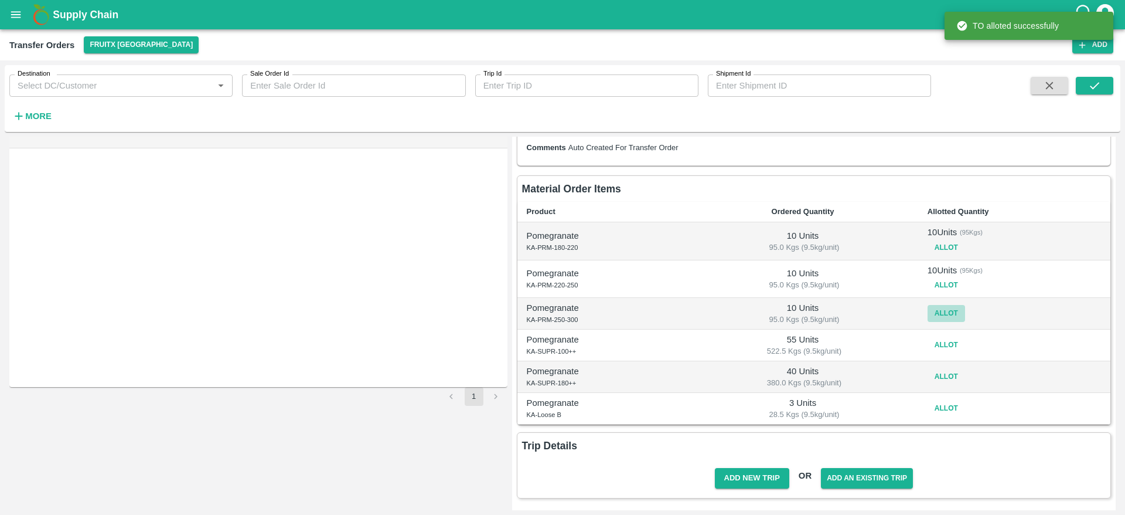
click at [936, 321] on button "Allot" at bounding box center [947, 313] width 38 height 17
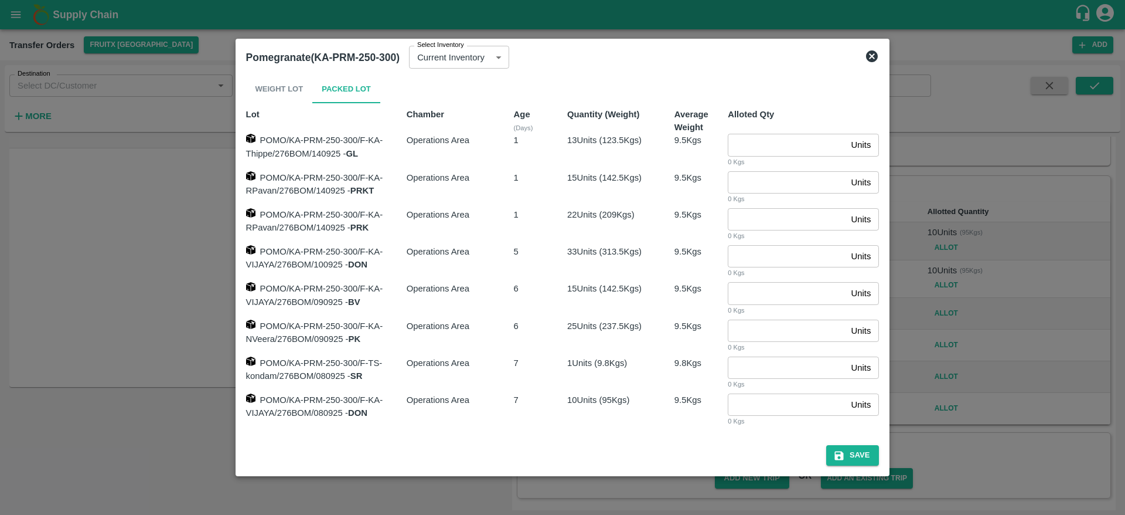
scroll to position [42, 0]
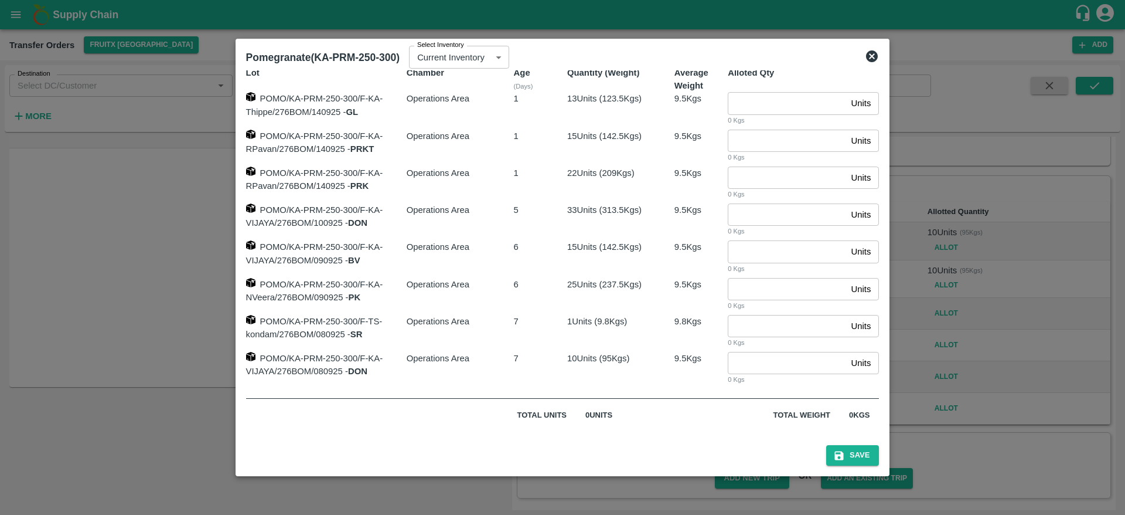
click at [750, 352] on input "number" at bounding box center [787, 363] width 118 height 22
type input "10"
click at [826, 445] on button "Save" at bounding box center [852, 455] width 53 height 21
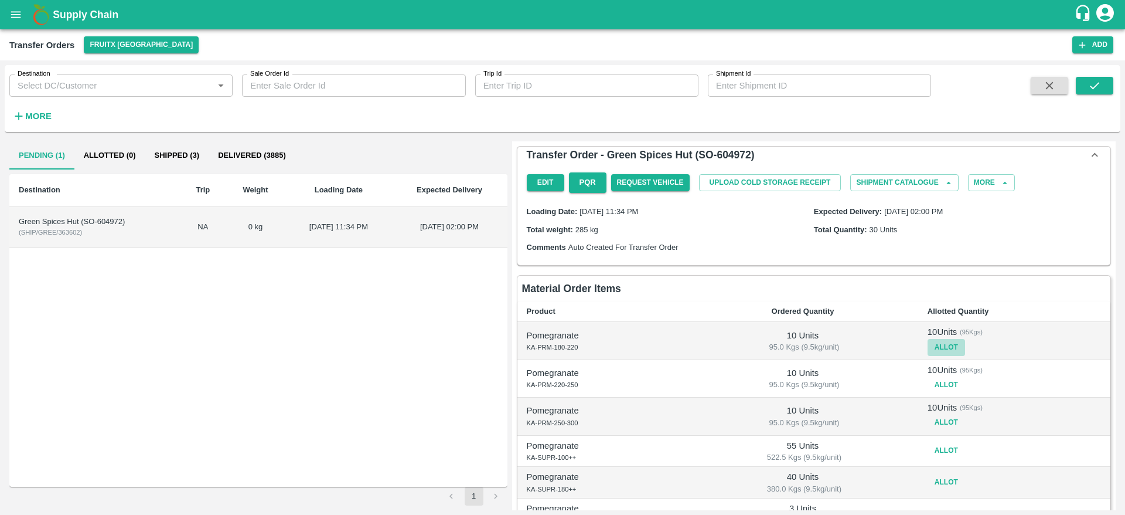
click at [945, 346] on button "Allot" at bounding box center [947, 347] width 38 height 17
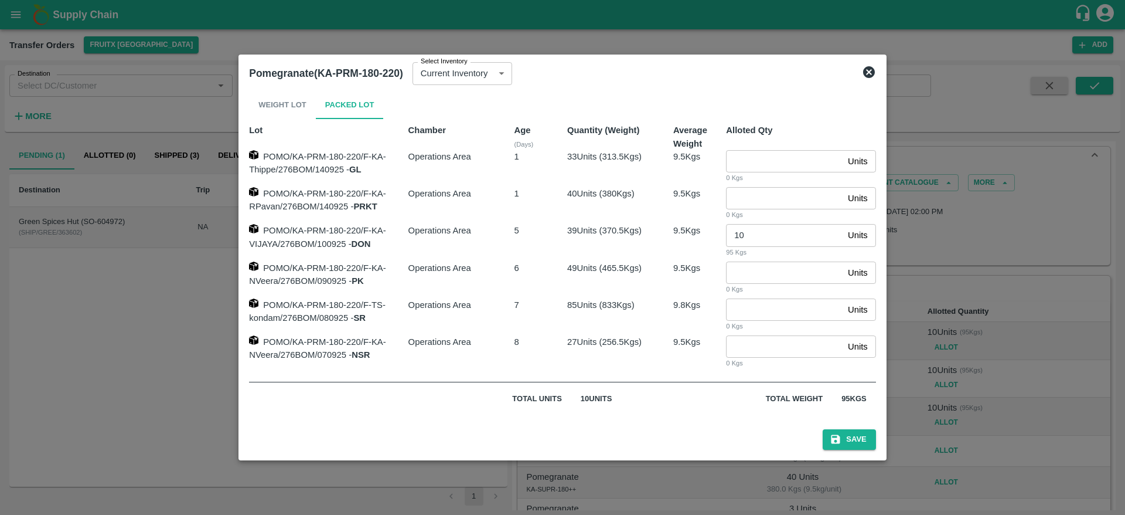
click at [872, 79] on div "Pomegranate(KA-PRM-180-220) Select Inventory Current Inventory ece82411-4059-47…" at bounding box center [562, 73] width 636 height 26
click at [871, 71] on icon at bounding box center [869, 72] width 14 height 14
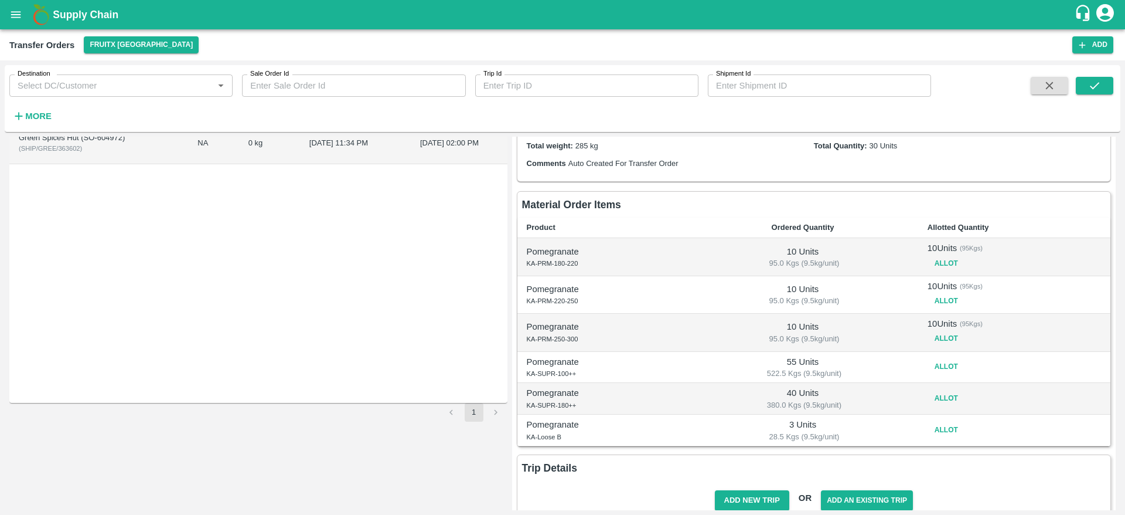
scroll to position [97, 0]
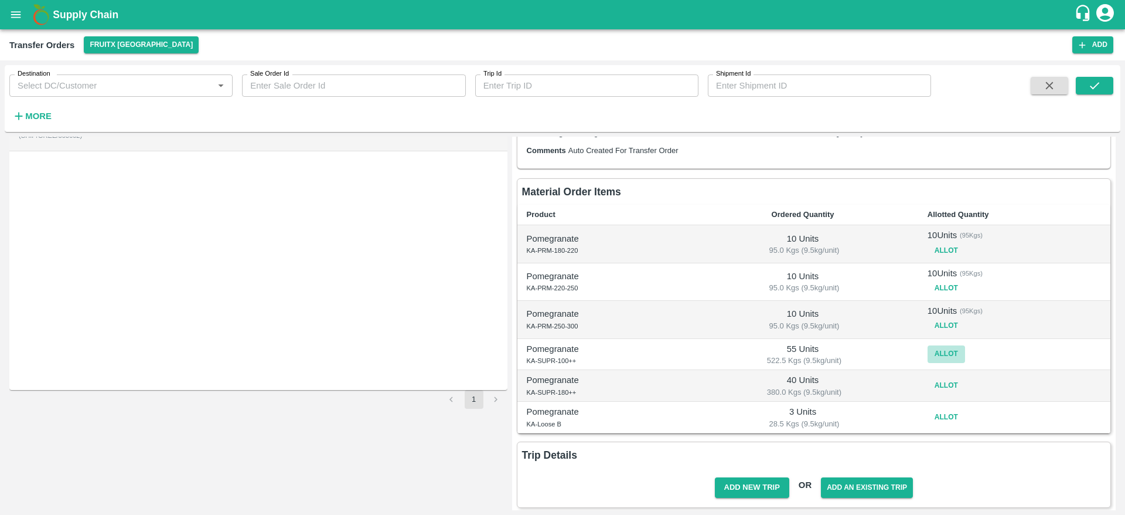
click at [942, 349] on button "Allot" at bounding box center [947, 353] width 38 height 17
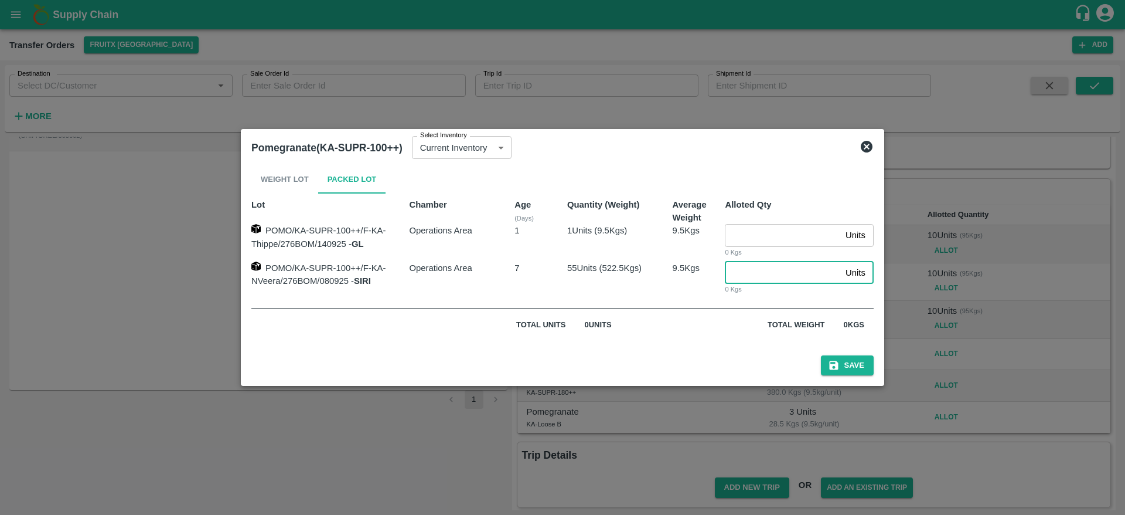
click at [784, 277] on input "number" at bounding box center [783, 272] width 116 height 22
type input "6"
type input "55"
click at [821, 355] on button "Save" at bounding box center [847, 365] width 53 height 21
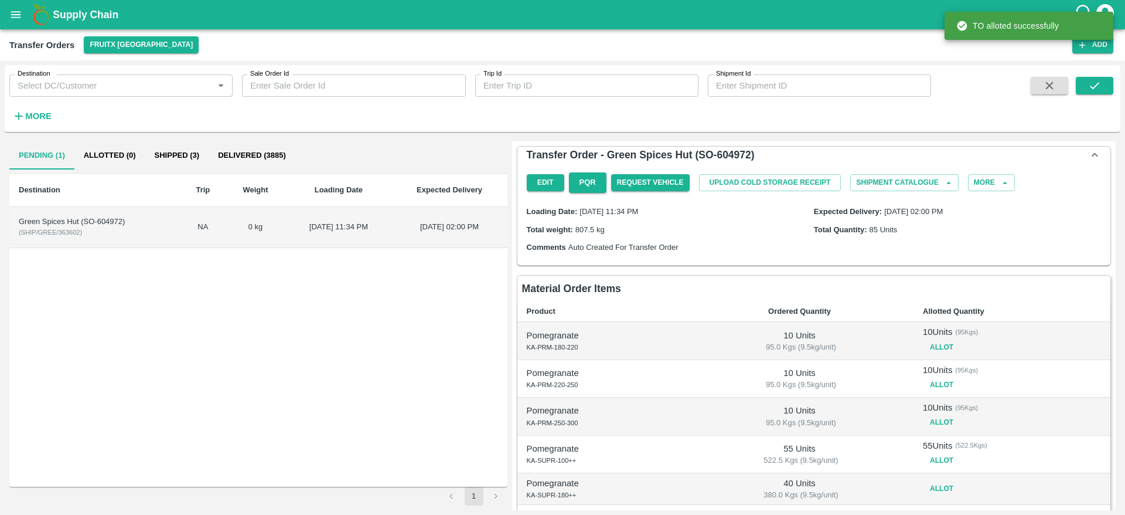
scroll to position [113, 0]
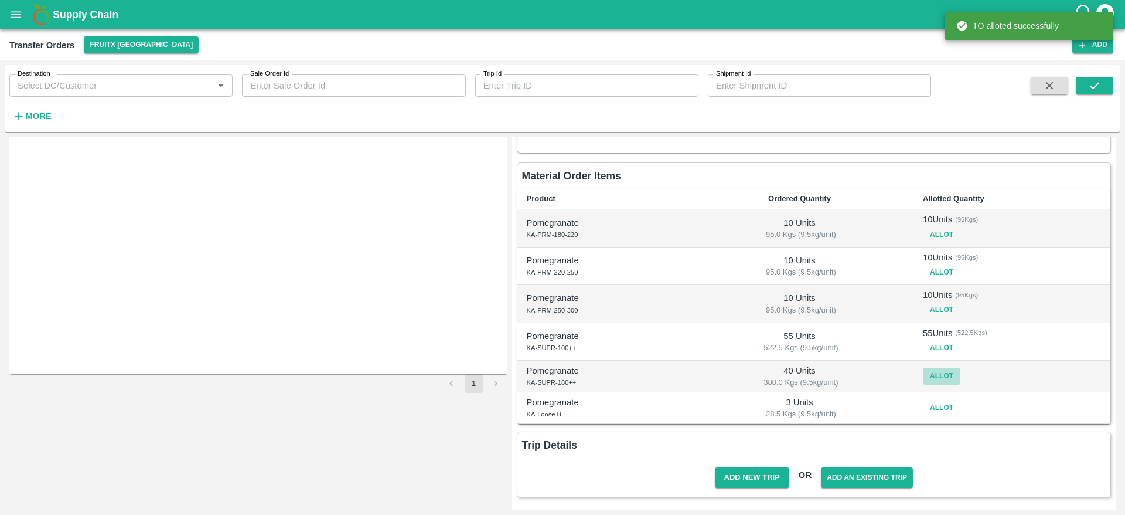
click at [935, 380] on button "Allot" at bounding box center [942, 375] width 38 height 17
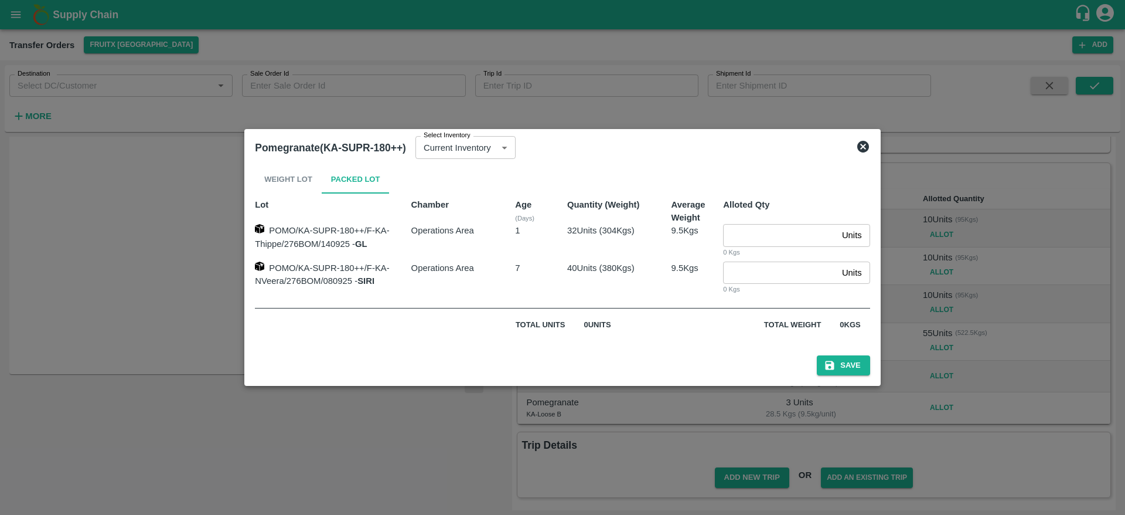
click at [751, 261] on input "number" at bounding box center [780, 272] width 114 height 22
type input "40"
click at [817, 355] on button "Save" at bounding box center [843, 365] width 53 height 21
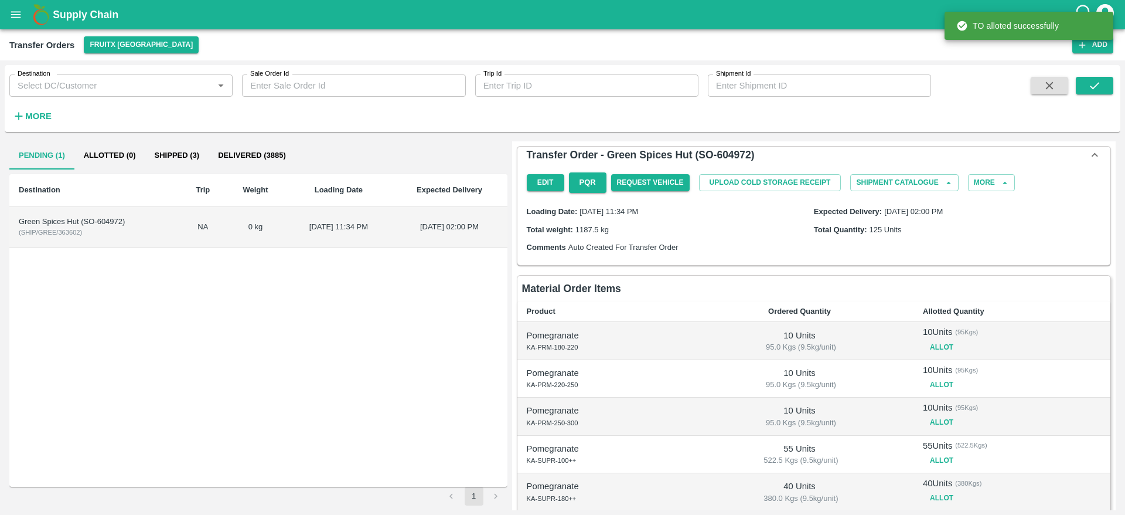
scroll to position [118, 0]
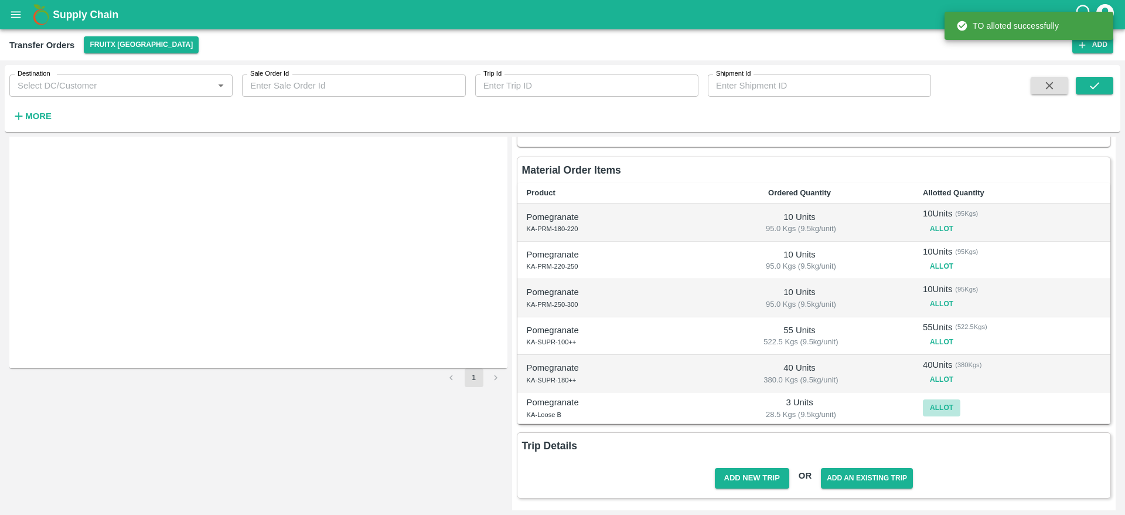
click at [931, 407] on button "Allot" at bounding box center [942, 407] width 38 height 17
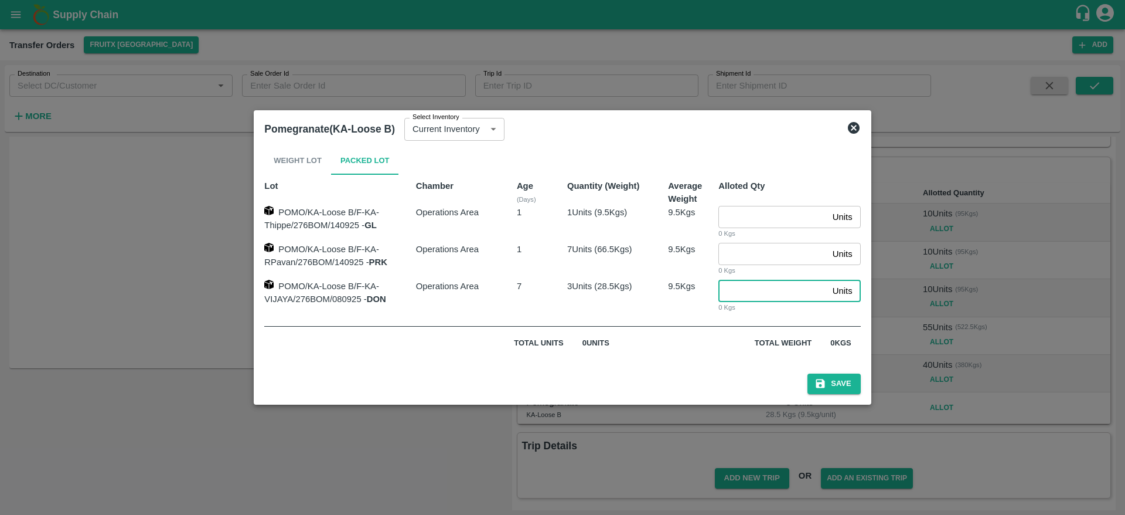
click at [754, 285] on input "number" at bounding box center [773, 291] width 110 height 22
type input "3"
click at [808, 373] on button "Save" at bounding box center [834, 383] width 53 height 21
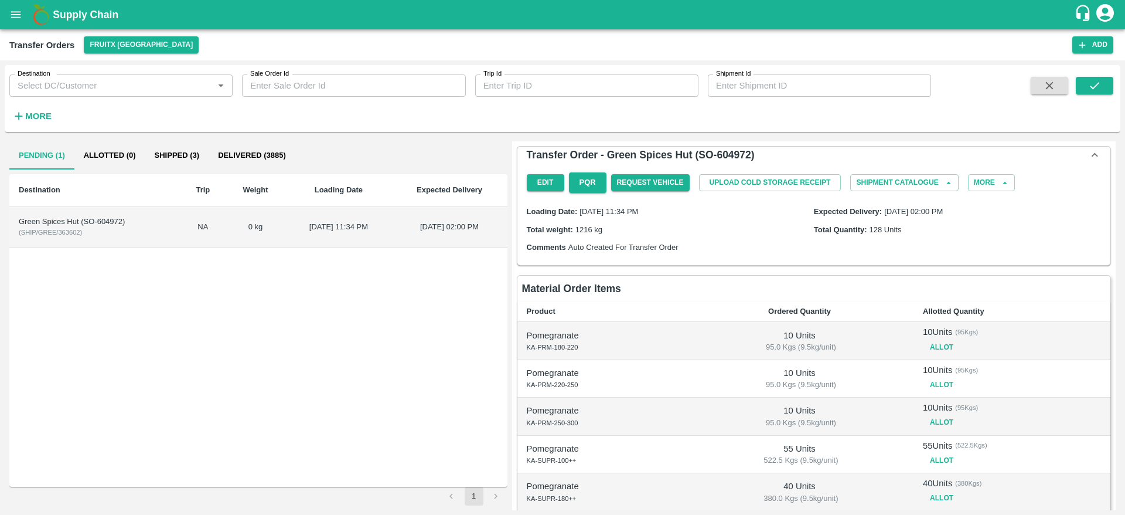
scroll to position [125, 0]
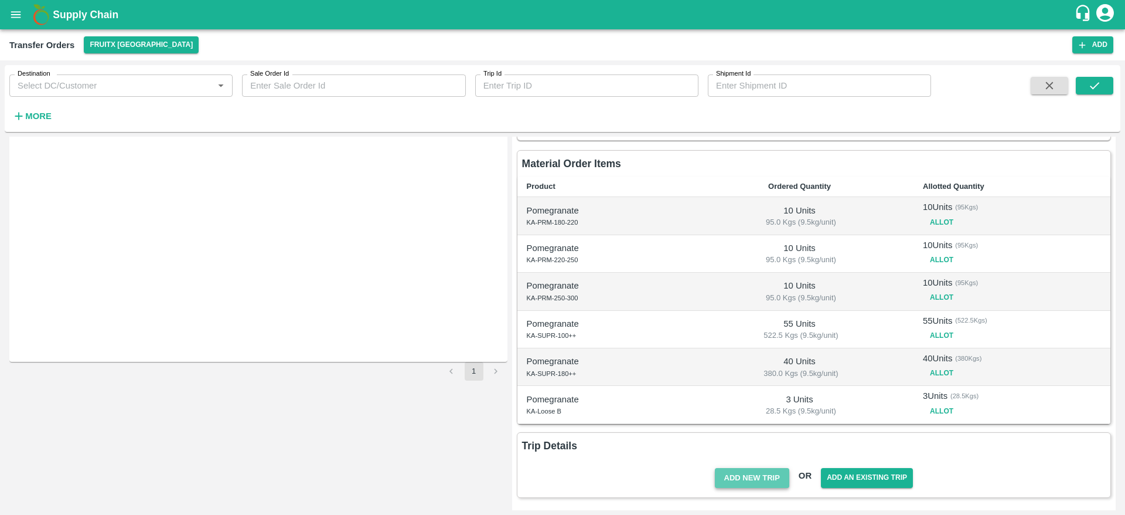
click at [754, 479] on button "Add New Trip" at bounding box center [752, 478] width 74 height 21
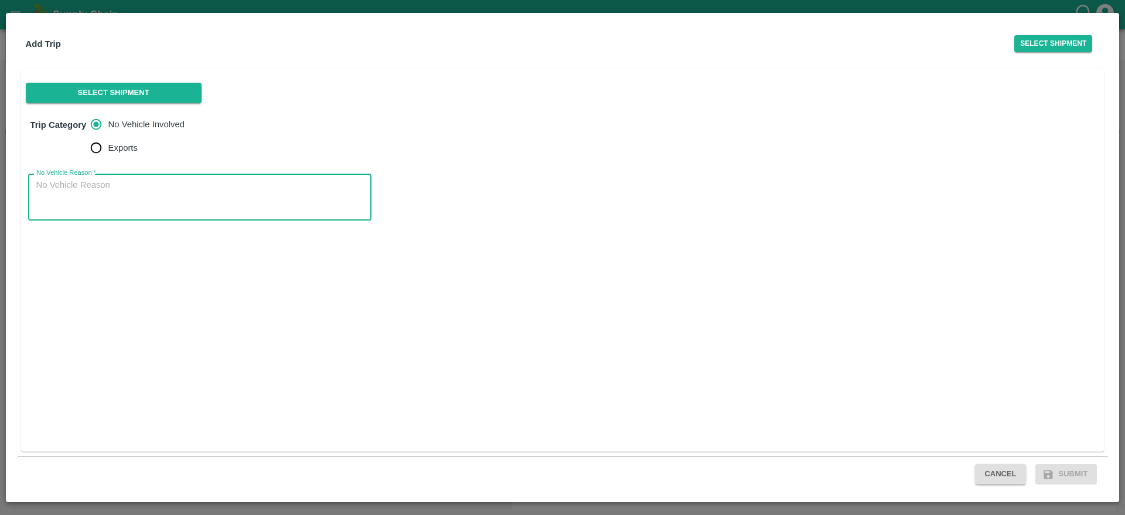
click at [223, 190] on textarea "No Vehicle Reason   *" at bounding box center [199, 197] width 327 height 37
type textarea "No vehicle"
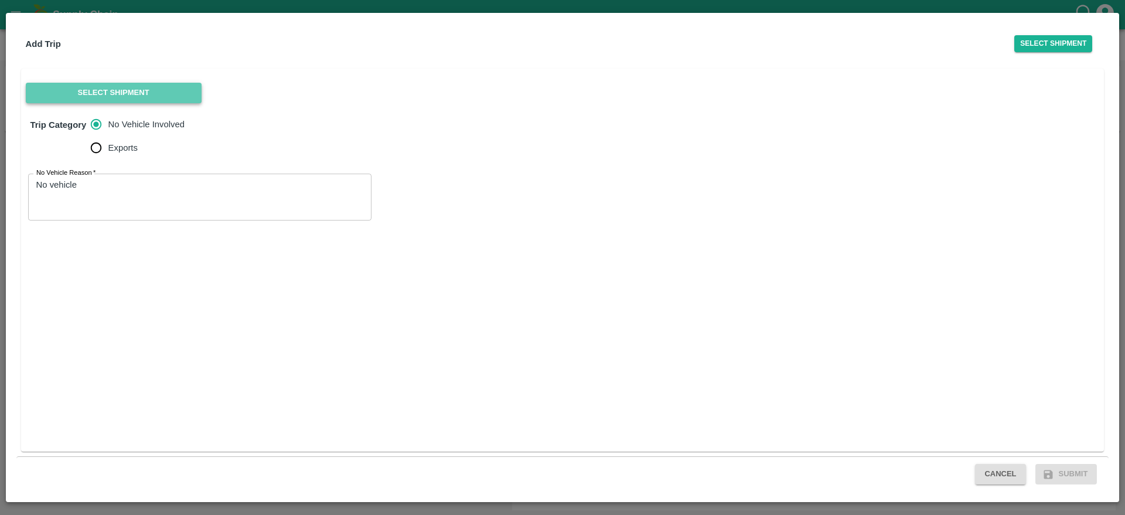
click at [179, 98] on button "Select Shipment" at bounding box center [114, 93] width 176 height 21
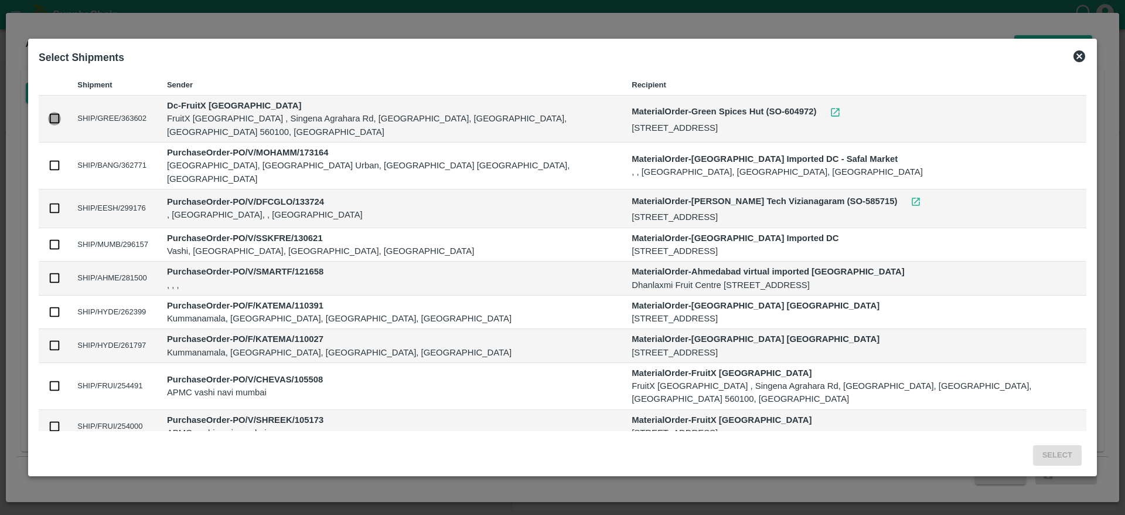
click at [61, 112] on input "checkbox" at bounding box center [54, 118] width 13 height 13
checkbox input "true"
click at [1033, 458] on button "Select" at bounding box center [1057, 455] width 49 height 21
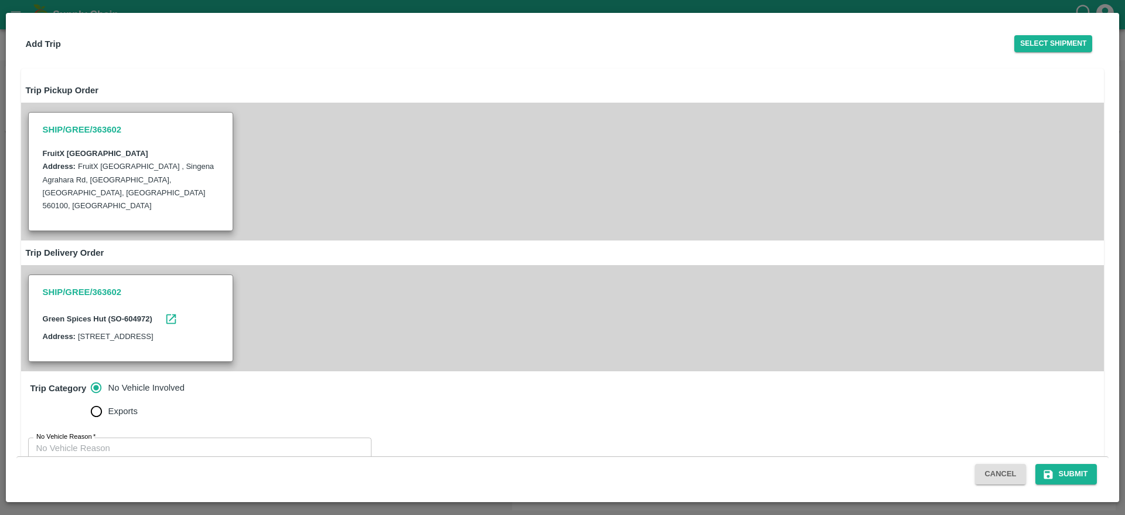
scroll to position [42, 0]
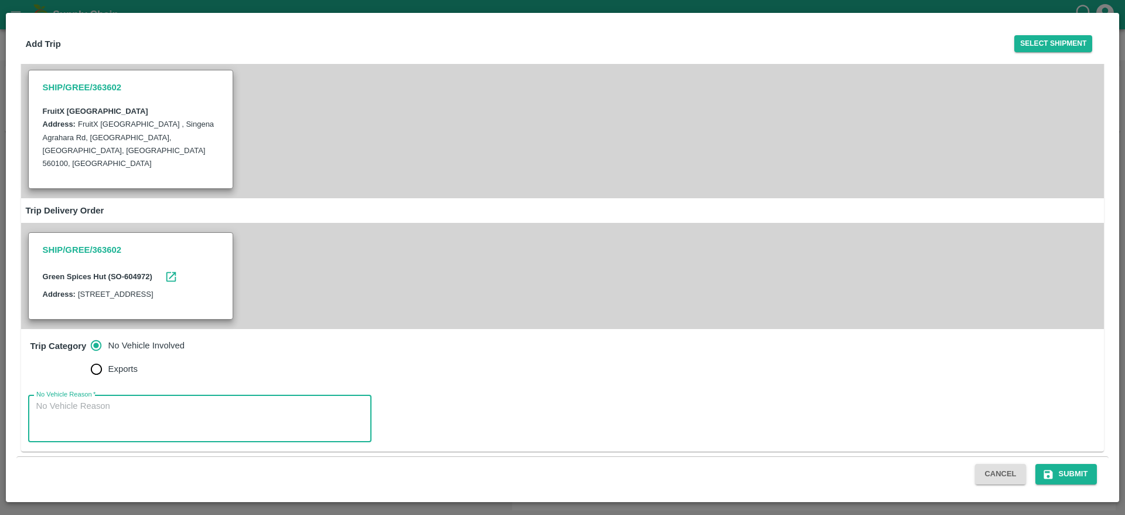
click at [244, 428] on textarea "No Vehicle Reason   *" at bounding box center [199, 418] width 327 height 37
type textarea "No Vehicle"
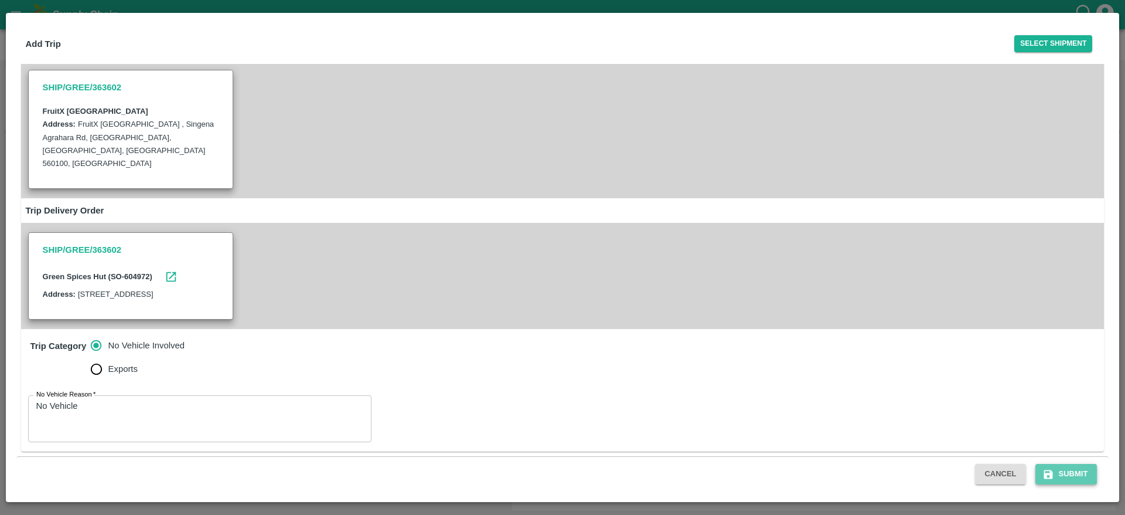
click at [1070, 481] on button "Submit" at bounding box center [1067, 474] width 62 height 21
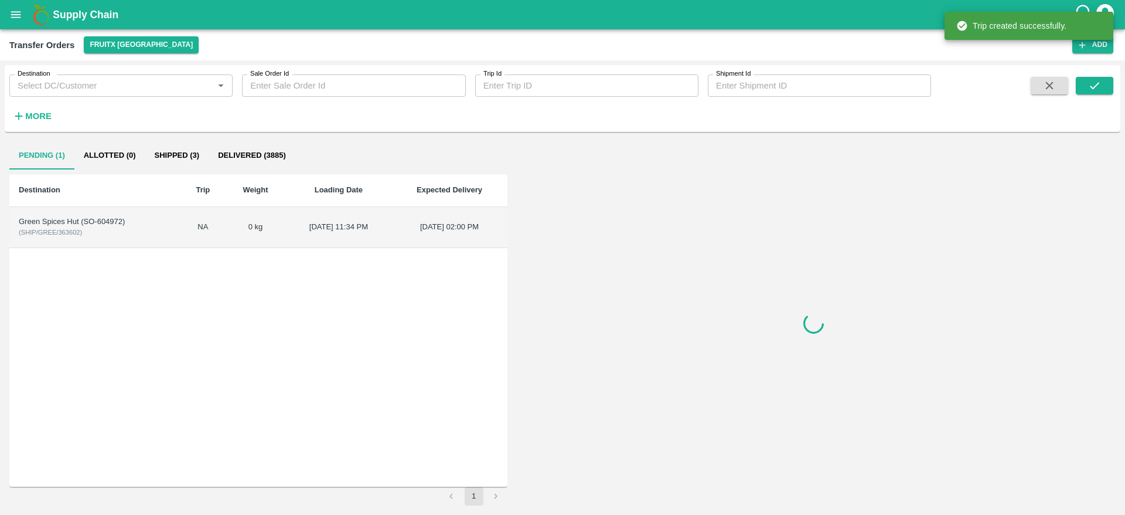
scroll to position [0, 0]
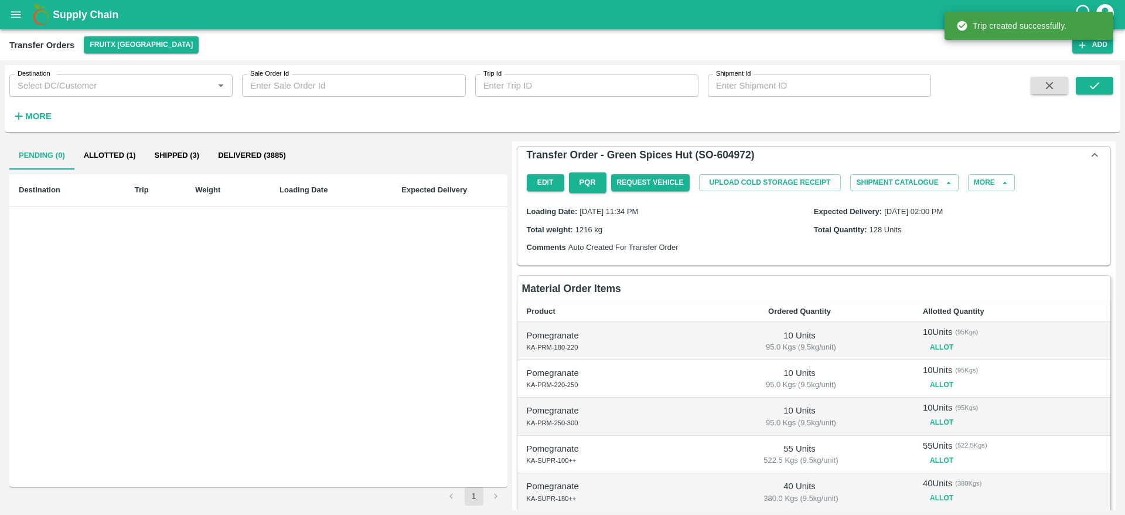
click at [118, 169] on div "Pending (0) Allotted (1) Shipped (3) Delivered (3885) Destination Trip Weight L…" at bounding box center [258, 323] width 498 height 364
click at [116, 162] on button "Allotted (1)" at bounding box center [109, 155] width 71 height 28
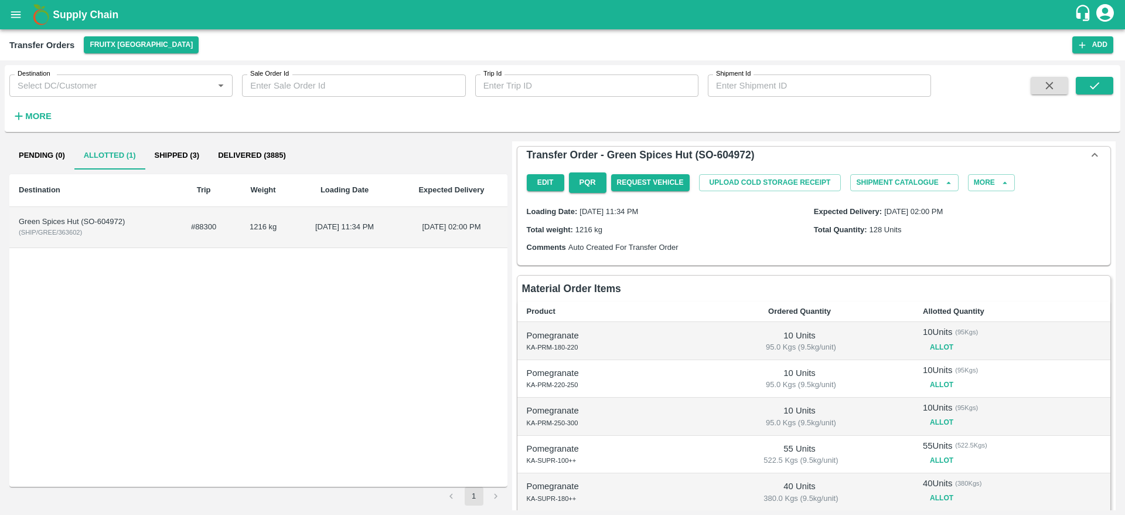
scroll to position [212, 0]
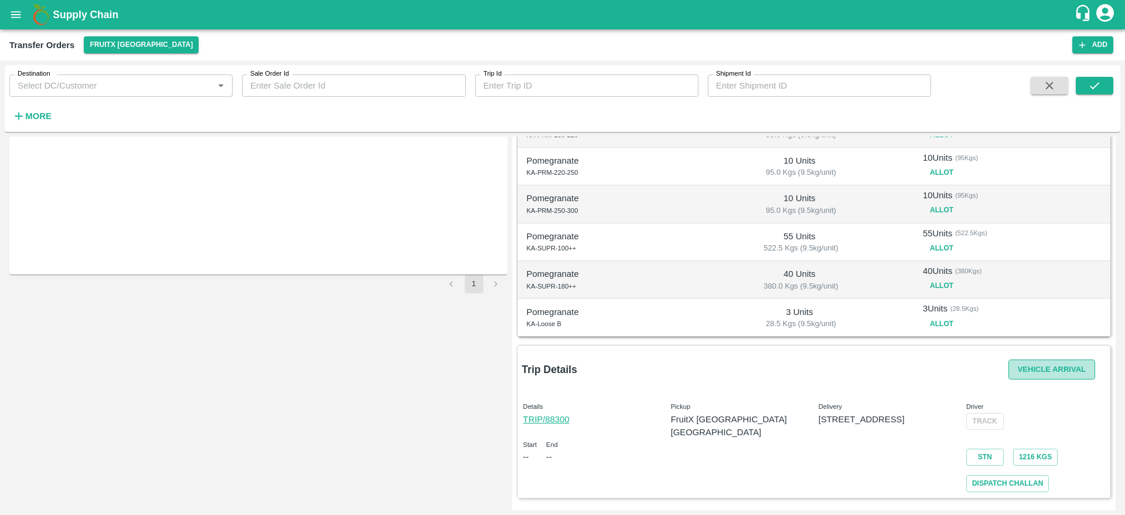
click at [1053, 367] on button "Vehicle Arrival" at bounding box center [1052, 369] width 87 height 21
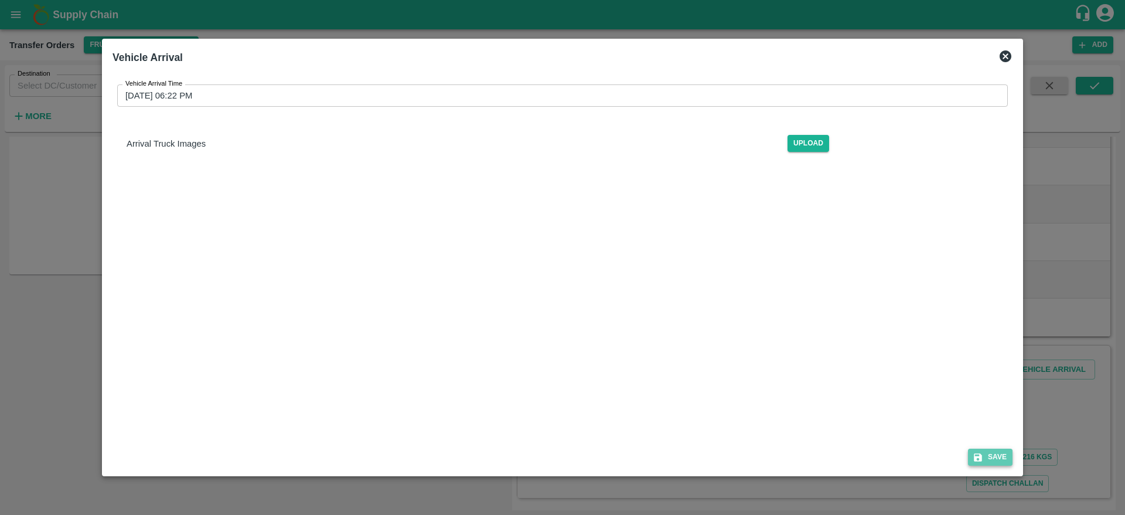
click at [996, 457] on button "Save" at bounding box center [990, 456] width 45 height 17
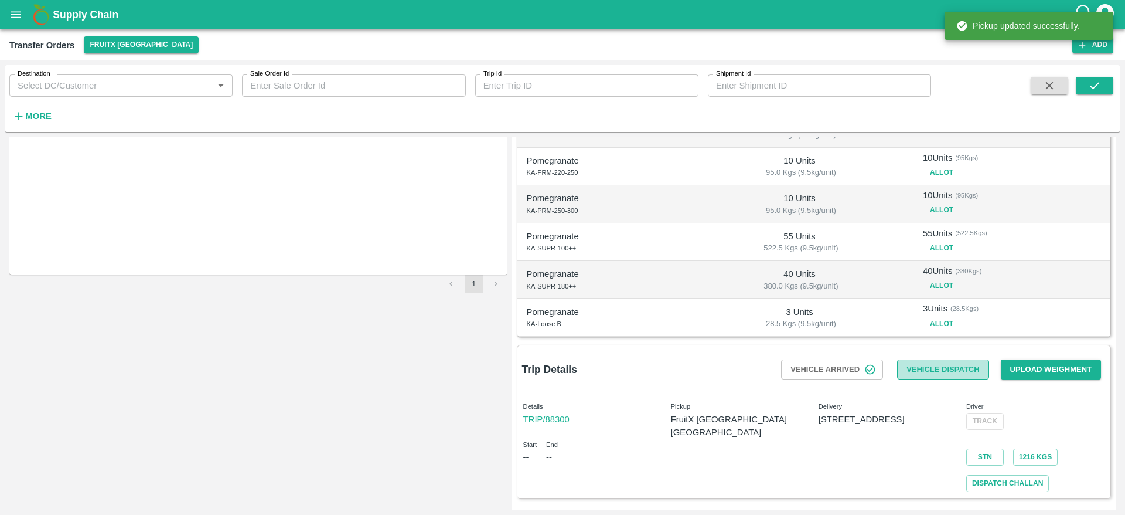
click at [966, 370] on button "Vehicle Dispatch" at bounding box center [942, 369] width 91 height 21
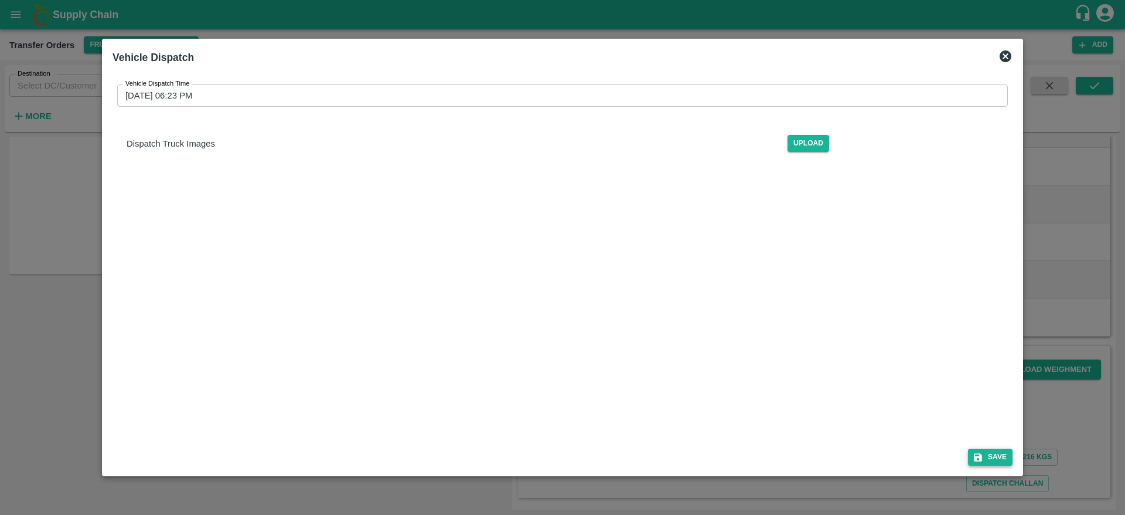
click at [985, 448] on div "Save" at bounding box center [563, 454] width 910 height 31
click at [985, 448] on button "Save" at bounding box center [990, 456] width 45 height 17
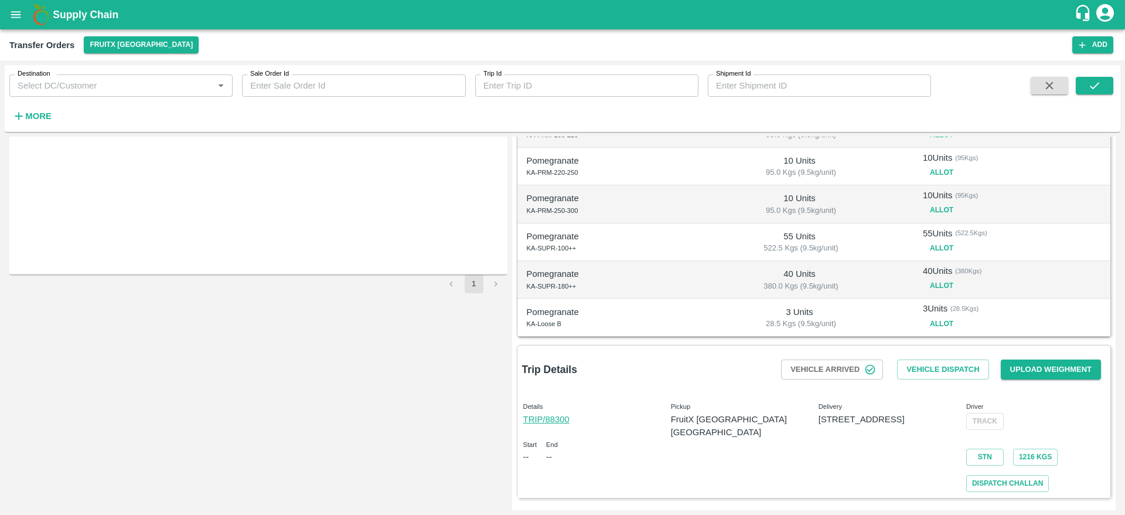
scroll to position [0, 0]
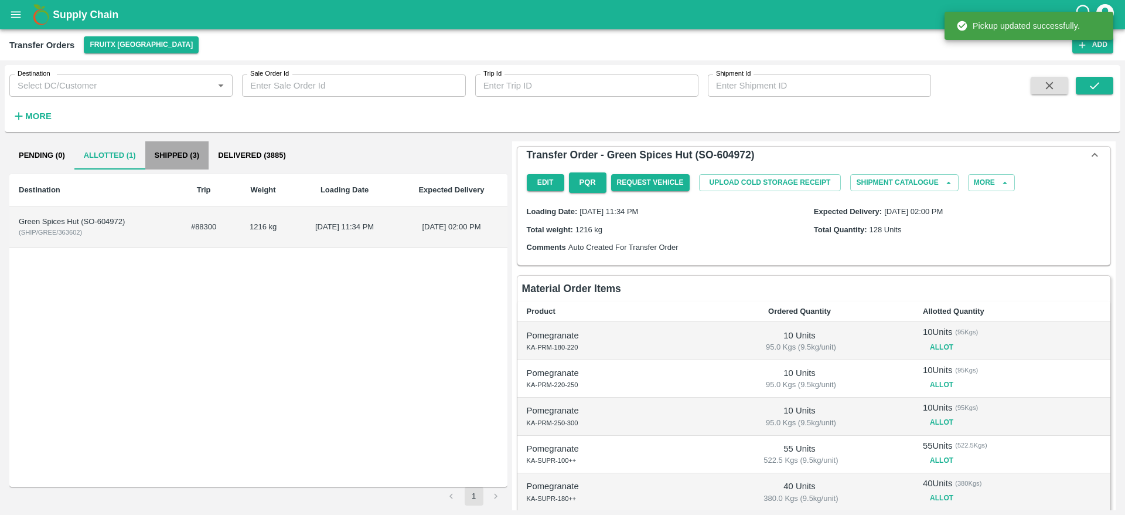
click at [182, 151] on button "Shipped (3)" at bounding box center [177, 155] width 64 height 28
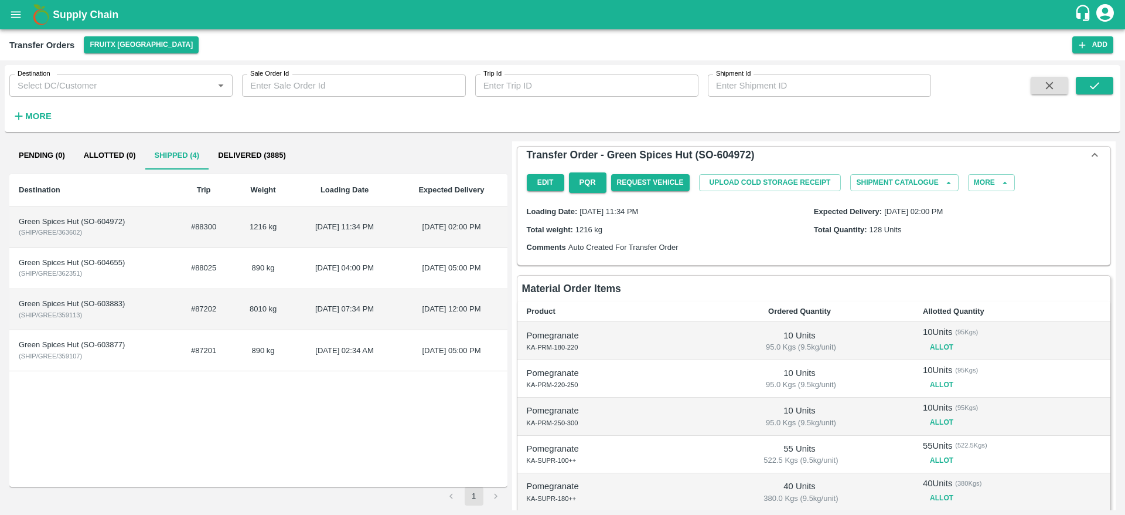
click at [114, 162] on button "Allotted (0)" at bounding box center [109, 155] width 71 height 28
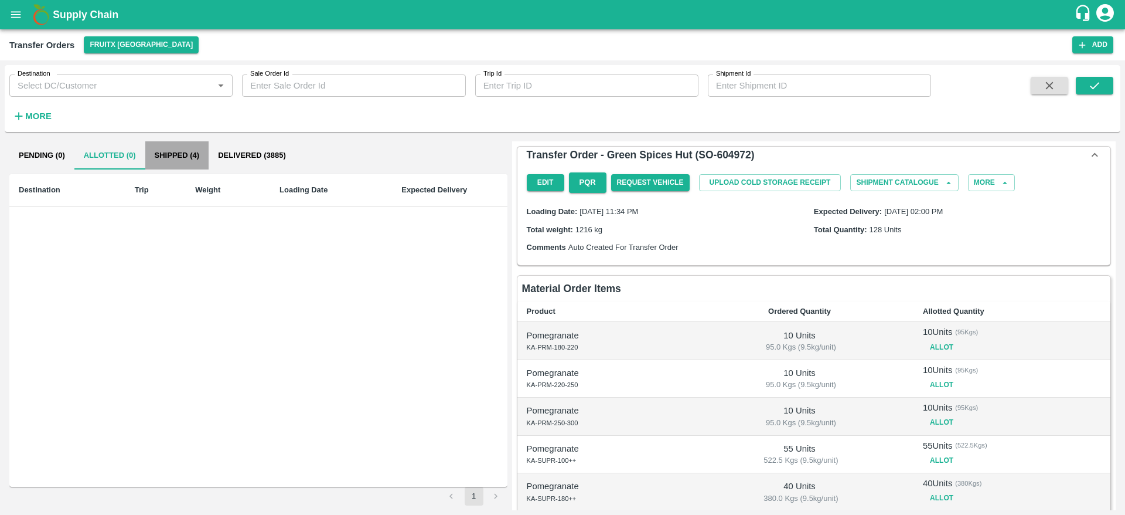
click at [191, 159] on button "Shipped (4)" at bounding box center [177, 155] width 64 height 28
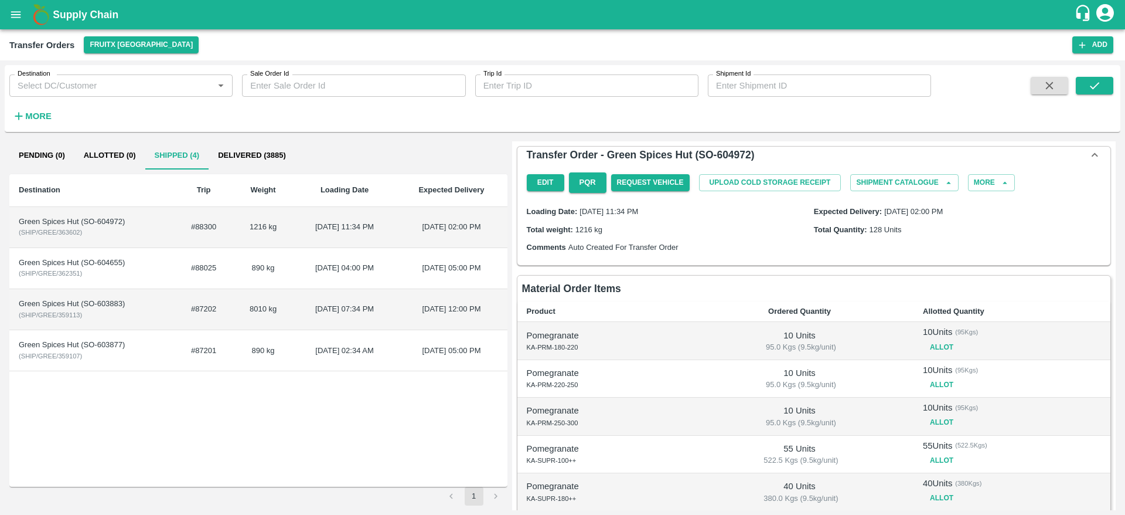
click at [104, 220] on div "Green Spices Hut (SO-604972)" at bounding box center [92, 221] width 147 height 11
copy div "604972"
click at [150, 243] on td "Green Spices Hut (SO-604972) ( SHIP/GREE/363602 )" at bounding box center [91, 227] width 165 height 41
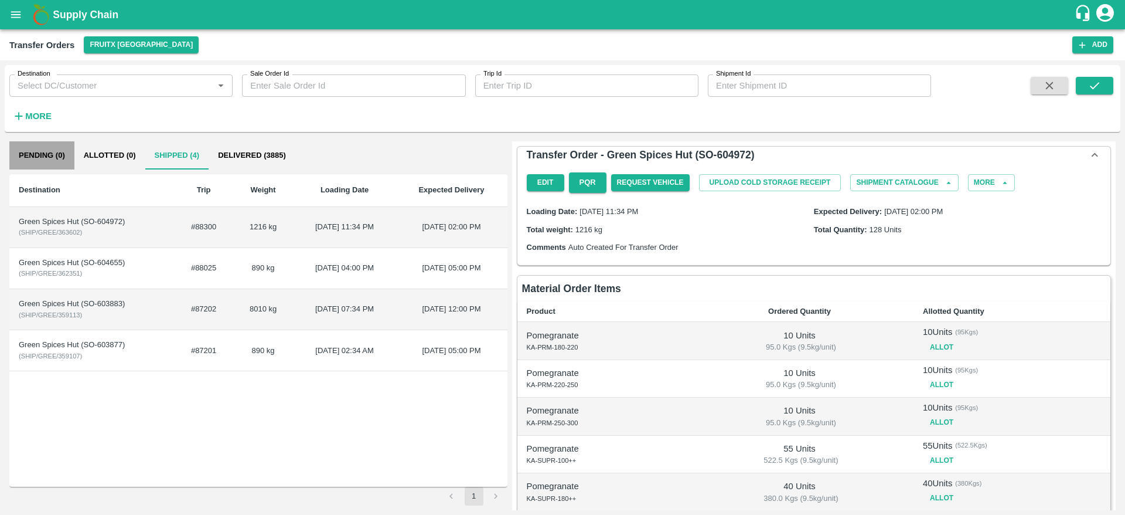
click at [32, 162] on button "Pending (0)" at bounding box center [41, 155] width 65 height 28
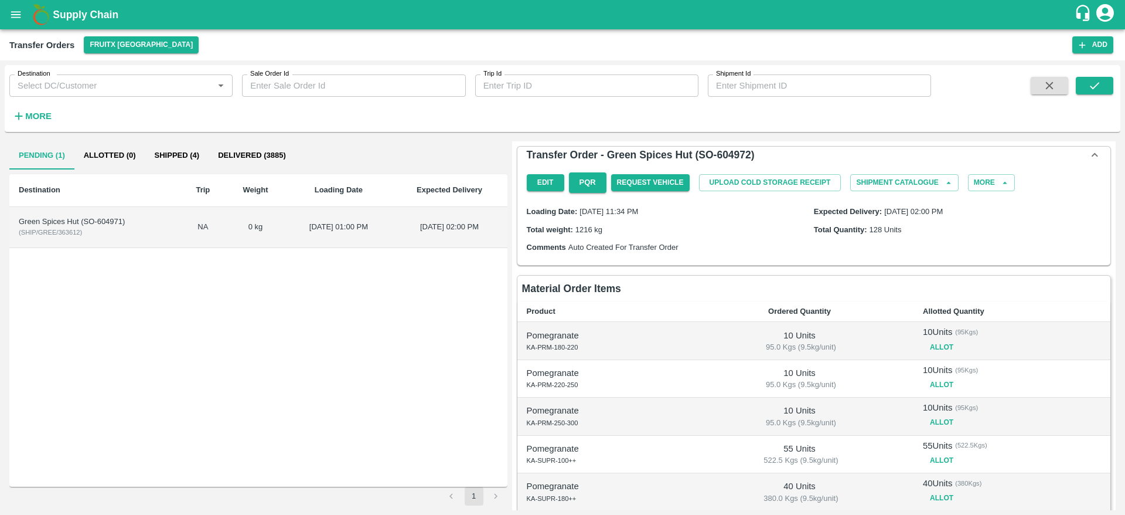
click at [138, 232] on td "Green Spices Hut (SO-604971) ( SHIP/GREE/363612 )" at bounding box center [94, 227] width 171 height 41
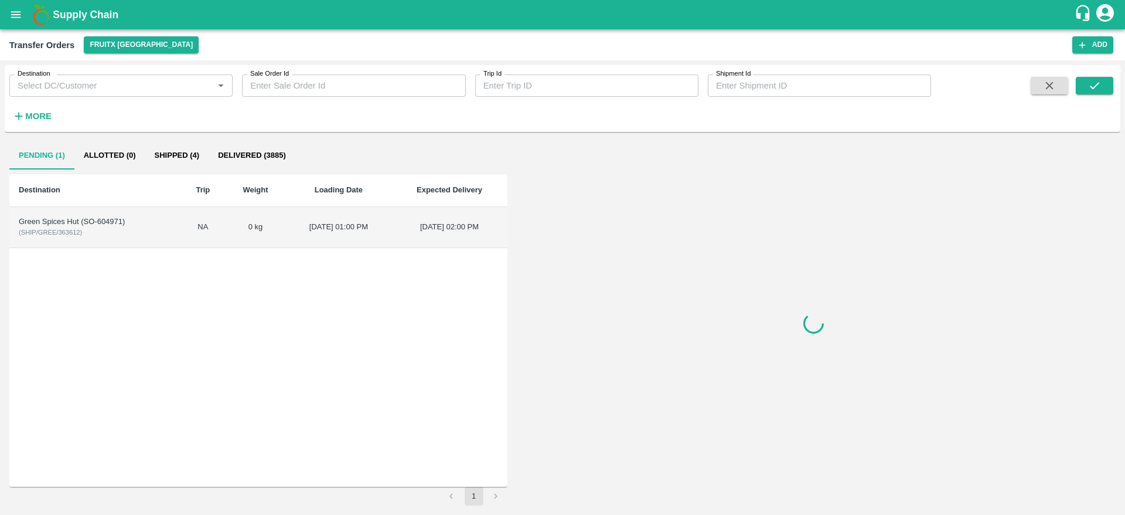
click at [138, 232] on td "Green Spices Hut (SO-604971) ( SHIP/GREE/363612 )" at bounding box center [94, 227] width 171 height 41
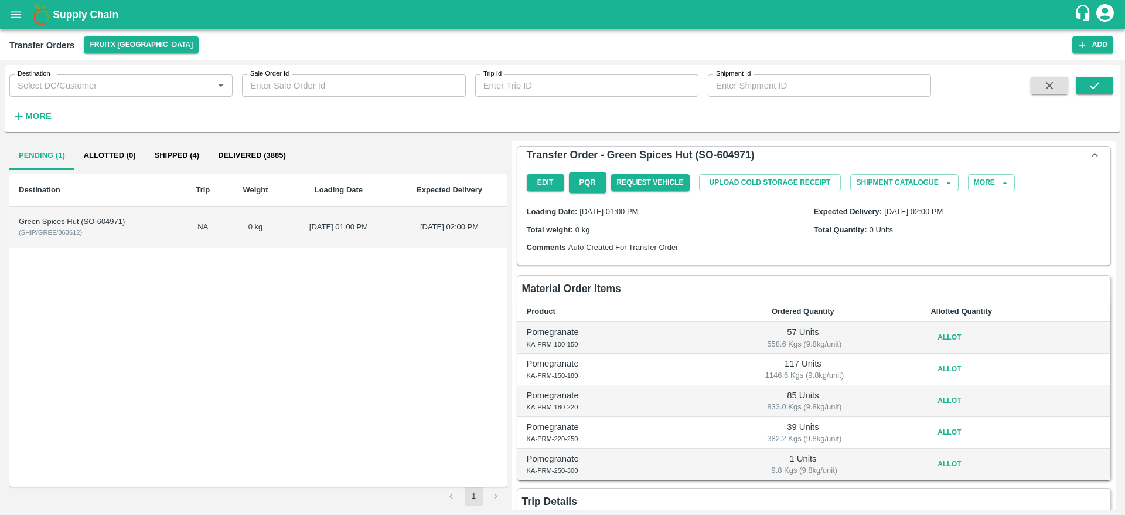
scroll to position [56, 0]
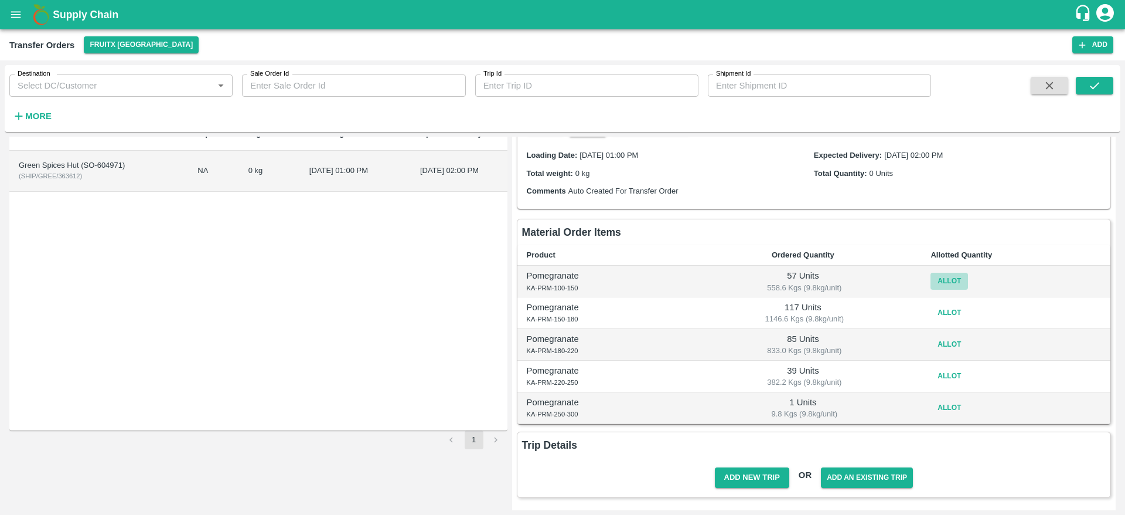
click at [939, 280] on button "Allot" at bounding box center [950, 281] width 38 height 17
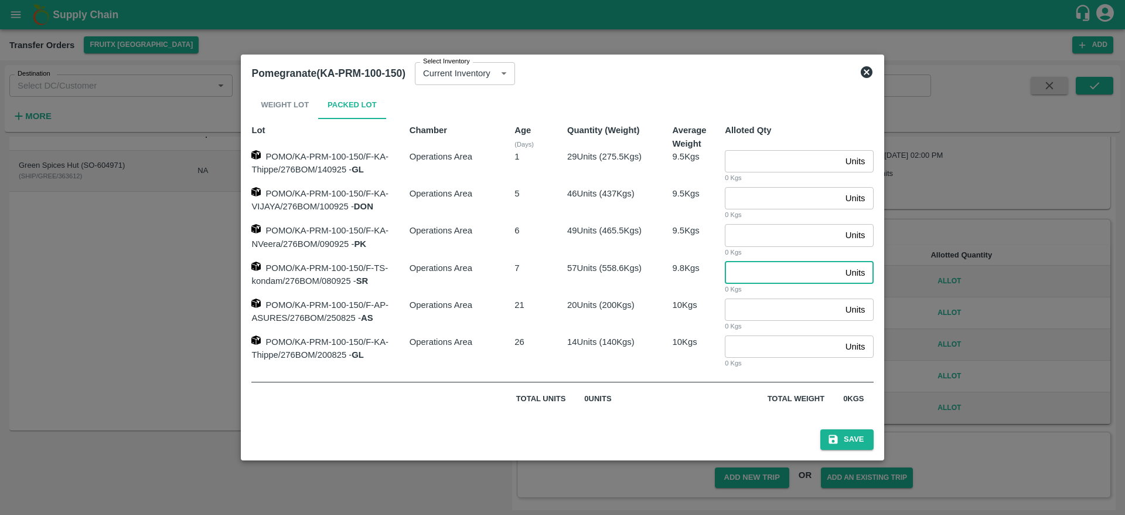
click at [750, 265] on input "number" at bounding box center [782, 272] width 115 height 22
type input "57"
click at [820, 429] on button "Save" at bounding box center [846, 439] width 53 height 21
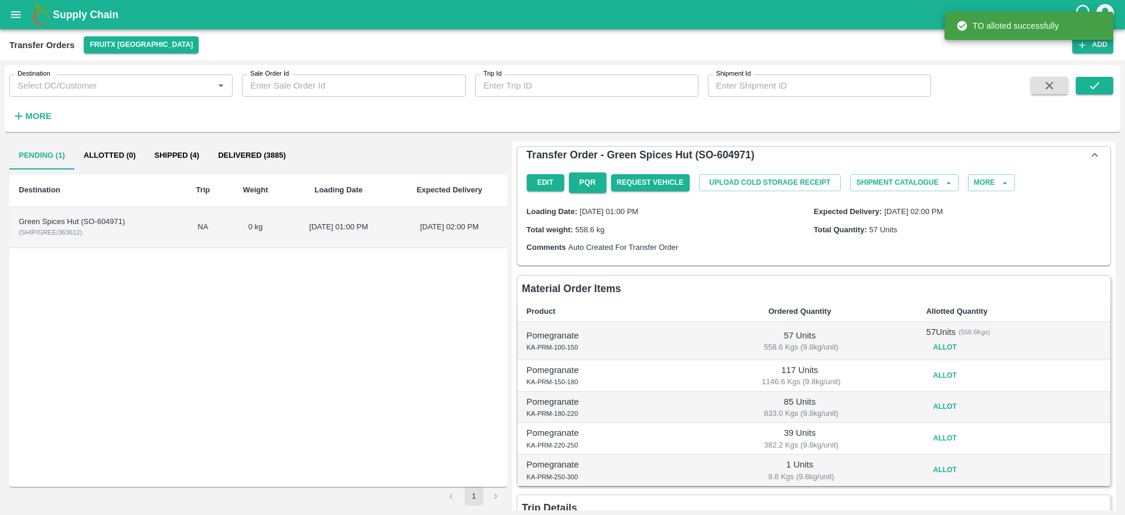
scroll to position [62, 0]
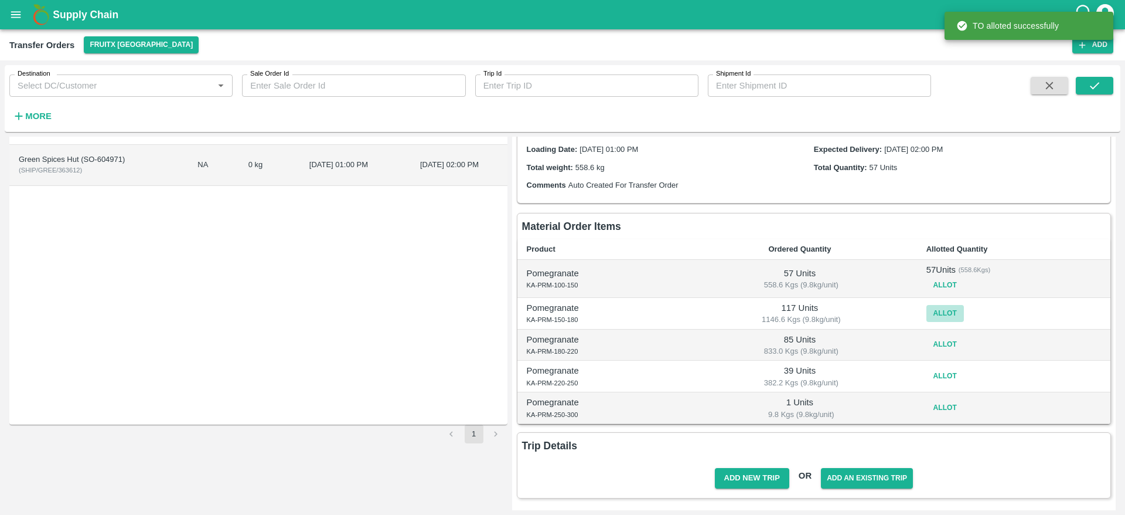
click at [941, 316] on button "Allot" at bounding box center [946, 313] width 38 height 17
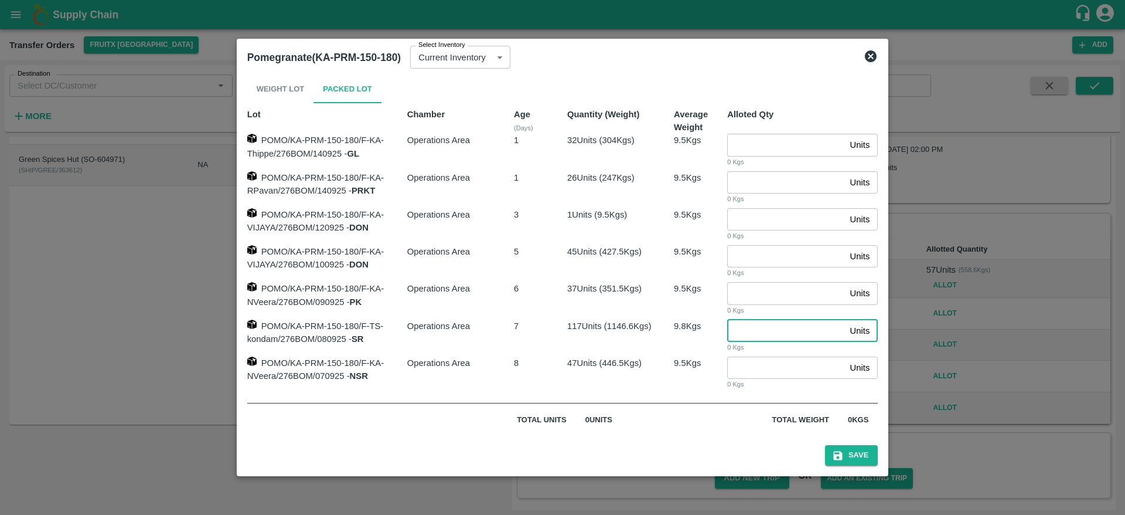
click at [762, 328] on input "number" at bounding box center [786, 330] width 118 height 22
type input "117"
click at [825, 445] on button "Save" at bounding box center [851, 455] width 53 height 21
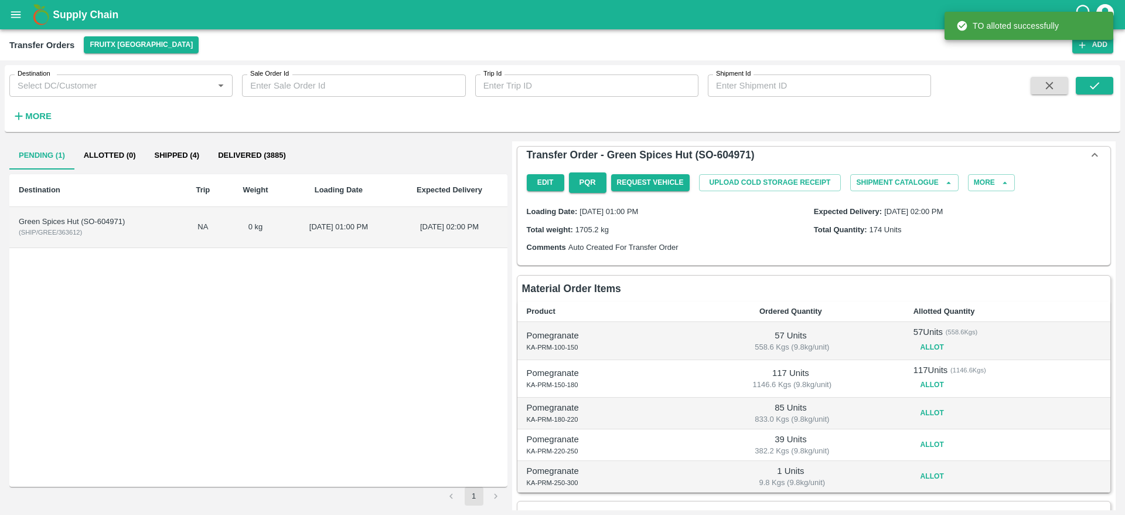
scroll to position [69, 0]
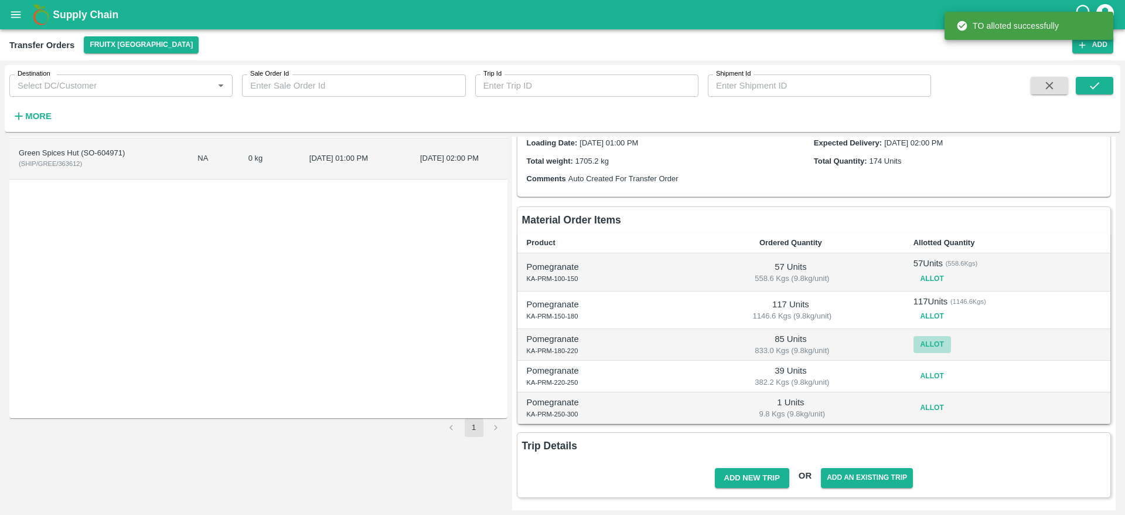
click at [927, 342] on button "Allot" at bounding box center [933, 344] width 38 height 17
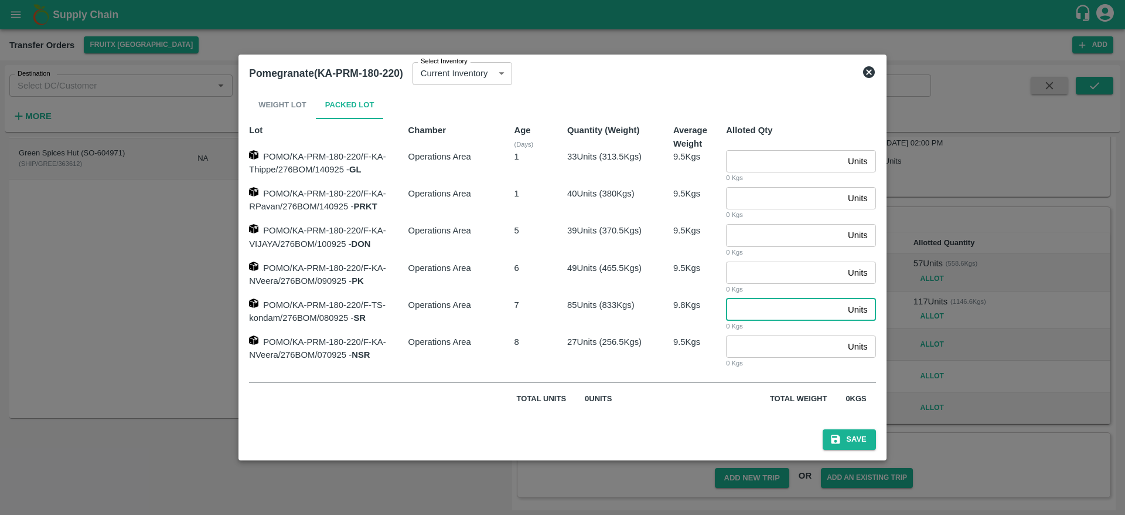
click at [751, 310] on input "number" at bounding box center [784, 309] width 117 height 22
type input "85"
click at [823, 429] on button "Save" at bounding box center [849, 439] width 53 height 21
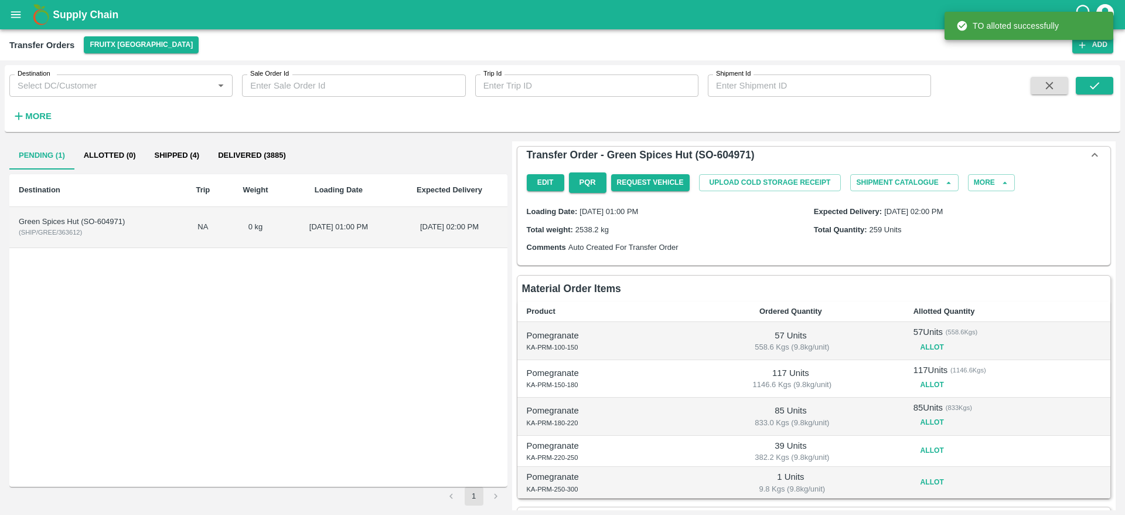
scroll to position [74, 0]
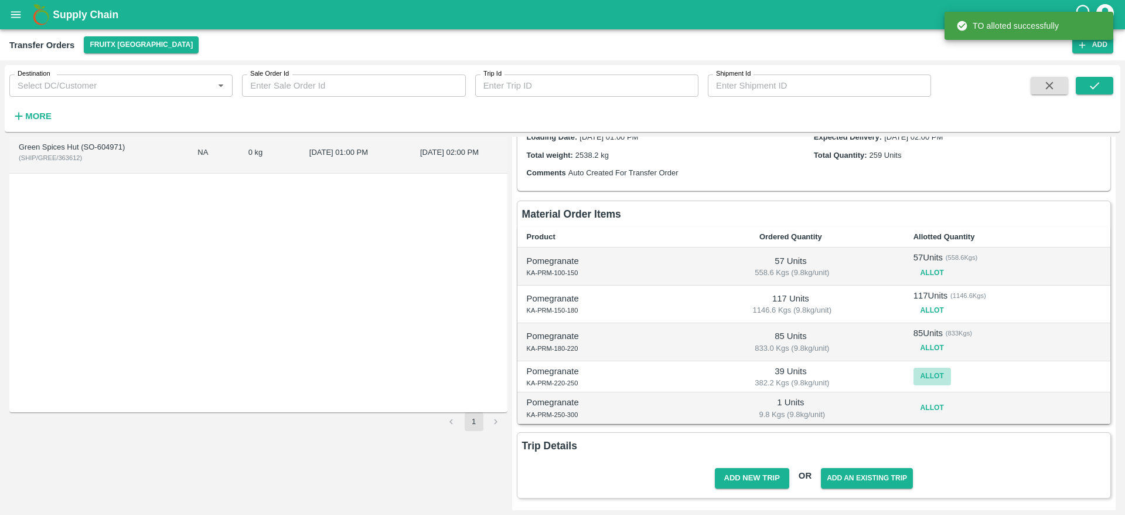
click at [925, 381] on button "Allot" at bounding box center [933, 375] width 38 height 17
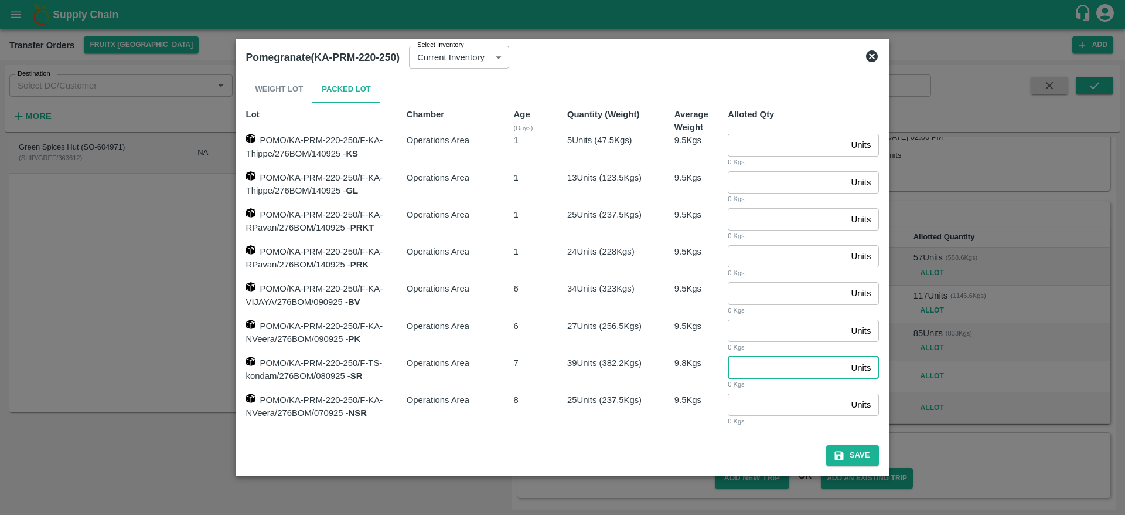
click at [750, 366] on input "number" at bounding box center [787, 367] width 118 height 22
type input "39"
click at [826, 445] on button "Save" at bounding box center [852, 455] width 53 height 21
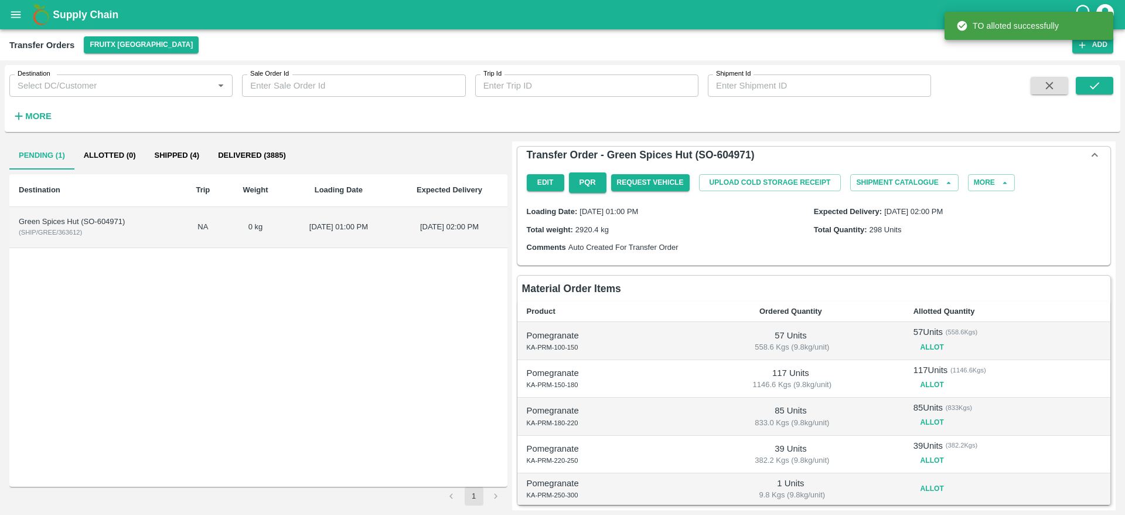
scroll to position [81, 0]
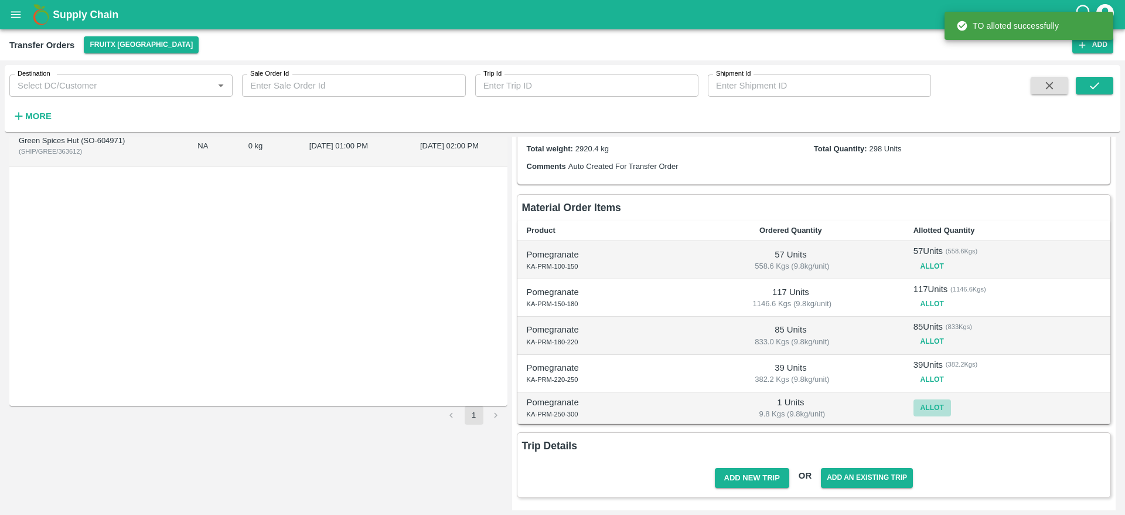
click at [929, 405] on button "Allot" at bounding box center [933, 407] width 38 height 17
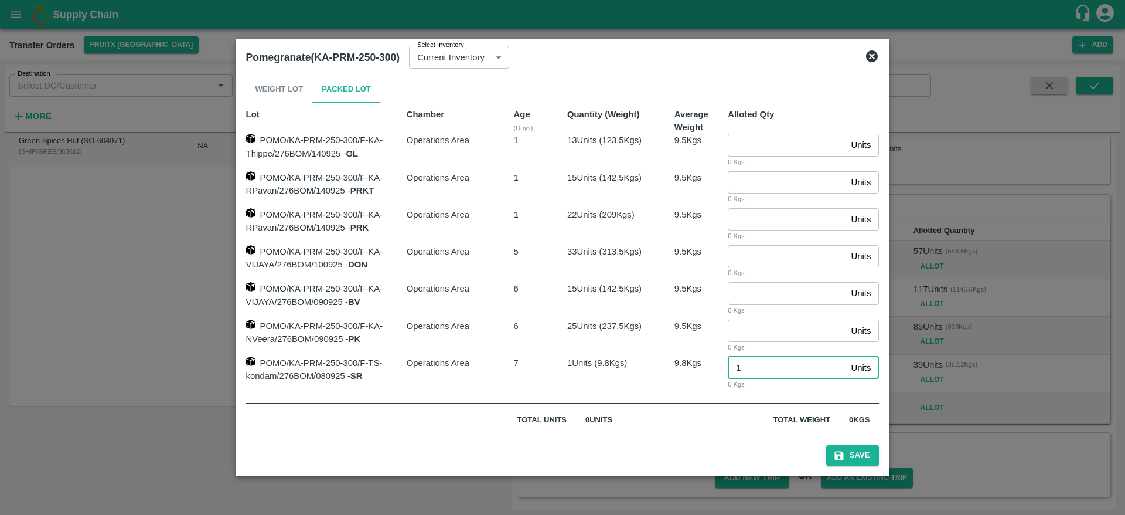
click at [767, 372] on input "1" at bounding box center [787, 367] width 118 height 22
type input "1"
click at [859, 449] on button "Save" at bounding box center [852, 455] width 53 height 21
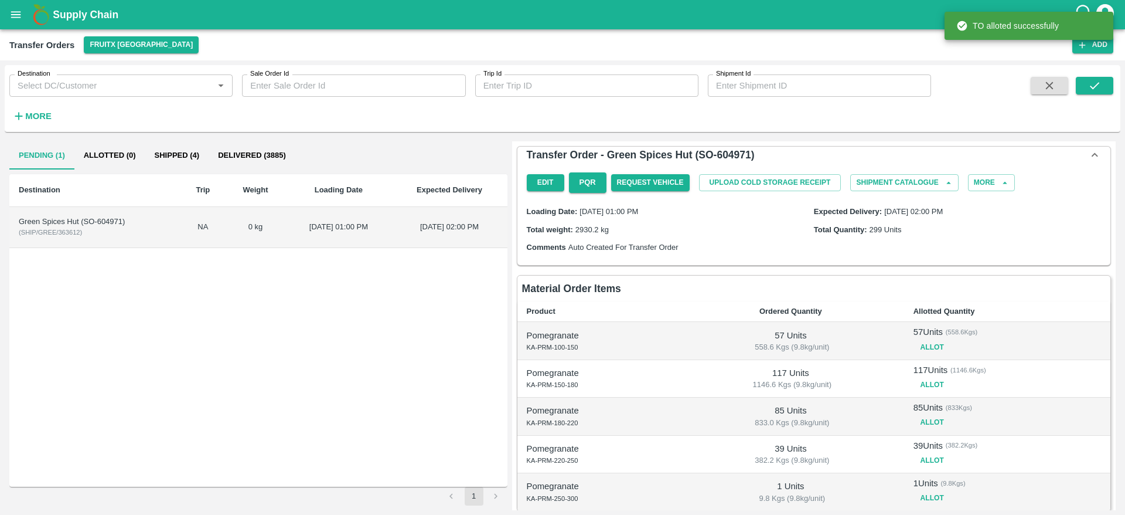
scroll to position [87, 0]
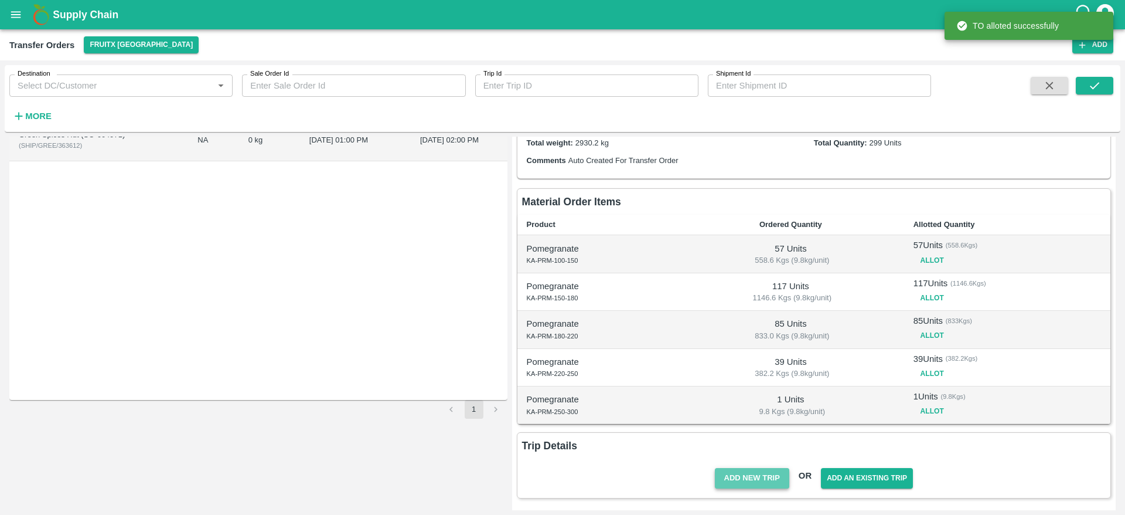
click at [757, 487] on button "Add New Trip" at bounding box center [752, 478] width 74 height 21
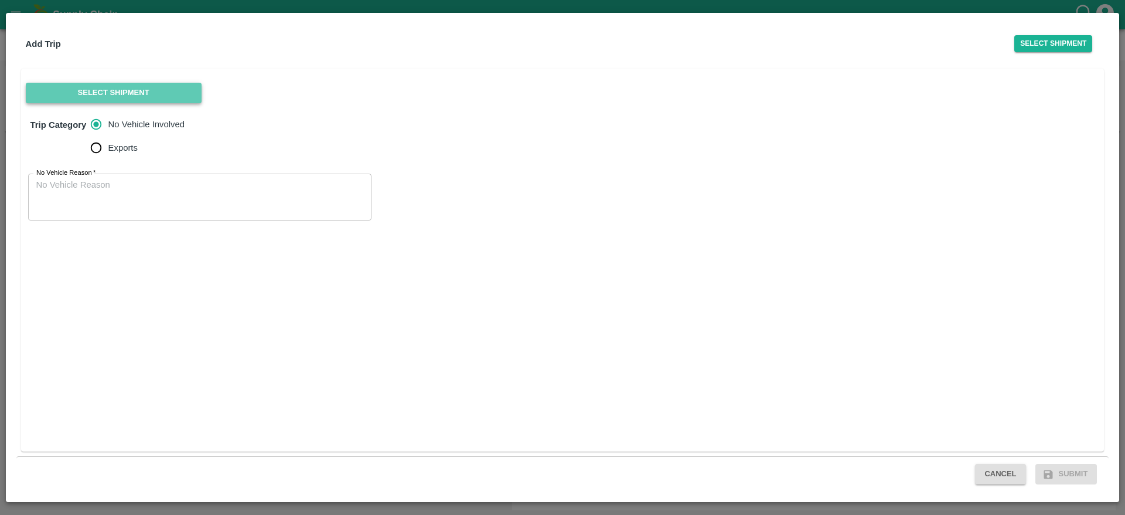
click at [144, 101] on button "Select Shipment" at bounding box center [114, 93] width 176 height 21
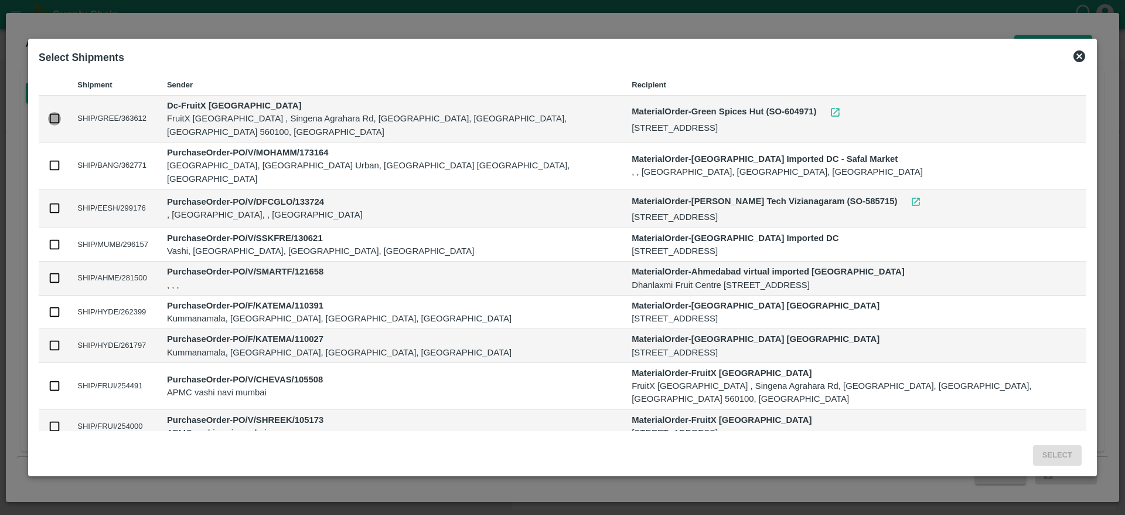
click at [61, 120] on input "checkbox" at bounding box center [54, 118] width 13 height 13
checkbox input "true"
click at [1033, 457] on button "Select" at bounding box center [1057, 455] width 49 height 21
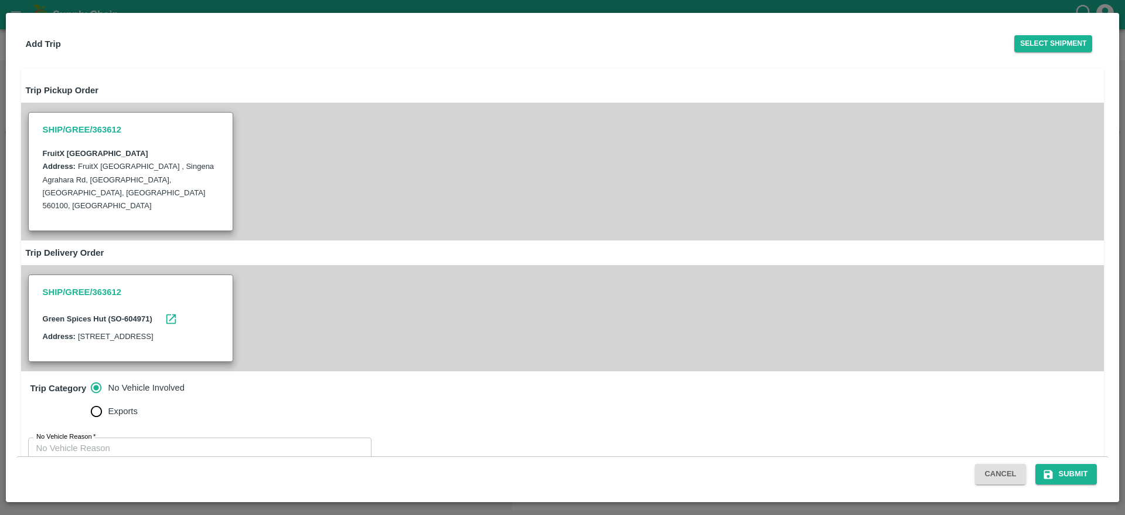
scroll to position [42, 0]
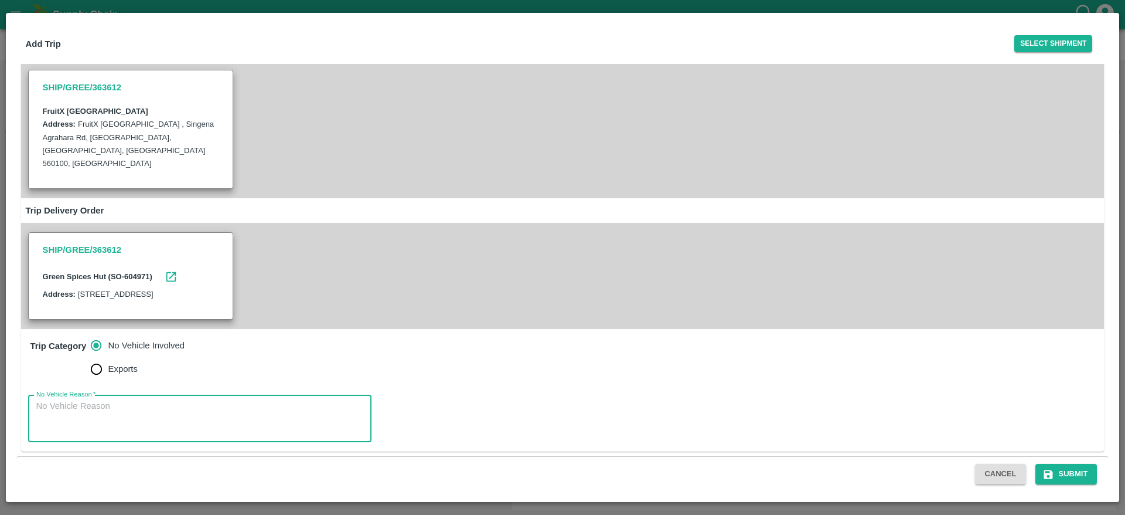
click at [291, 413] on textarea "No Vehicle Reason   *" at bounding box center [199, 418] width 327 height 37
type textarea "OTD"
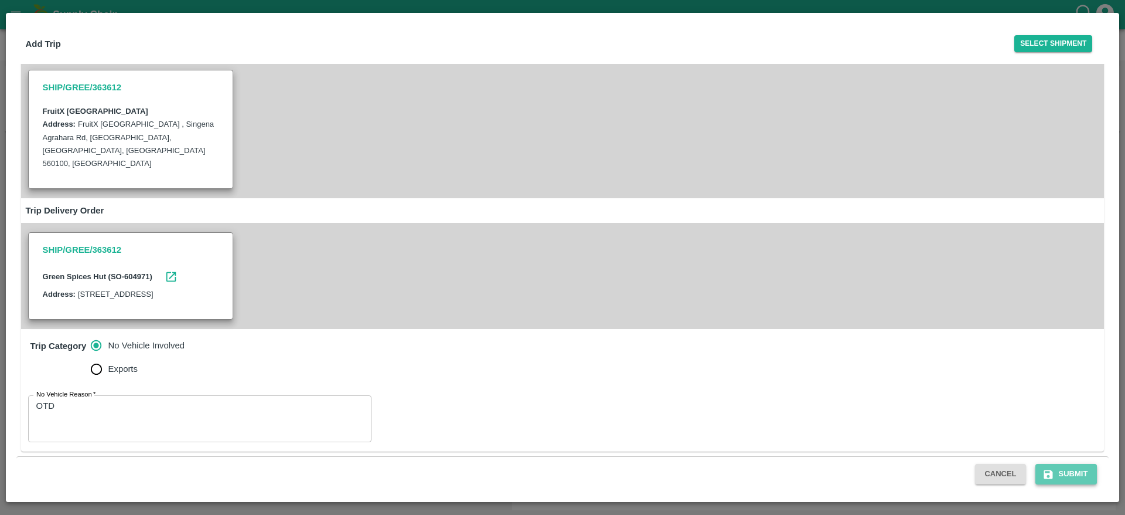
click at [1081, 478] on button "Submit" at bounding box center [1067, 474] width 62 height 21
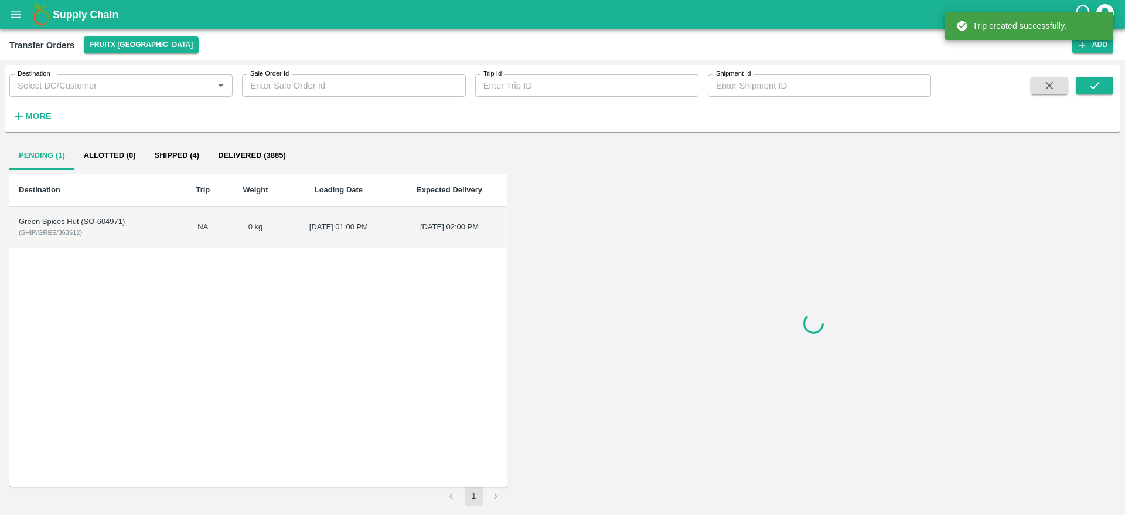
scroll to position [0, 0]
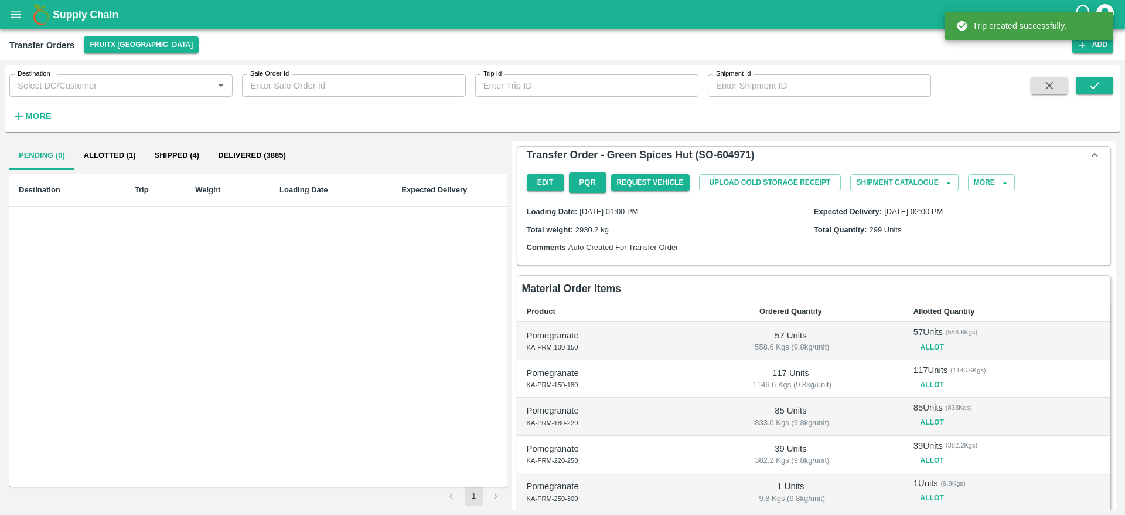
click at [125, 159] on button "Allotted (1)" at bounding box center [109, 155] width 71 height 28
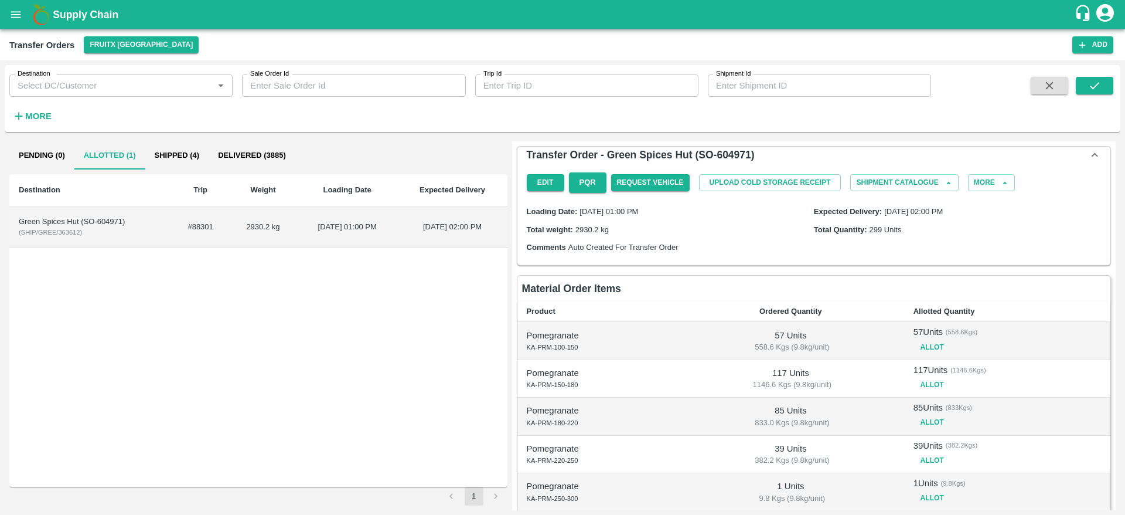
click at [384, 226] on td "16 Sep 2025, 01:00 PM" at bounding box center [347, 227] width 101 height 41
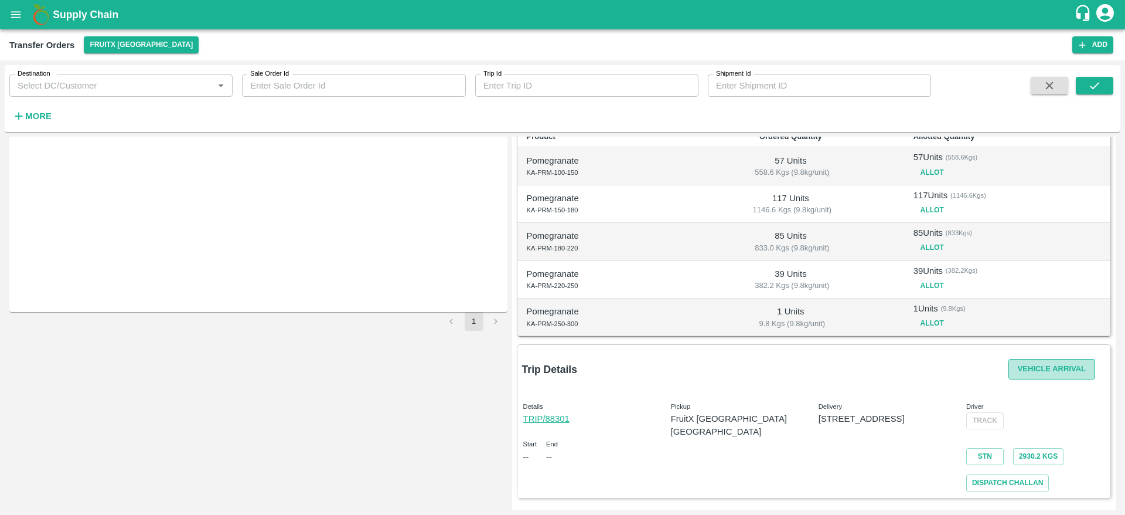
click at [1009, 374] on button "Vehicle Arrival" at bounding box center [1052, 369] width 87 height 21
click at [1047, 365] on button "Vehicle Arrival" at bounding box center [1052, 369] width 87 height 21
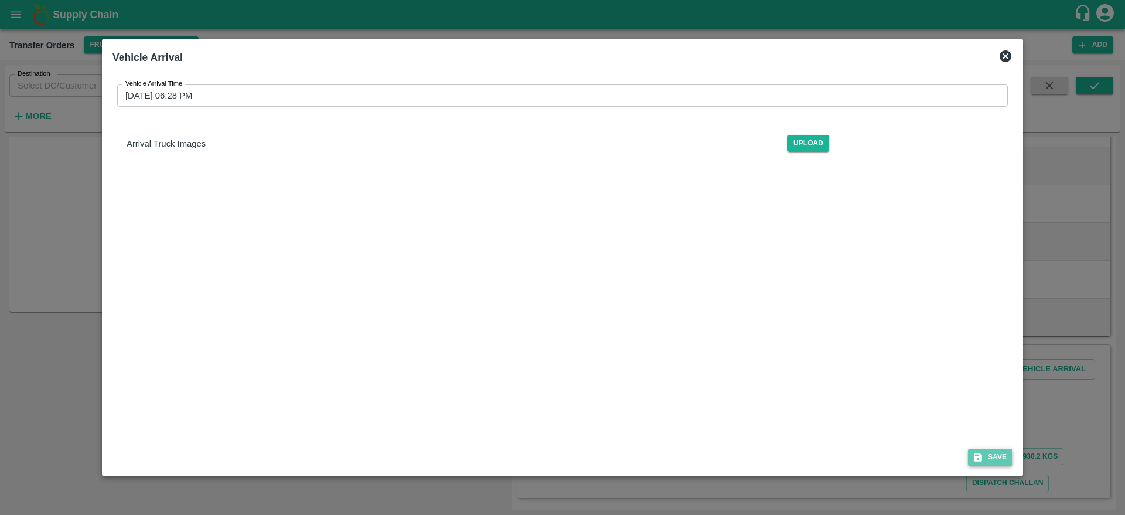
click at [986, 456] on button "Save" at bounding box center [990, 456] width 45 height 17
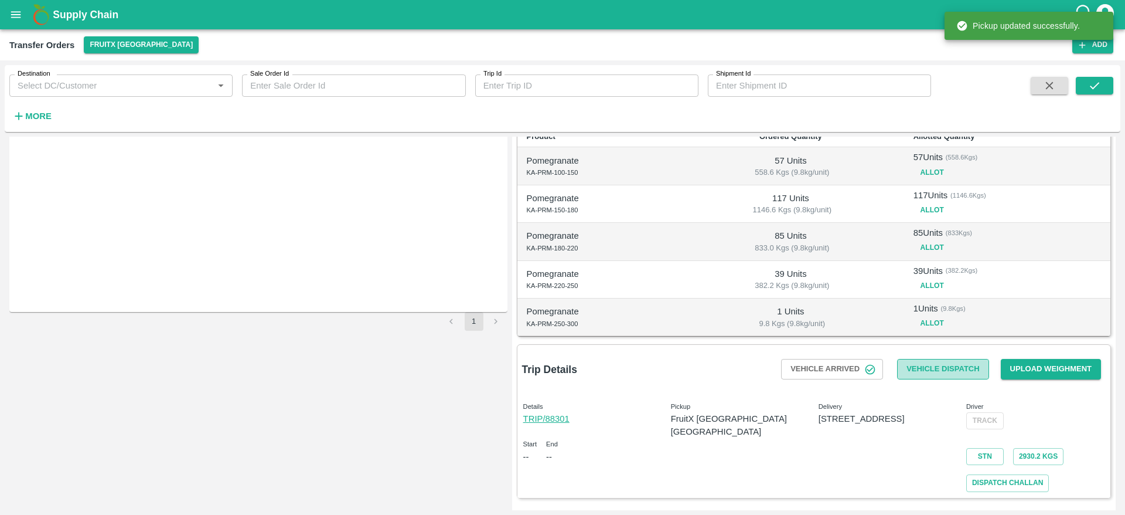
click at [955, 374] on button "Vehicle Dispatch" at bounding box center [942, 369] width 91 height 21
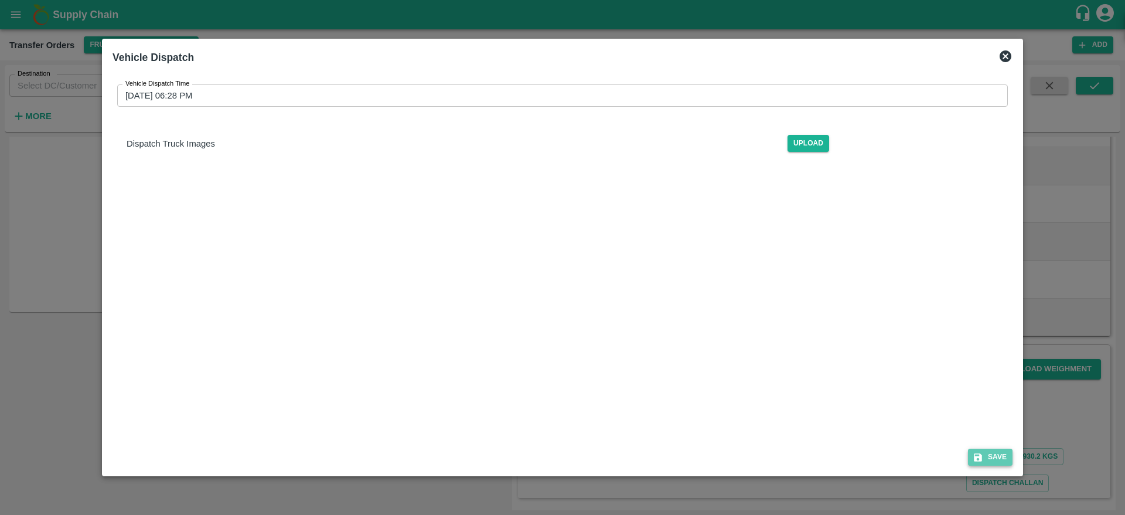
click at [987, 452] on button "Save" at bounding box center [990, 456] width 45 height 17
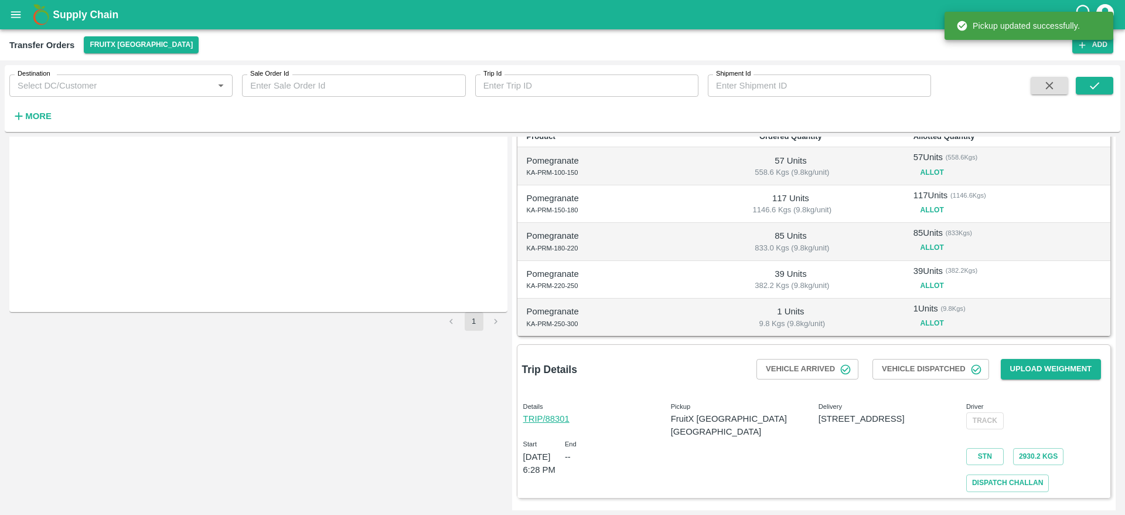
scroll to position [0, 0]
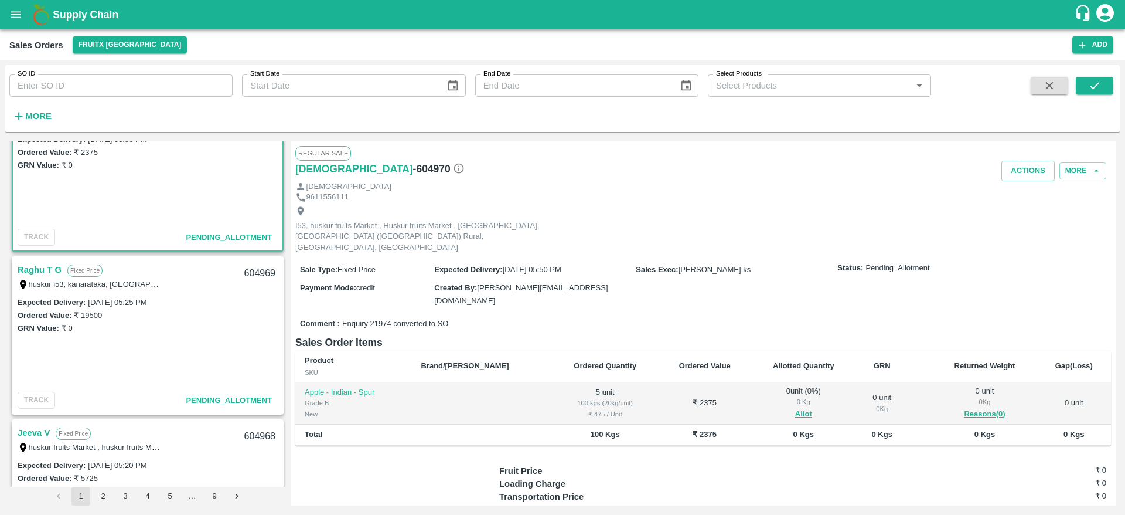
scroll to position [49, 0]
click at [54, 265] on link "Raghu T G" at bounding box center [40, 271] width 44 height 15
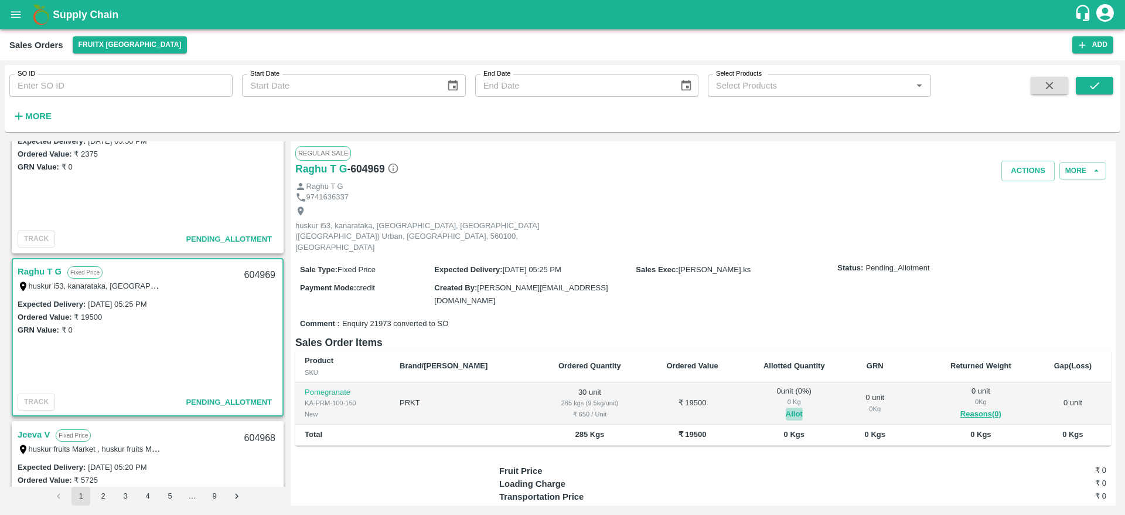
click at [786, 407] on button "Allot" at bounding box center [794, 413] width 17 height 13
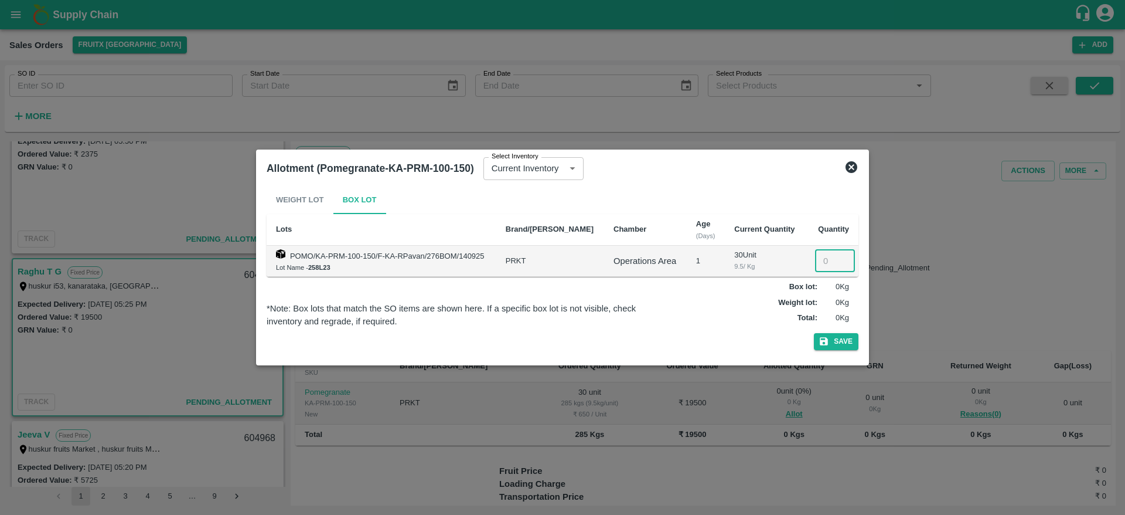
click at [819, 251] on input "number" at bounding box center [835, 261] width 40 height 22
type input "30"
click at [814, 333] on button "Save" at bounding box center [836, 341] width 45 height 17
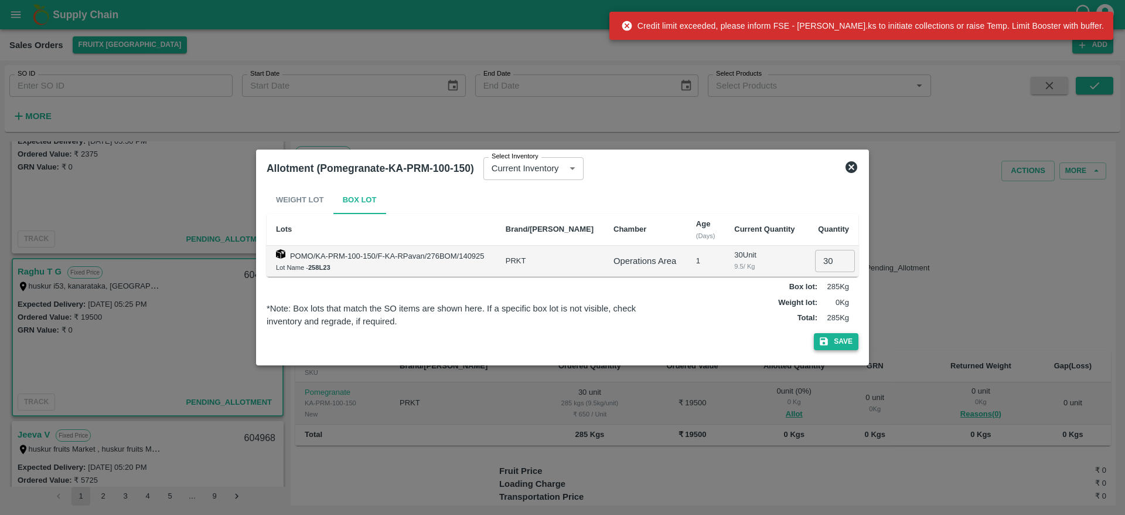
click at [841, 335] on button "Save" at bounding box center [836, 341] width 45 height 17
click at [847, 173] on icon at bounding box center [851, 167] width 14 height 14
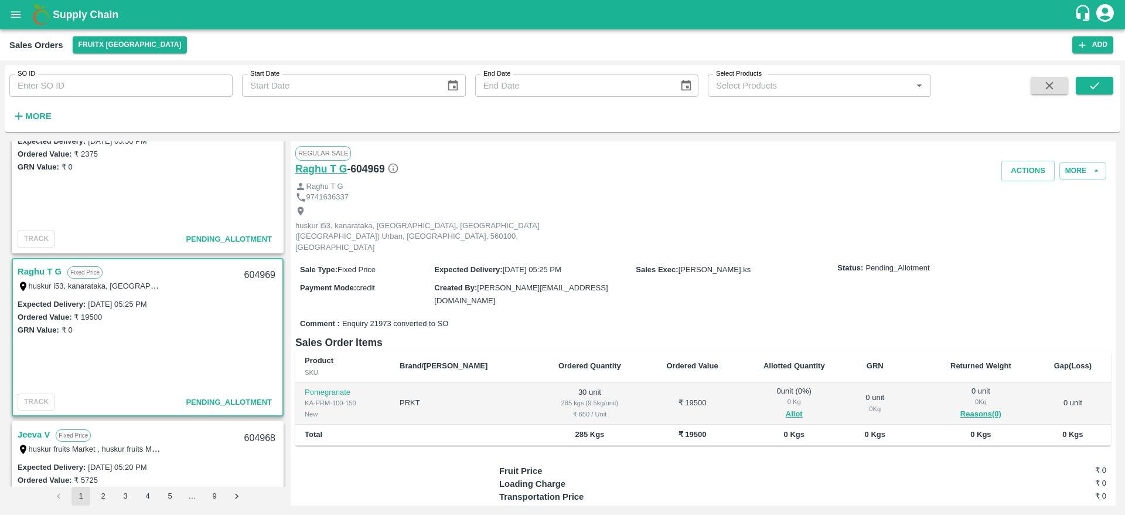
click at [333, 170] on h6 "Raghu T G" at bounding box center [321, 169] width 52 height 16
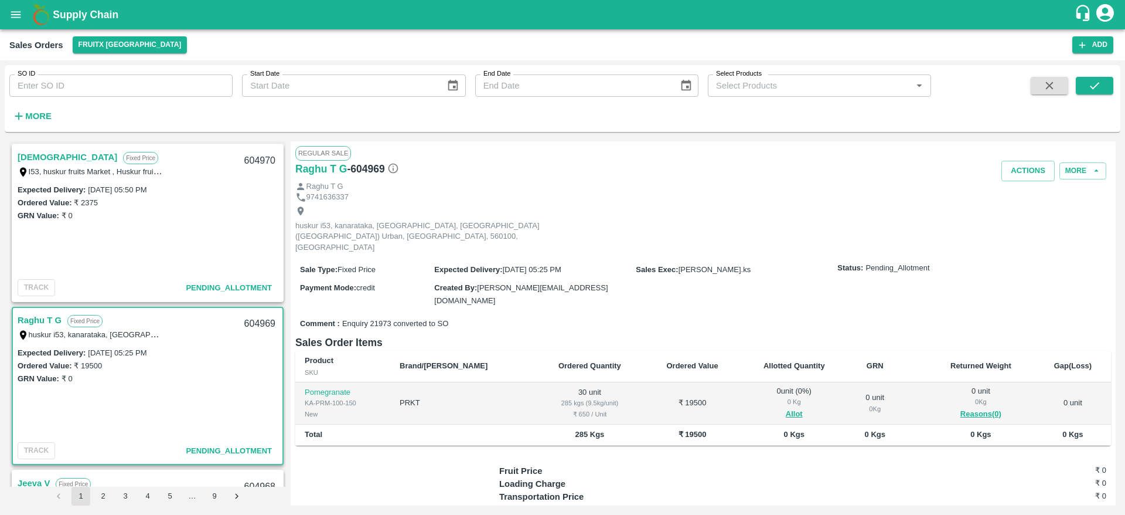
click at [30, 156] on link "[DEMOGRAPHIC_DATA]" at bounding box center [68, 156] width 100 height 15
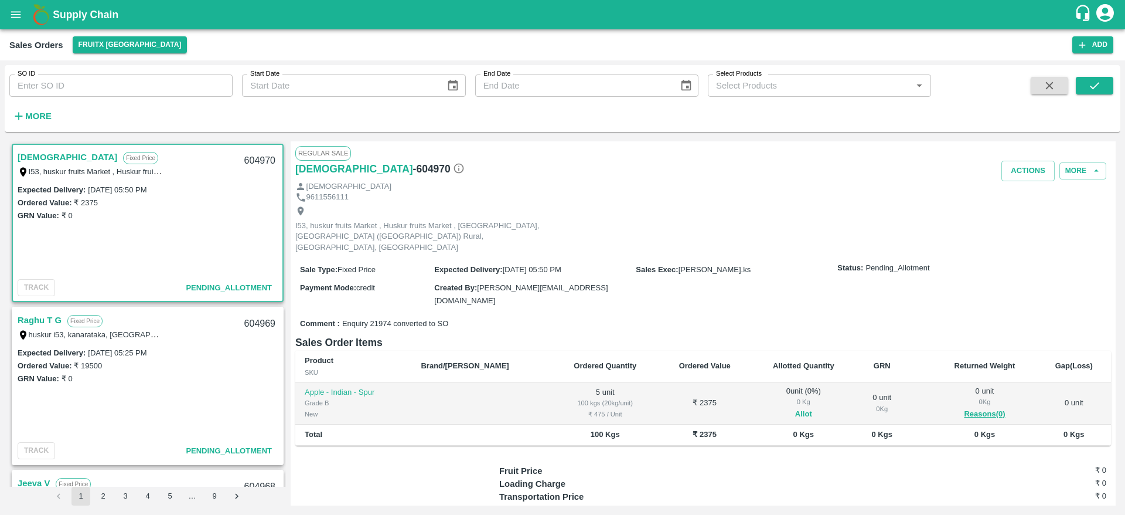
click at [795, 407] on button "Allot" at bounding box center [803, 413] width 17 height 13
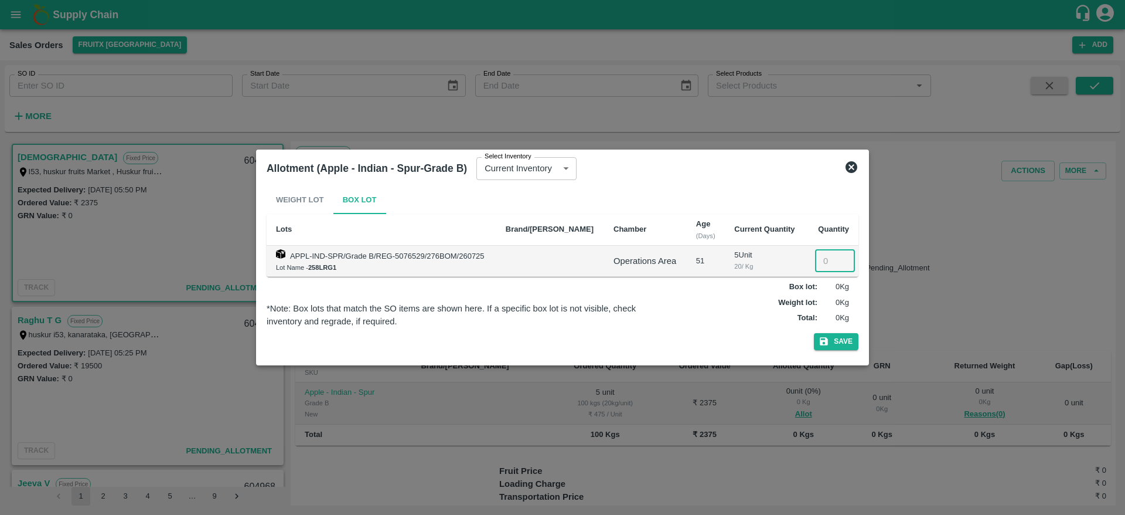
click at [820, 253] on input "number" at bounding box center [835, 261] width 40 height 22
type input "5"
click at [814, 333] on button "Save" at bounding box center [836, 341] width 45 height 17
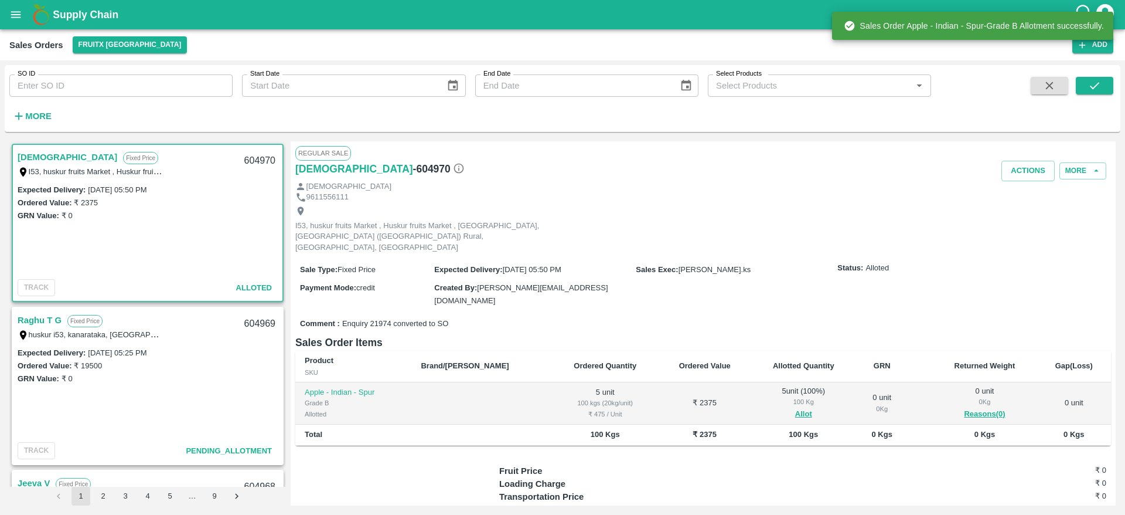
click at [245, 161] on div "604970" at bounding box center [259, 161] width 45 height 28
copy div "604970"
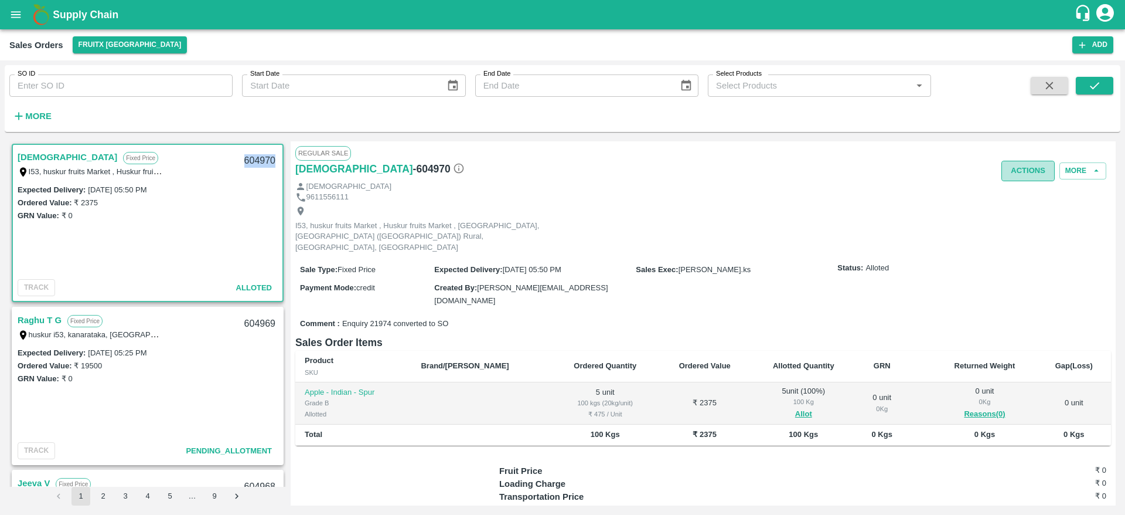
click at [1050, 174] on button "Actions" at bounding box center [1028, 171] width 53 height 21
click at [1027, 219] on li "Deliver" at bounding box center [1054, 216] width 124 height 20
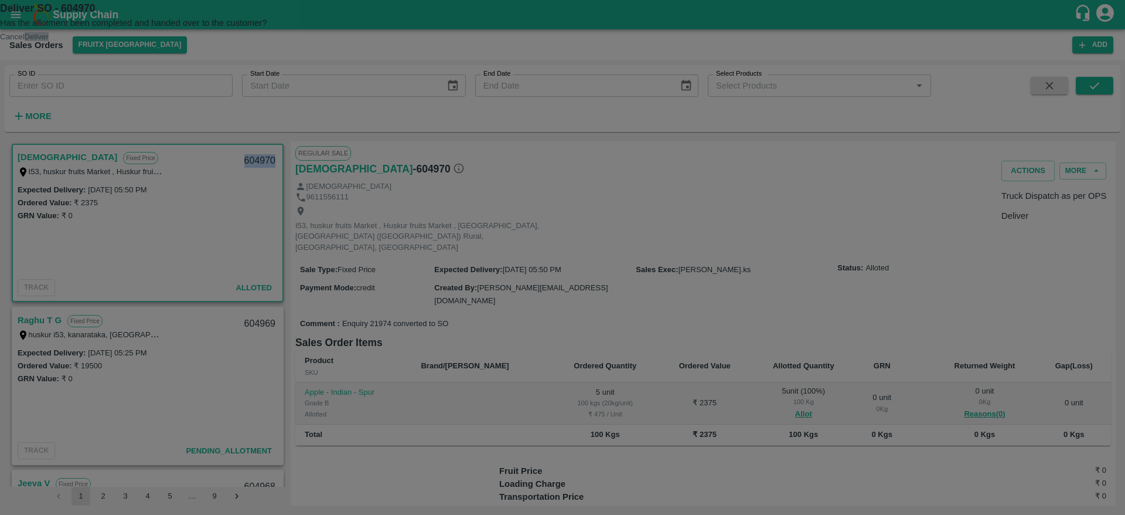
click at [49, 41] on button "Deliver" at bounding box center [37, 36] width 24 height 9
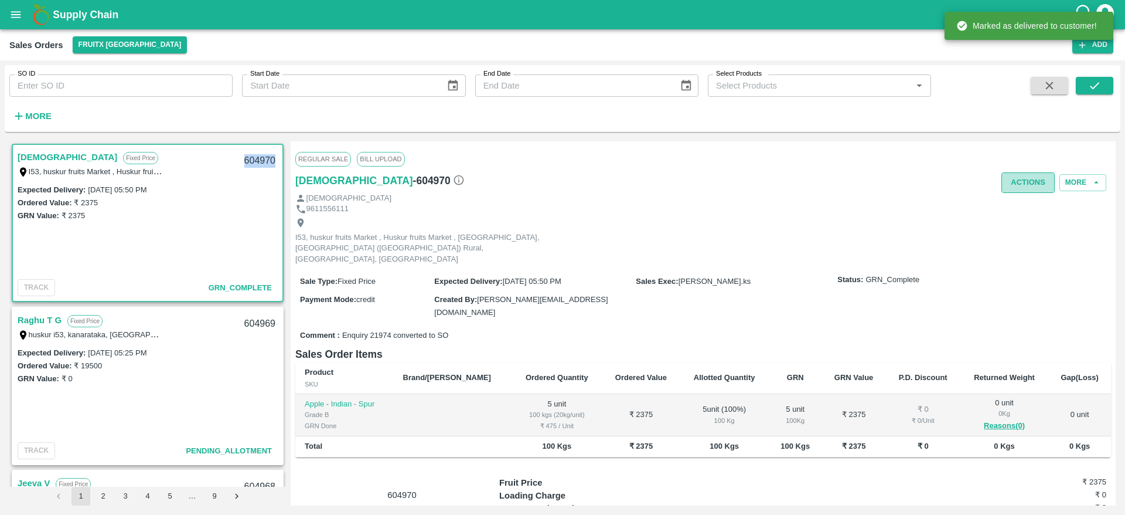
click at [1033, 176] on button "Actions" at bounding box center [1028, 182] width 53 height 21
click at [1020, 205] on li "Truck Dispatch as per OPS" at bounding box center [1054, 207] width 124 height 20
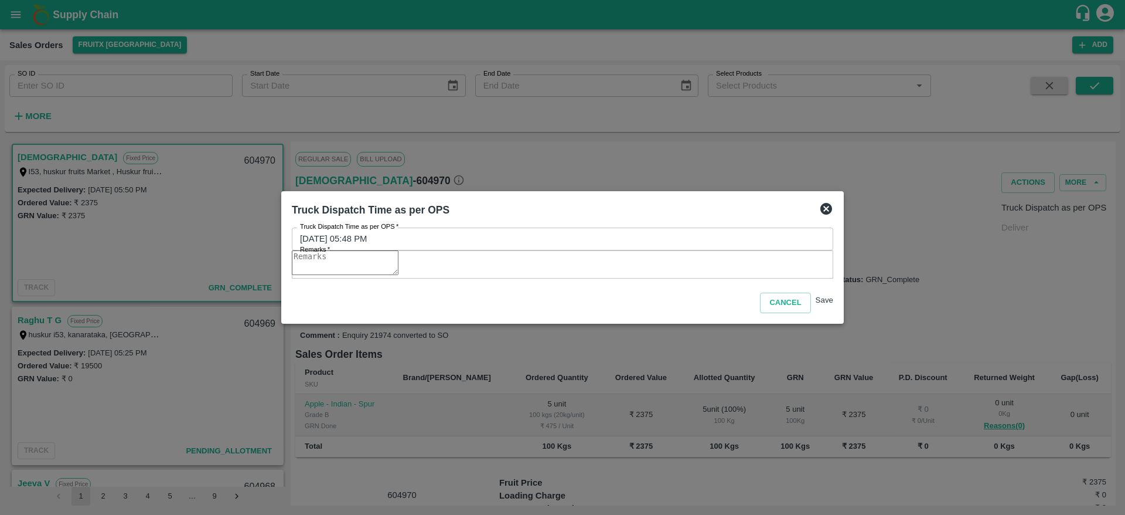
click at [661, 278] on div "x Remarks" at bounding box center [563, 264] width 542 height 28
type textarea "OTD"
click at [816, 304] on button "Save" at bounding box center [825, 299] width 18 height 9
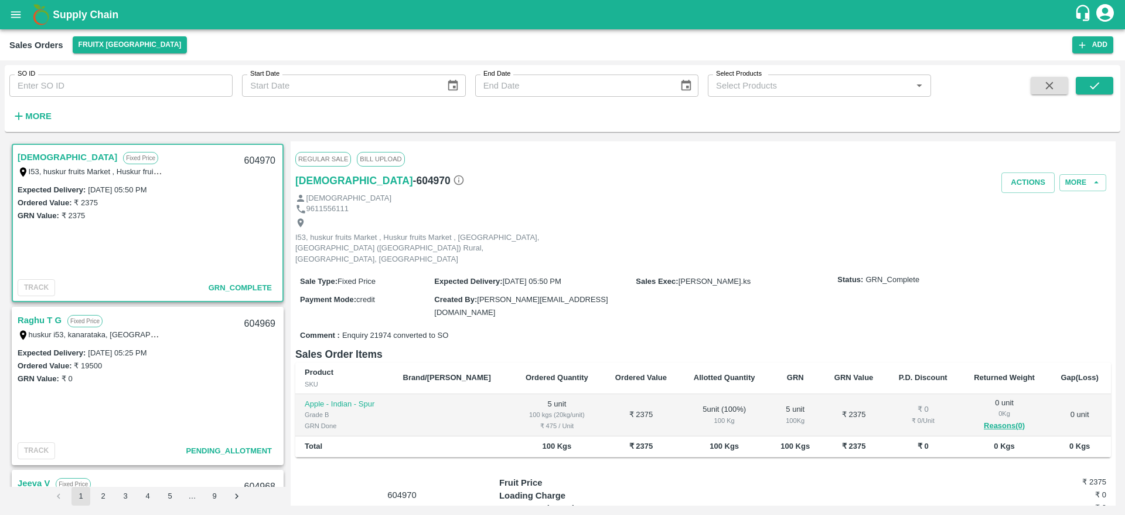
click at [254, 159] on div "604970" at bounding box center [259, 161] width 45 height 28
copy div "604970"
click at [39, 149] on link "Raghu T G" at bounding box center [40, 156] width 44 height 15
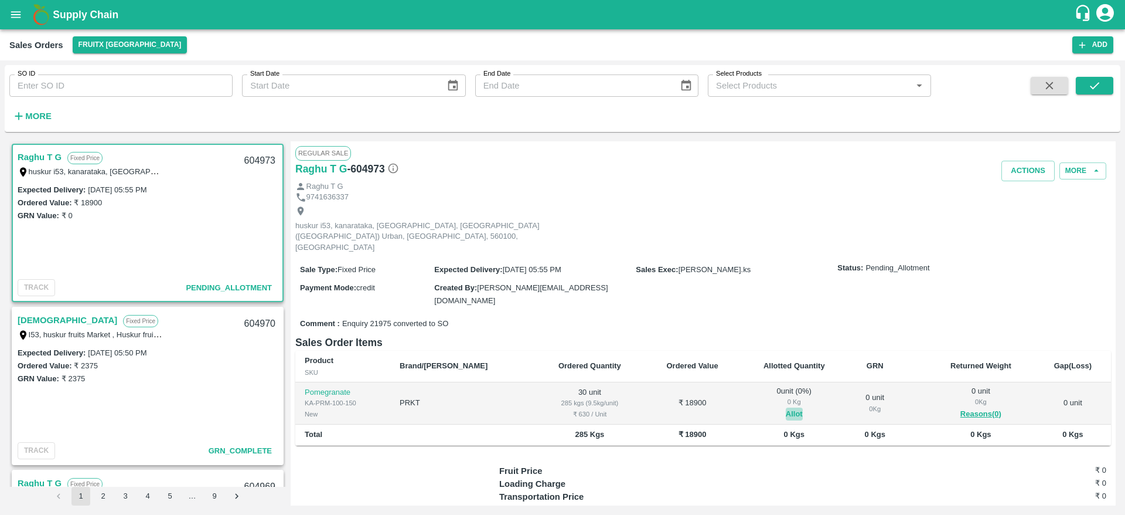
click at [786, 407] on button "Allot" at bounding box center [794, 413] width 17 height 13
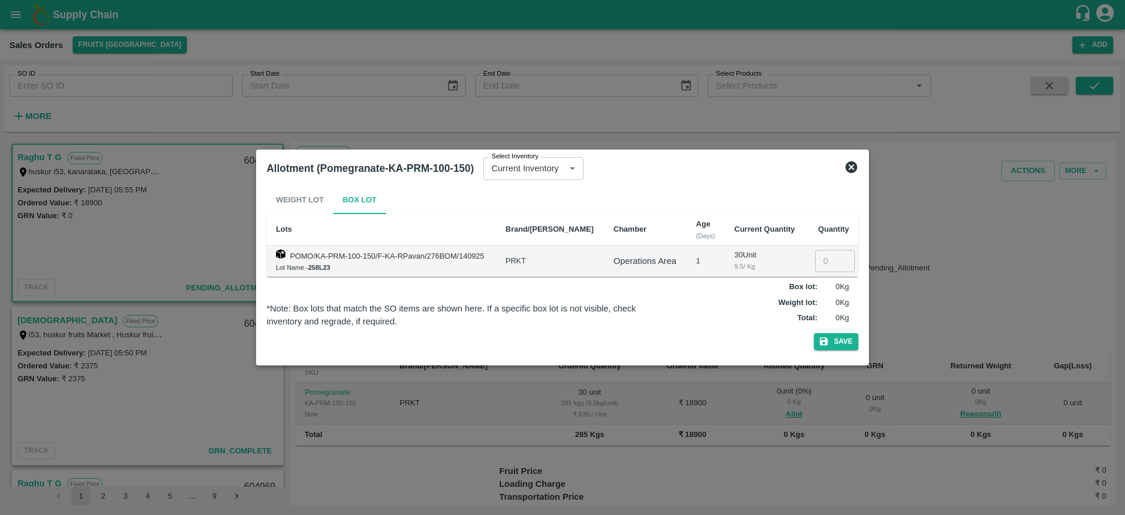
click at [826, 263] on input "number" at bounding box center [835, 261] width 40 height 22
type input "30"
click at [814, 333] on button "Save" at bounding box center [836, 341] width 45 height 17
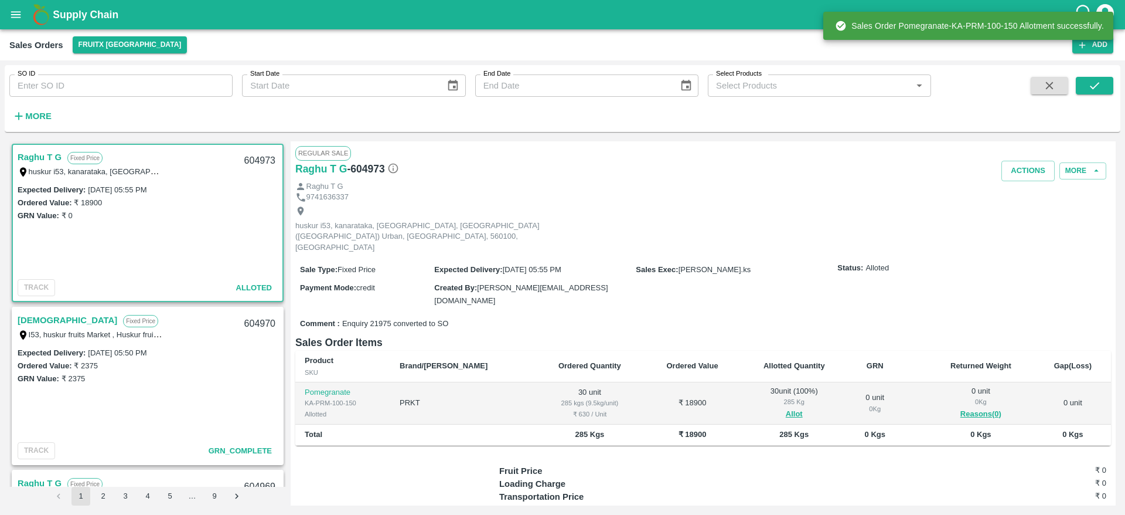
click at [258, 159] on div "604973" at bounding box center [259, 161] width 45 height 28
copy div "604973"
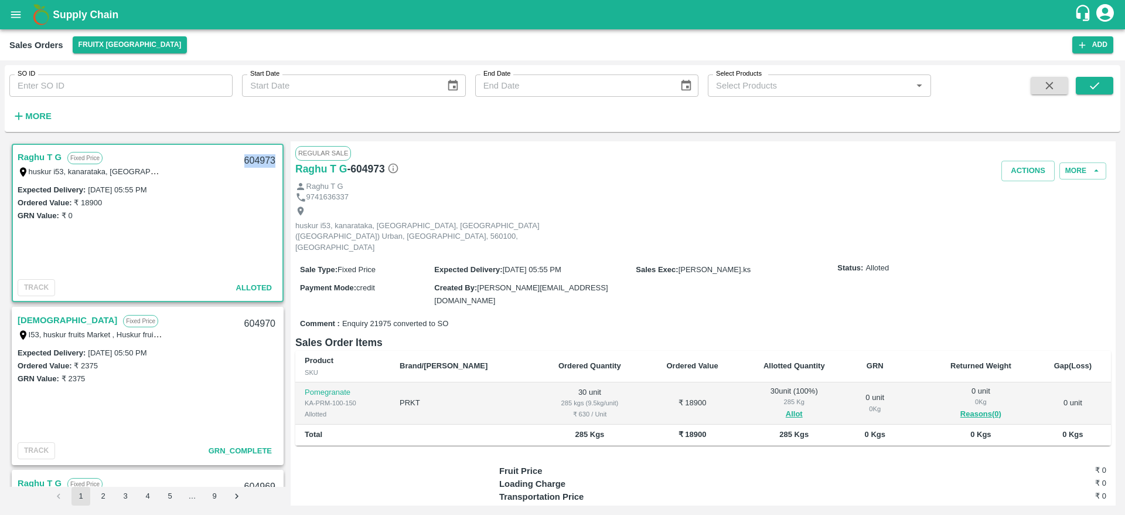
copy div "604973"
click at [1021, 169] on button "Actions" at bounding box center [1028, 171] width 53 height 21
click at [1007, 209] on li "Deliver" at bounding box center [1054, 216] width 124 height 20
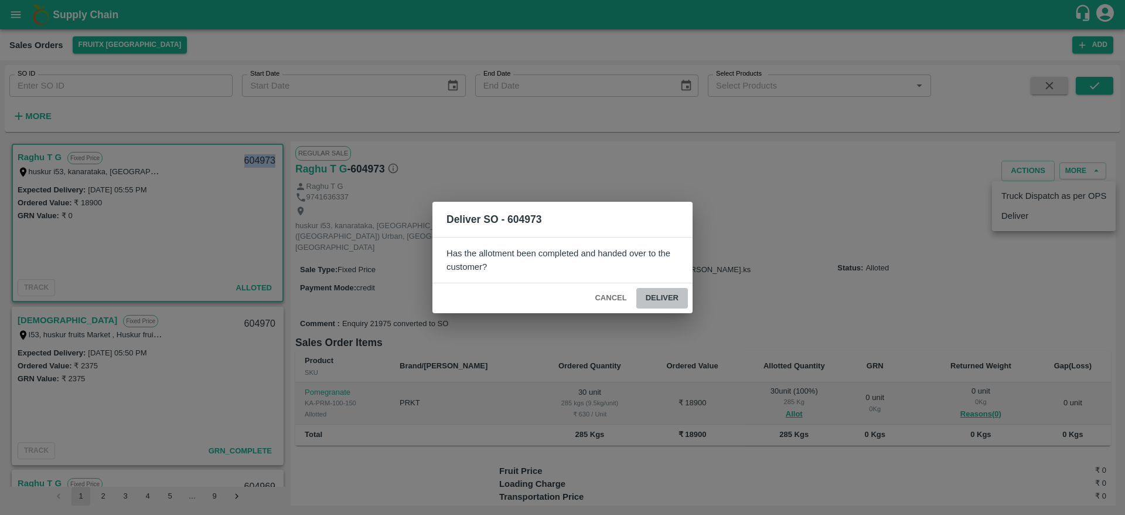
click at [662, 293] on button "Deliver" at bounding box center [662, 298] width 52 height 21
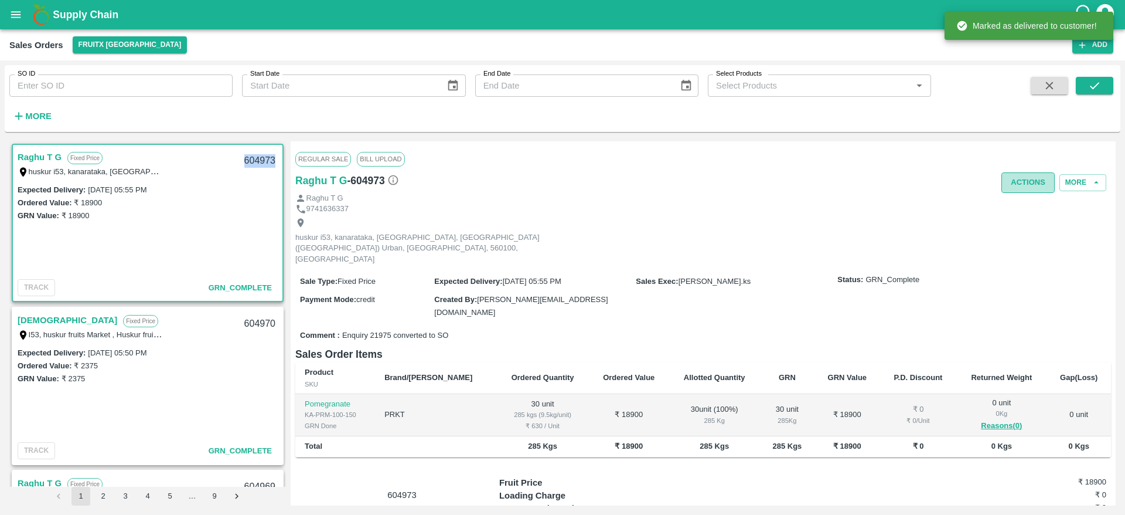
click at [1025, 174] on button "Actions" at bounding box center [1028, 182] width 53 height 21
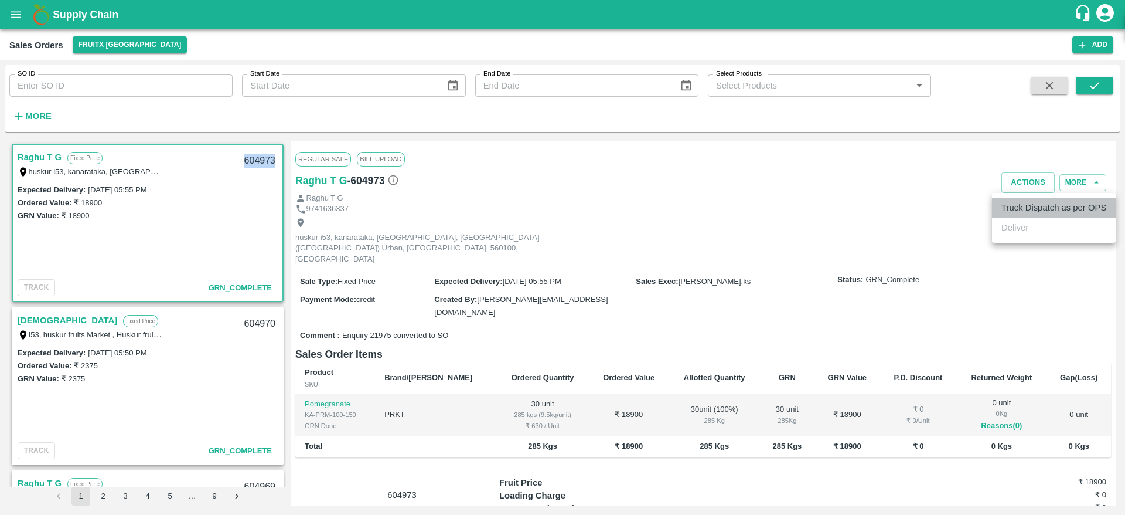
click at [1016, 213] on li "Truck Dispatch as per OPS" at bounding box center [1054, 207] width 124 height 20
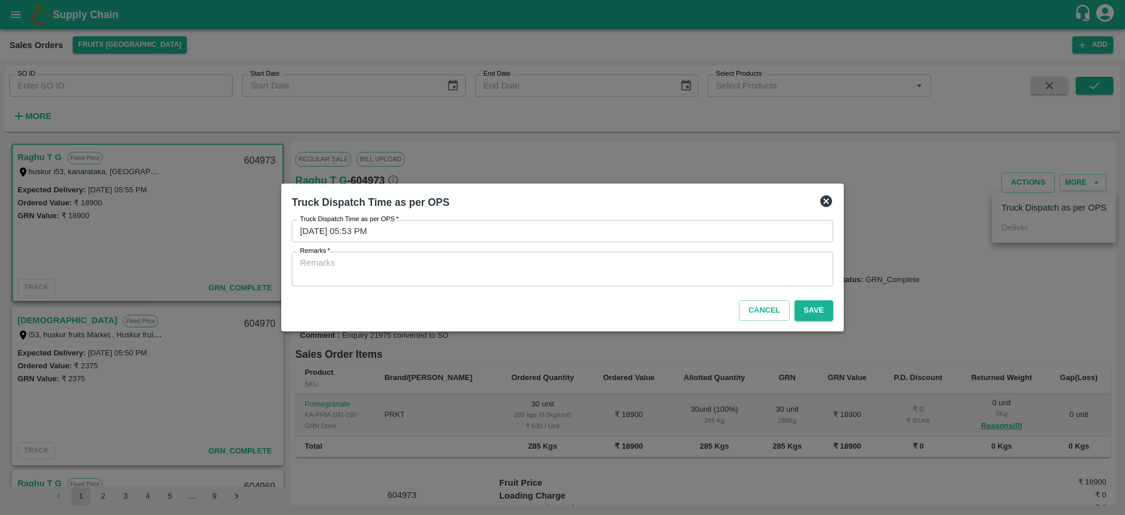
click at [703, 273] on textarea "Remarks   *" at bounding box center [562, 269] width 525 height 25
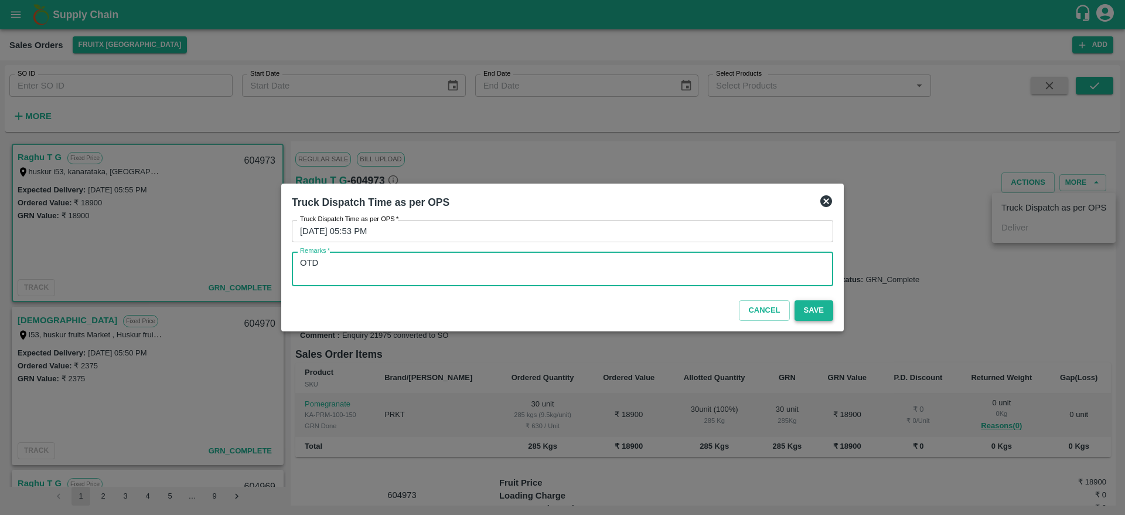
type textarea "OTD"
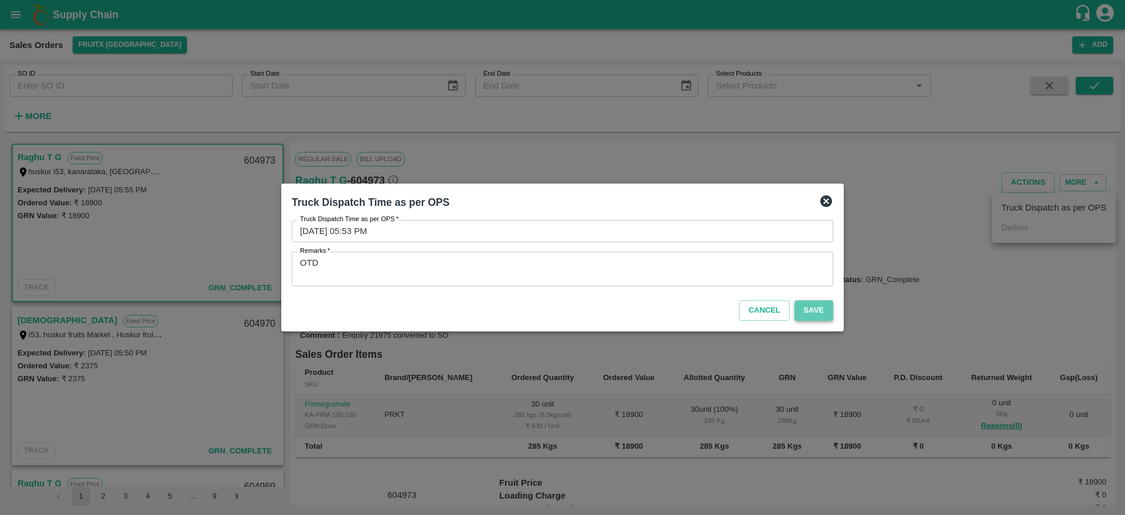
click at [812, 309] on button "Save" at bounding box center [814, 310] width 39 height 21
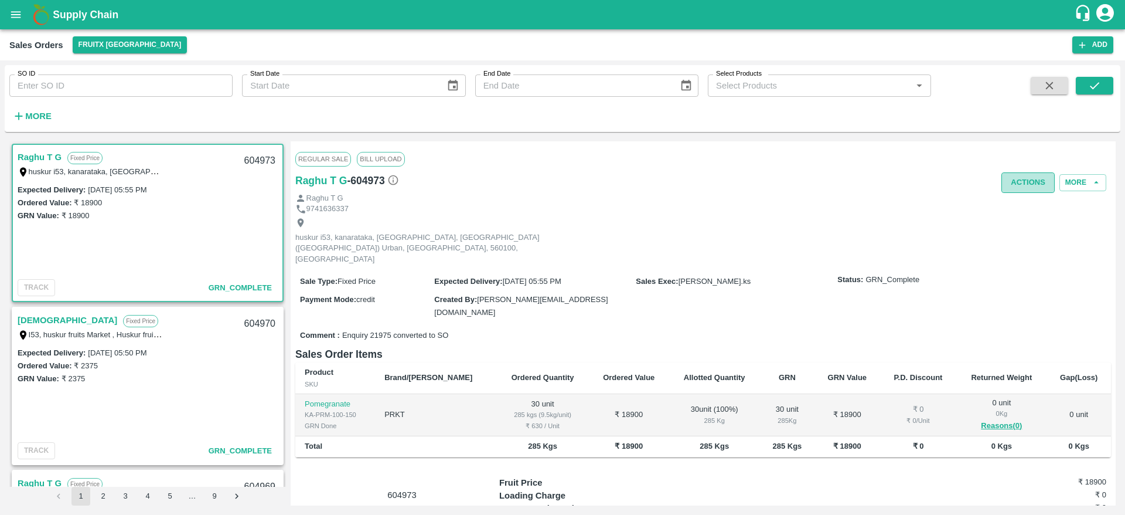
click at [1022, 187] on button "Actions" at bounding box center [1028, 182] width 53 height 21
click at [636, 200] on div at bounding box center [562, 257] width 1125 height 515
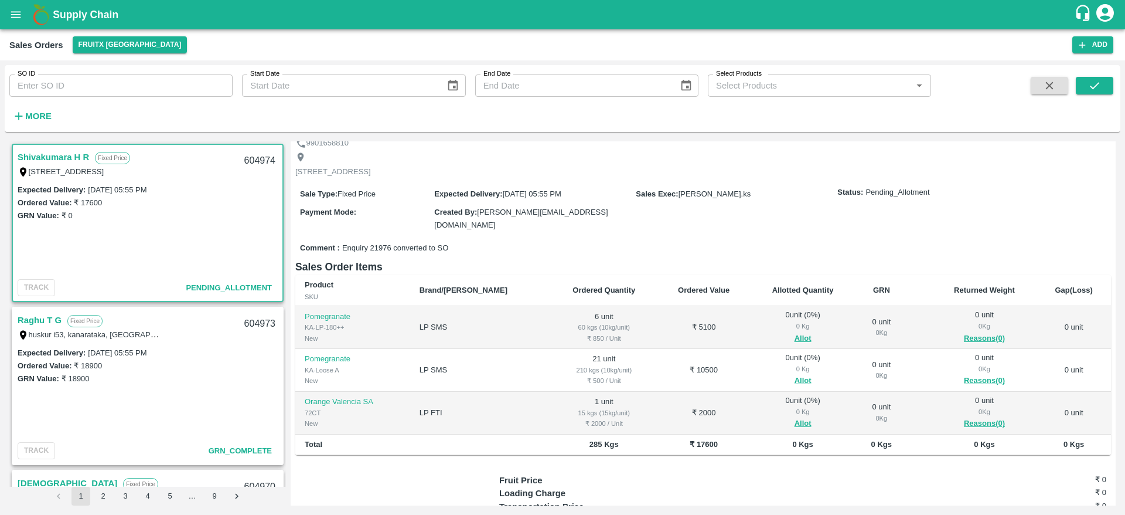
scroll to position [56, 0]
click at [795, 335] on button "Allot" at bounding box center [803, 336] width 17 height 13
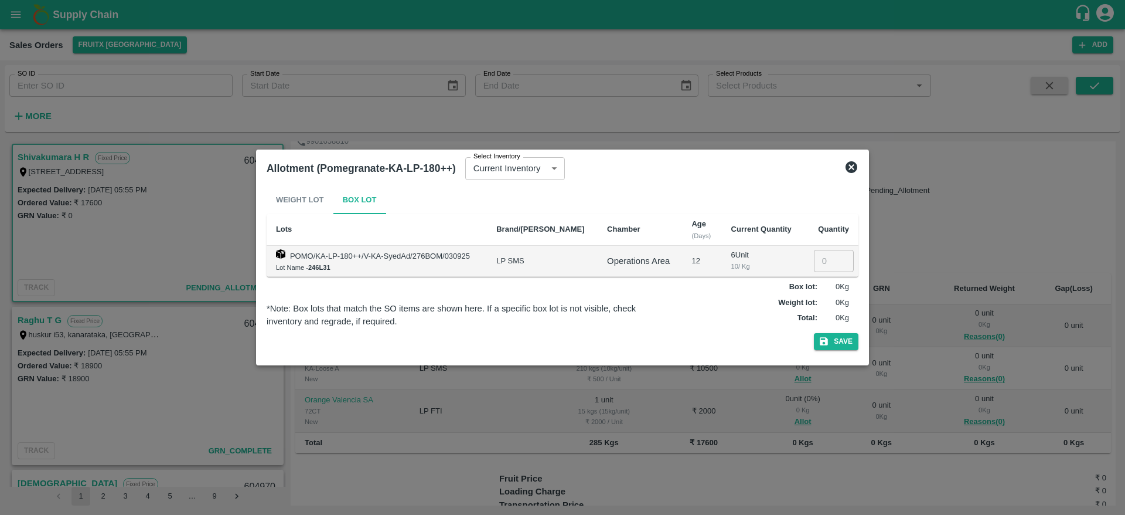
click at [814, 257] on input "number" at bounding box center [834, 261] width 40 height 22
type input "6"
click at [814, 333] on button "Save" at bounding box center [836, 341] width 45 height 17
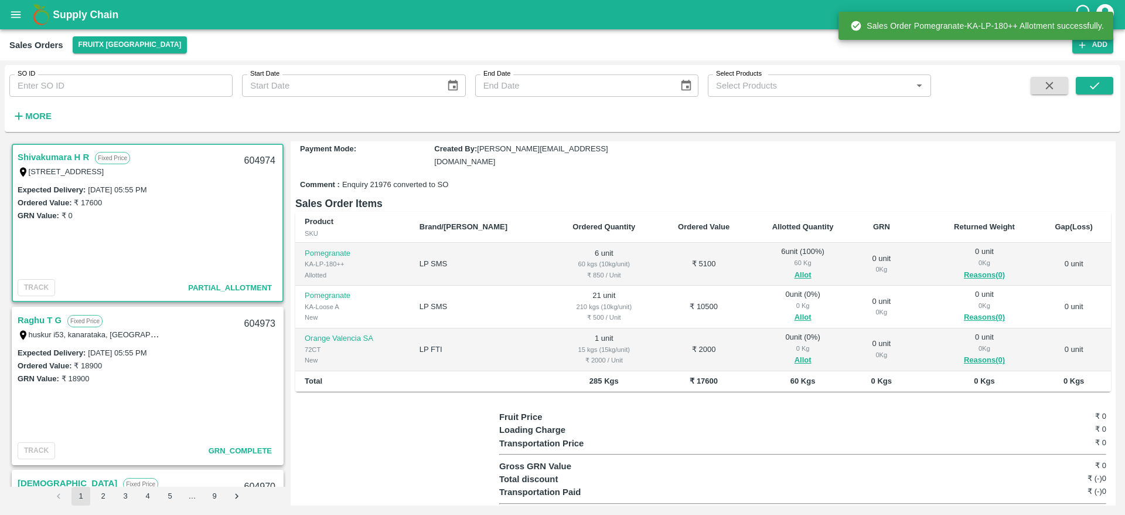
scroll to position [118, 0]
click at [795, 310] on button "Allot" at bounding box center [803, 316] width 17 height 13
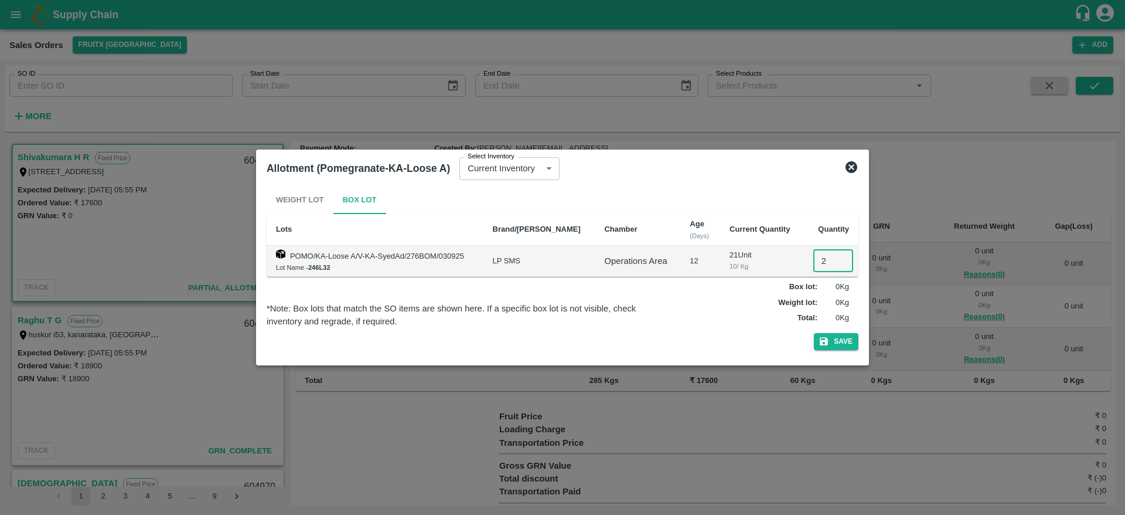
click at [823, 254] on input "2" at bounding box center [833, 261] width 40 height 22
type input "21"
click at [814, 333] on button "Save" at bounding box center [836, 341] width 45 height 17
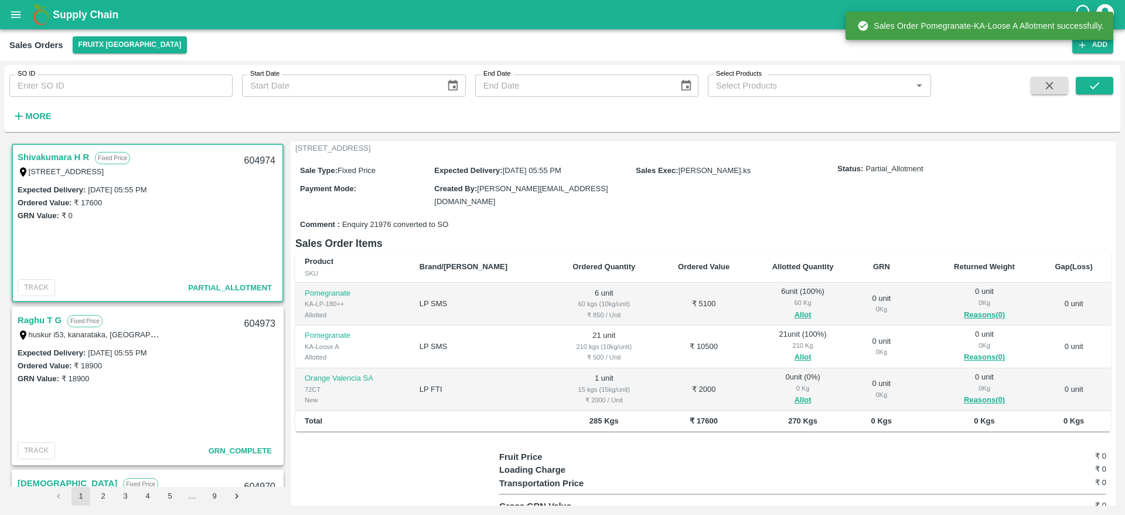
scroll to position [84, 0]
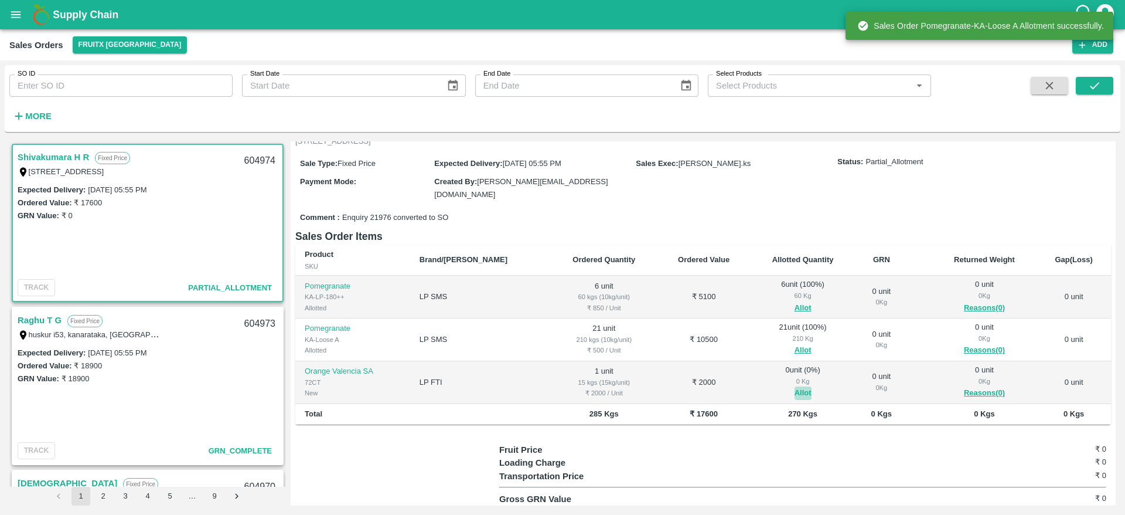
click at [795, 394] on button "Allot" at bounding box center [803, 392] width 17 height 13
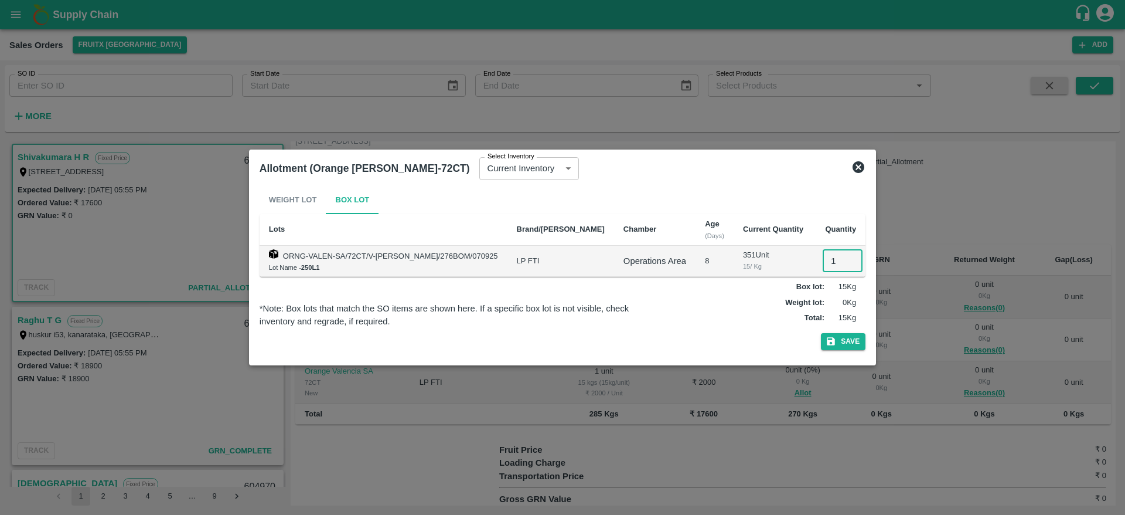
click at [823, 264] on input "1" at bounding box center [843, 261] width 40 height 22
type input "1"
click at [821, 333] on button "Save" at bounding box center [843, 341] width 45 height 17
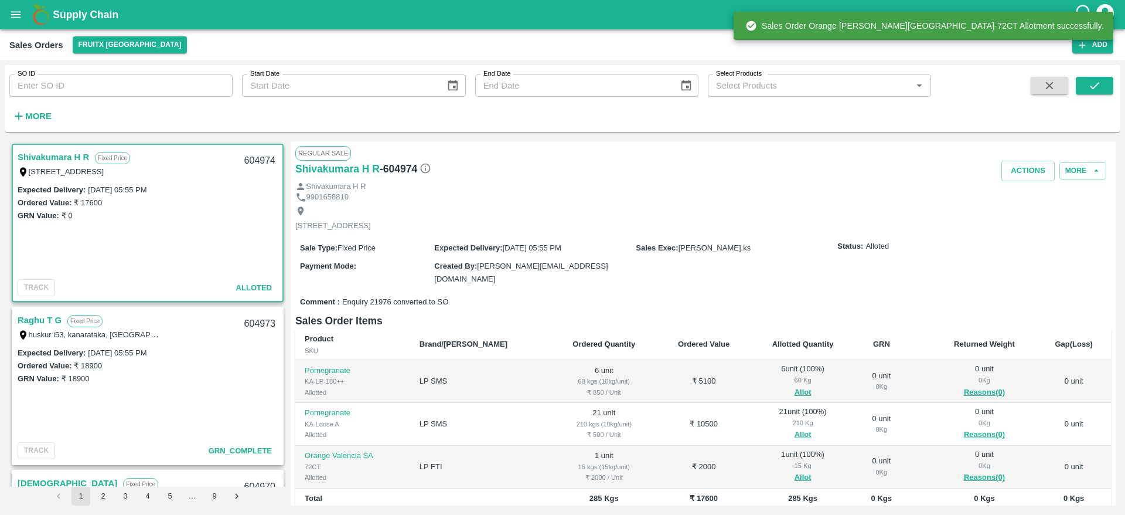
click at [261, 158] on div "604974" at bounding box center [259, 161] width 45 height 28
copy div "604974"
click at [1029, 166] on button "Actions" at bounding box center [1028, 171] width 53 height 21
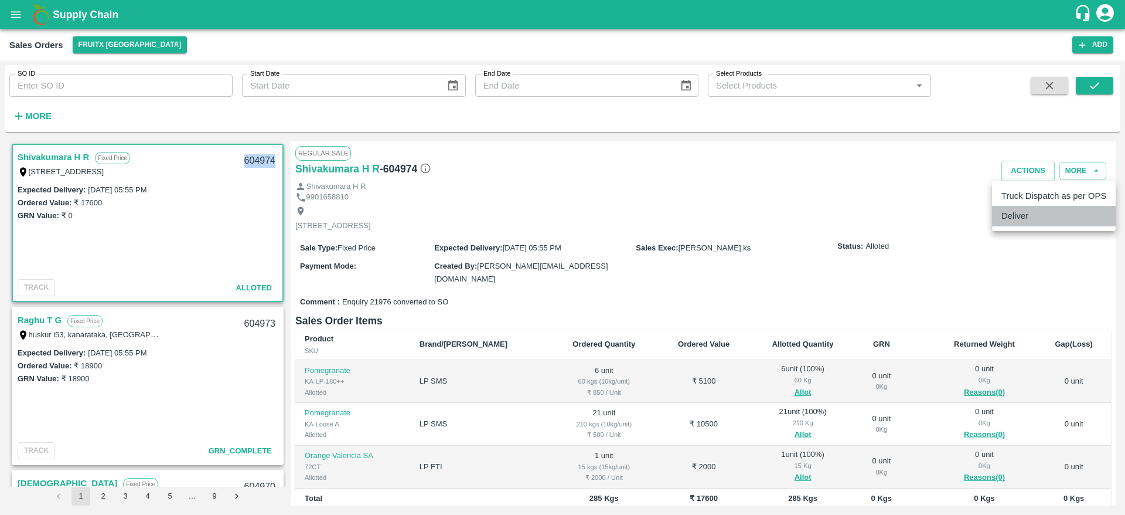
click at [1028, 220] on li "Deliver" at bounding box center [1054, 216] width 124 height 20
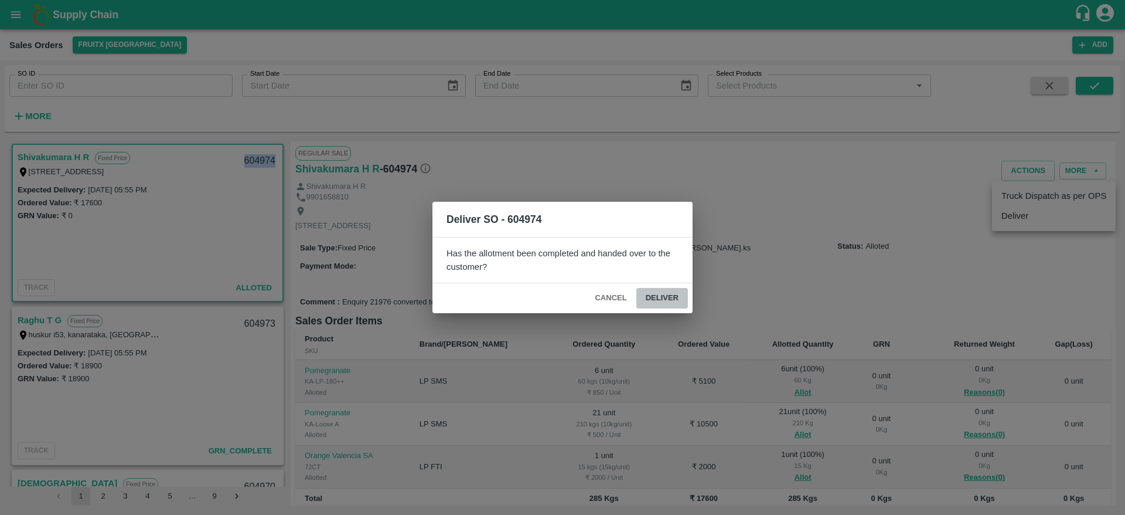
click at [666, 305] on button "Deliver" at bounding box center [662, 298] width 52 height 21
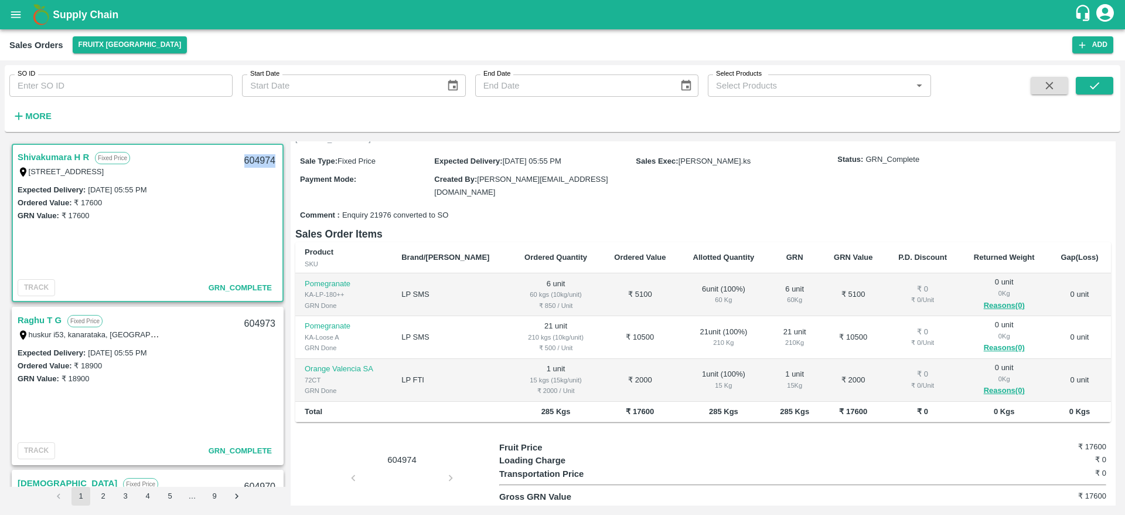
scroll to position [87, 0]
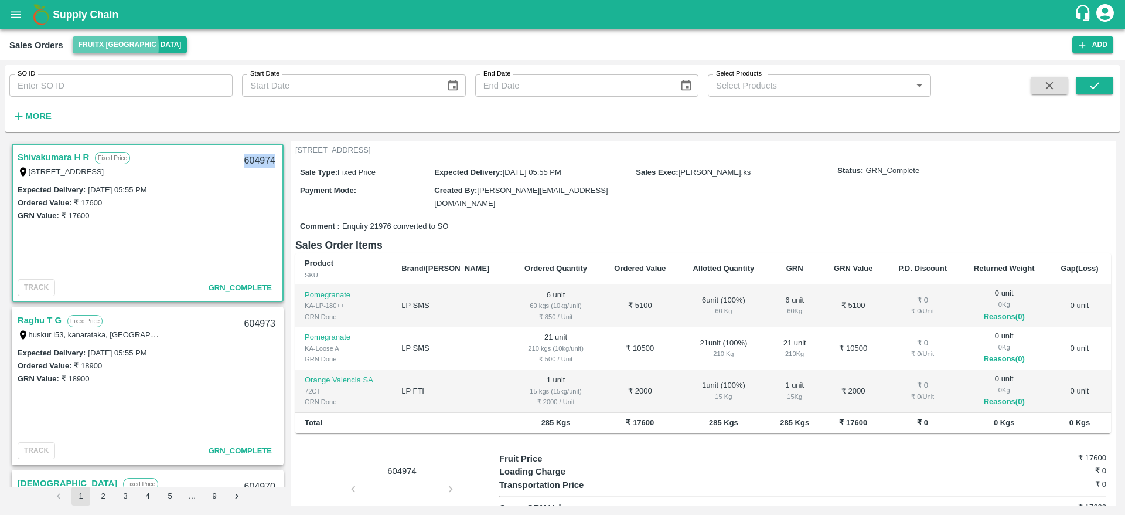
click at [102, 46] on button "FruitX [GEOGRAPHIC_DATA]" at bounding box center [130, 44] width 115 height 17
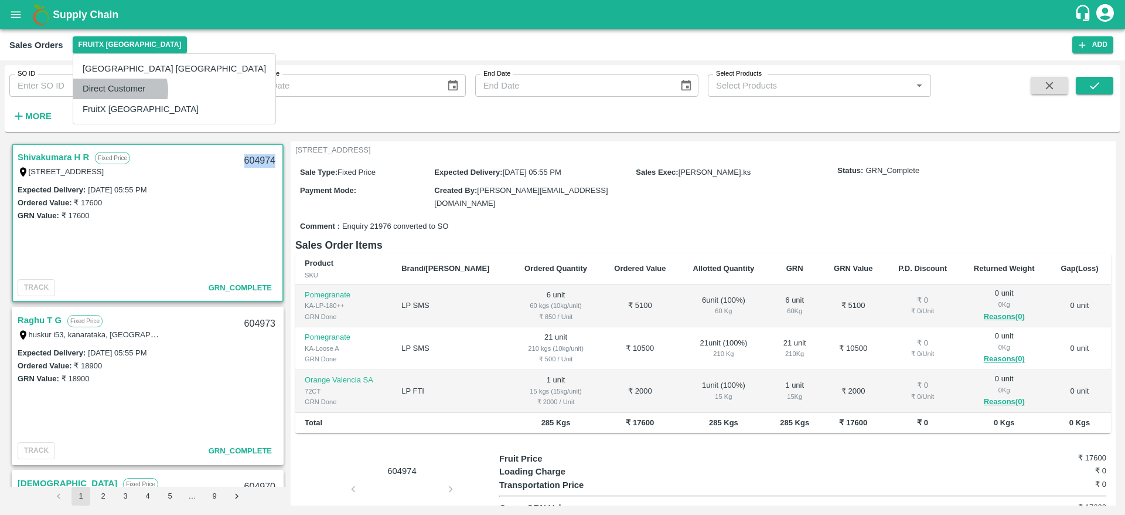
click at [120, 90] on li "Direct Customer" at bounding box center [174, 89] width 202 height 20
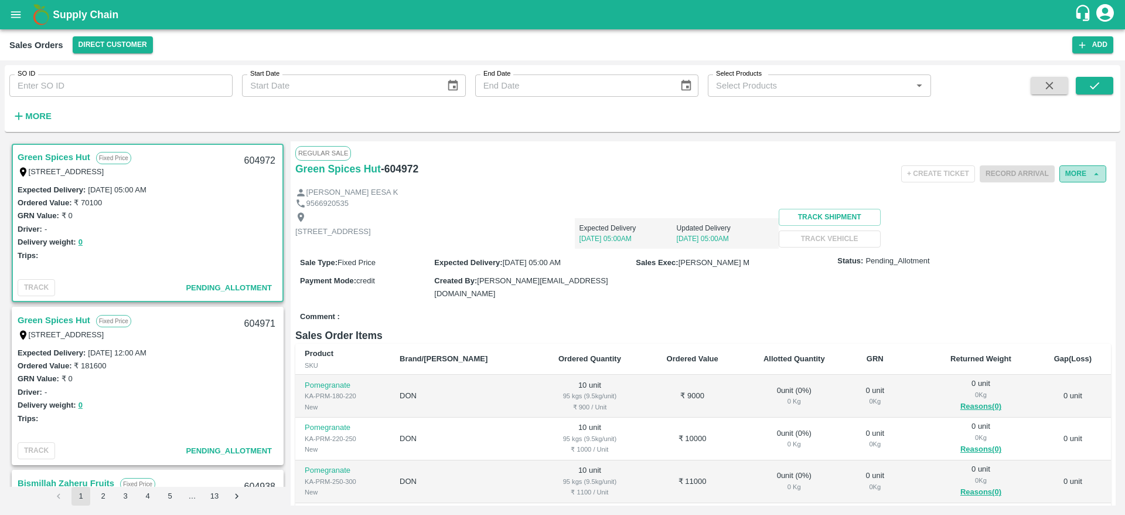
click at [1084, 178] on button "More" at bounding box center [1083, 173] width 47 height 17
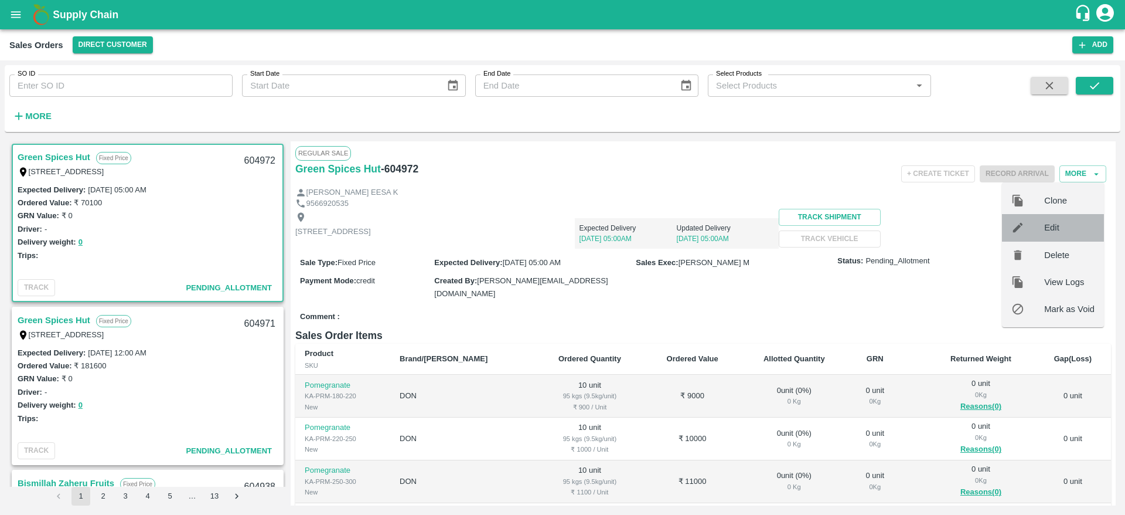
click at [1060, 223] on span "Edit" at bounding box center [1069, 227] width 50 height 13
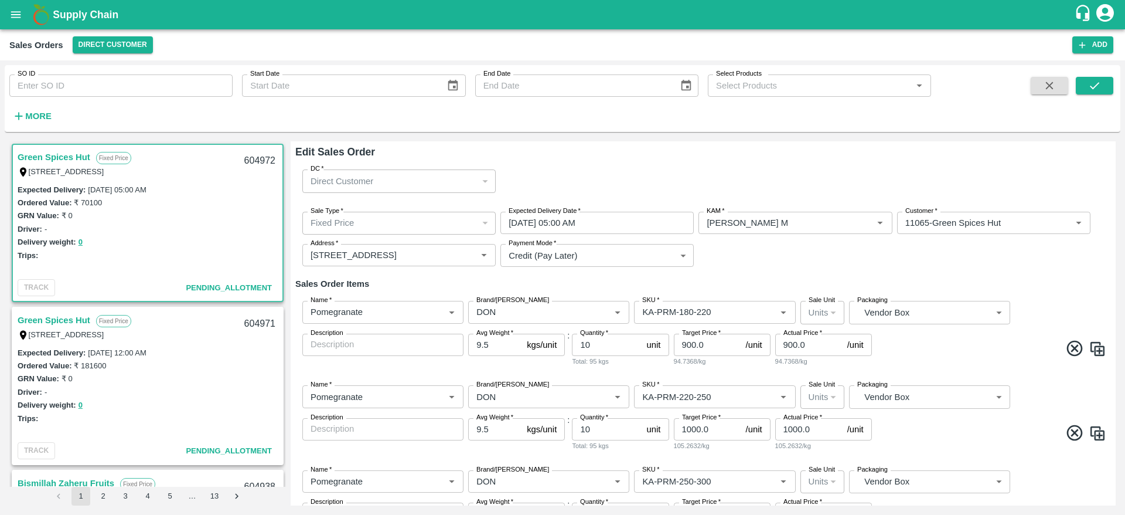
click at [782, 263] on div "Sale Type   * Fixed Price 1 Sale Type Expected Delivery Date   * [DATE] 05:00 A…" at bounding box center [703, 239] width 816 height 74
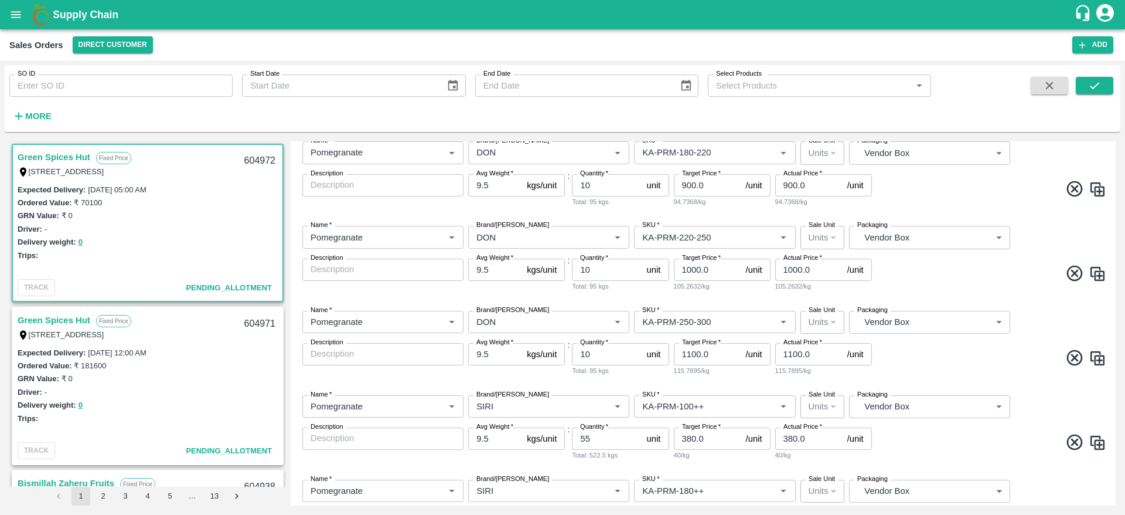
scroll to position [237, 0]
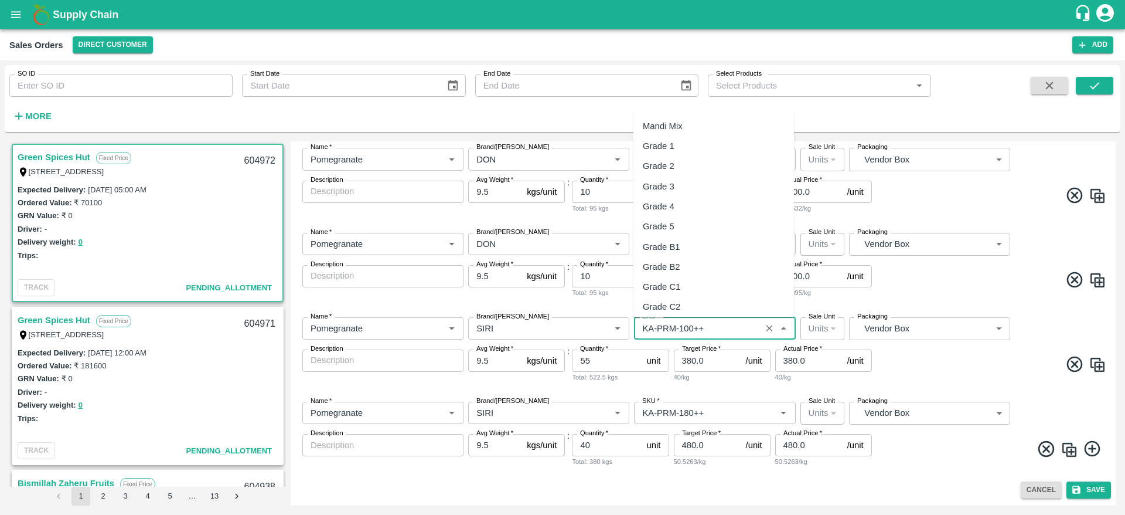
click at [676, 328] on input "SKU   *" at bounding box center [698, 328] width 120 height 15
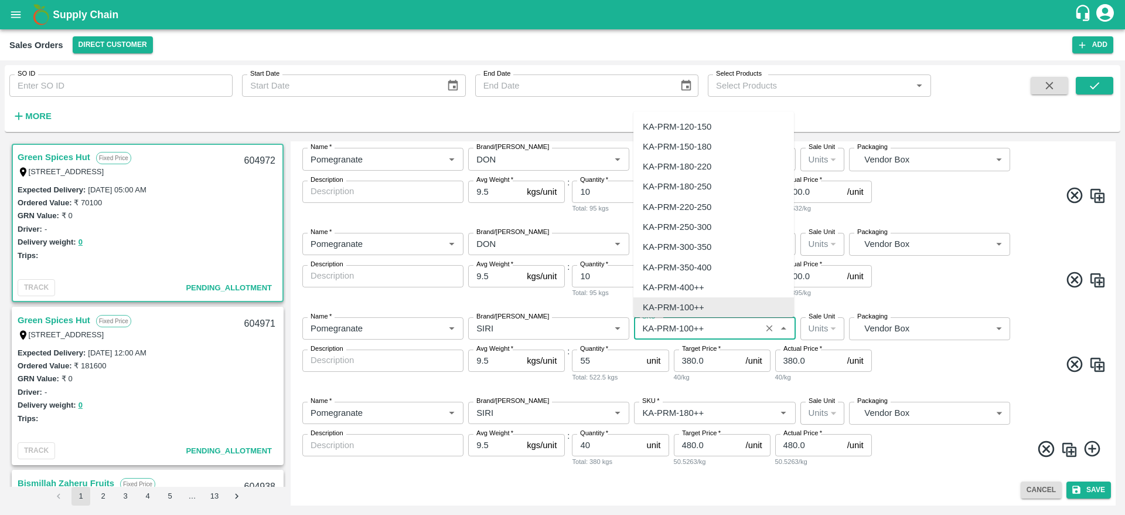
click at [676, 328] on input "SKU   *" at bounding box center [698, 328] width 120 height 15
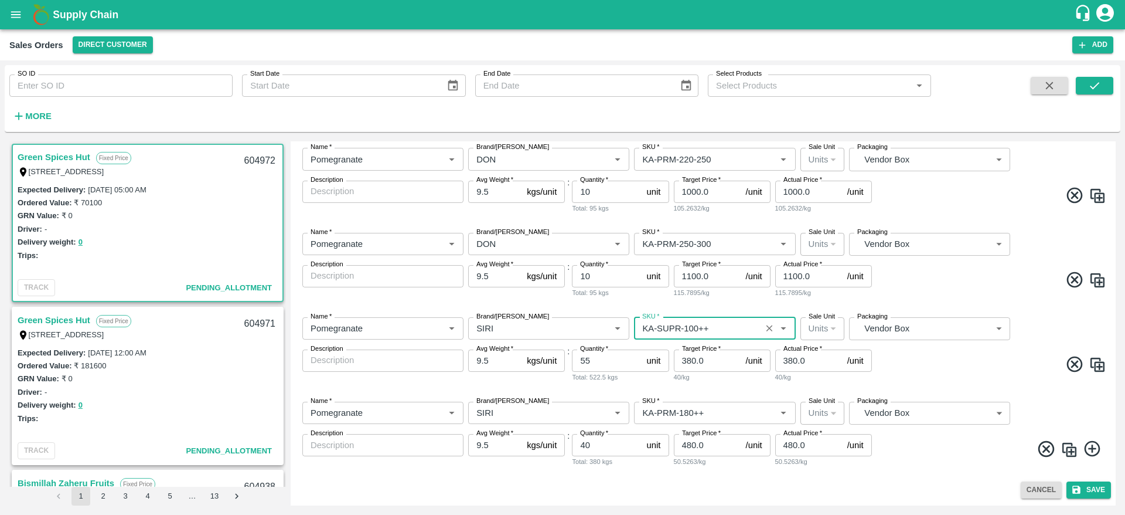
type input "KA-SUPR-100++"
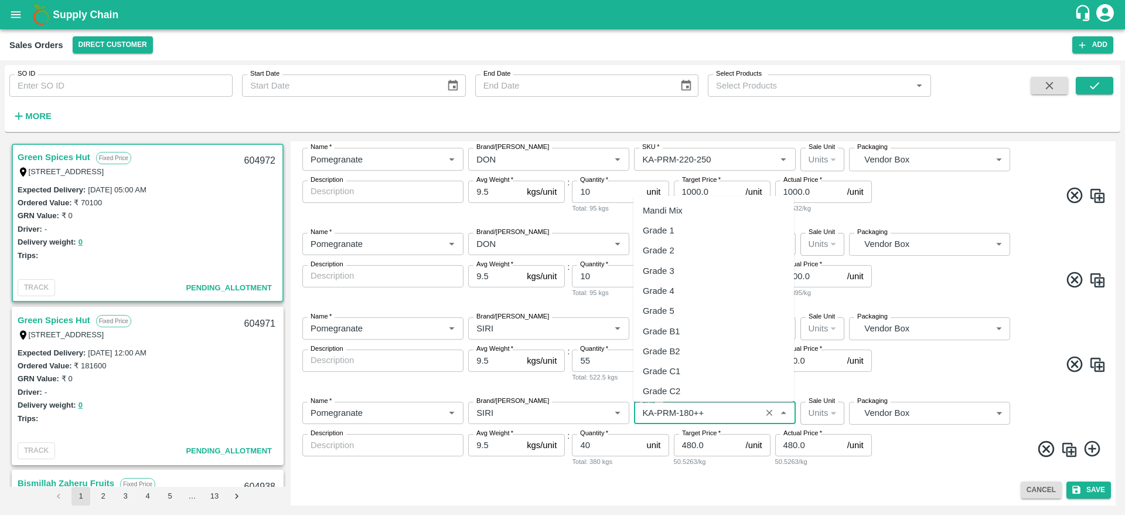
click at [672, 411] on input "SKU   *" at bounding box center [698, 412] width 120 height 15
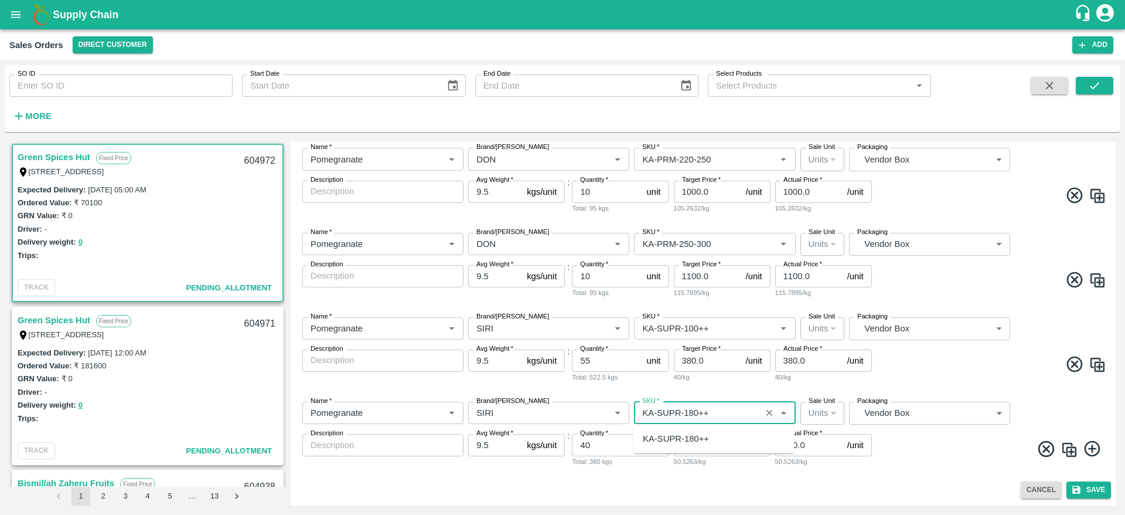
click at [686, 442] on div "KA-SUPR-180++" at bounding box center [676, 438] width 66 height 13
type input "KA-SUPR-180++"
click at [917, 454] on span at bounding box center [990, 450] width 232 height 23
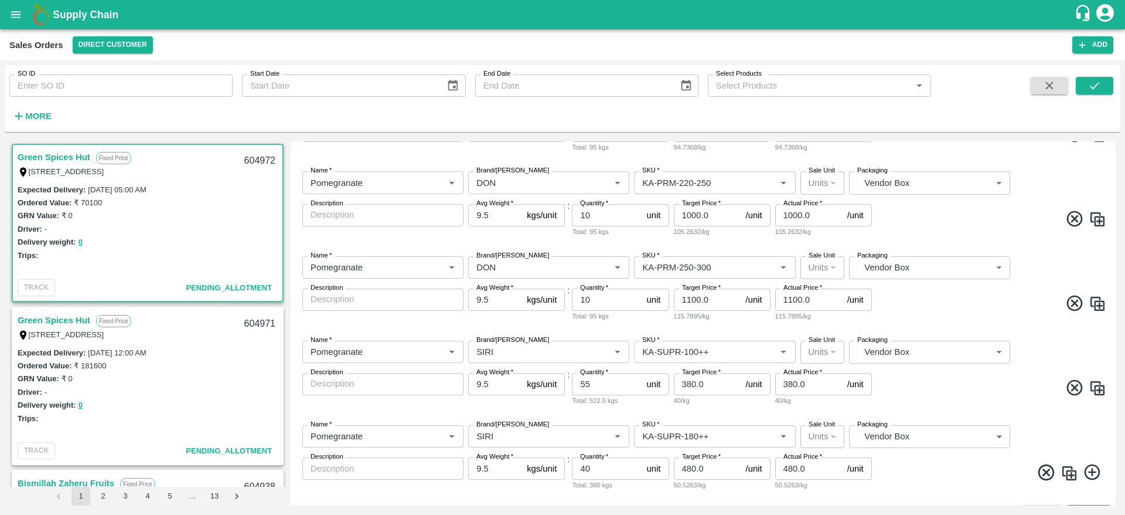
scroll to position [213, 0]
click at [949, 226] on span at bounding box center [990, 221] width 232 height 23
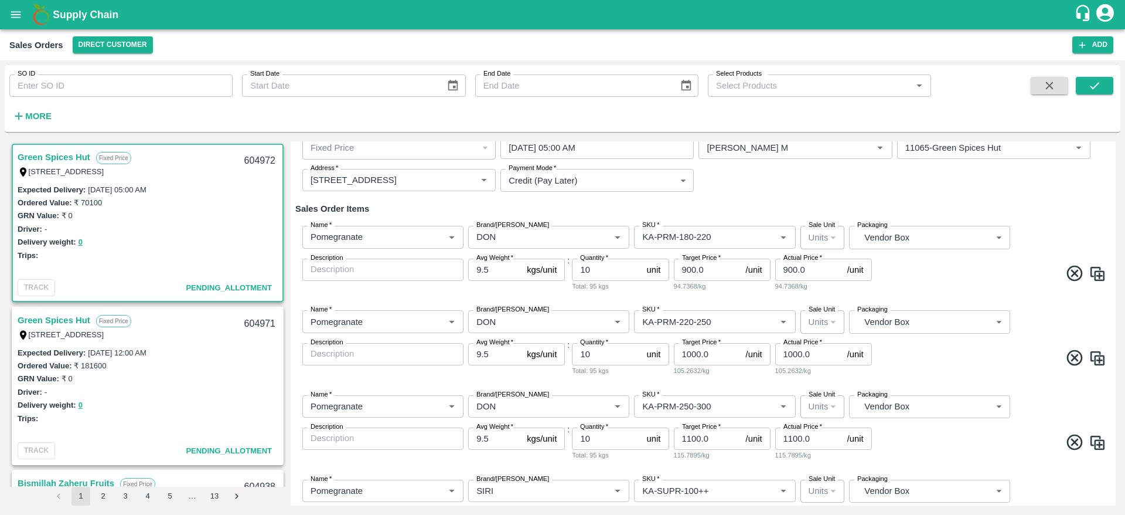
scroll to position [74, 0]
click at [973, 276] on span at bounding box center [990, 276] width 232 height 23
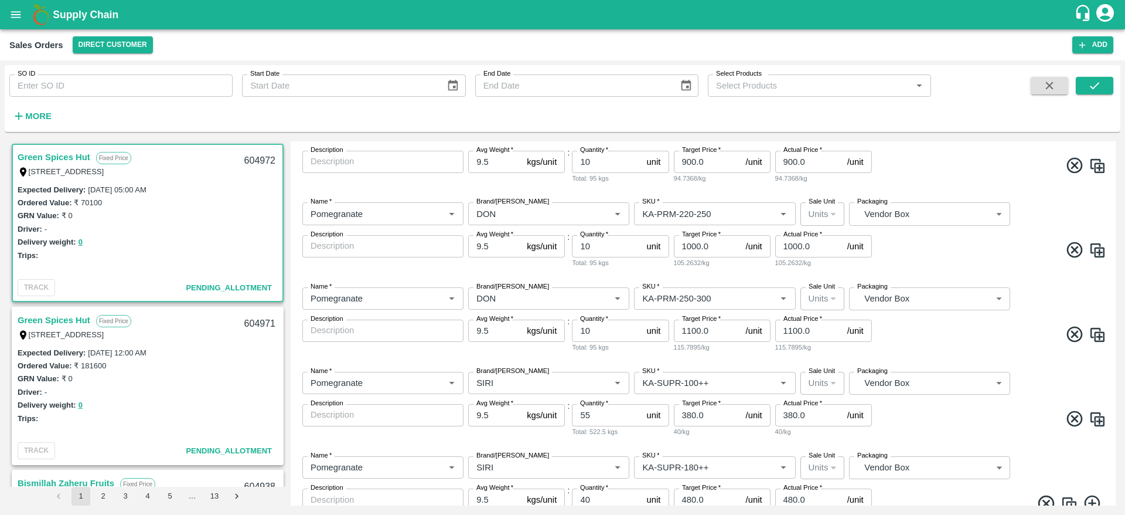
scroll to position [184, 0]
click at [981, 318] on div "Name   * Name   * Brand/[PERSON_NAME]/[PERSON_NAME]   * SKU   * Sale Unit Units…" at bounding box center [703, 319] width 816 height 84
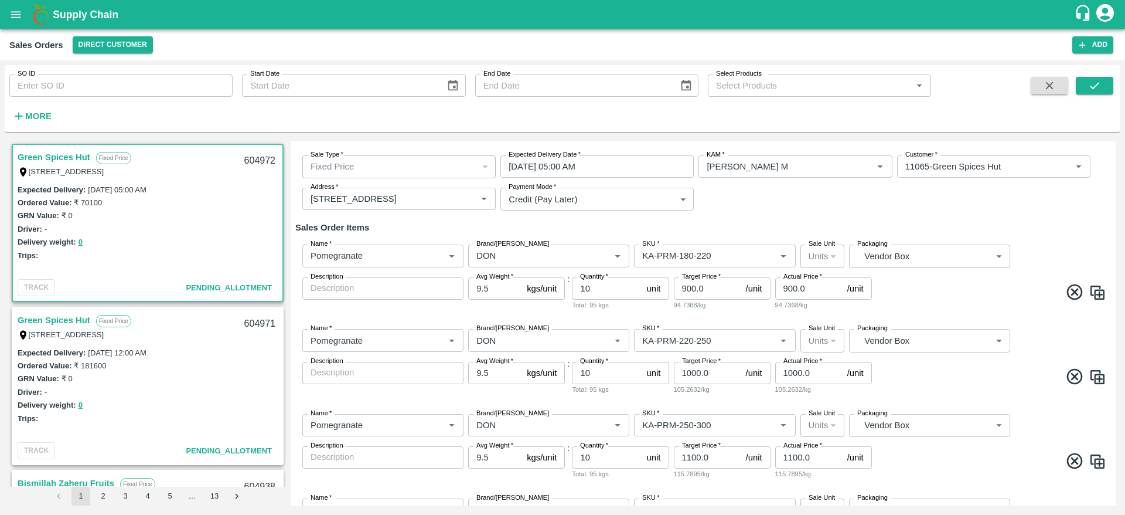
scroll to position [56, 0]
click at [1001, 396] on div "Name   * Name   * Brand/[PERSON_NAME]/[PERSON_NAME]   * SKU   * Sale Unit Units…" at bounding box center [703, 362] width 816 height 84
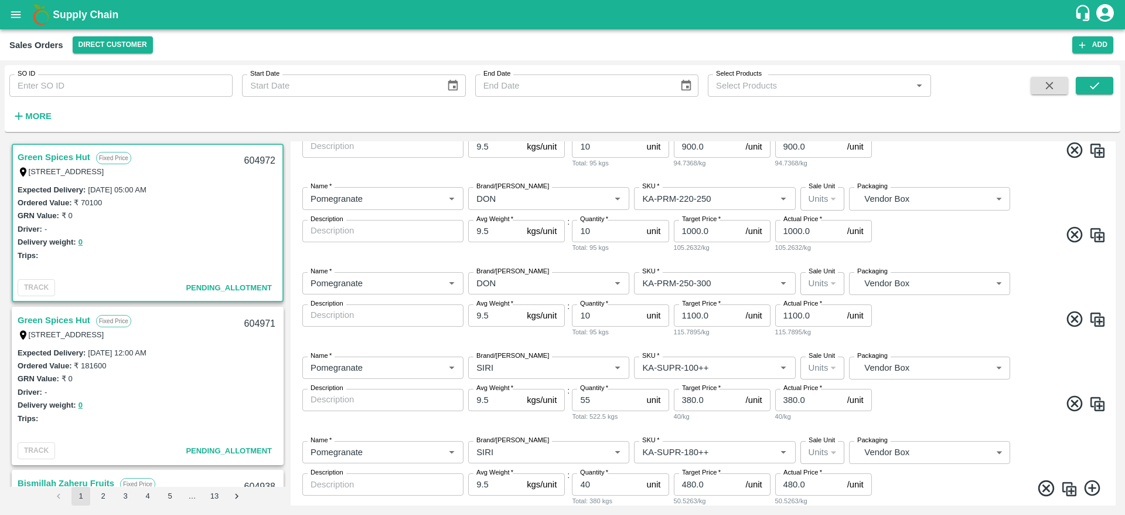
scroll to position [237, 0]
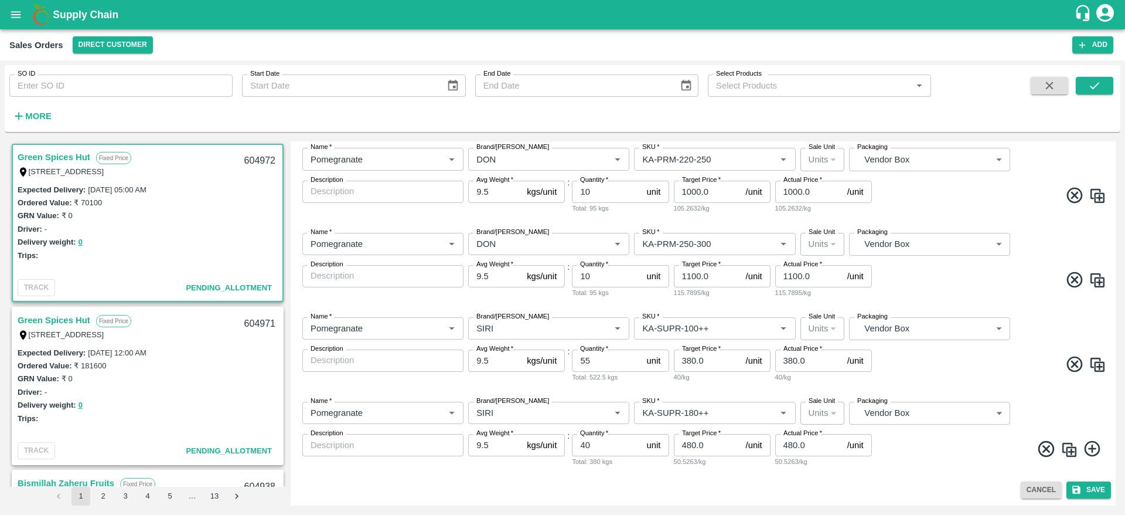
click at [1093, 280] on img at bounding box center [1098, 280] width 18 height 18
type input "DON"
type input "KA-PRM-250-300"
type input "10"
type input "1100.0"
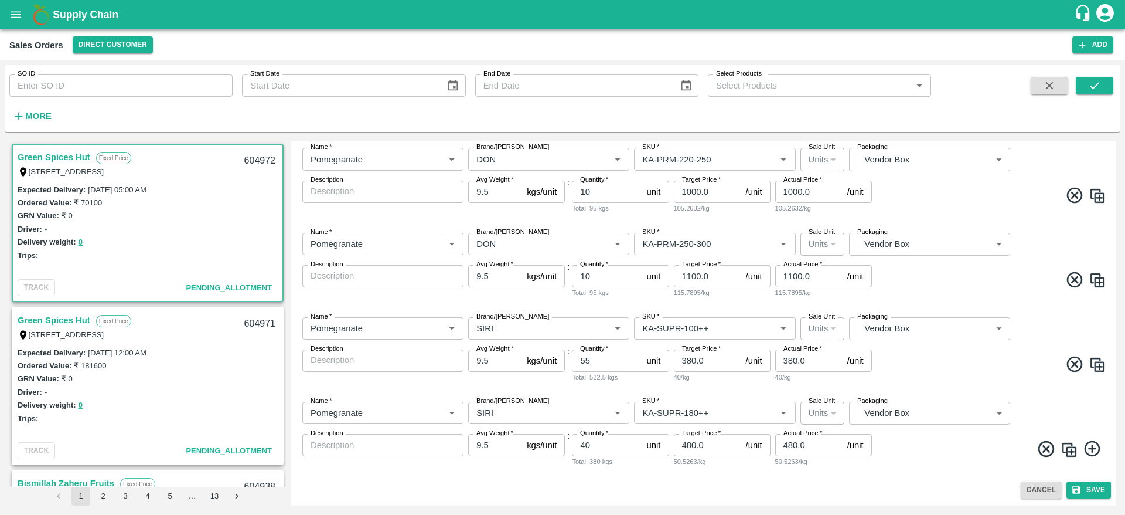
type input "1100.0"
type input "KA-SUPR-100++"
type input "55"
type input "380.0"
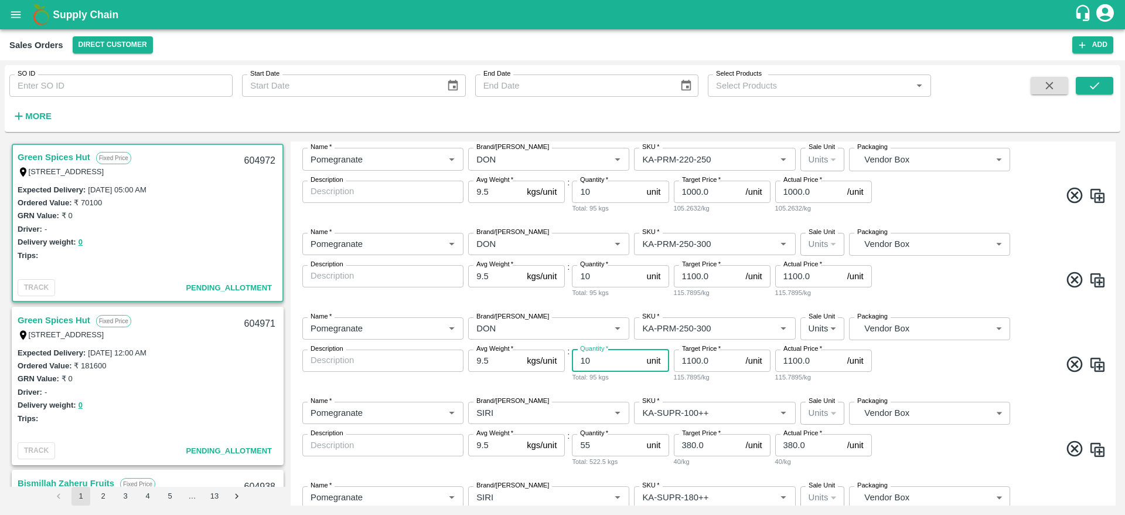
click at [592, 361] on input "10" at bounding box center [607, 360] width 70 height 22
type input "3"
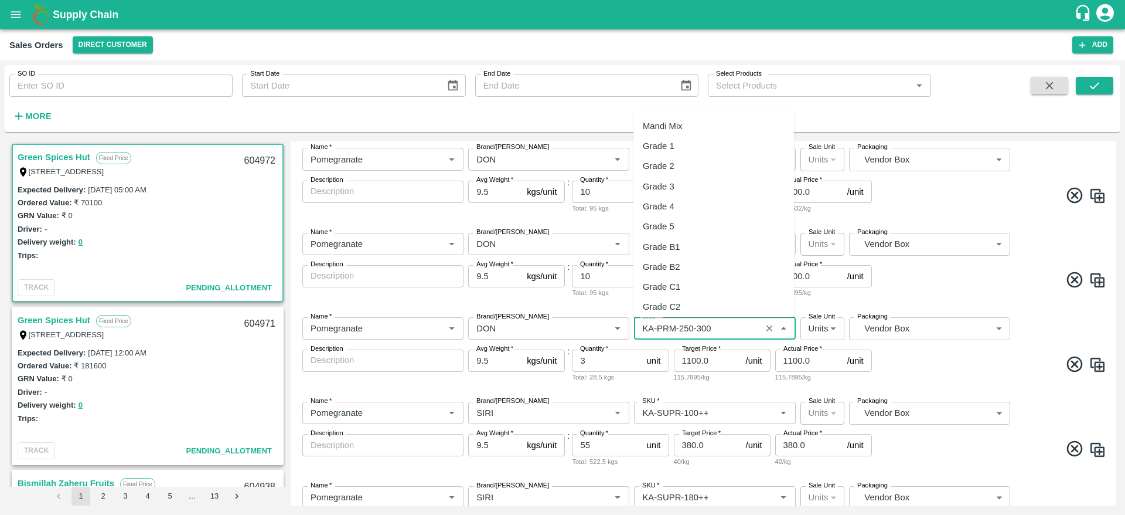
click at [737, 326] on input "SKU   *" at bounding box center [698, 328] width 120 height 15
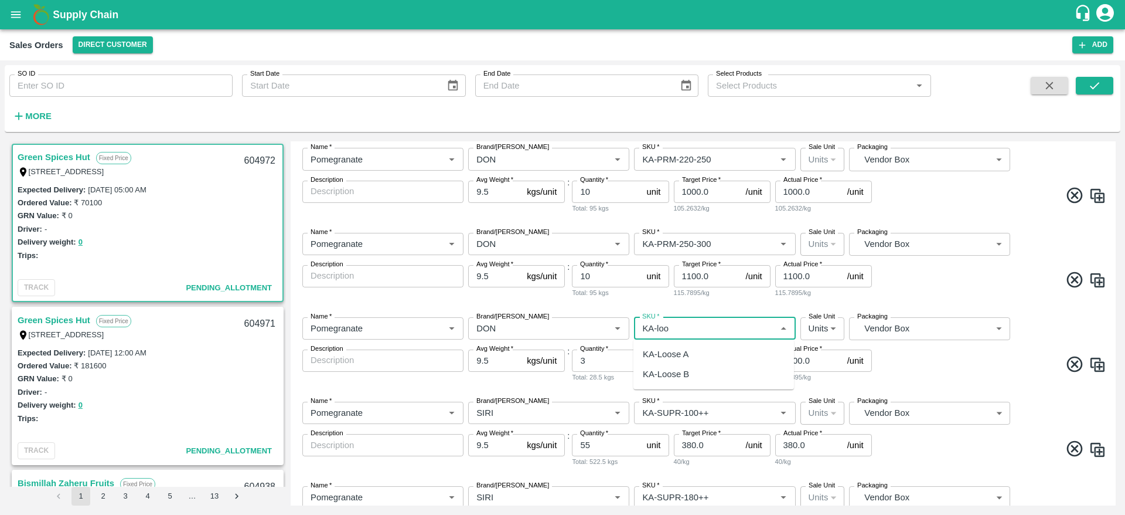
click at [718, 373] on div "KA-Loose B" at bounding box center [714, 374] width 161 height 20
type input "KA-Loose B"
click at [710, 363] on input "1100.0" at bounding box center [707, 360] width 67 height 22
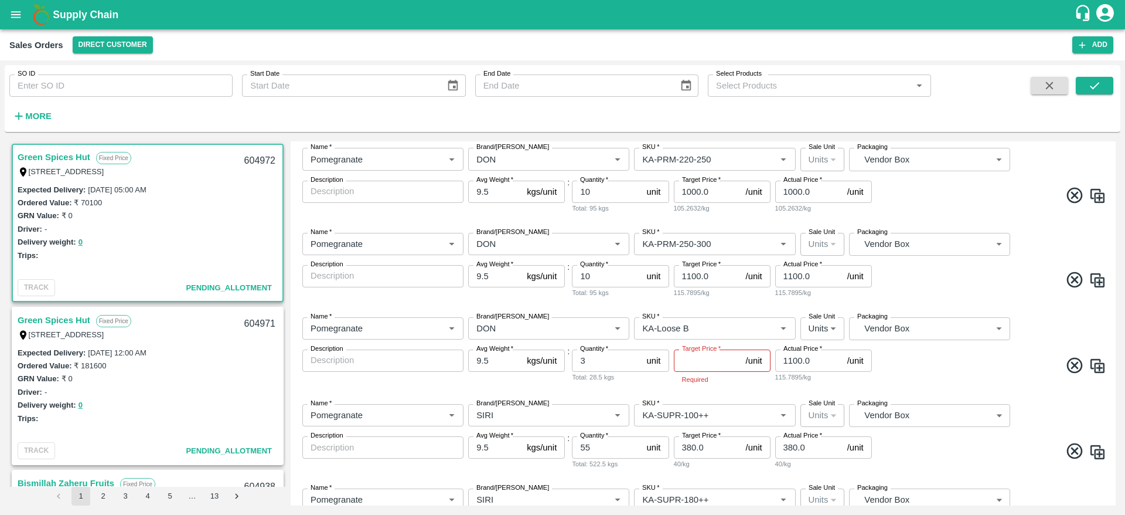
click at [925, 373] on span at bounding box center [990, 367] width 232 height 23
click at [699, 364] on input "Target Price   *" at bounding box center [707, 360] width 67 height 22
type input "250"
type input "24"
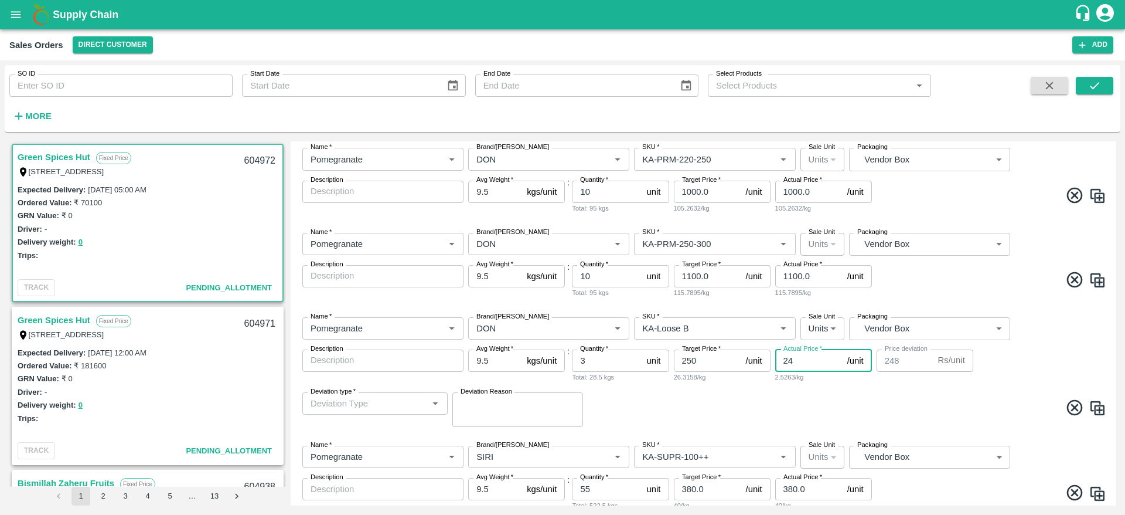
type input "226"
type input "2"
type input "248"
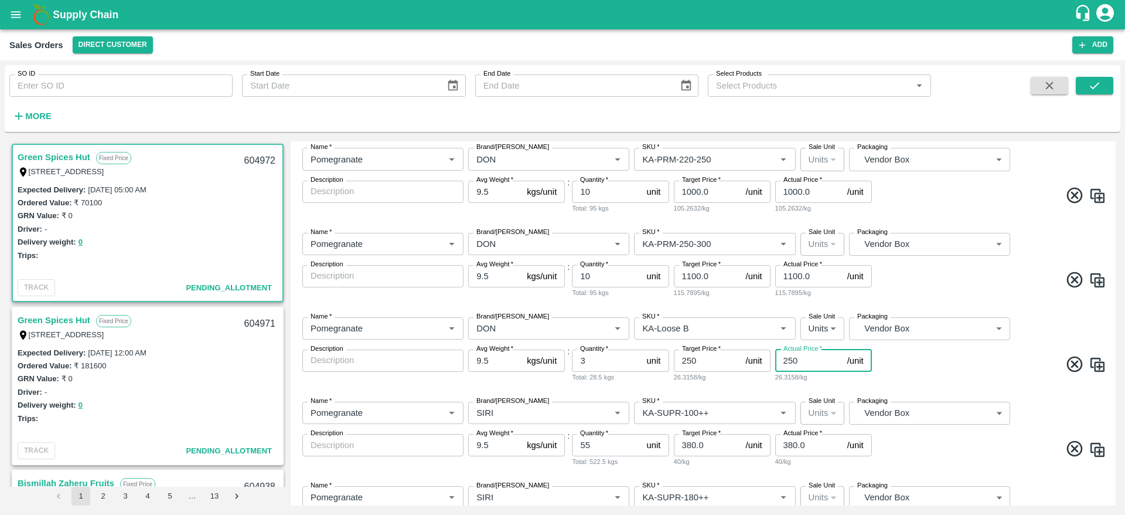
type input "250"
click at [966, 372] on span at bounding box center [990, 366] width 232 height 23
click at [969, 368] on span at bounding box center [990, 366] width 232 height 23
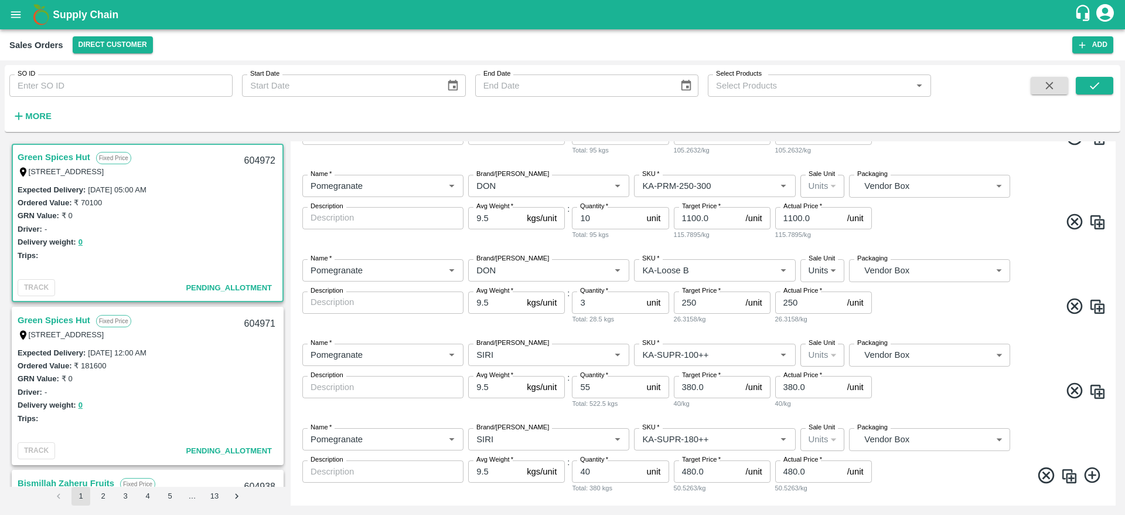
scroll to position [322, 0]
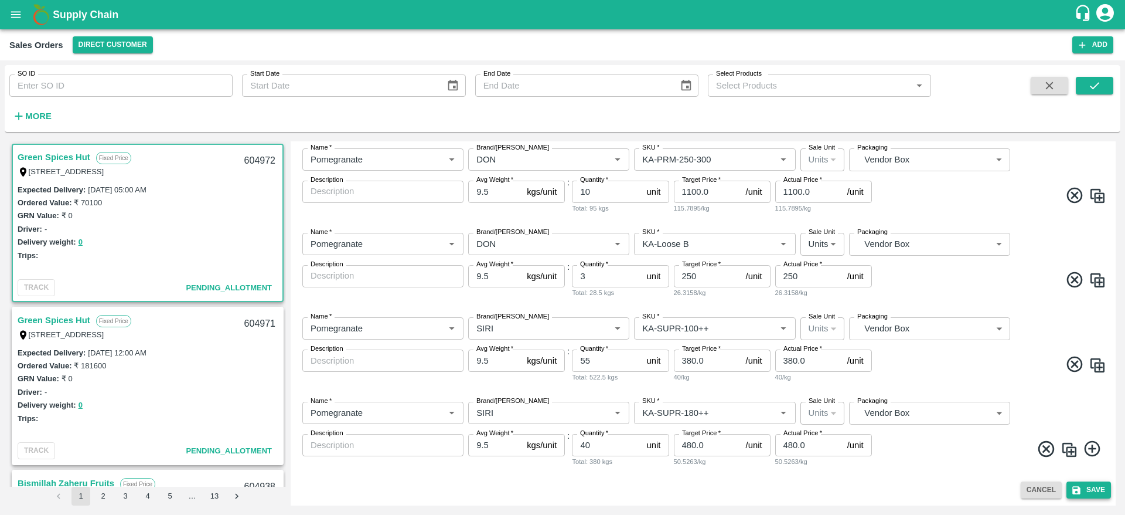
click at [1093, 485] on button "Save" at bounding box center [1089, 489] width 45 height 17
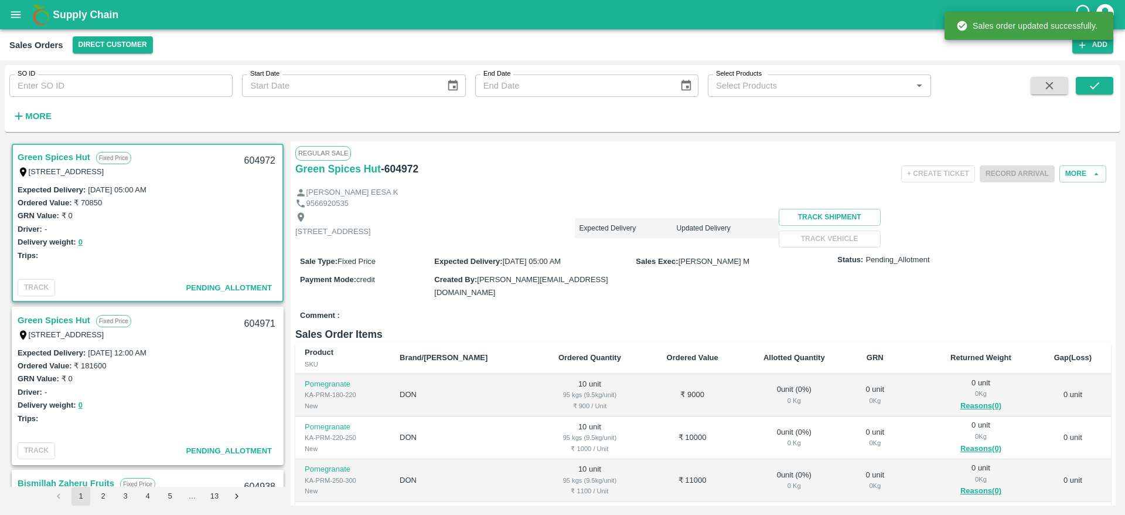
click at [247, 162] on div "604972" at bounding box center [259, 161] width 45 height 28
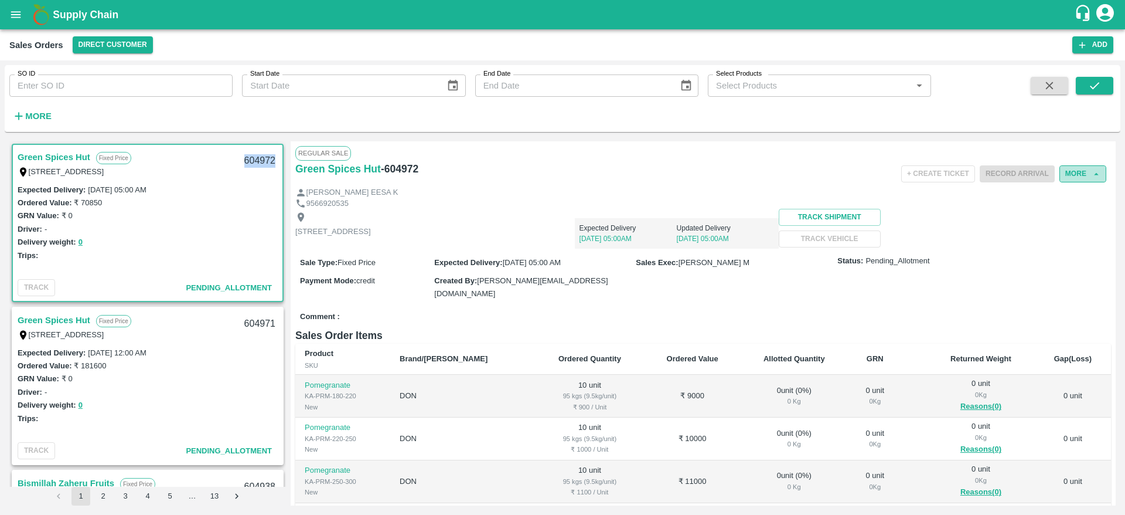
click at [1069, 176] on button "More" at bounding box center [1083, 173] width 47 height 17
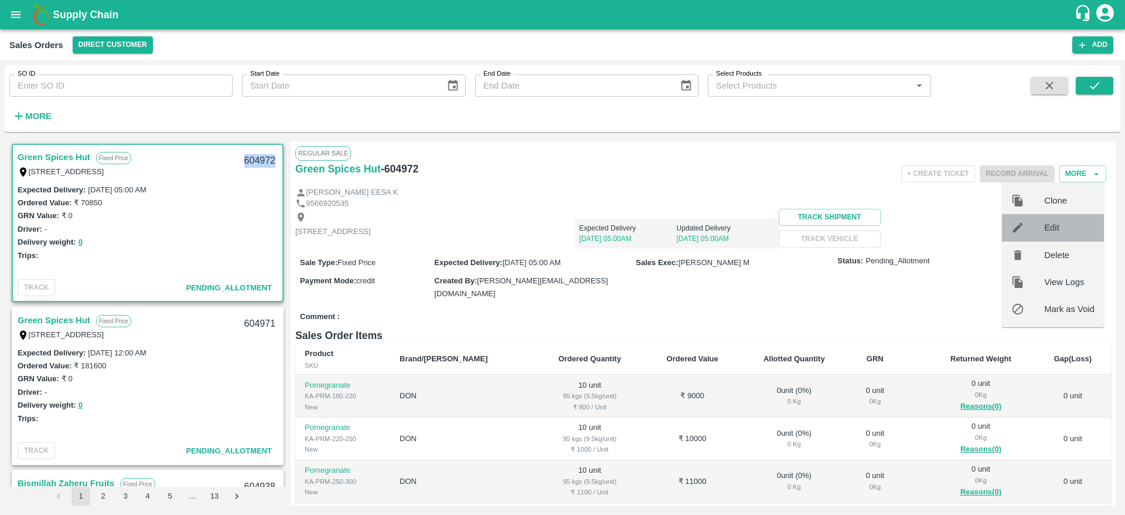
click at [1048, 225] on span "Edit" at bounding box center [1069, 227] width 50 height 13
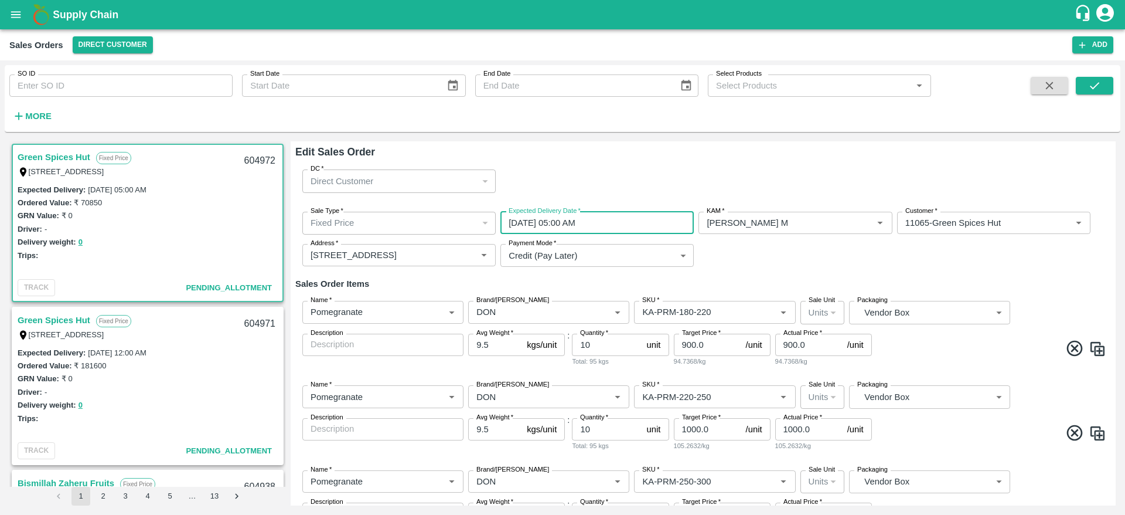
click at [611, 228] on input "[DATE] 05:00 AM" at bounding box center [592, 223] width 185 height 22
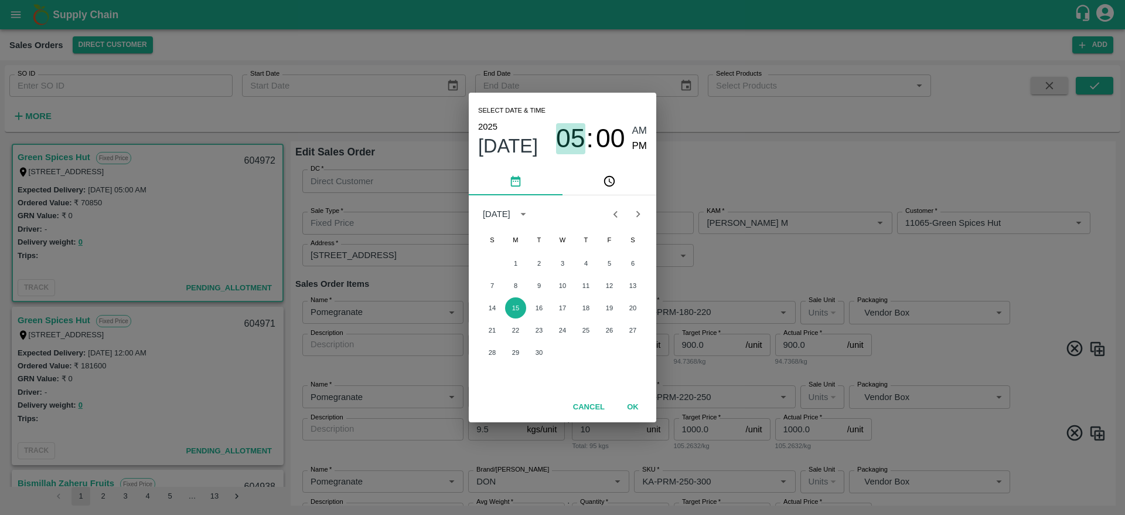
click at [573, 135] on span "05" at bounding box center [570, 138] width 29 height 30
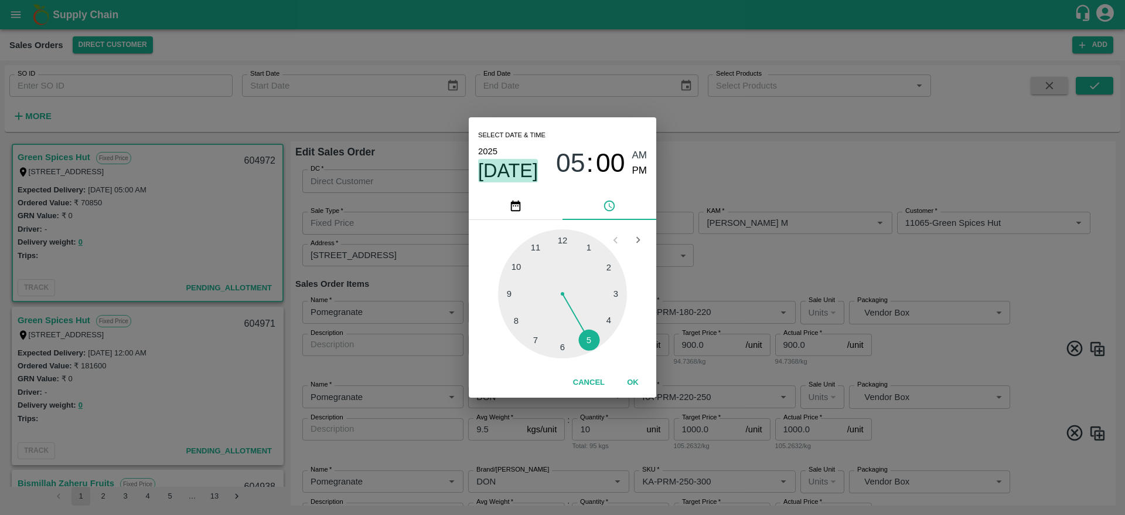
click at [528, 175] on span "[DATE]" at bounding box center [508, 170] width 60 height 23
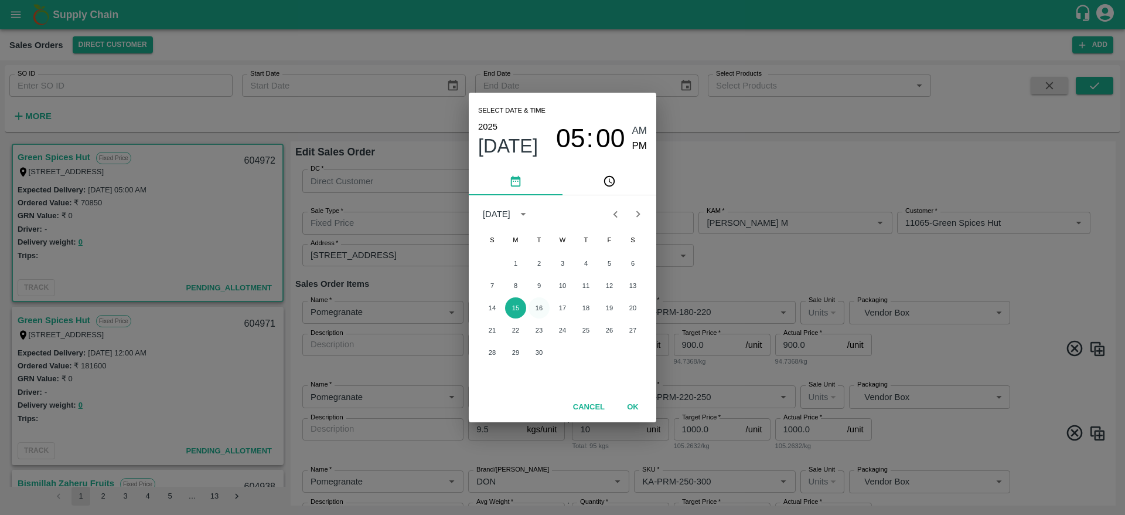
click at [537, 308] on button "16" at bounding box center [539, 307] width 21 height 21
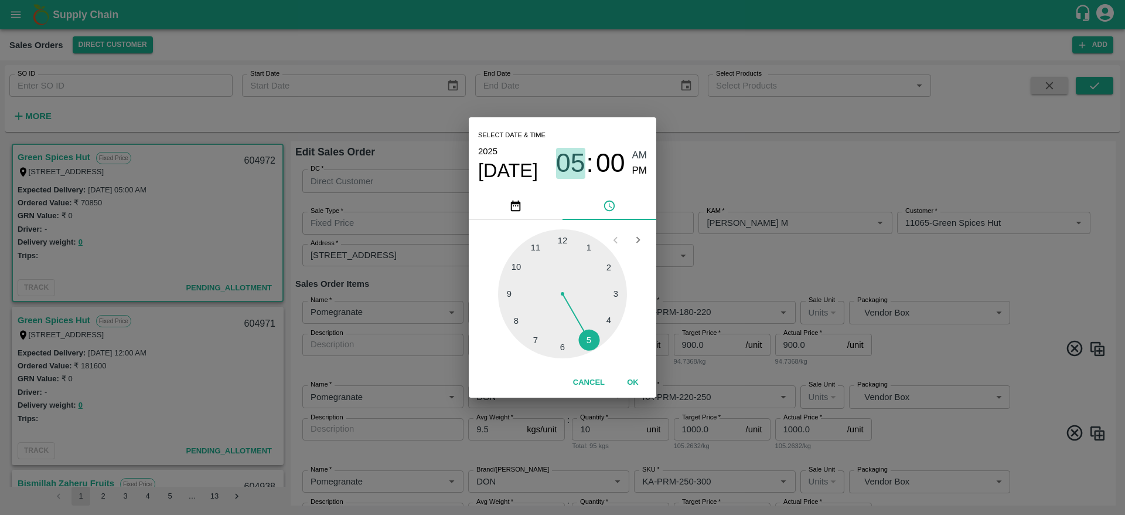
click at [571, 155] on span "05" at bounding box center [570, 163] width 29 height 30
click at [605, 260] on div at bounding box center [562, 293] width 129 height 129
click at [644, 173] on span "PM" at bounding box center [639, 171] width 15 height 16
type input "[DATE] 02:00 PM"
click at [637, 376] on button "OK" at bounding box center [633, 382] width 38 height 21
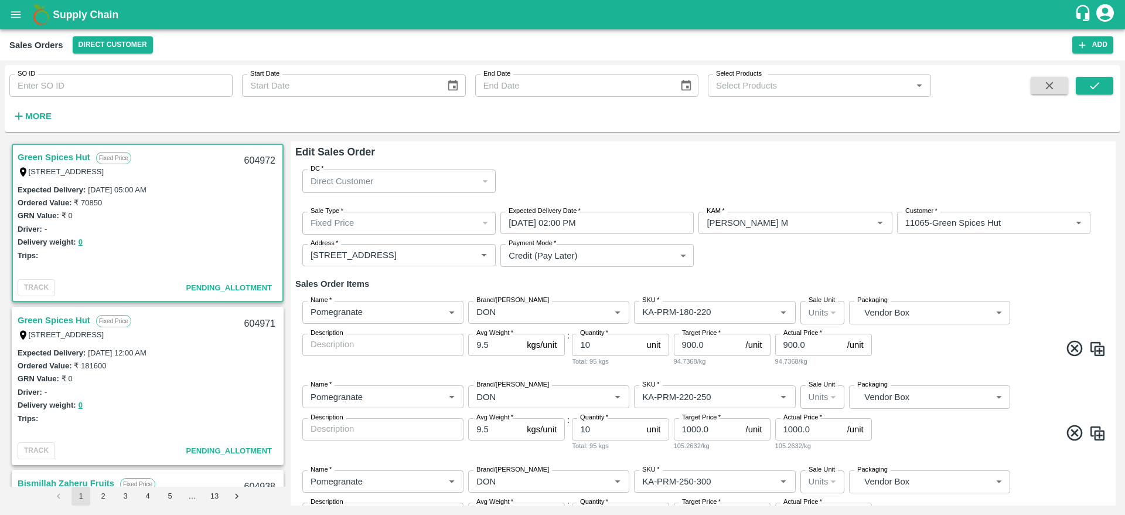
click at [938, 276] on h6 "Sales Order Items" at bounding box center [703, 283] width 816 height 15
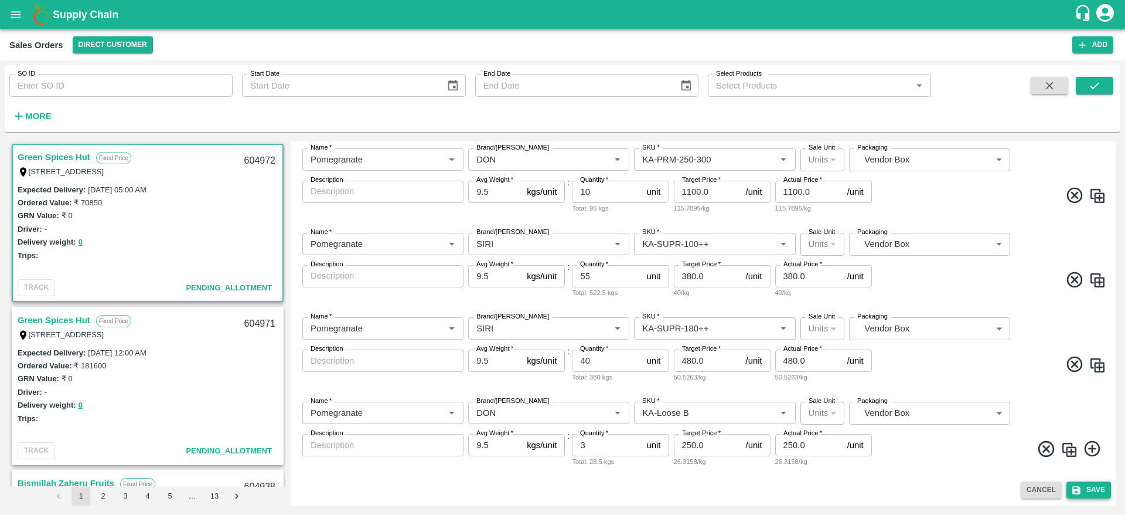
click at [1087, 491] on button "Save" at bounding box center [1089, 489] width 45 height 17
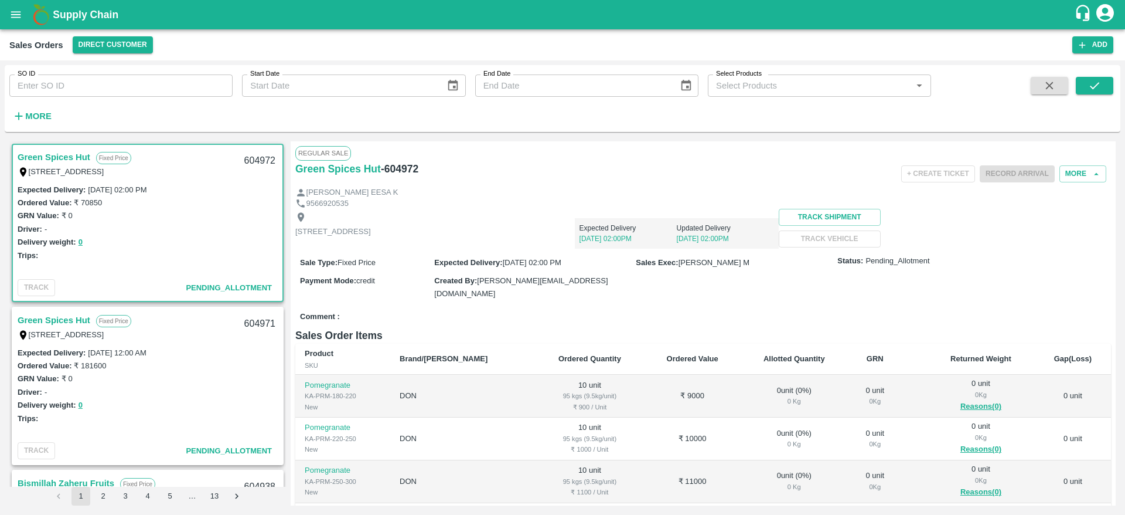
click at [263, 157] on div "604972" at bounding box center [259, 161] width 45 height 28
copy div "604972"
click at [69, 323] on link "Green Spices Hut" at bounding box center [54, 319] width 73 height 15
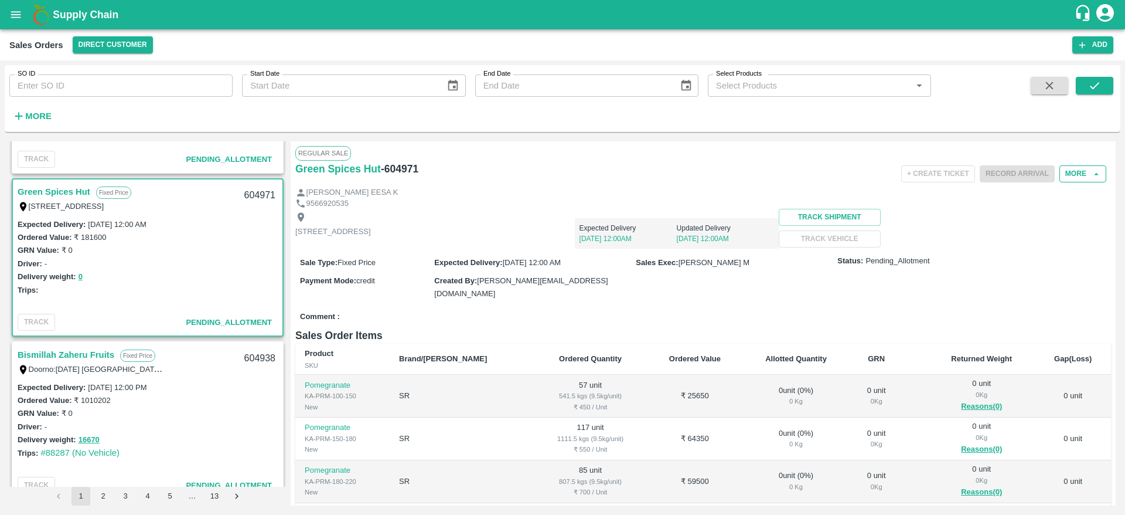
click at [1076, 180] on button "More" at bounding box center [1083, 173] width 47 height 17
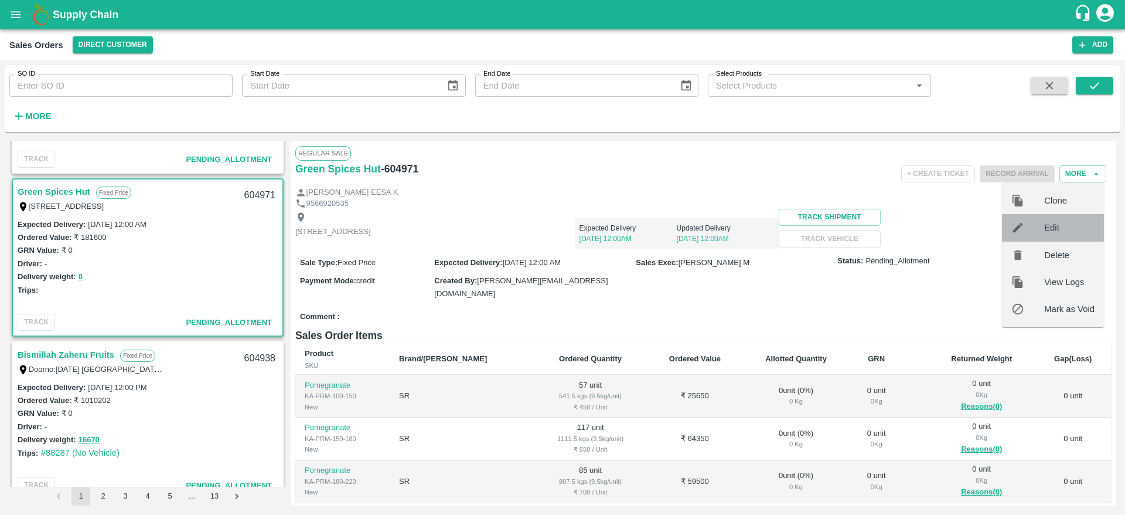
click at [1064, 229] on span "Edit" at bounding box center [1069, 227] width 50 height 13
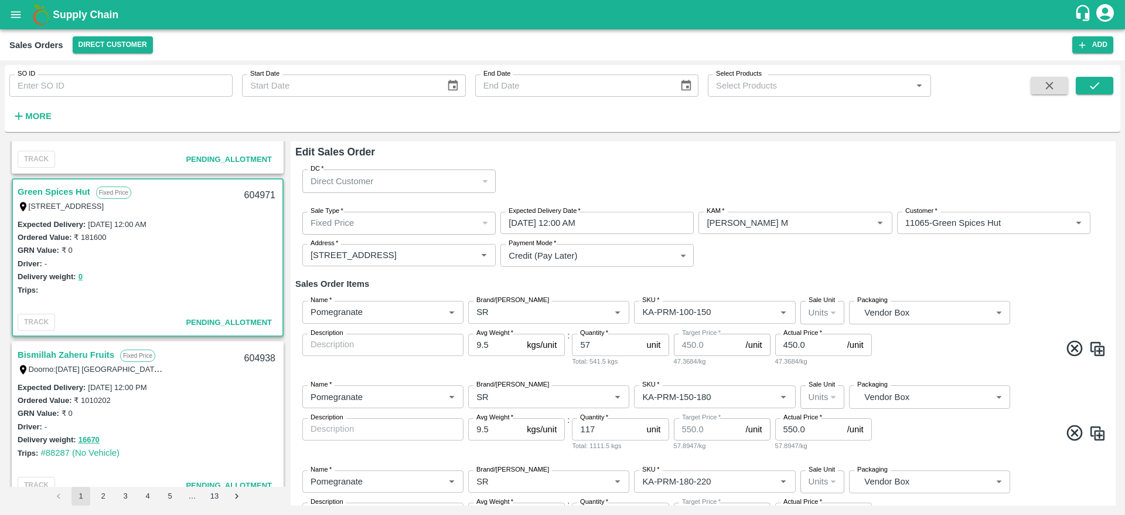
type input "[PERSON_NAME] M"
type input "11065-Green Spices Hut"
type input "[STREET_ADDRESS]"
type input "Pomegranate"
type input "SR"
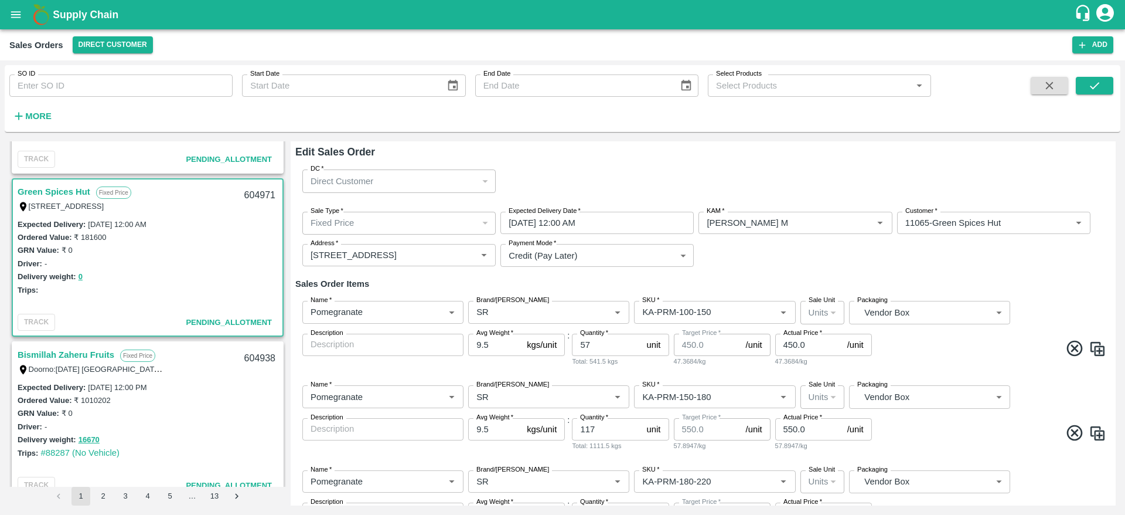
type input "KA-PRM-100-150"
type input "Pomegranate"
type input "SR"
type input "KA-PRM-150-180"
type input "Pomegranate"
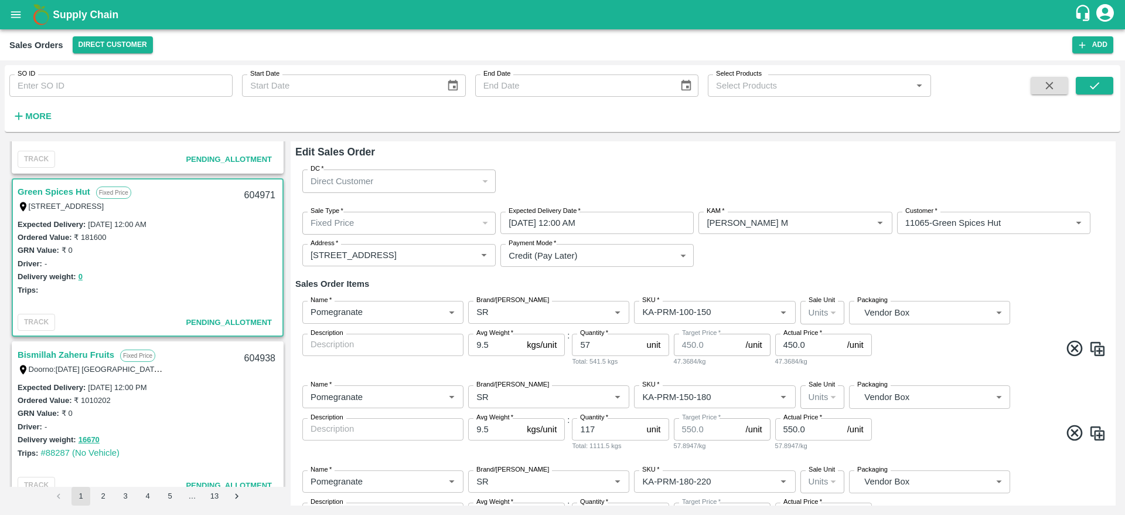
type input "SR"
type input "KA-PRM-180-220"
type input "Pomegranate"
type input "SR"
type input "KA-PRM-220-250"
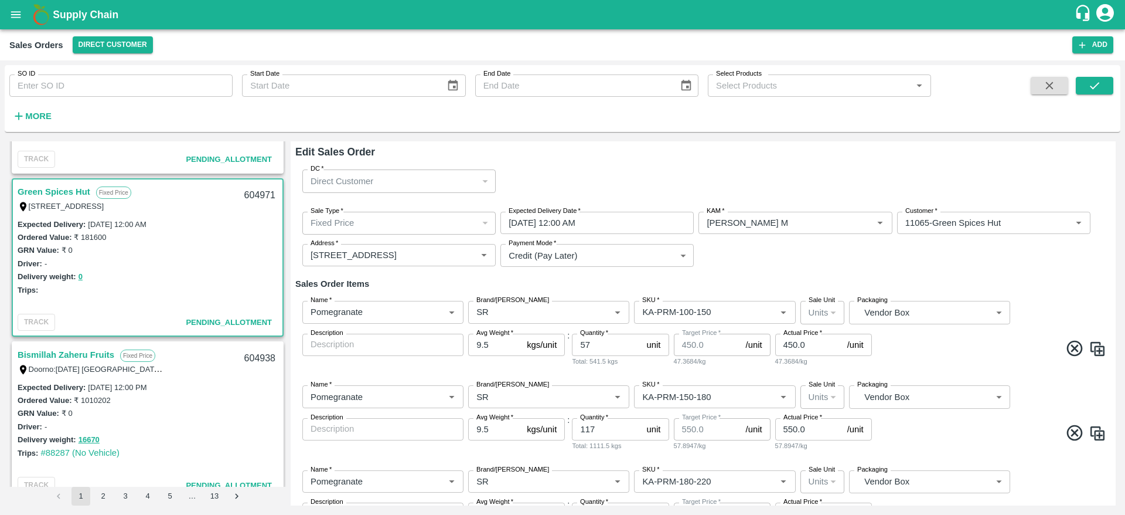
type input "Pomegranate"
type input "SR"
type input "KA-PRM-250-300"
click at [959, 251] on div "Sale Type   * Fixed Price 1 Sale Type Expected Delivery Date   * [DATE] 12:00 A…" at bounding box center [703, 239] width 816 height 74
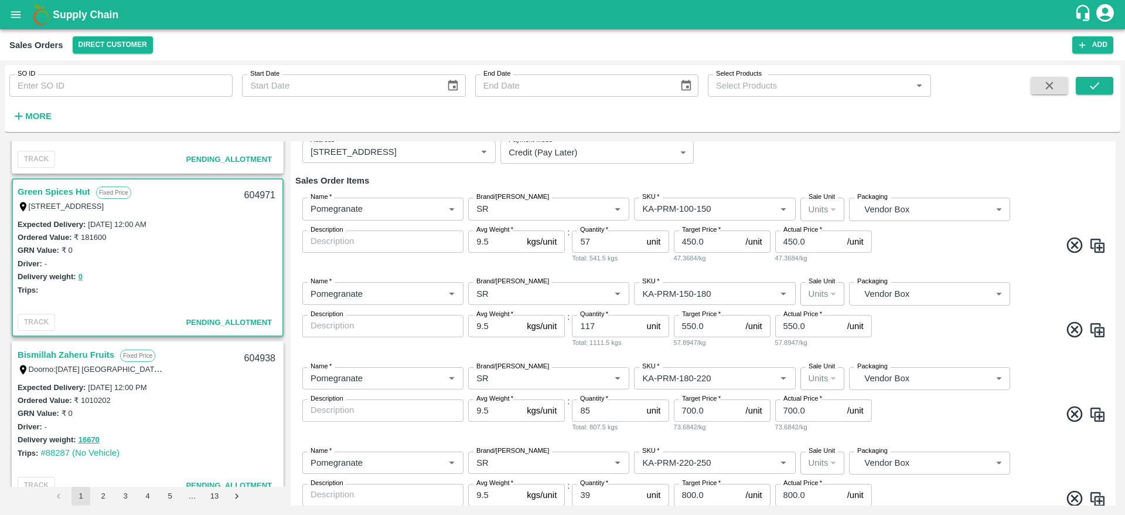
click at [1029, 244] on span at bounding box center [990, 247] width 232 height 23
click at [496, 239] on input "9.5" at bounding box center [495, 241] width 54 height 22
type input "9.8"
click at [497, 327] on input "9.5" at bounding box center [495, 326] width 54 height 22
type input "9.8"
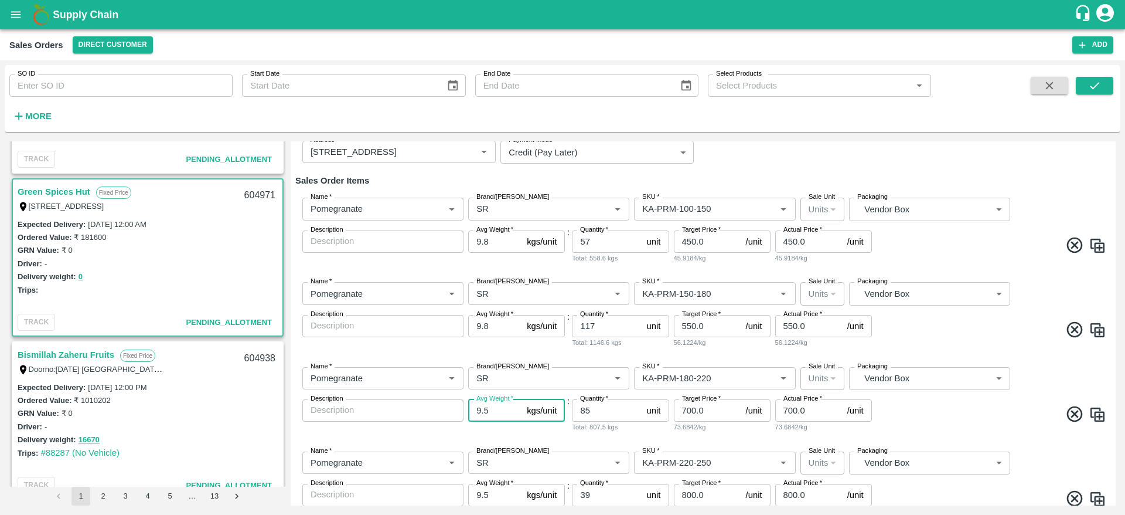
click at [498, 407] on input "9.5" at bounding box center [495, 410] width 54 height 22
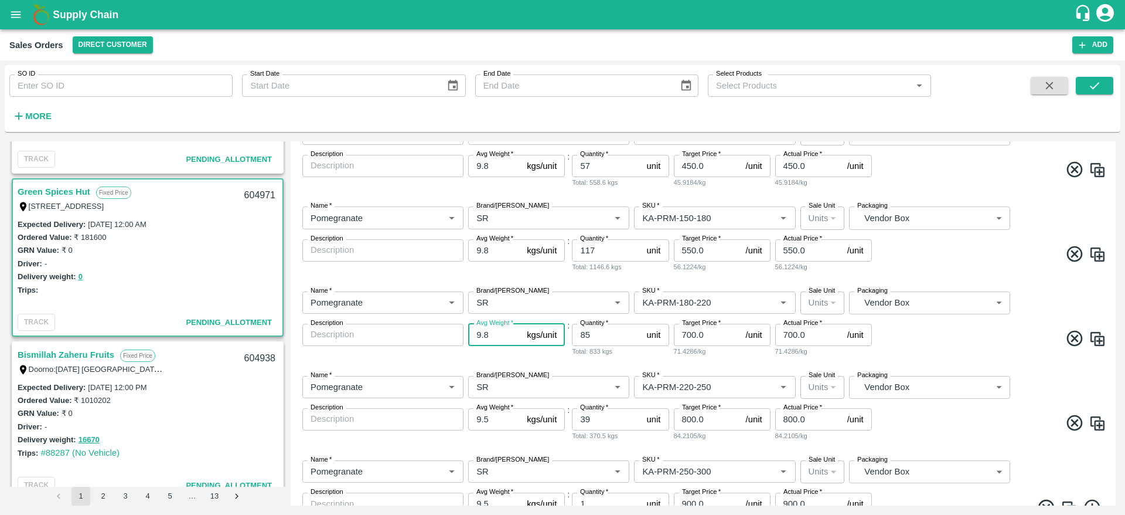
scroll to position [189, 0]
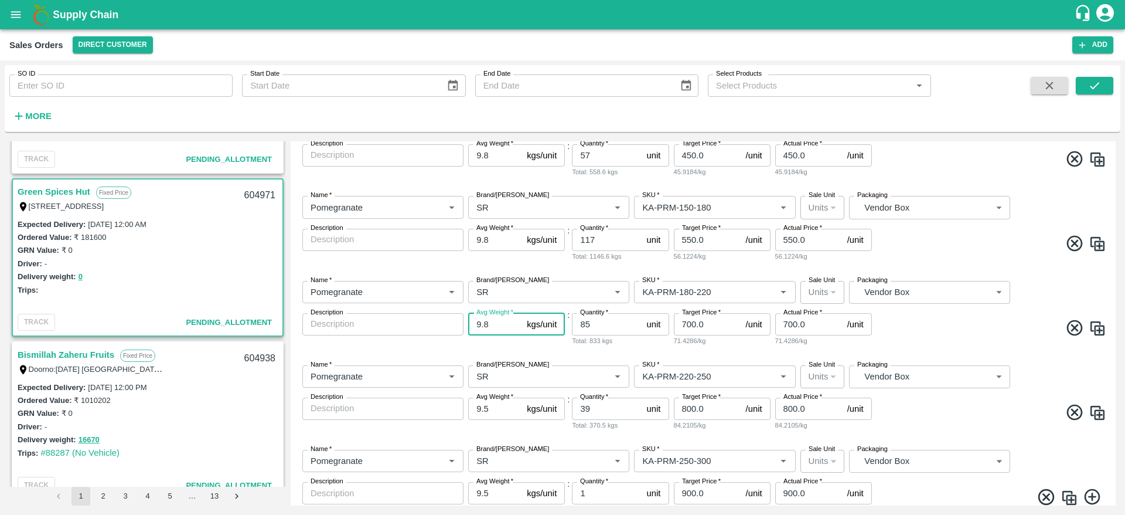
type input "9.8"
click at [496, 414] on input "9.5" at bounding box center [495, 408] width 54 height 22
type input "9.8"
click at [515, 428] on div "Avg Weight   * 9.8 kgs/unit Avg Weight" at bounding box center [516, 413] width 97 height 33
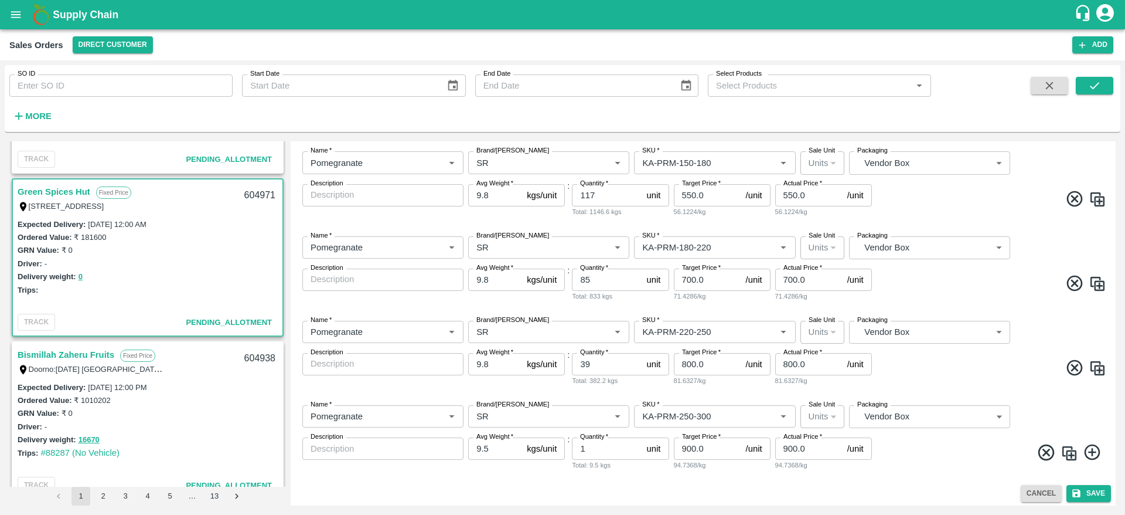
scroll to position [235, 0]
click at [496, 444] on input "9.5" at bounding box center [495, 447] width 54 height 22
type input "9.8"
click at [980, 352] on div "Name   * Name   * Brand/[PERSON_NAME]/[PERSON_NAME]   * SKU   * Sale Unit Units…" at bounding box center [703, 352] width 816 height 84
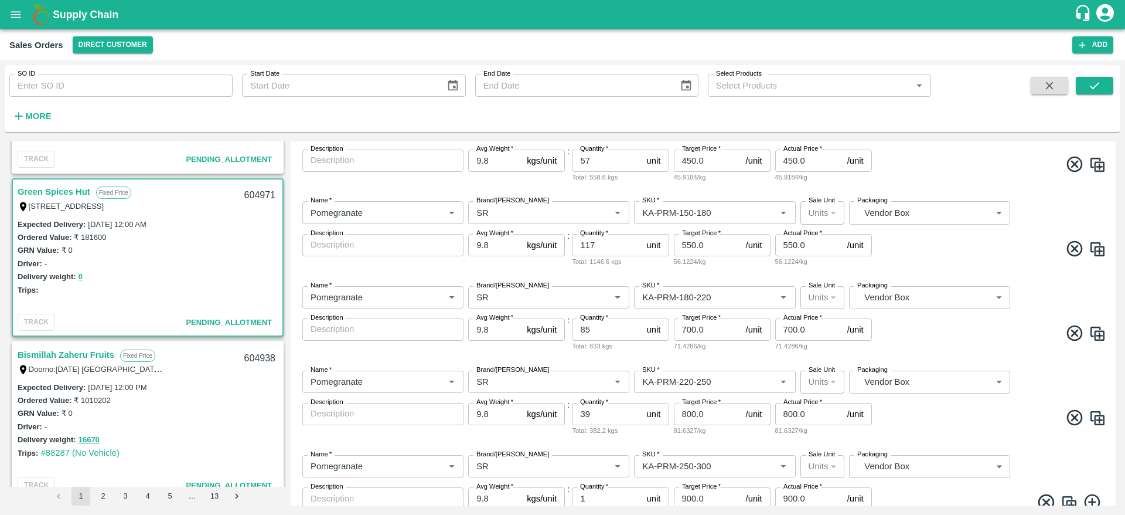
scroll to position [183, 0]
click at [994, 419] on span at bounding box center [990, 420] width 232 height 23
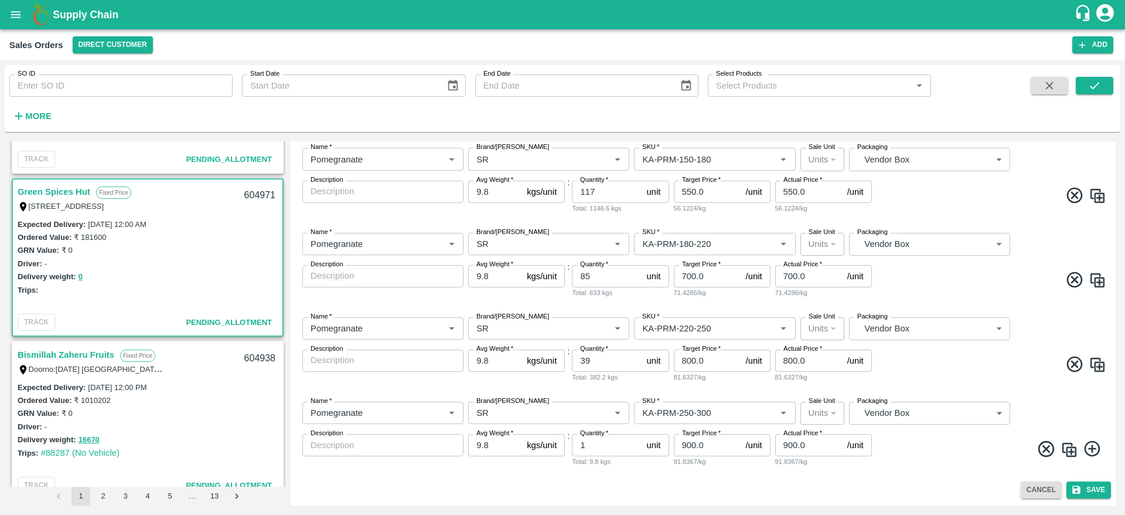
click at [1034, 376] on span at bounding box center [990, 366] width 232 height 23
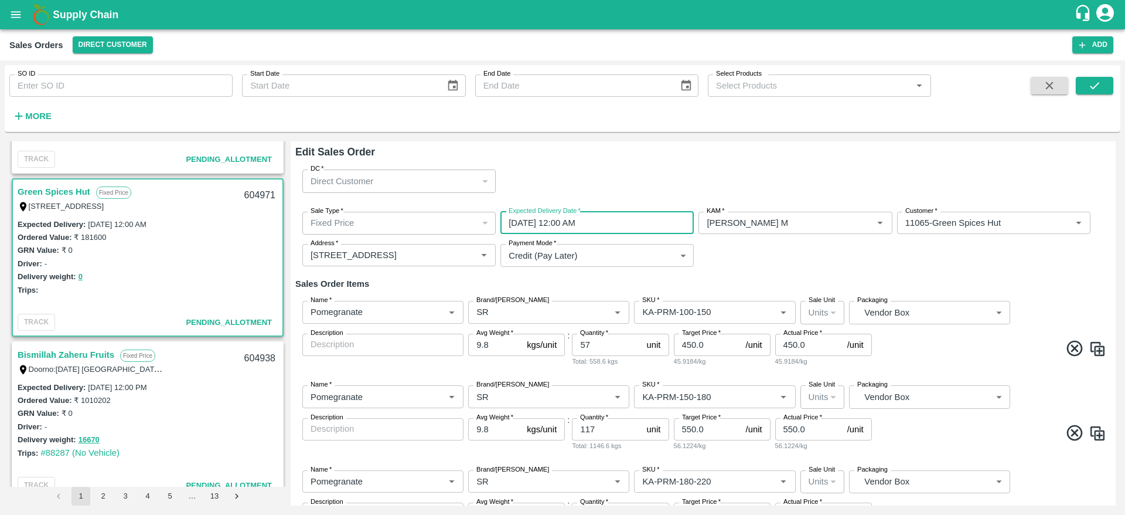
click at [614, 226] on input "[DATE] 12:00 AM" at bounding box center [592, 223] width 185 height 22
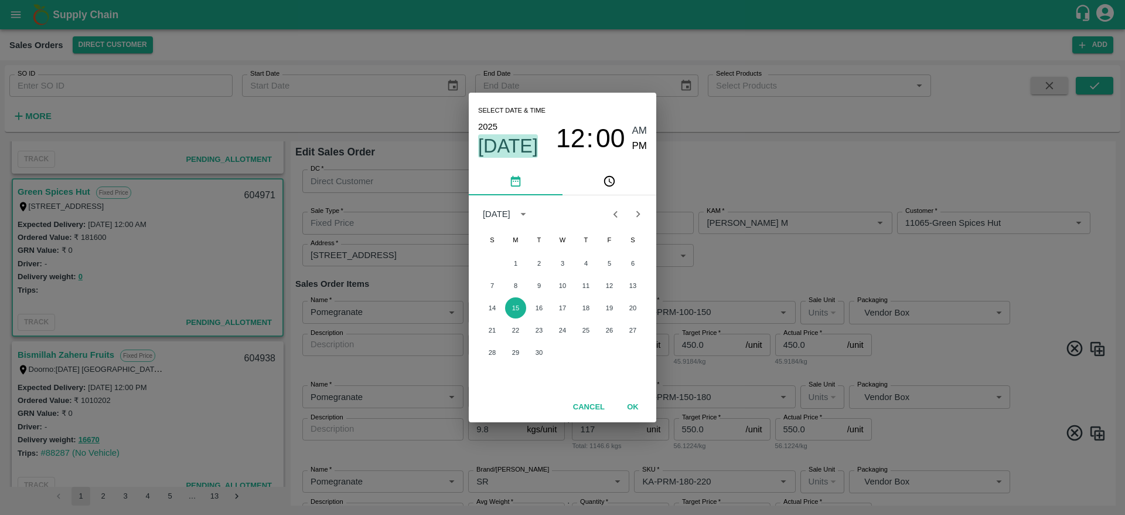
click at [532, 150] on span "[DATE]" at bounding box center [508, 145] width 60 height 23
click at [536, 305] on button "16" at bounding box center [539, 307] width 21 height 21
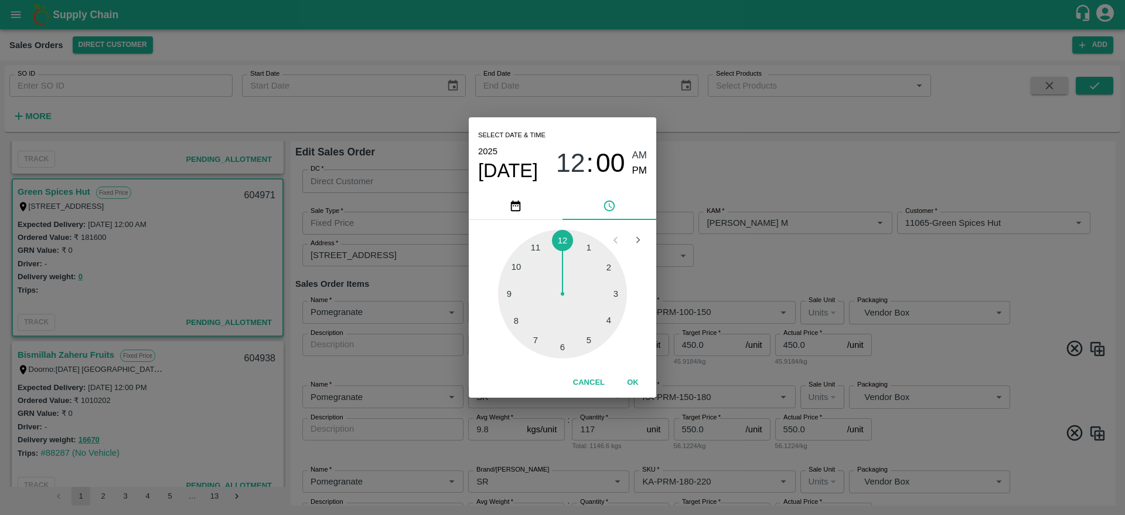
click at [605, 270] on div at bounding box center [562, 293] width 129 height 129
click at [632, 167] on span "PM" at bounding box center [639, 171] width 15 height 16
type input "[DATE] 02:00 PM"
click at [634, 380] on button "OK" at bounding box center [633, 382] width 38 height 21
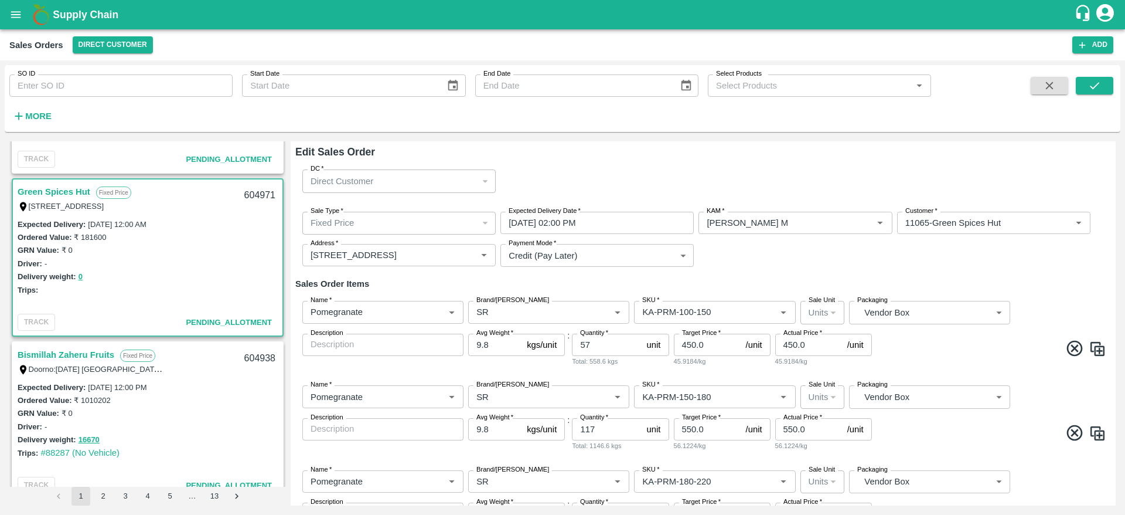
click at [990, 268] on div "Sale Type   * Fixed Price 1 Sale Type Expected Delivery Date   * [DATE] 02:00 P…" at bounding box center [703, 239] width 816 height 74
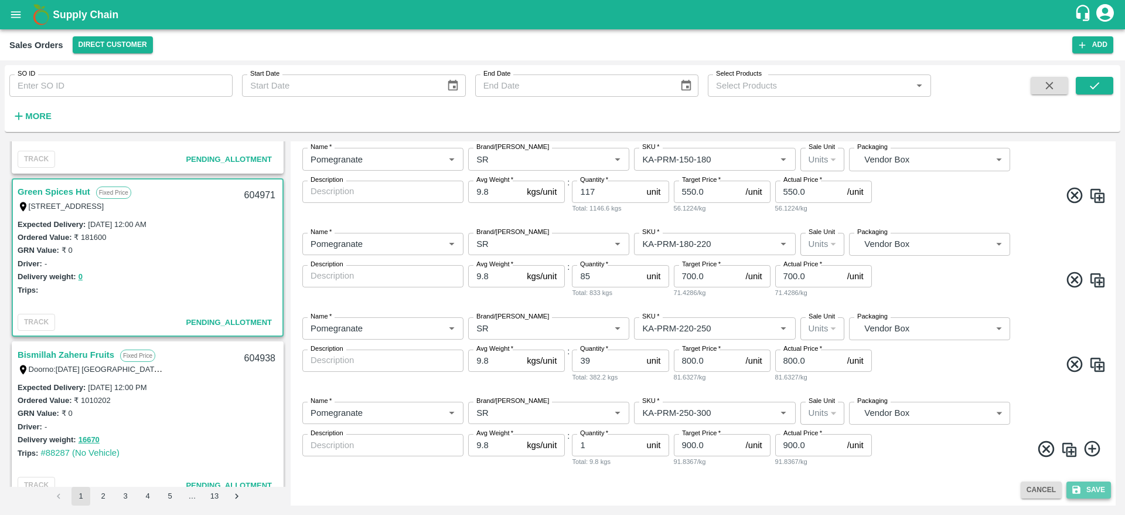
click at [1088, 484] on button "Save" at bounding box center [1089, 489] width 45 height 17
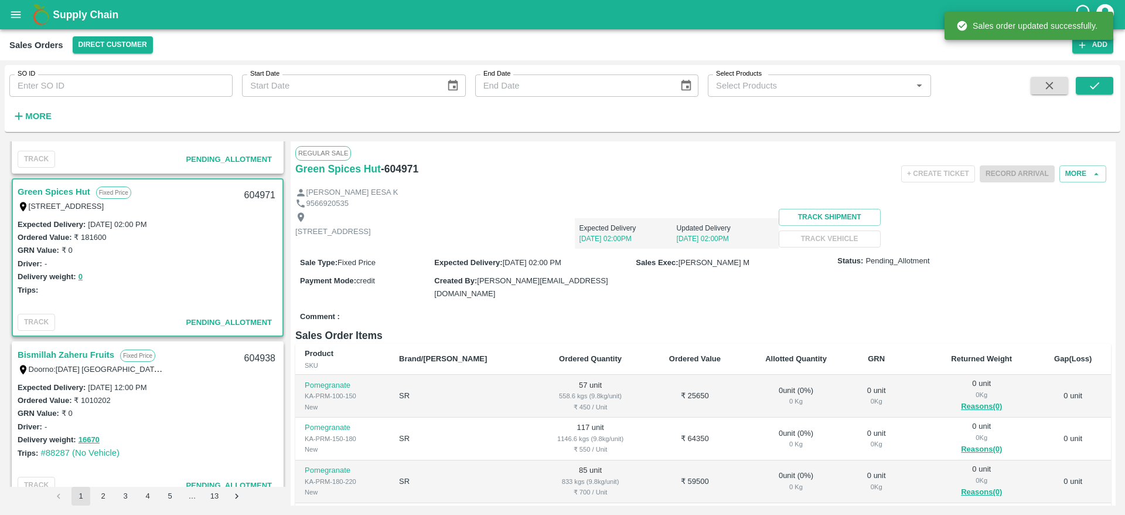
click at [249, 193] on div "604971" at bounding box center [259, 196] width 45 height 28
copy div "604971"
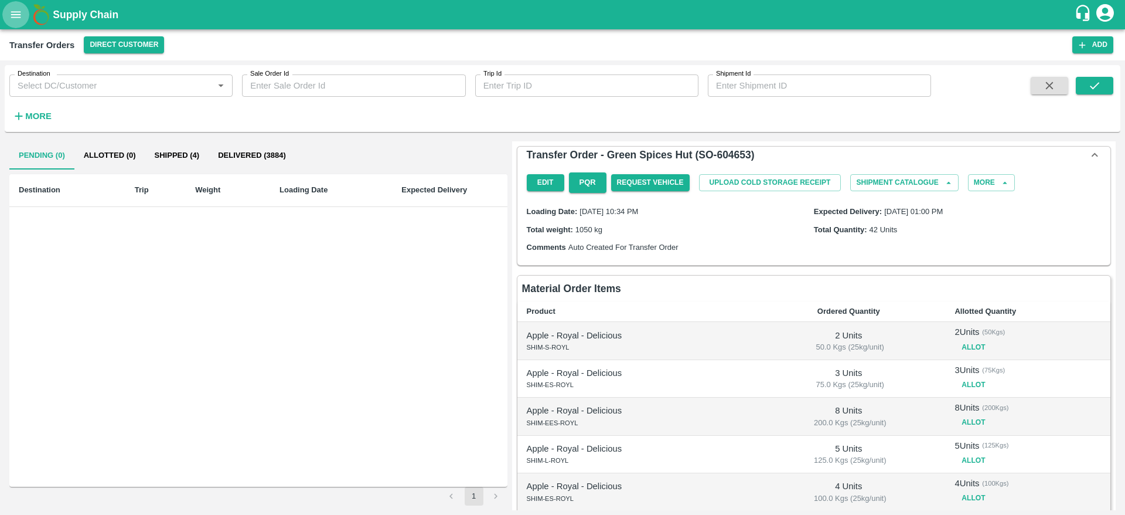
click at [19, 14] on icon "open drawer" at bounding box center [16, 14] width 10 height 6
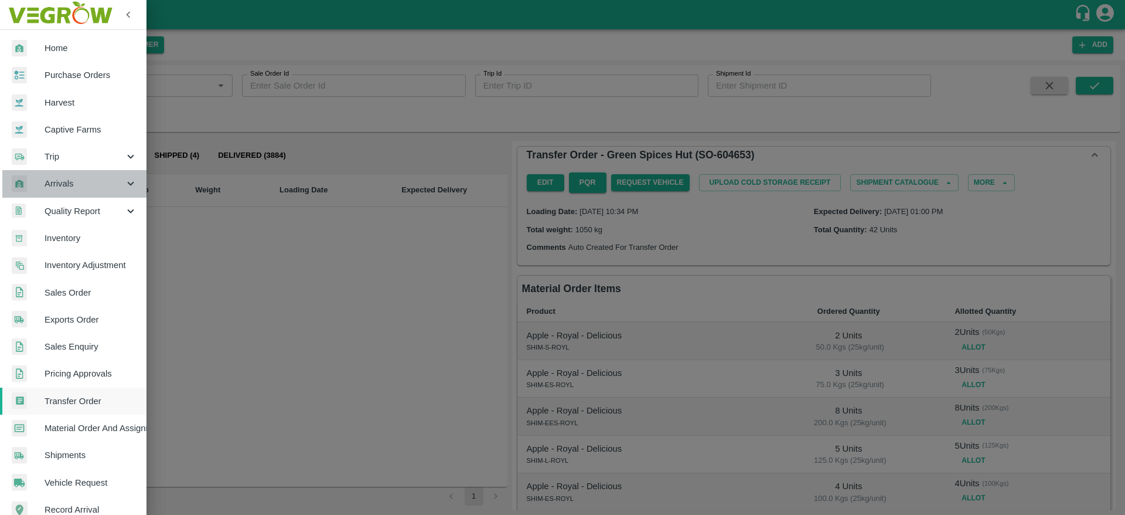
click at [96, 192] on div "Arrivals" at bounding box center [73, 183] width 147 height 27
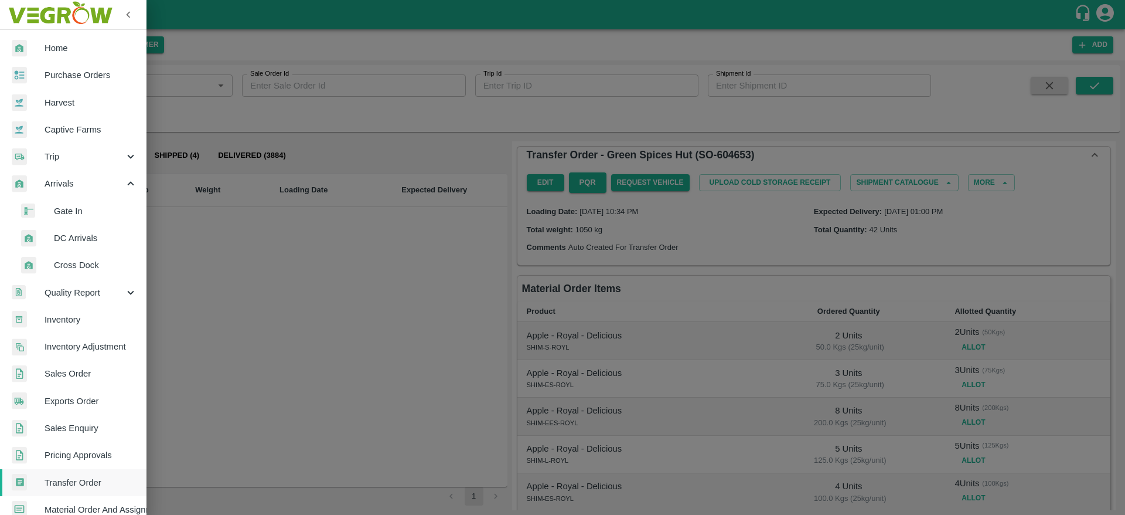
click at [79, 234] on span "DC Arrivals" at bounding box center [95, 237] width 83 height 13
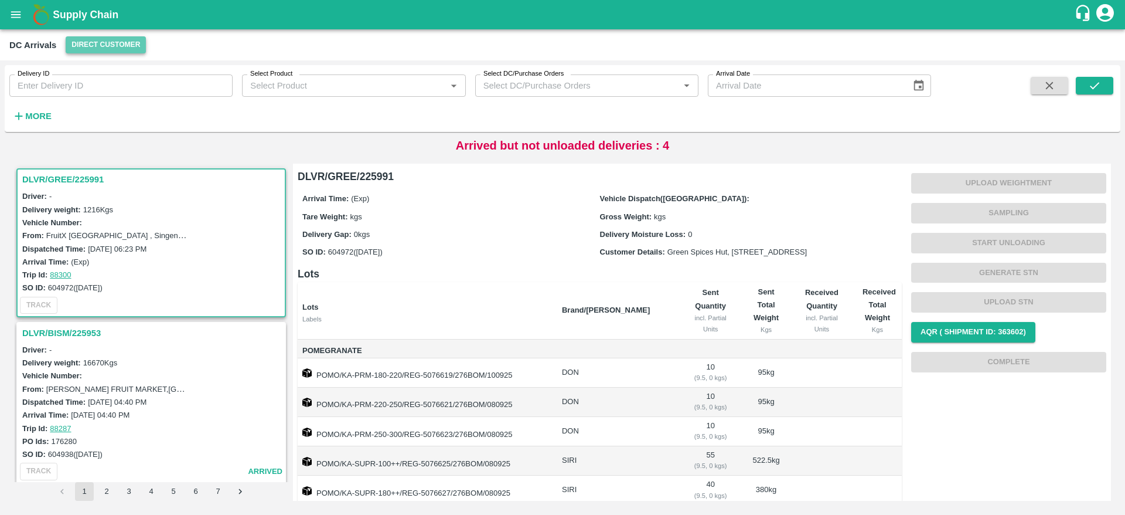
click at [119, 42] on button "Direct Customer" at bounding box center [106, 44] width 80 height 17
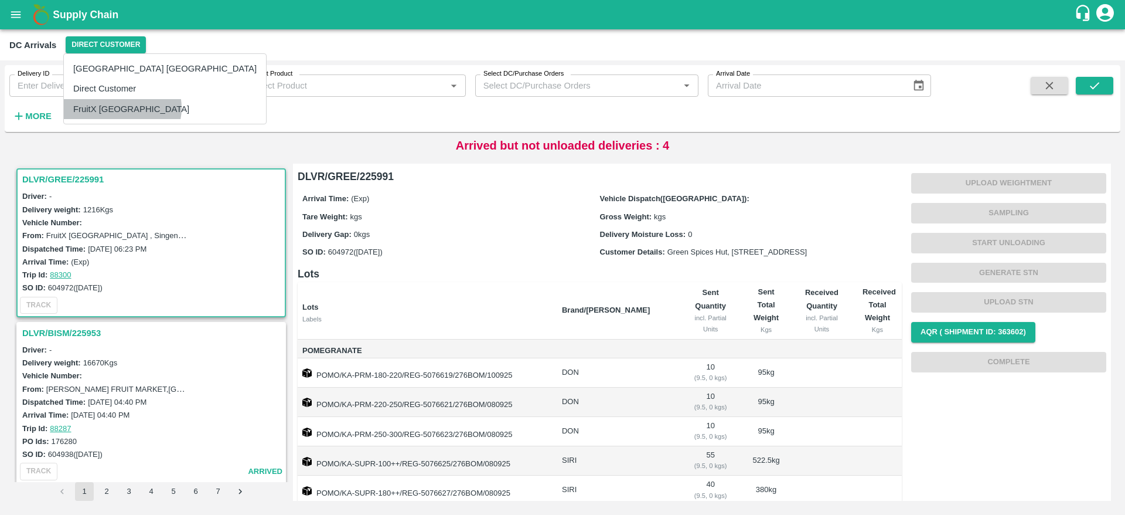
click at [122, 108] on li "FruitX [GEOGRAPHIC_DATA]" at bounding box center [165, 109] width 202 height 20
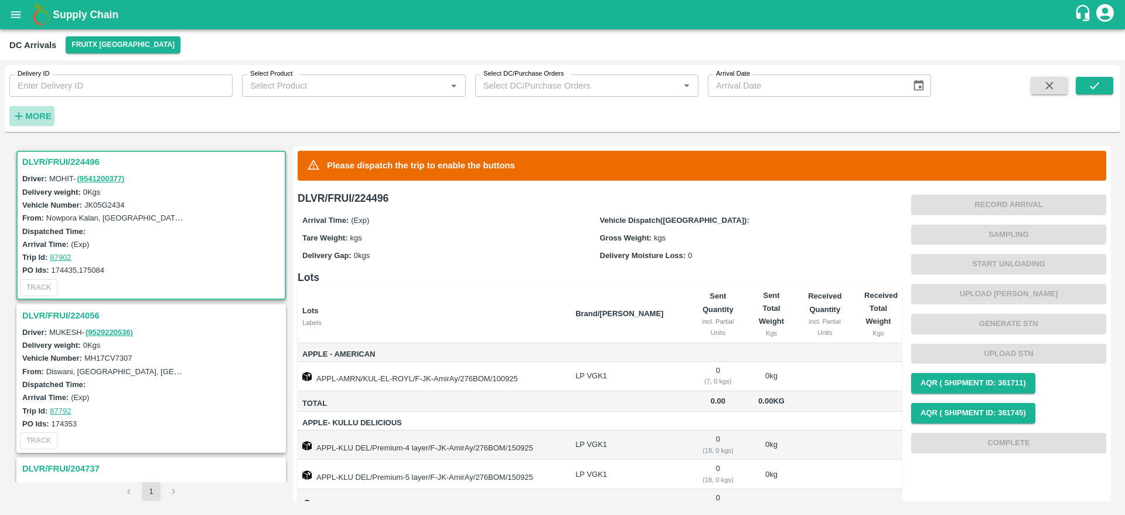
click at [46, 110] on h6 "More" at bounding box center [38, 115] width 26 height 15
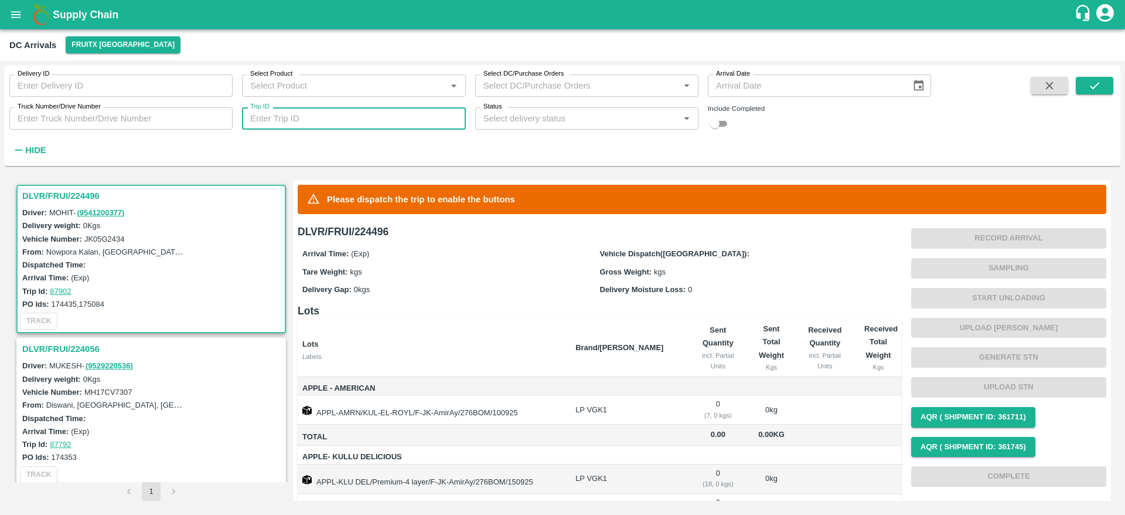
click at [302, 122] on input "Trip ID" at bounding box center [353, 118] width 223 height 22
paste input "87751"
type input "87751"
click at [1088, 84] on icon "submit" at bounding box center [1094, 85] width 13 height 13
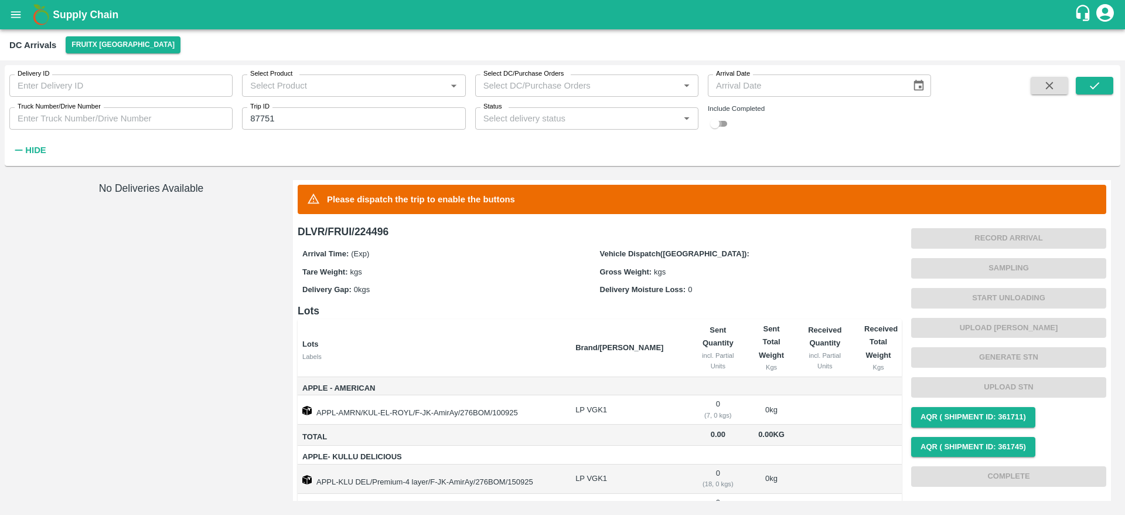
click at [713, 122] on input "checkbox" at bounding box center [715, 124] width 42 height 14
checkbox input "true"
click at [1089, 79] on icon "submit" at bounding box center [1094, 85] width 13 height 13
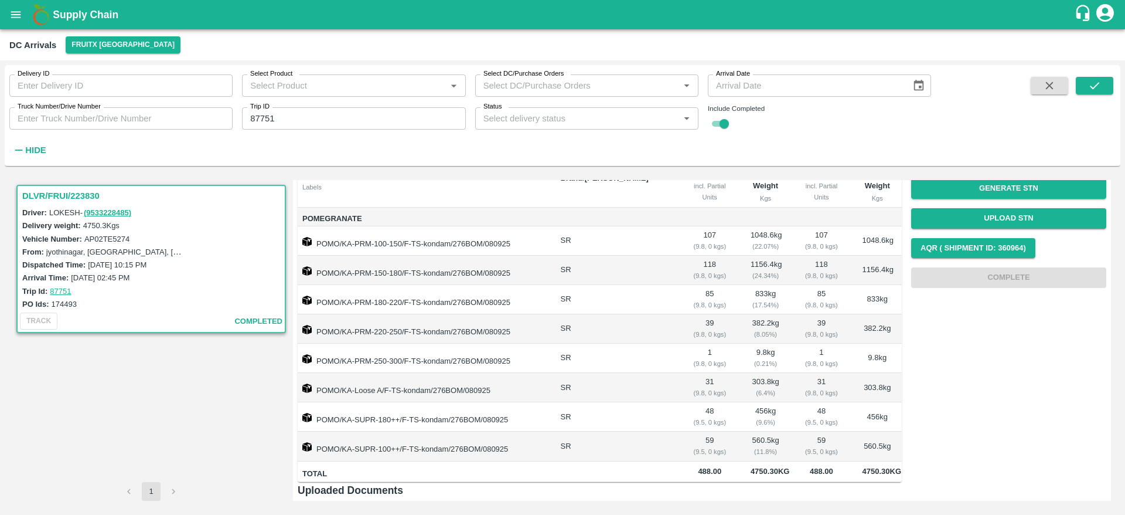
scroll to position [130, 0]
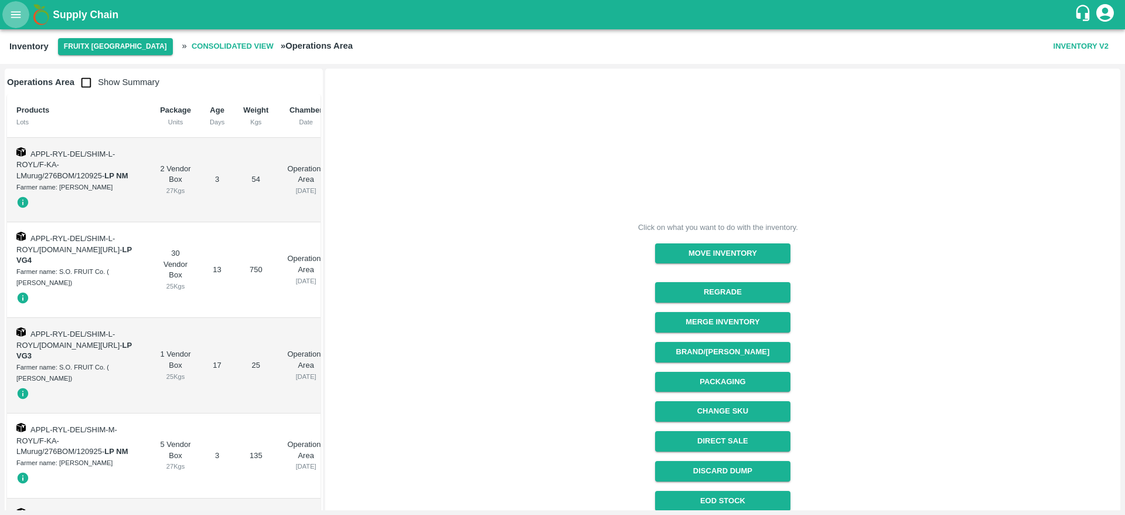
click at [20, 12] on icon "open drawer" at bounding box center [15, 14] width 13 height 13
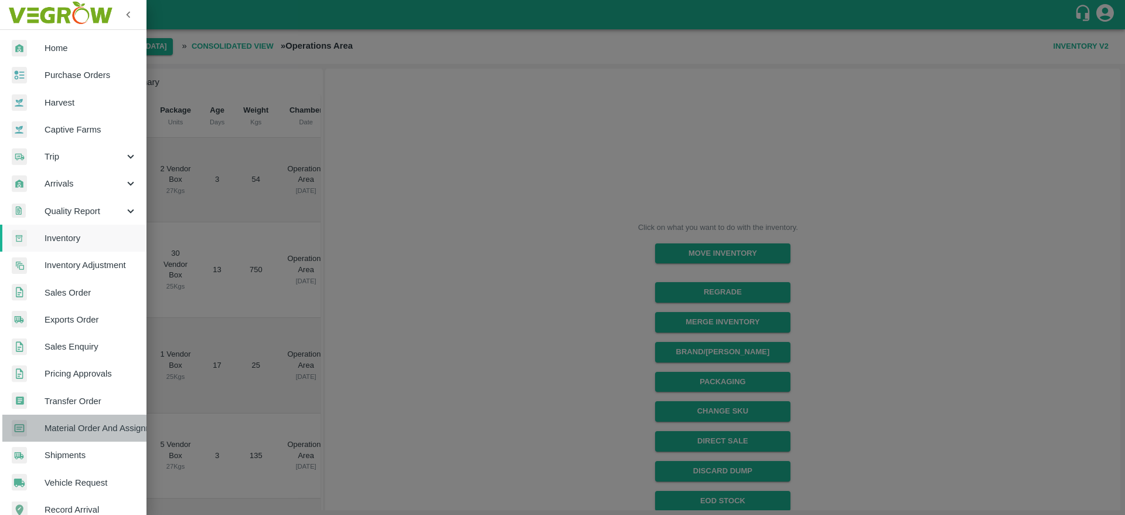
click at [119, 435] on link "Material Order And Assignment" at bounding box center [73, 427] width 147 height 27
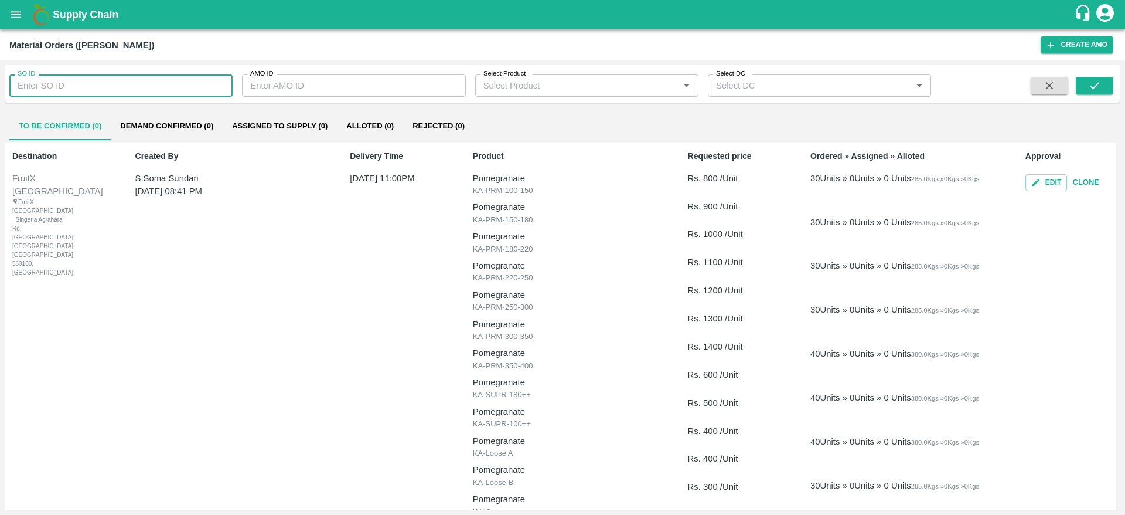
click at [103, 80] on input "SO ID" at bounding box center [120, 85] width 223 height 22
paste input "604972"
type input "604972"
click at [1094, 82] on icon "submit" at bounding box center [1094, 85] width 13 height 13
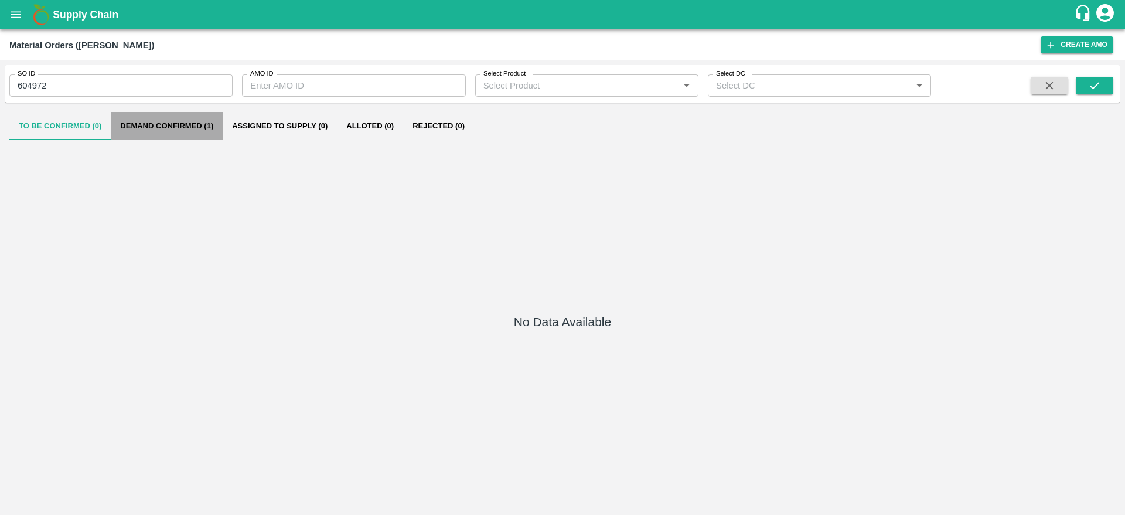
click at [179, 117] on button "Demand Confirmed (1)" at bounding box center [167, 126] width 112 height 28
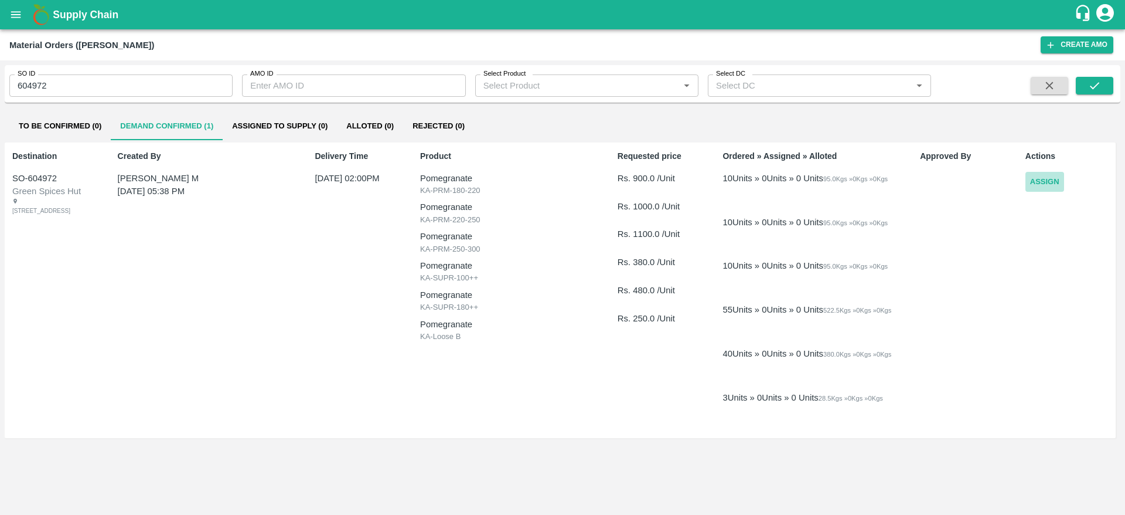
click at [1042, 178] on button "Assign" at bounding box center [1045, 182] width 39 height 21
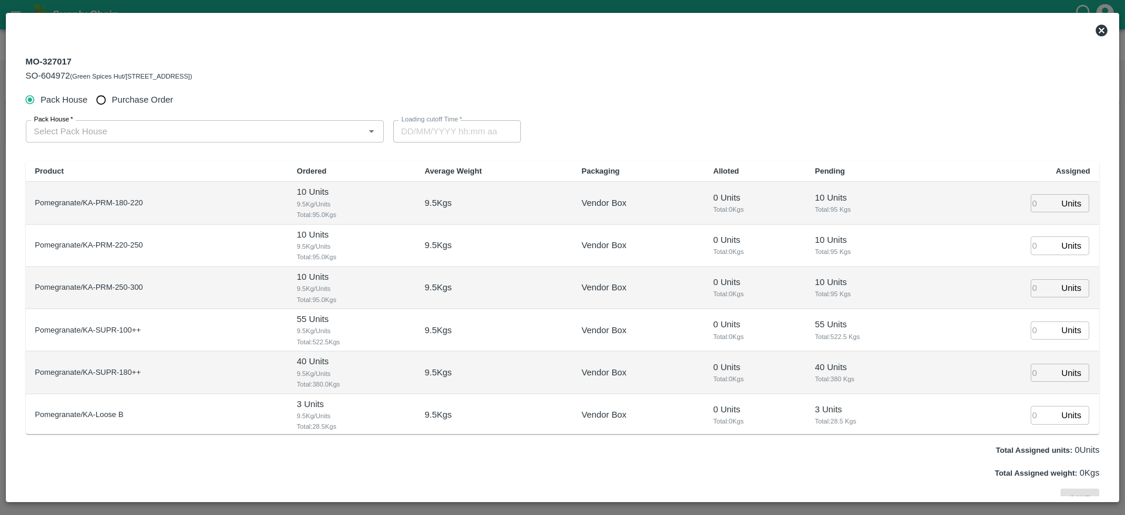
type input "[DATE] 02:00 PM"
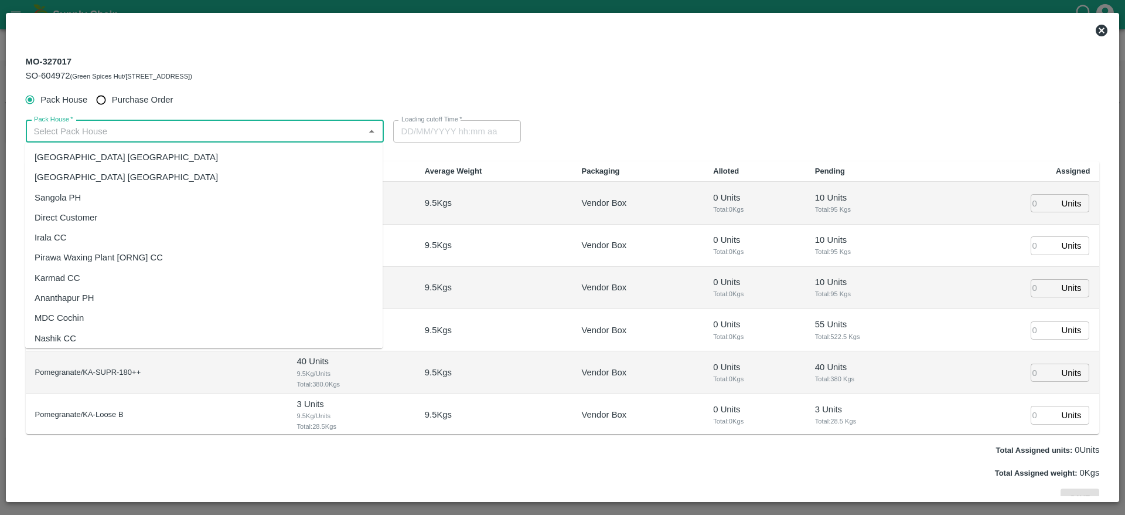
click at [197, 138] on input "Pack House   *" at bounding box center [195, 131] width 332 height 15
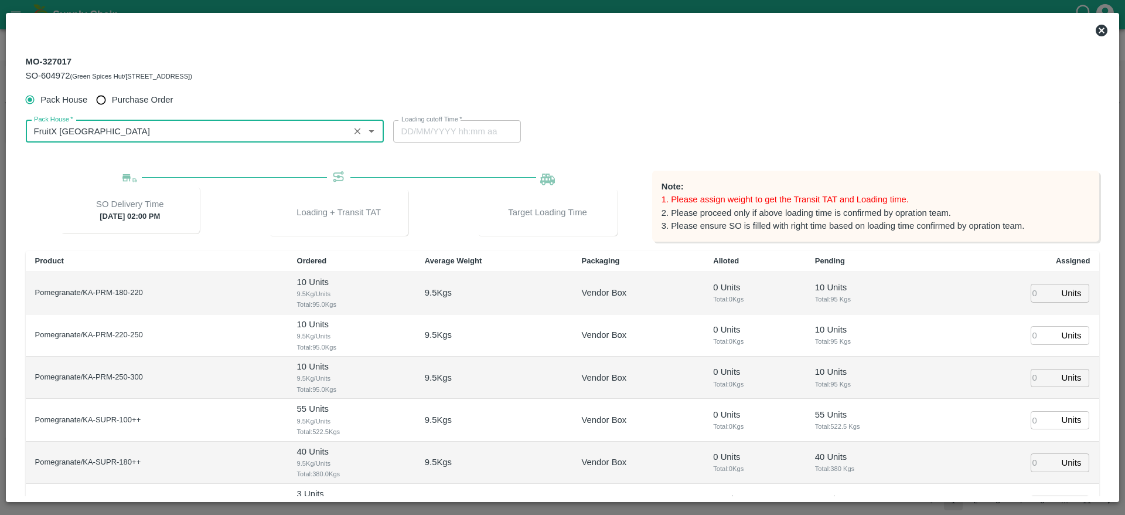
type input "FruitX [GEOGRAPHIC_DATA]"
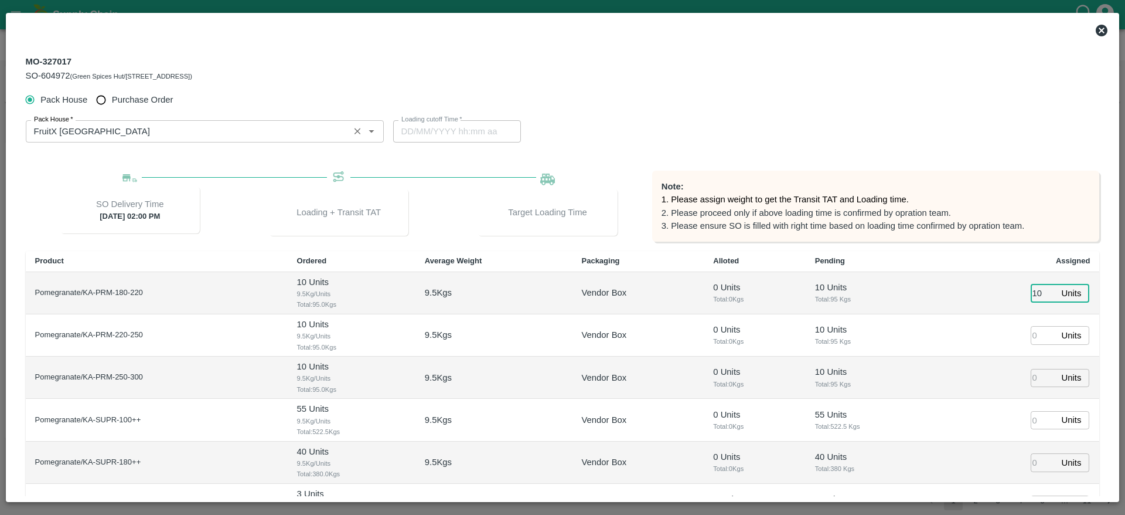
type input "10"
type input "[DATE] 11:34 PM"
type input "55"
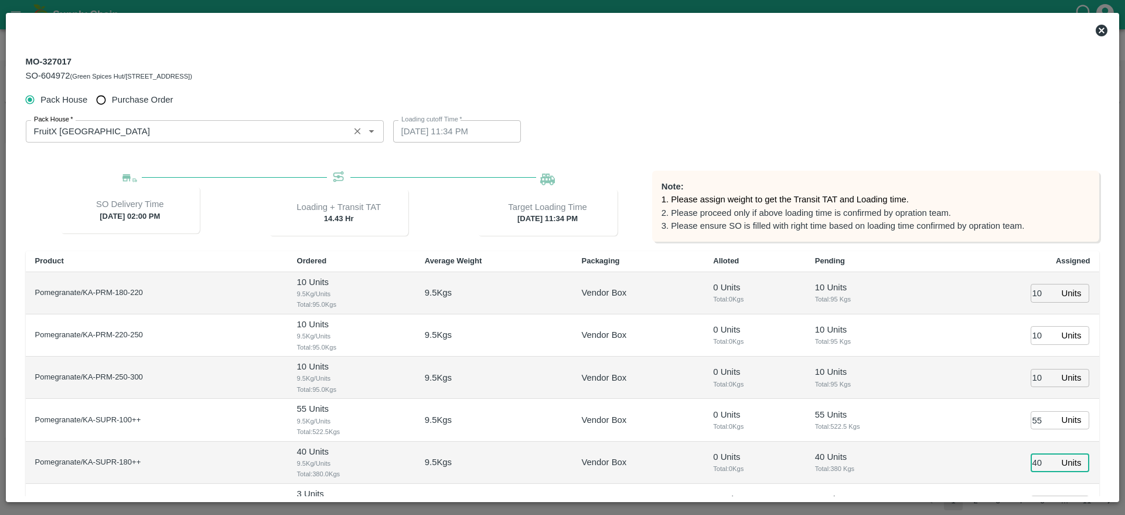
type input "40"
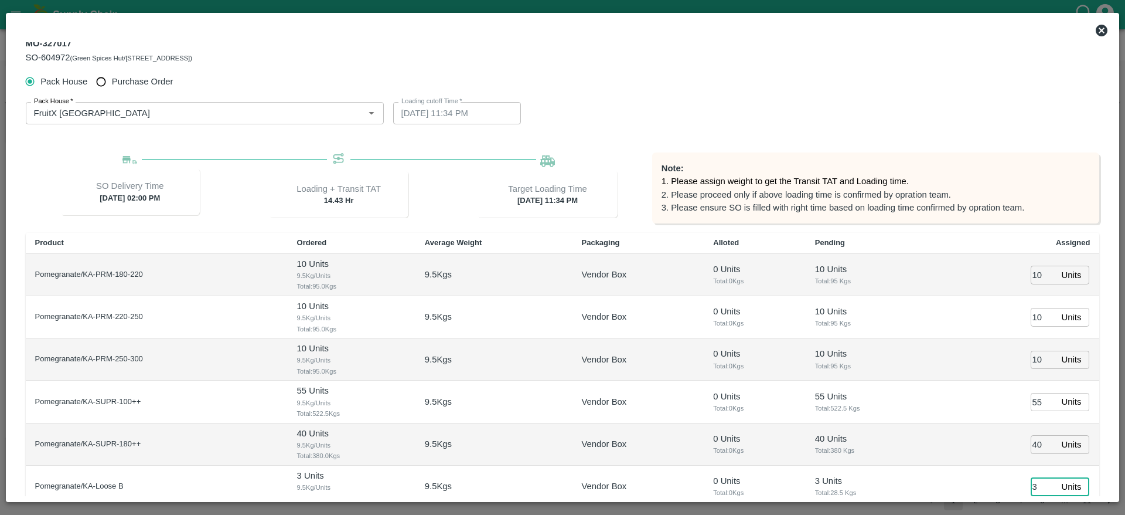
type input "3"
click at [594, 76] on div "Pack House Purchase Order" at bounding box center [563, 82] width 1074 height 22
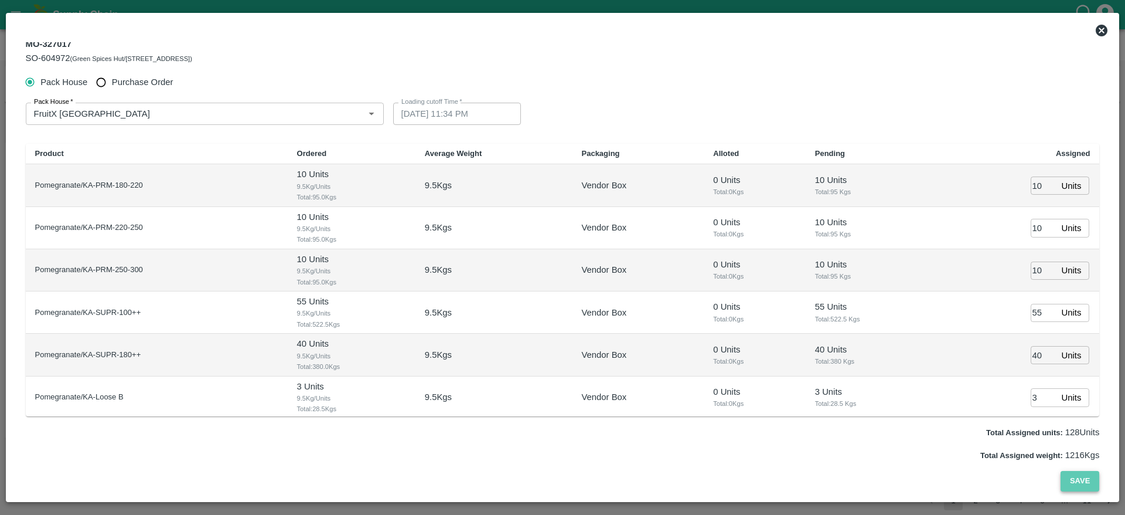
click at [1089, 479] on button "Save" at bounding box center [1080, 481] width 39 height 21
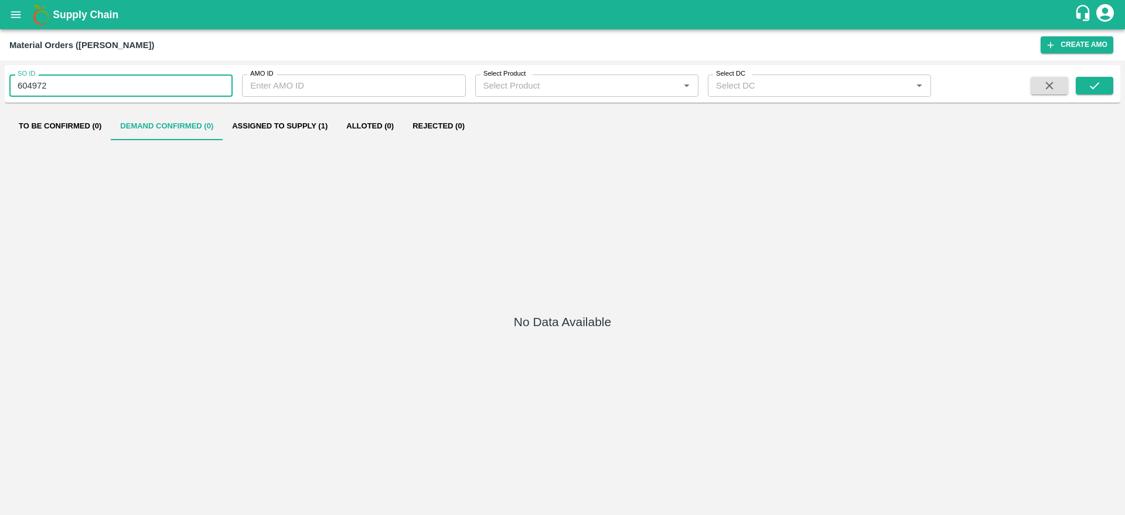
click at [87, 93] on input "604972" at bounding box center [120, 85] width 223 height 22
paste input "text"
type input "604971"
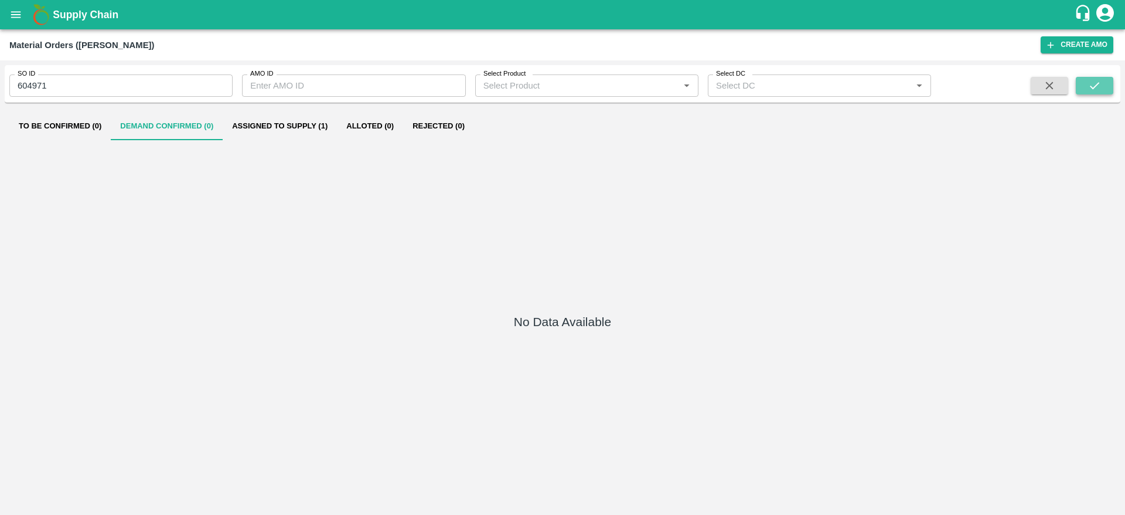
click at [1091, 90] on icon "submit" at bounding box center [1094, 85] width 13 height 13
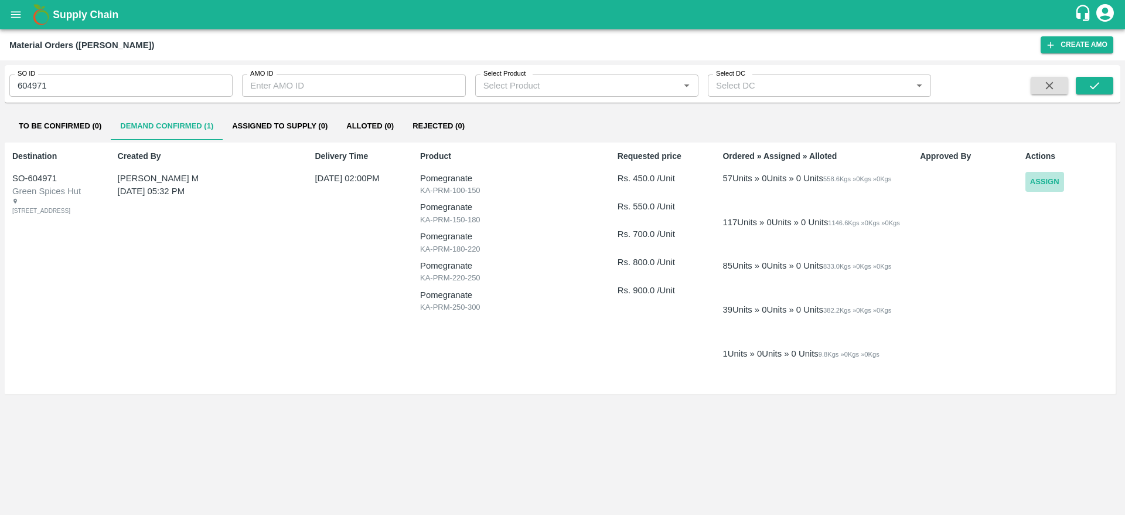
click at [1062, 186] on button "Assign" at bounding box center [1045, 182] width 39 height 21
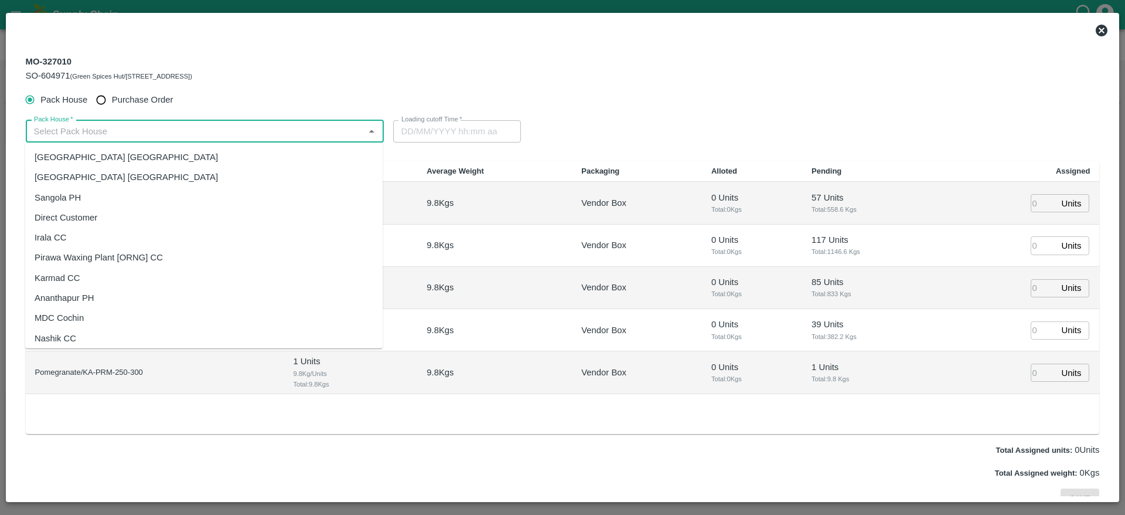
click at [310, 131] on input "Pack House   *" at bounding box center [195, 131] width 332 height 15
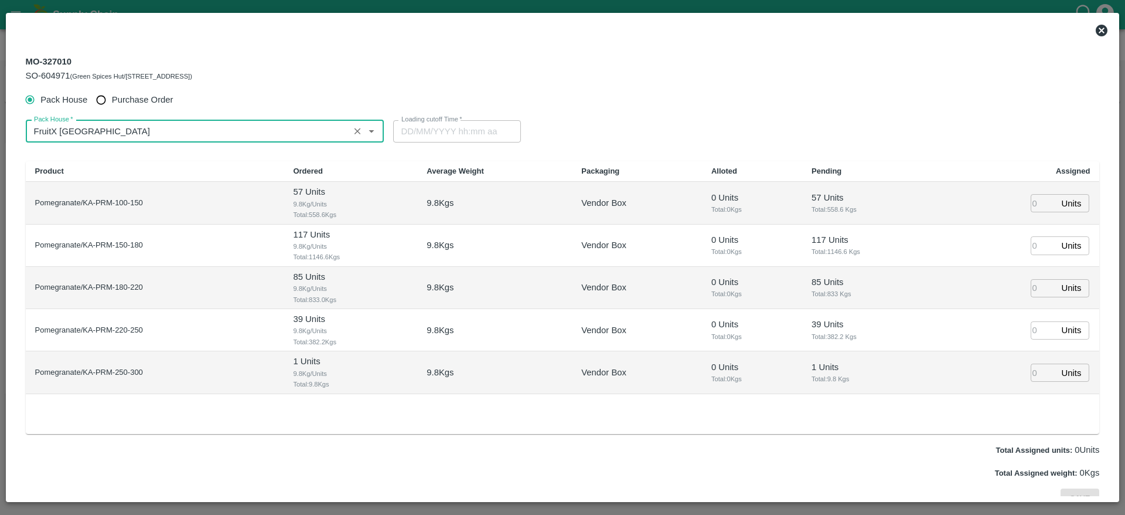
type input "FruitX [GEOGRAPHIC_DATA]"
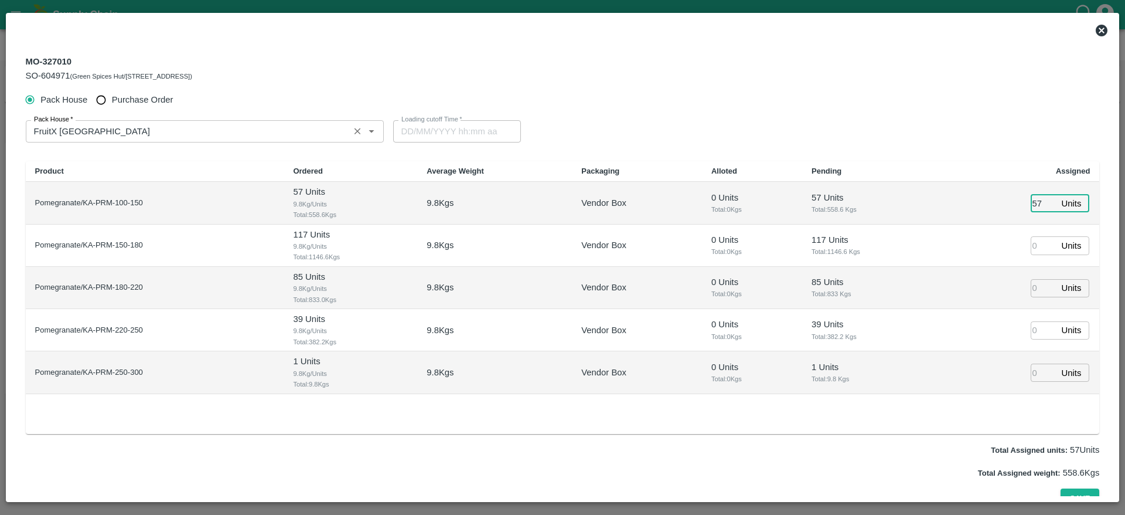
type input "57"
type input "117"
type input "8"
type input "[DATE] 01:00 PM"
type input "85"
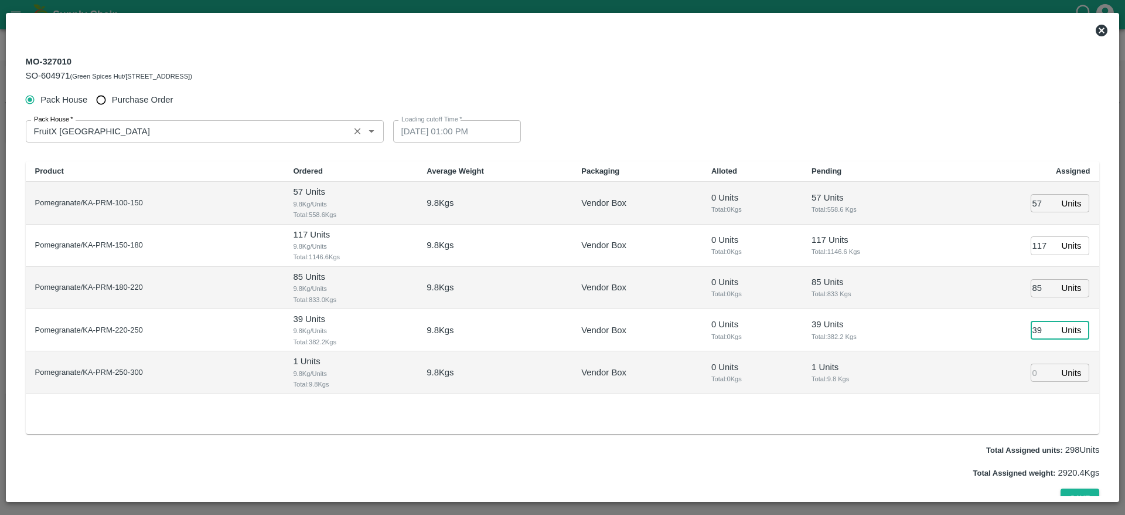
type input "39"
type input "1"
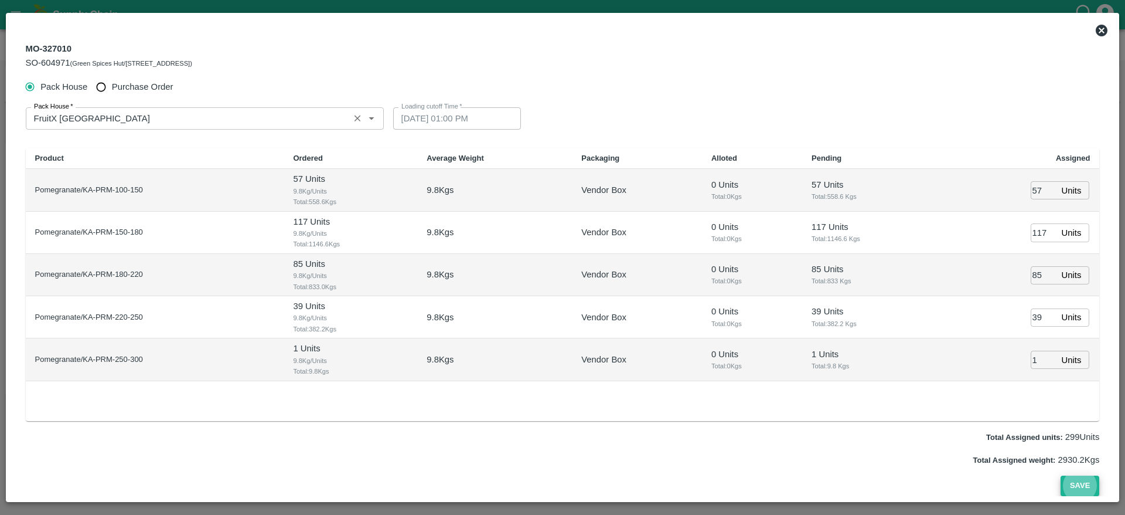
click at [1061, 475] on button "Save" at bounding box center [1080, 485] width 39 height 21
type input "[DATE] 12:00 PM"
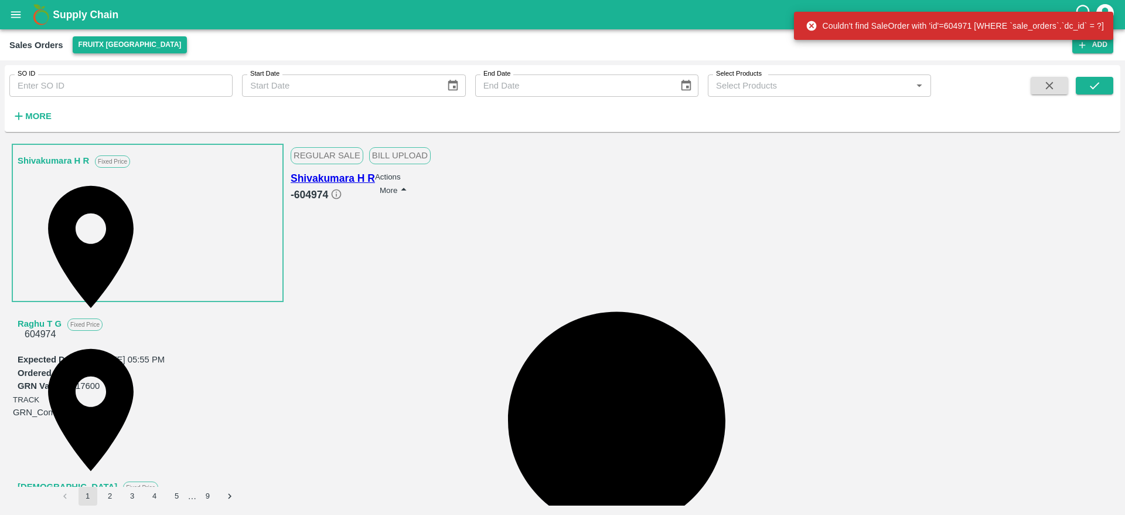
click at [134, 48] on button "FruitX [GEOGRAPHIC_DATA]" at bounding box center [130, 44] width 115 height 17
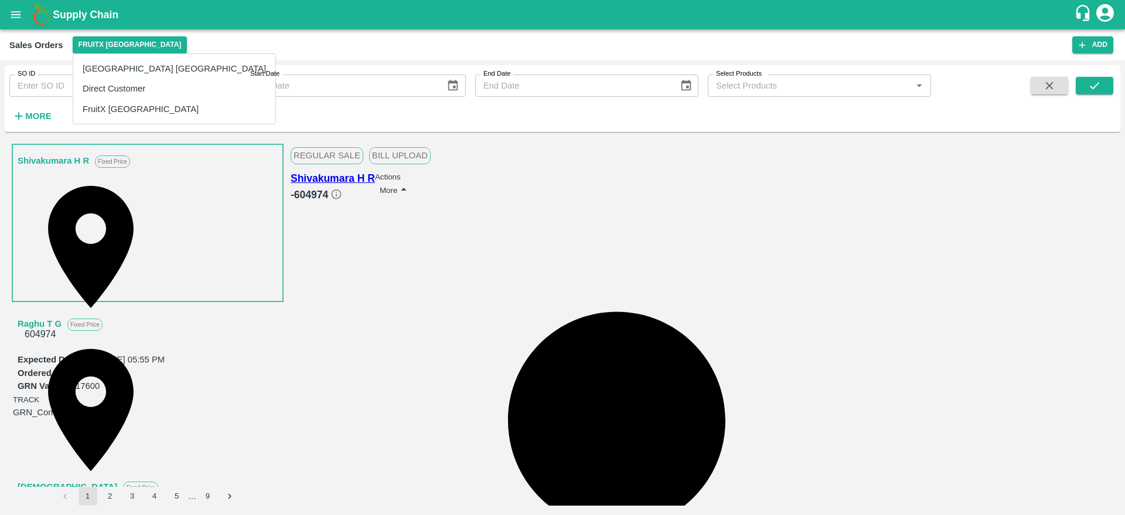
click at [118, 83] on li "Direct Customer" at bounding box center [174, 89] width 202 height 20
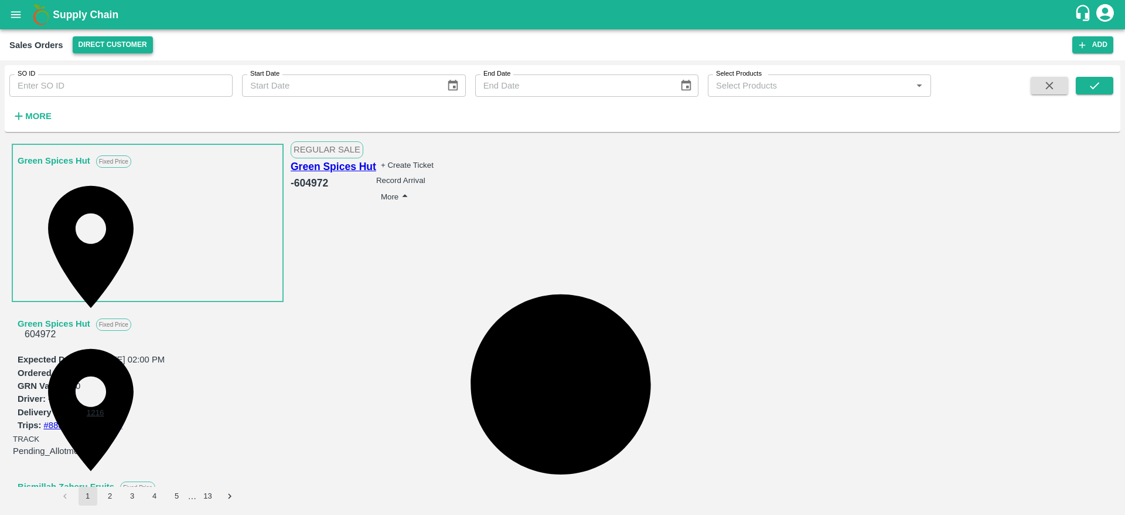
click at [97, 47] on button "Direct Customer" at bounding box center [113, 44] width 80 height 17
click at [122, 112] on li "FruitX [GEOGRAPHIC_DATA]" at bounding box center [172, 109] width 202 height 20
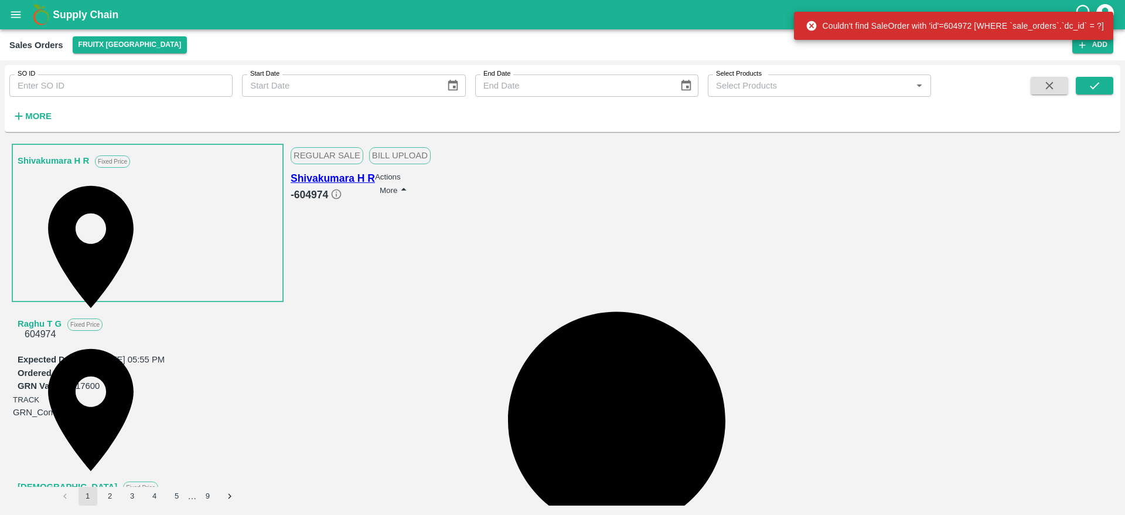
click at [255, 320] on div "604974" at bounding box center [148, 334] width 260 height 28
copy div "604974"
